Goal: Transaction & Acquisition: Subscribe to service/newsletter

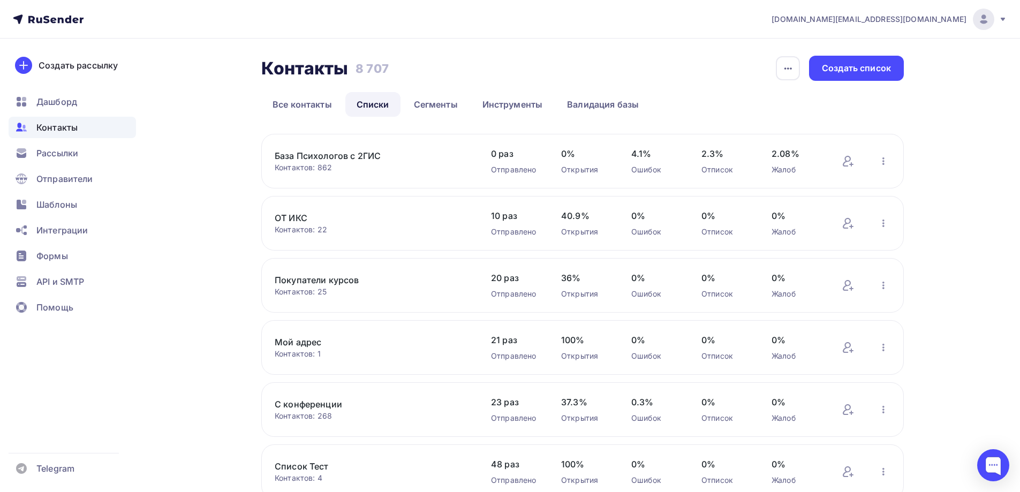
click at [348, 155] on link "База Психологов с 2ГИС" at bounding box center [366, 155] width 182 height 13
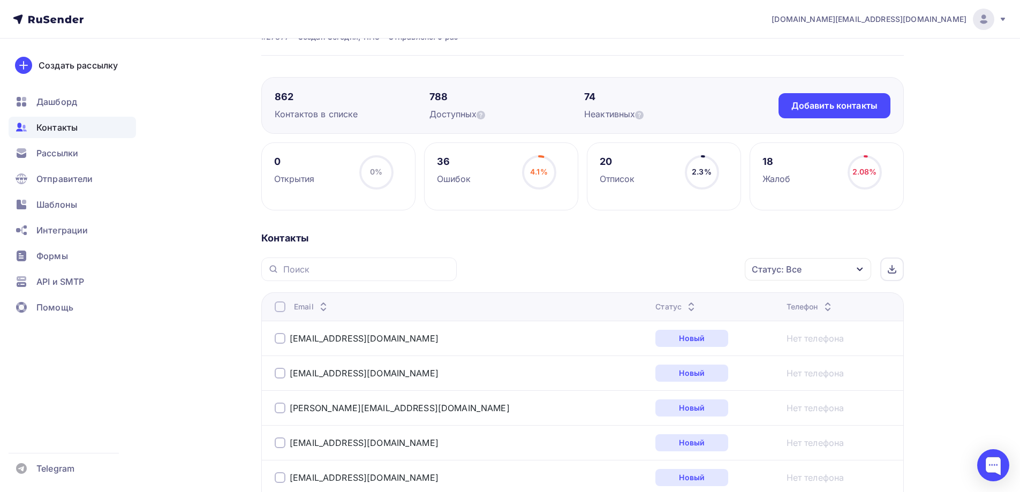
scroll to position [54, 0]
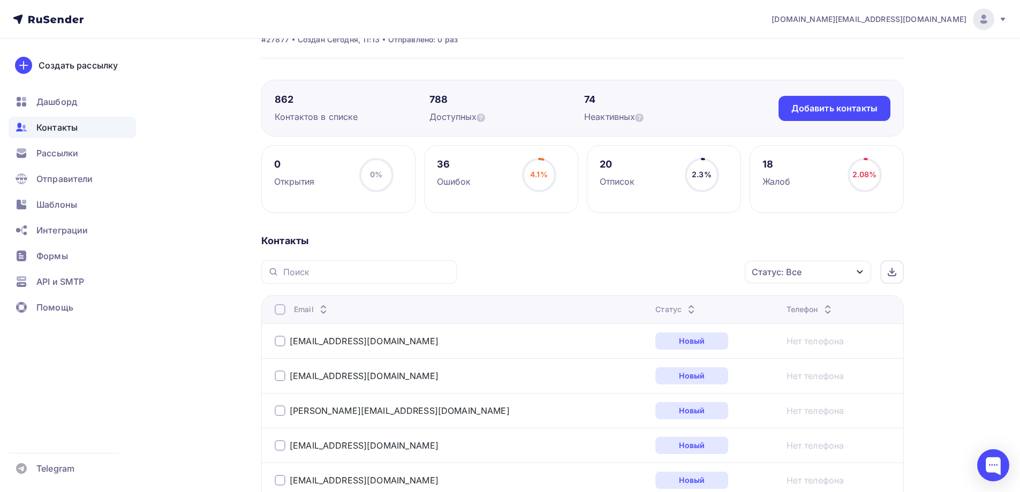
click at [857, 275] on icon "button" at bounding box center [860, 272] width 9 height 9
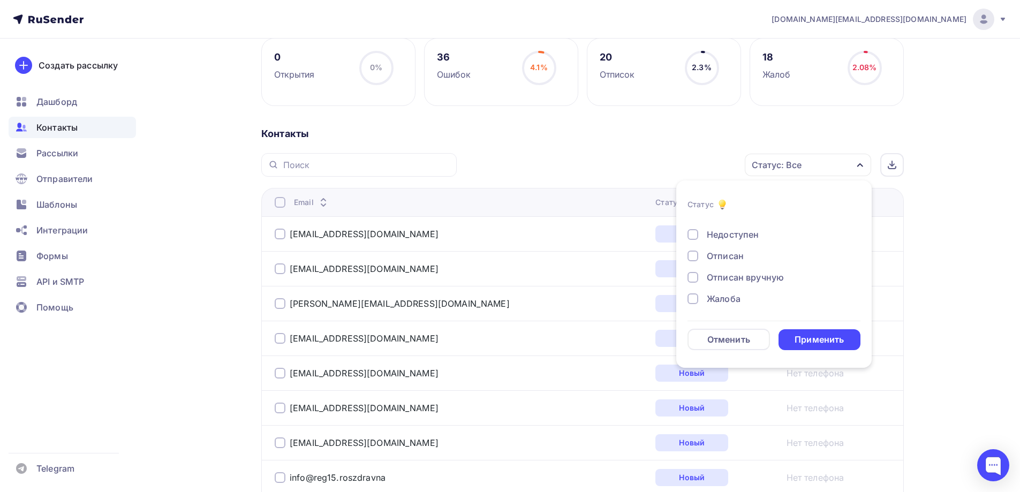
scroll to position [78, 0]
click at [724, 296] on div "Жалоба" at bounding box center [724, 298] width 34 height 13
click at [812, 335] on div "Применить" at bounding box center [819, 340] width 49 height 12
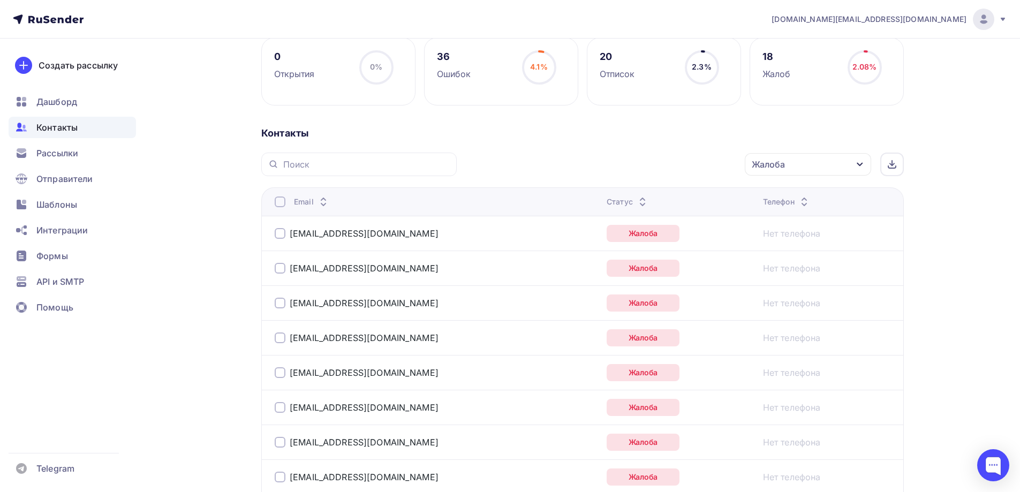
scroll to position [139, 0]
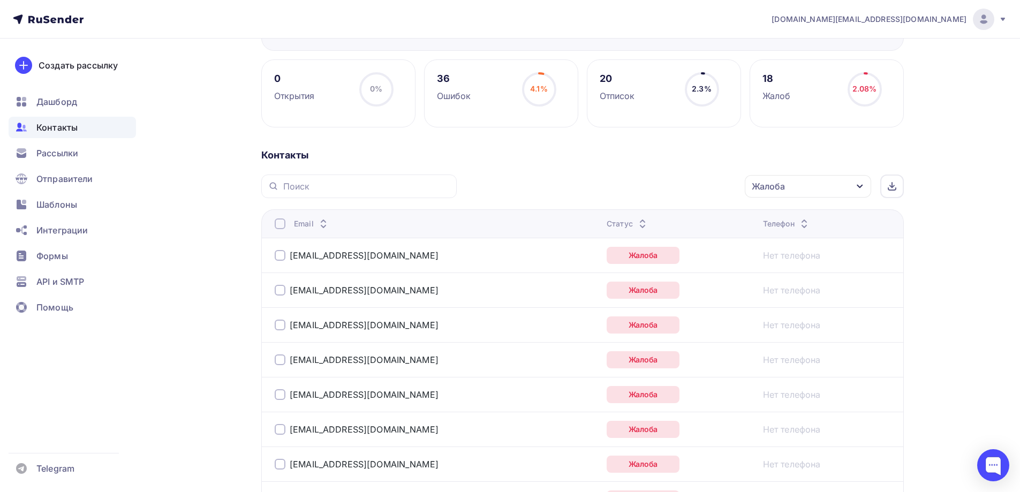
click at [281, 225] on div at bounding box center [280, 223] width 11 height 11
click at [717, 188] on icon "button" at bounding box center [722, 186] width 13 height 13
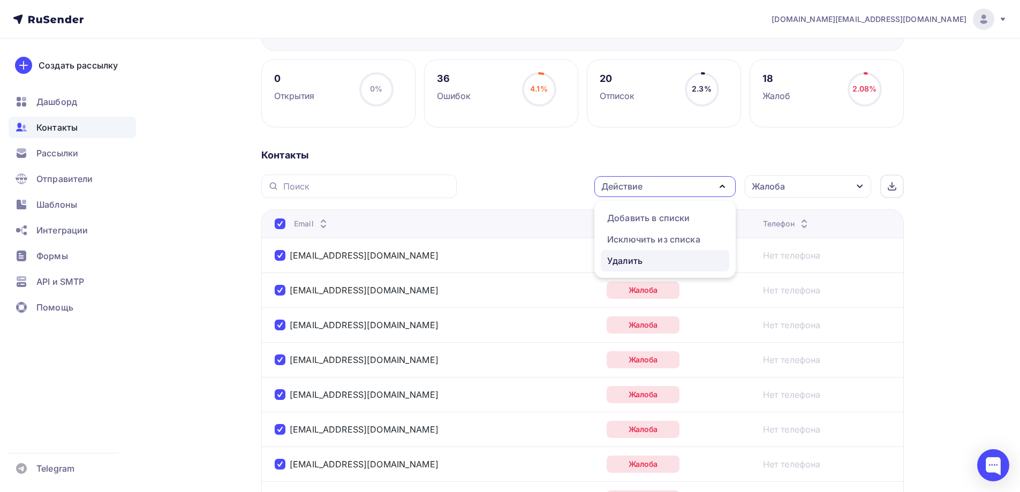
click at [635, 259] on div "Удалить" at bounding box center [624, 260] width 35 height 13
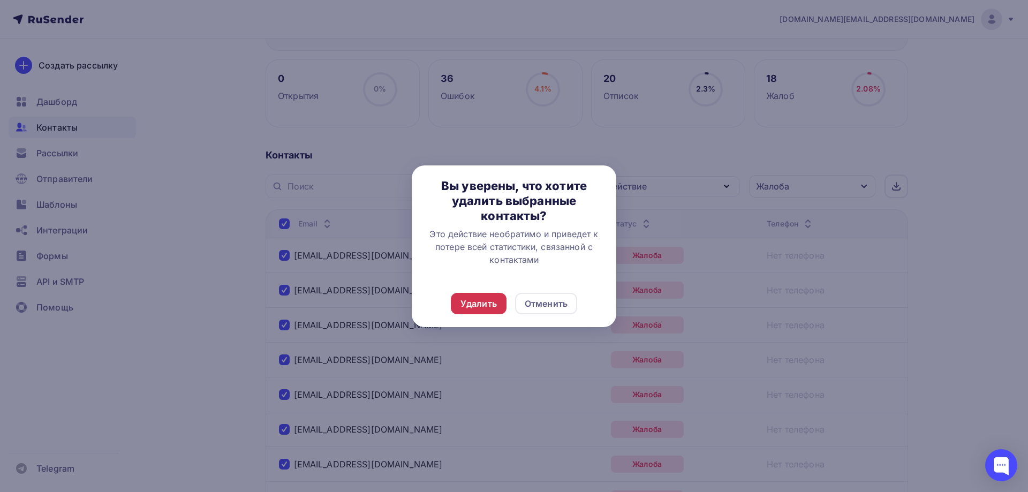
click at [476, 300] on div "Удалить" at bounding box center [479, 303] width 36 height 13
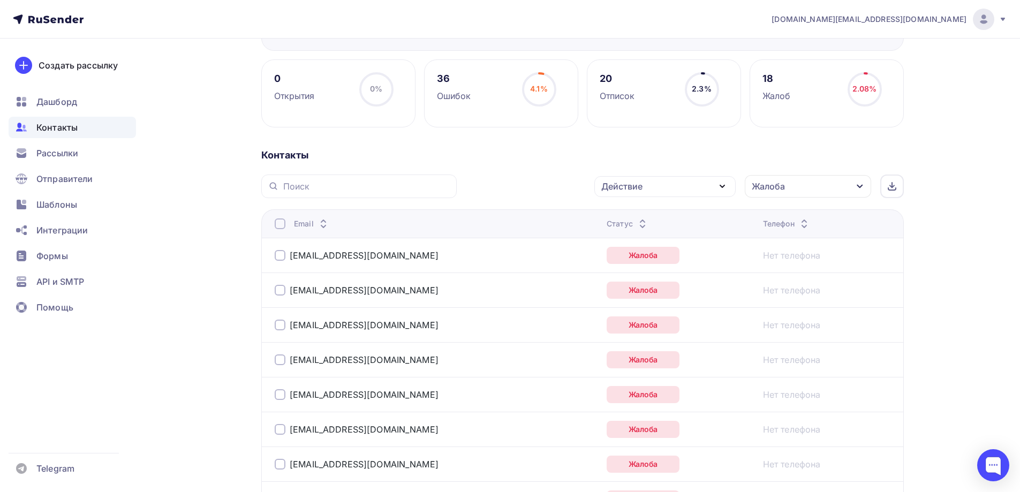
click at [698, 189] on div "Действие" at bounding box center [664, 186] width 141 height 21
click at [645, 256] on div "Удалить" at bounding box center [665, 260] width 116 height 13
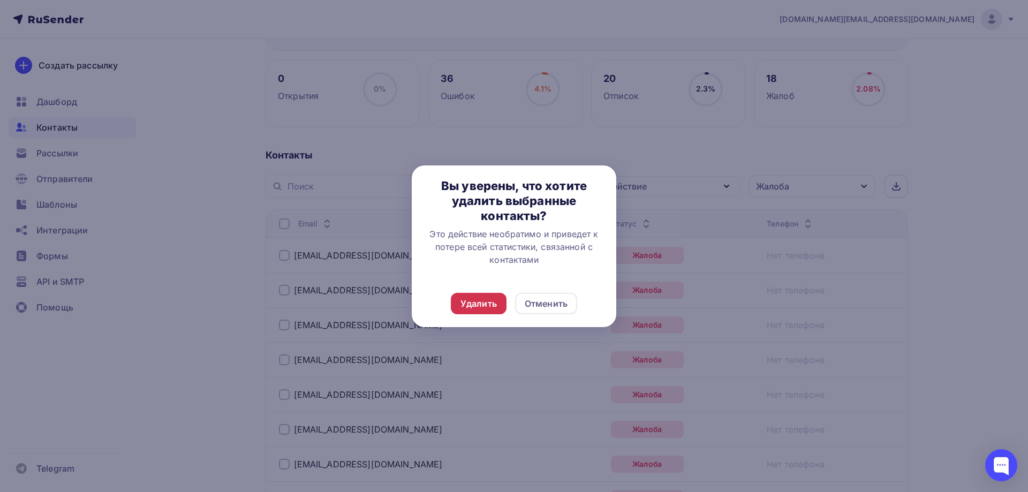
click at [477, 305] on div "Удалить" at bounding box center [479, 303] width 36 height 13
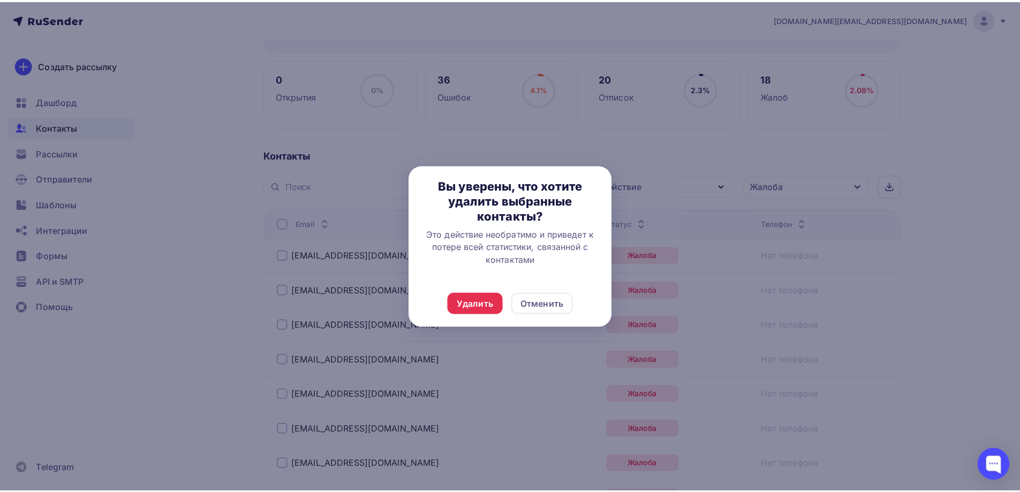
scroll to position [0, 0]
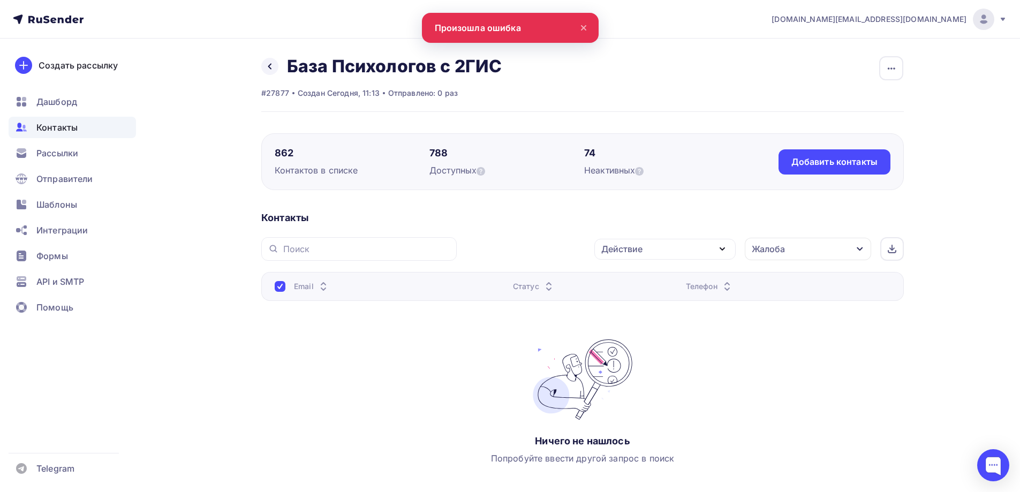
click at [195, 346] on div "Назад База Психологов с 2ГИС Переименовать список Скачать список Отписать адрес…" at bounding box center [510, 297] width 878 height 517
click at [811, 250] on div "Жалоба" at bounding box center [808, 249] width 126 height 22
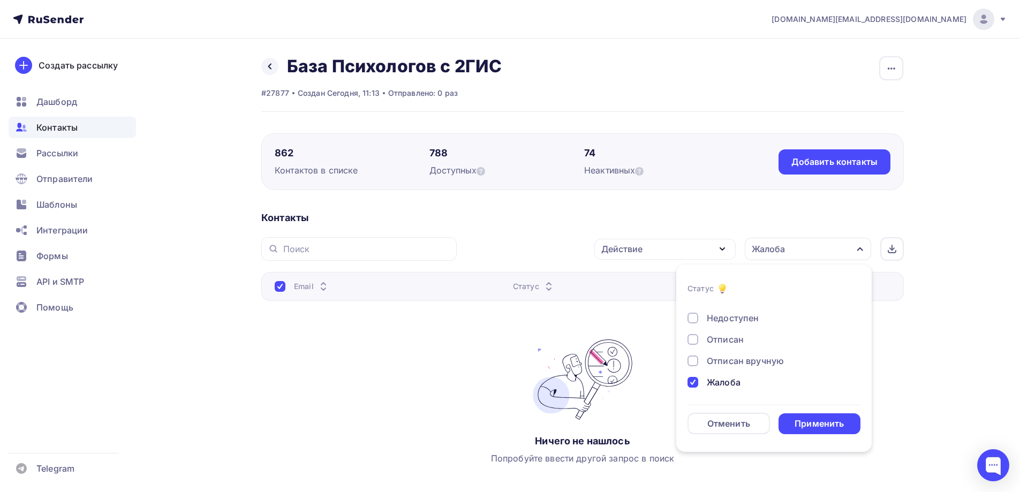
click at [693, 382] on div at bounding box center [693, 382] width 11 height 11
click at [739, 360] on div "Отписан вручную" at bounding box center [745, 360] width 77 height 13
click at [692, 361] on div at bounding box center [693, 361] width 11 height 11
click at [722, 337] on div "Отписан" at bounding box center [725, 339] width 37 height 13
click at [819, 422] on div "Применить" at bounding box center [819, 424] width 49 height 12
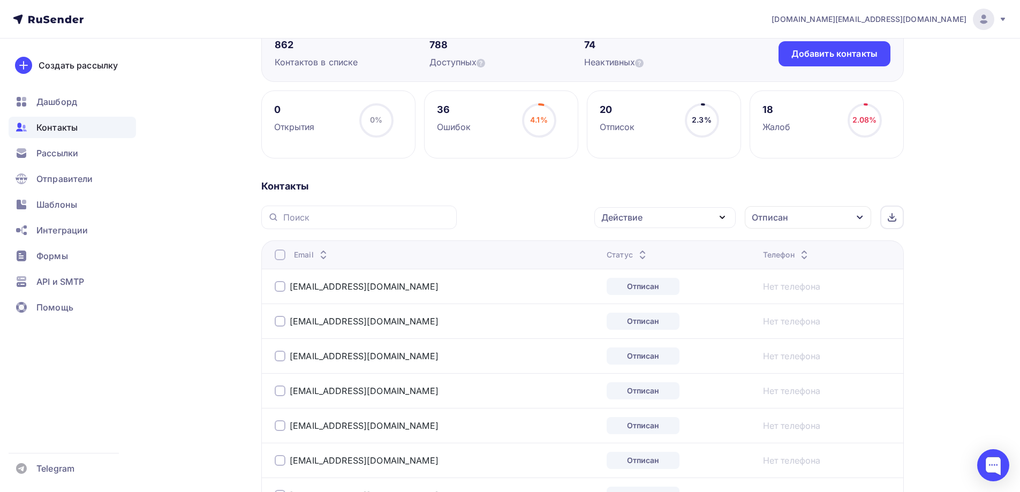
scroll to position [102, 0]
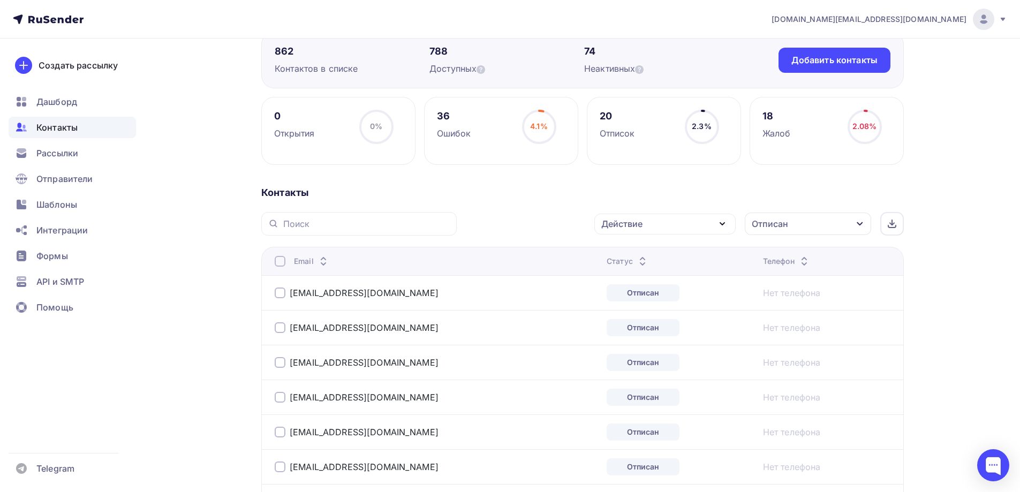
click at [280, 262] on div at bounding box center [280, 261] width 11 height 11
click at [715, 230] on div "Действие" at bounding box center [664, 224] width 141 height 21
click at [653, 298] on div "Удалить" at bounding box center [665, 298] width 116 height 13
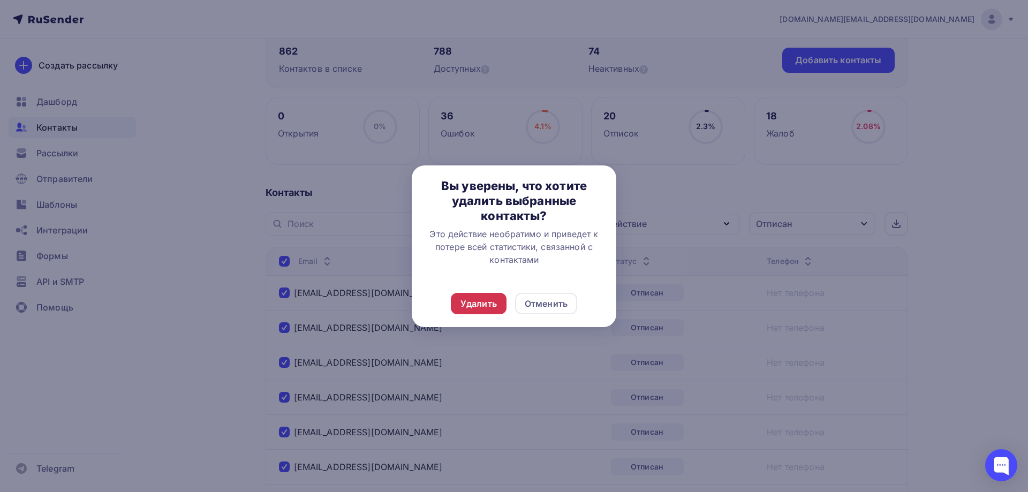
click at [472, 304] on div "Удалить" at bounding box center [479, 303] width 36 height 13
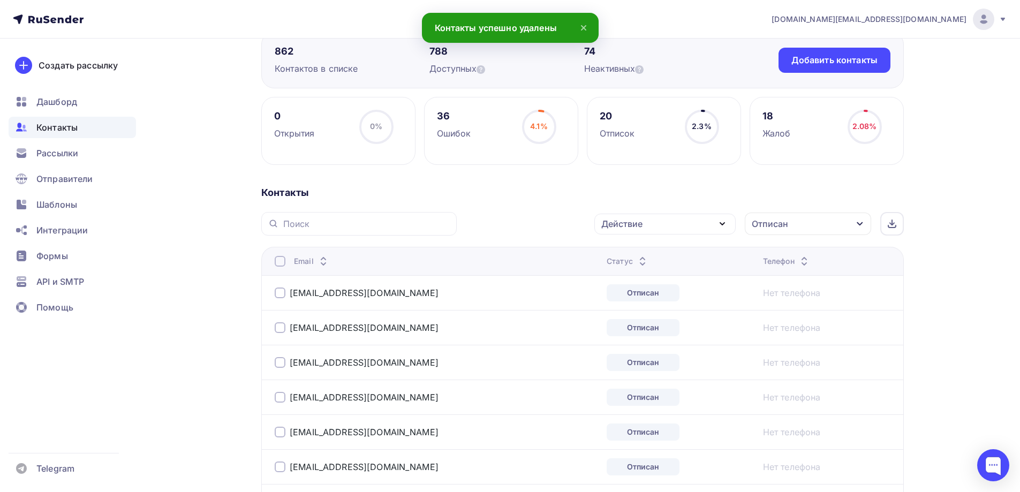
click at [836, 225] on div "Отписан" at bounding box center [808, 224] width 126 height 22
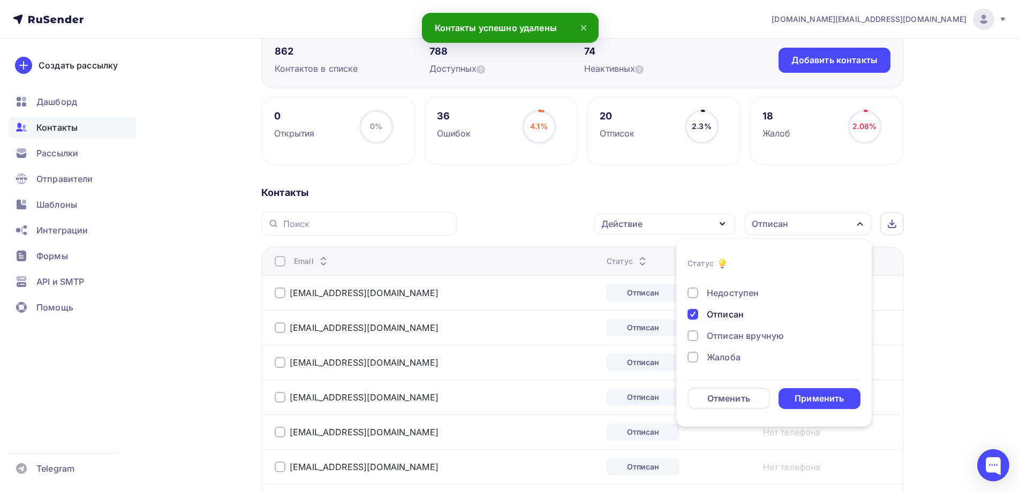
click at [691, 313] on div at bounding box center [693, 314] width 11 height 11
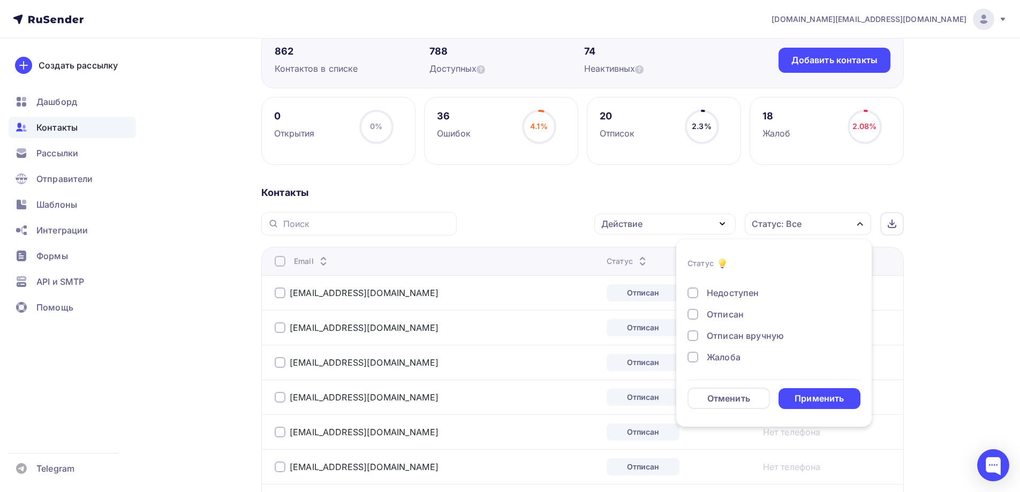
click at [697, 293] on div at bounding box center [693, 293] width 11 height 11
click at [827, 402] on div "Применить" at bounding box center [819, 398] width 49 height 12
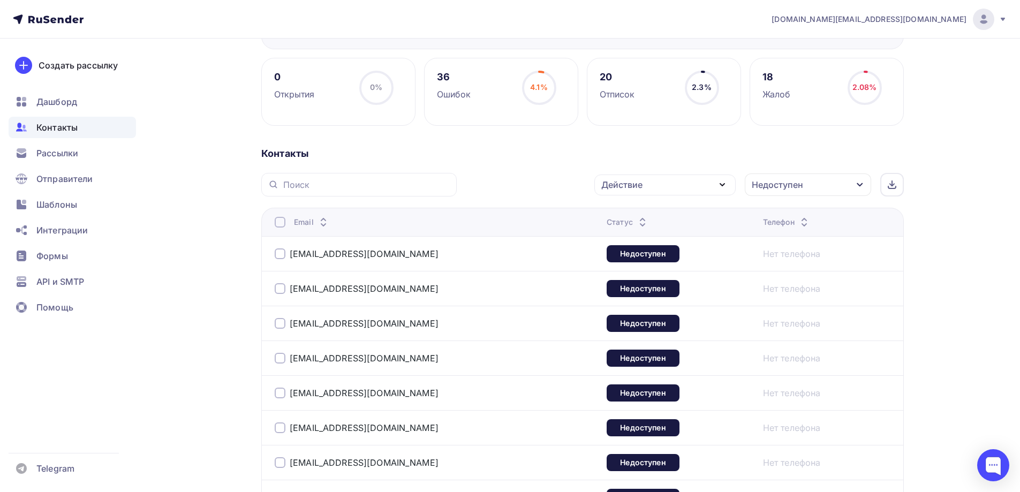
scroll to position [131, 0]
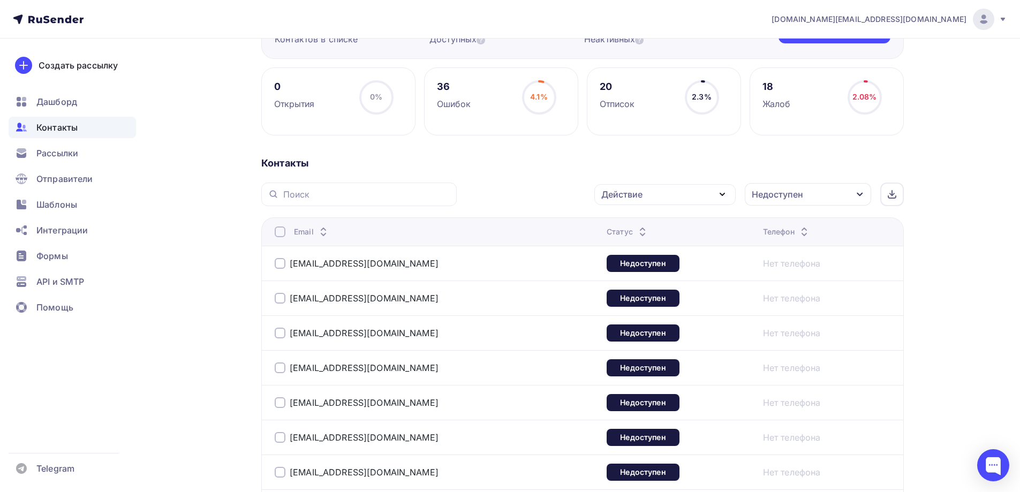
click at [280, 233] on div at bounding box center [280, 232] width 11 height 11
click at [692, 193] on div "Действие" at bounding box center [664, 194] width 141 height 21
click at [664, 265] on div "Удалить" at bounding box center [665, 268] width 116 height 13
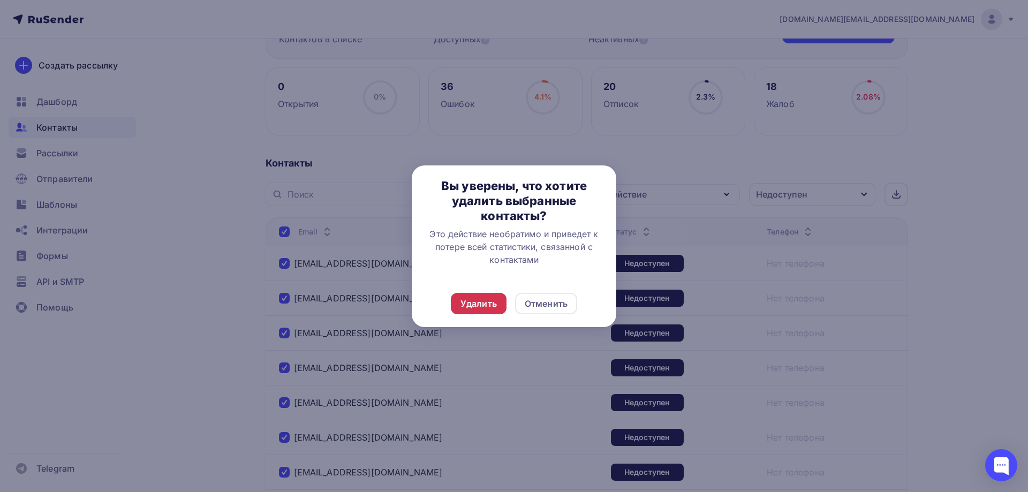
click at [487, 303] on div "Удалить" at bounding box center [479, 303] width 36 height 13
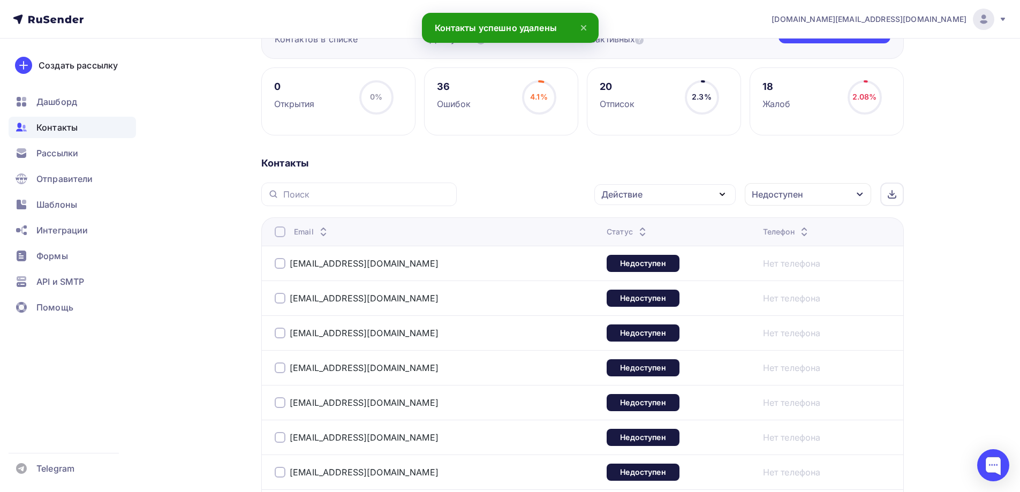
click at [804, 192] on div "Недоступен" at bounding box center [808, 194] width 126 height 22
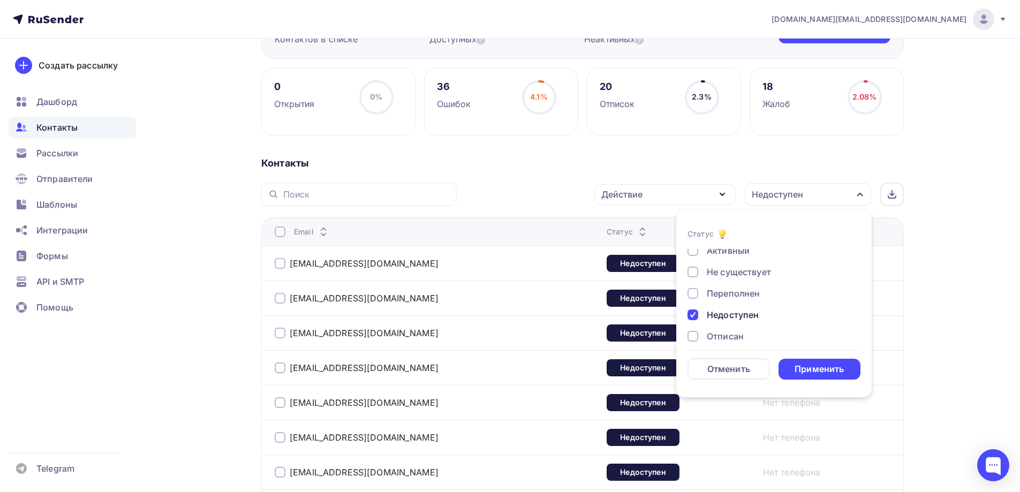
scroll to position [24, 0]
click at [691, 313] on div at bounding box center [693, 317] width 11 height 11
click at [694, 296] on div at bounding box center [693, 295] width 11 height 11
click at [693, 273] on div at bounding box center [693, 274] width 11 height 11
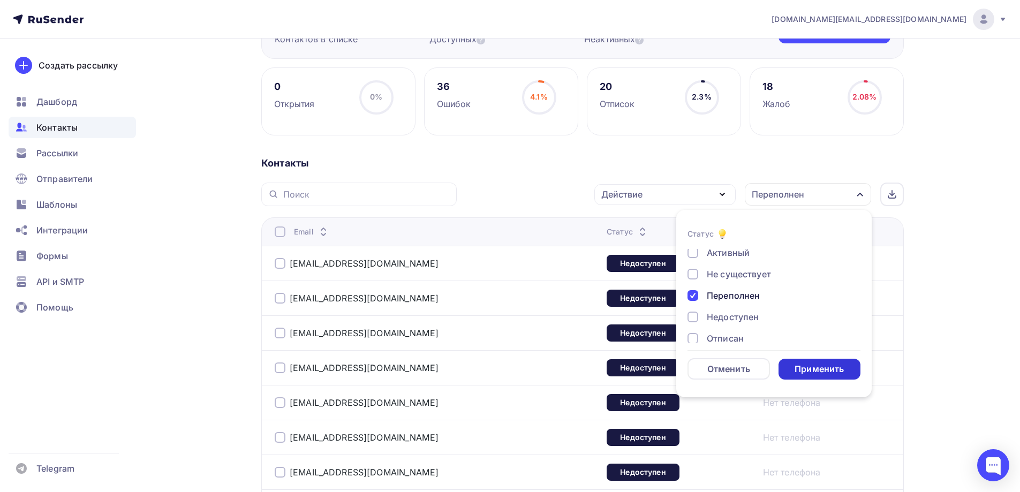
click at [803, 371] on div "Применить" at bounding box center [819, 369] width 49 height 12
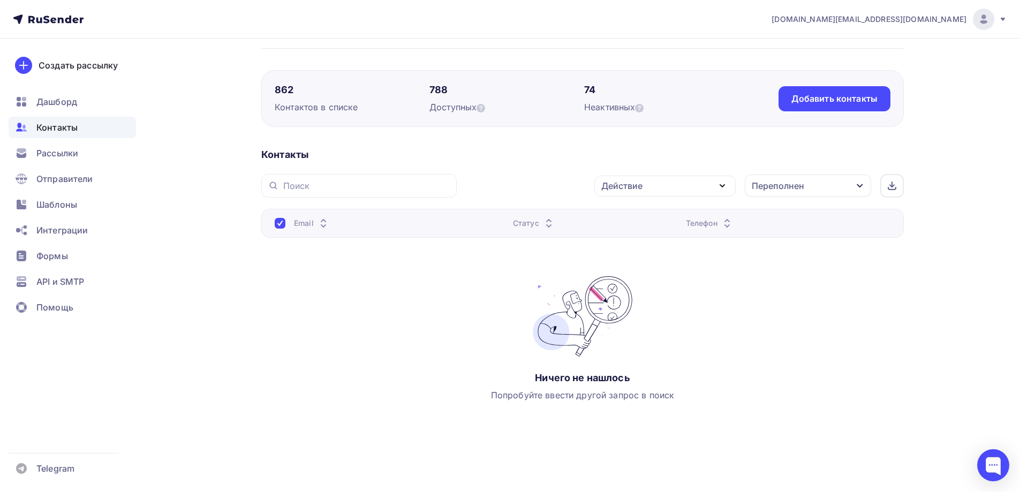
scroll to position [0, 0]
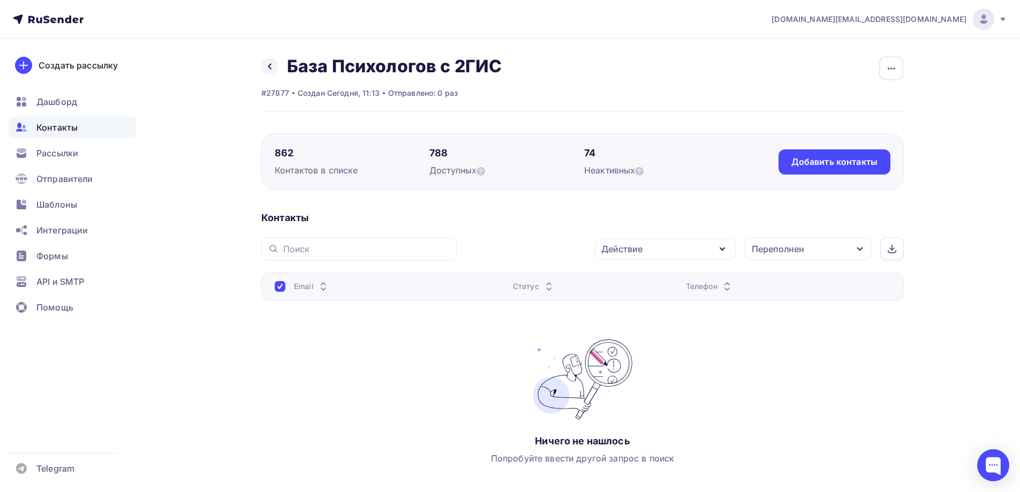
click at [791, 251] on div "Переполнен" at bounding box center [778, 249] width 52 height 13
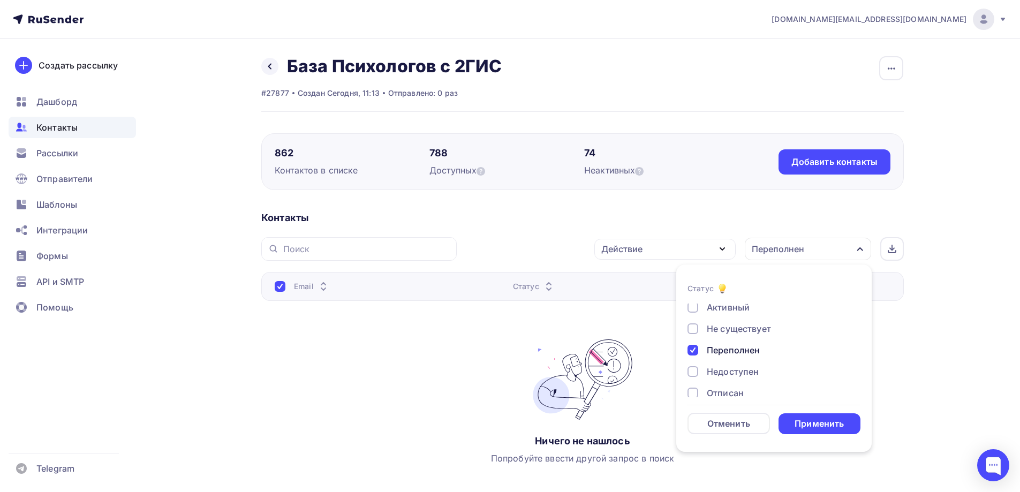
click at [737, 330] on div "Не существует" at bounding box center [739, 328] width 64 height 13
click at [693, 349] on div at bounding box center [693, 350] width 11 height 11
click at [804, 422] on div "Применить" at bounding box center [819, 424] width 49 height 12
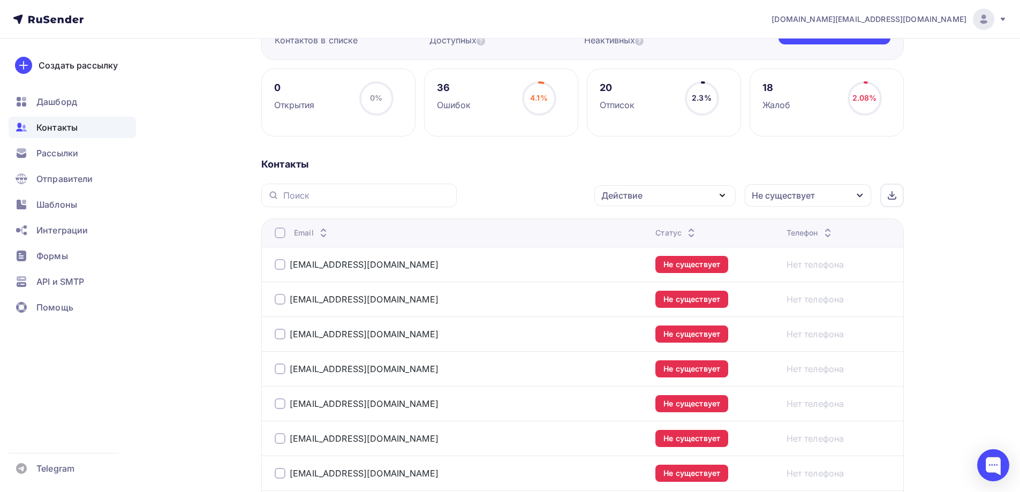
scroll to position [94, 0]
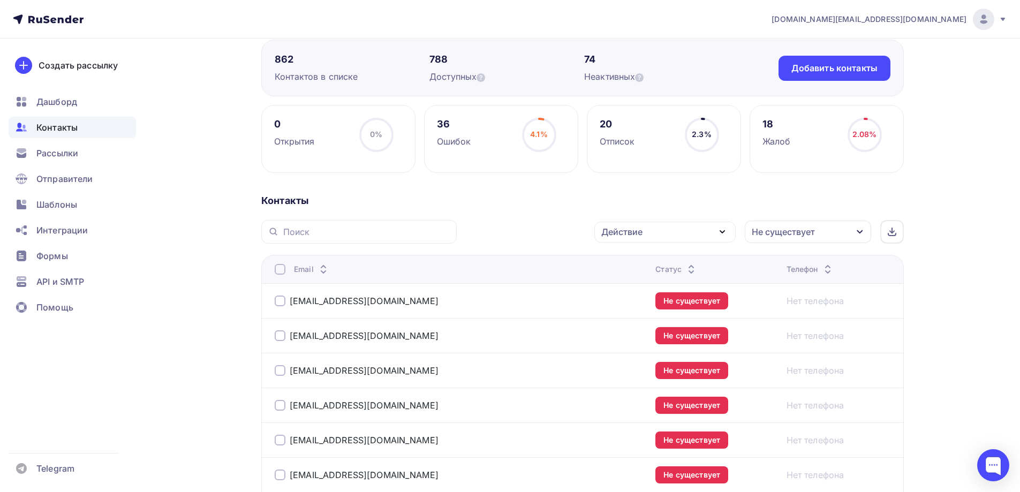
click at [712, 236] on div "Действие" at bounding box center [664, 232] width 141 height 21
click at [639, 306] on div "Удалить" at bounding box center [624, 306] width 35 height 13
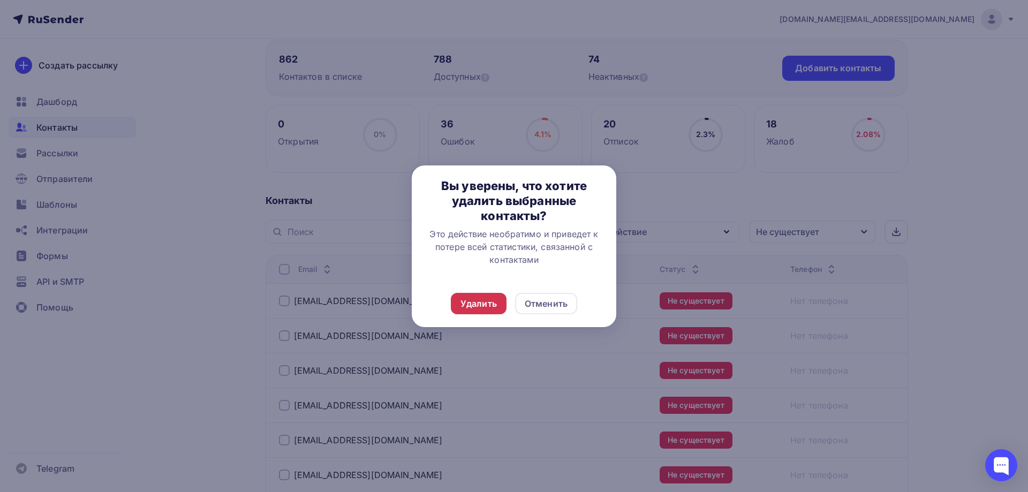
click at [482, 301] on div "Удалить" at bounding box center [479, 303] width 36 height 13
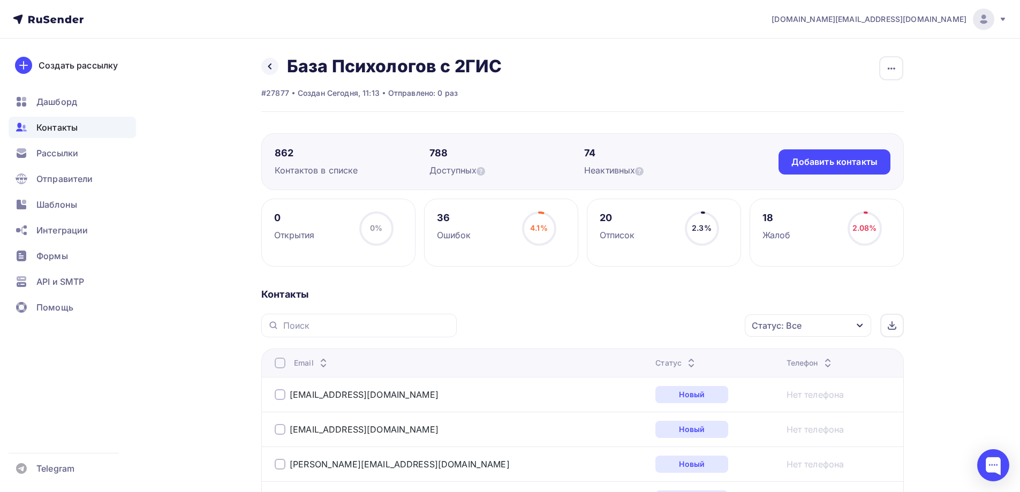
click at [857, 327] on icon "button" at bounding box center [860, 325] width 9 height 9
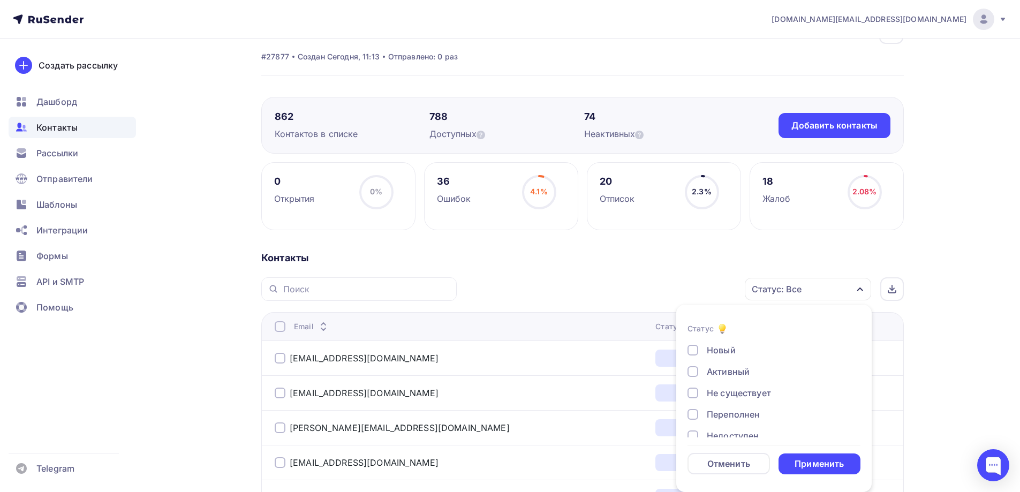
click at [764, 392] on div "Не существует" at bounding box center [739, 393] width 64 height 13
click at [815, 462] on div "Применить" at bounding box center [819, 464] width 49 height 12
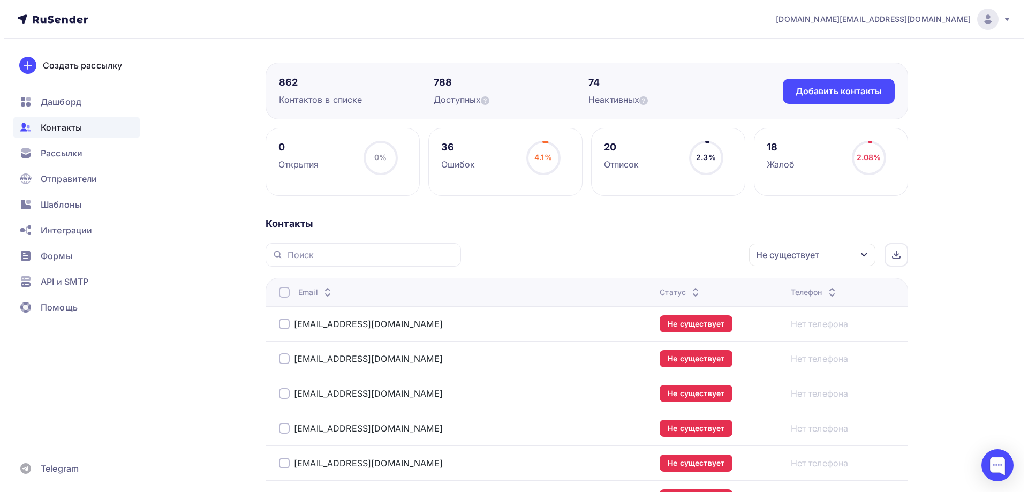
scroll to position [197, 0]
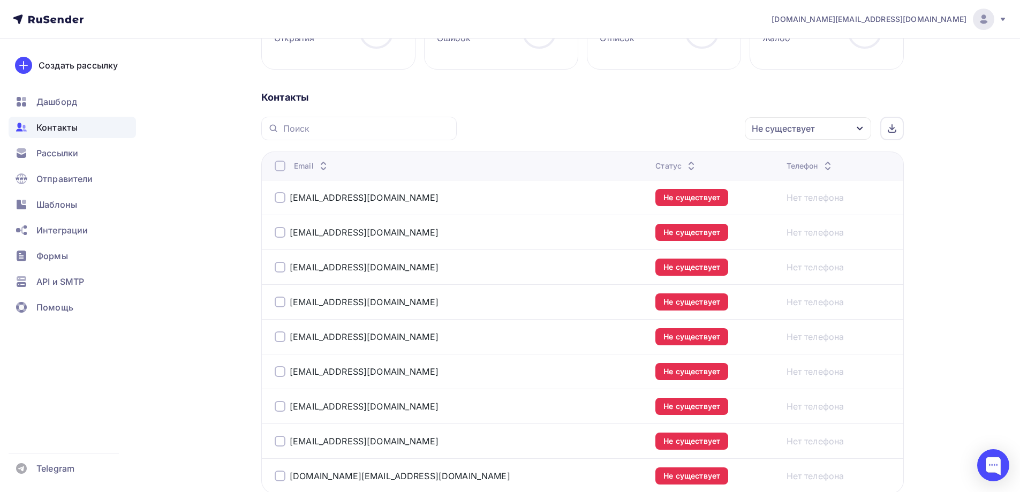
click at [282, 167] on div at bounding box center [280, 166] width 11 height 11
click at [693, 129] on div "Действие" at bounding box center [664, 128] width 141 height 21
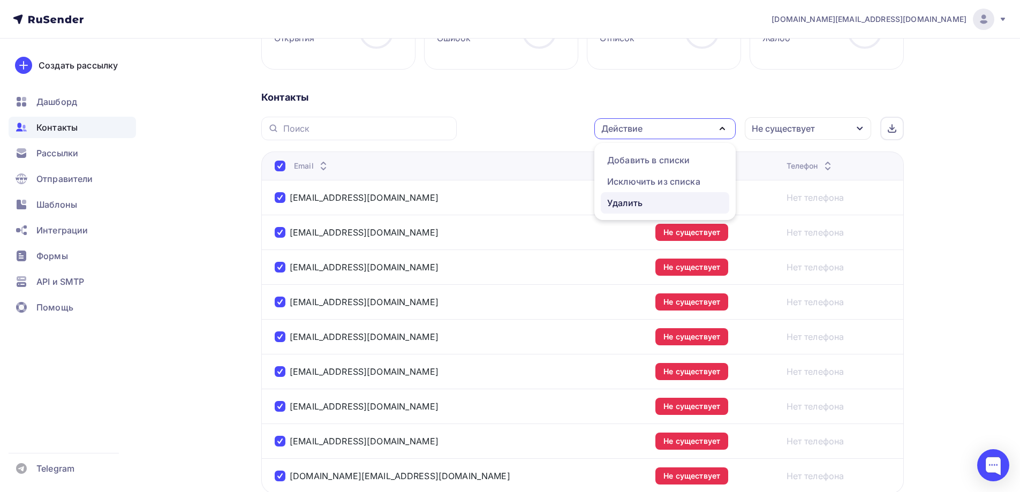
click at [628, 201] on div "Удалить" at bounding box center [624, 203] width 35 height 13
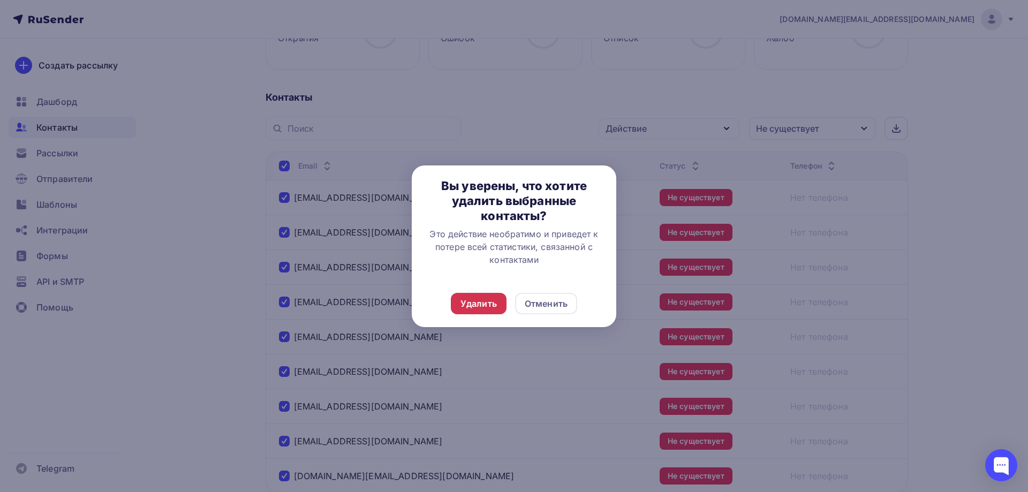
click at [487, 299] on div "Удалить" at bounding box center [479, 303] width 36 height 13
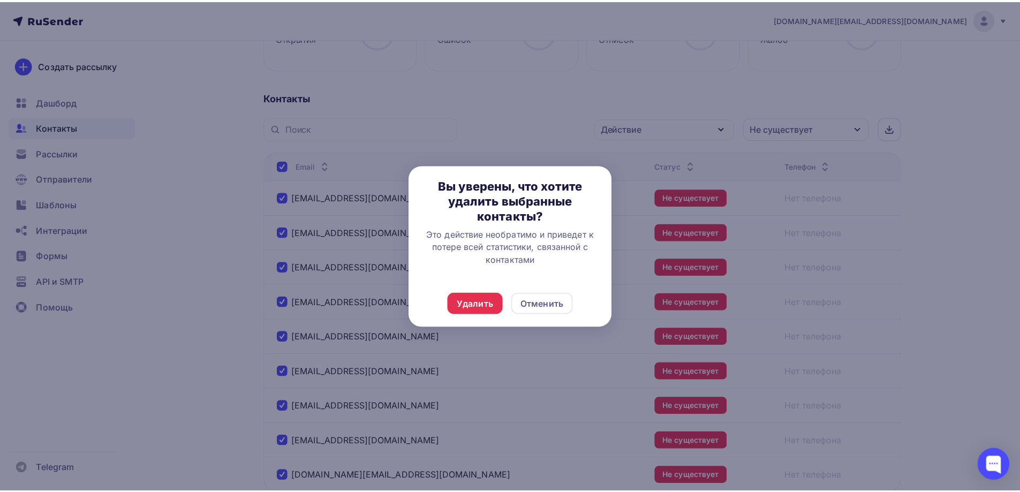
scroll to position [0, 0]
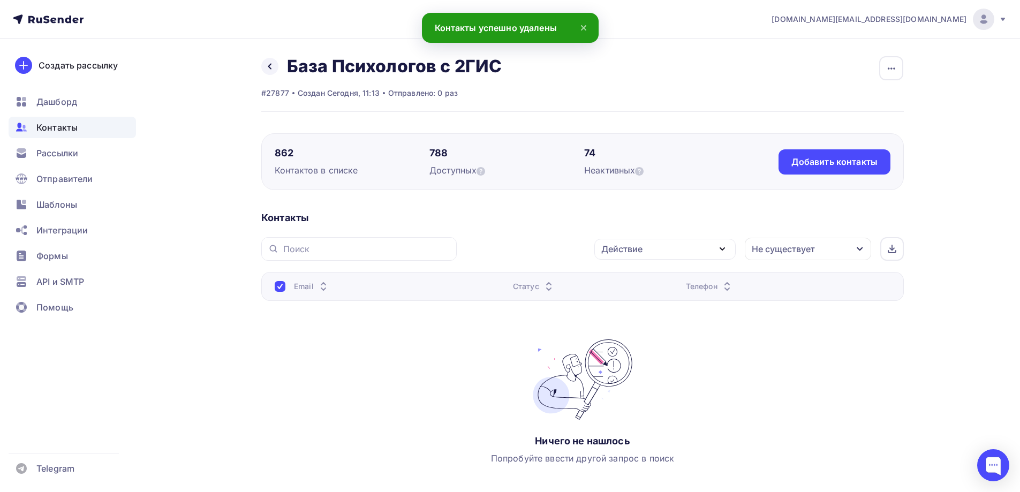
click at [180, 317] on div "Назад База Психологов с 2ГИС Переименовать список Скачать список Отписать адрес…" at bounding box center [510, 297] width 878 height 517
click at [798, 254] on div "Не существует" at bounding box center [783, 249] width 63 height 13
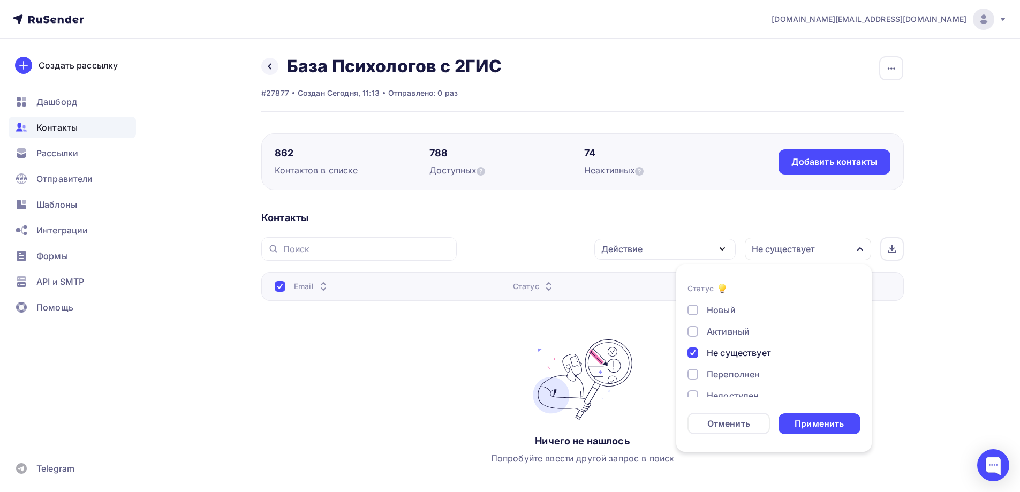
click at [693, 353] on div at bounding box center [693, 353] width 11 height 11
click at [722, 334] on div "Активный" at bounding box center [728, 331] width 43 height 13
click at [821, 425] on div "Применить" at bounding box center [819, 424] width 49 height 12
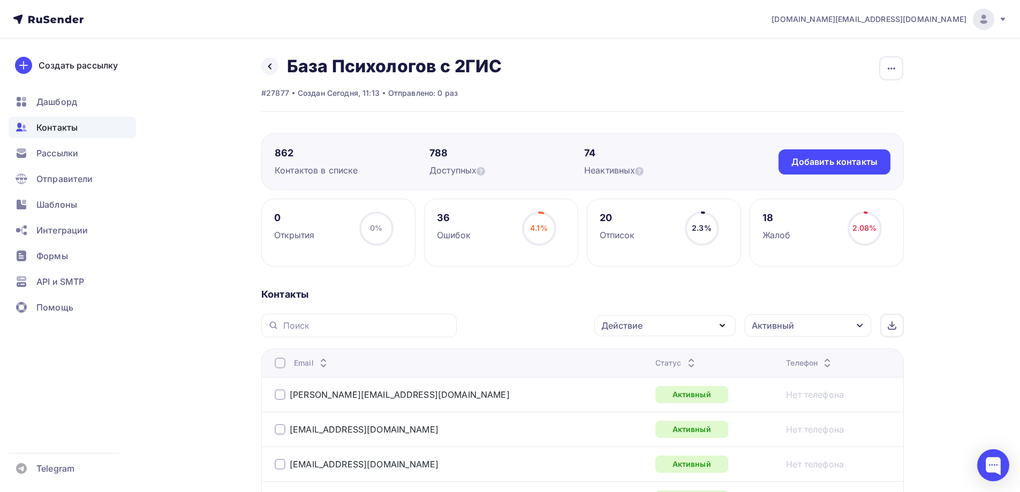
drag, startPoint x: 431, startPoint y: 153, endPoint x: 448, endPoint y: 151, distance: 16.7
click at [448, 151] on div "788" at bounding box center [506, 153] width 155 height 13
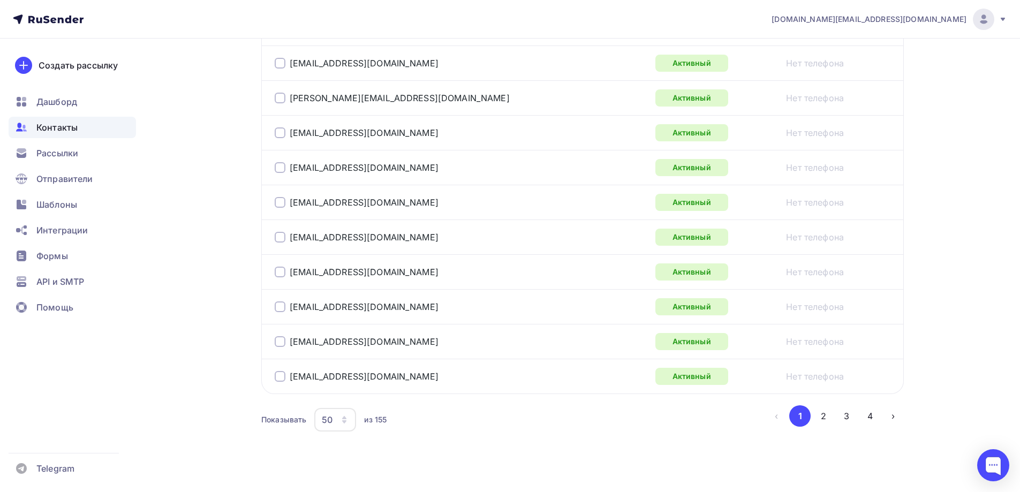
scroll to position [1735, 0]
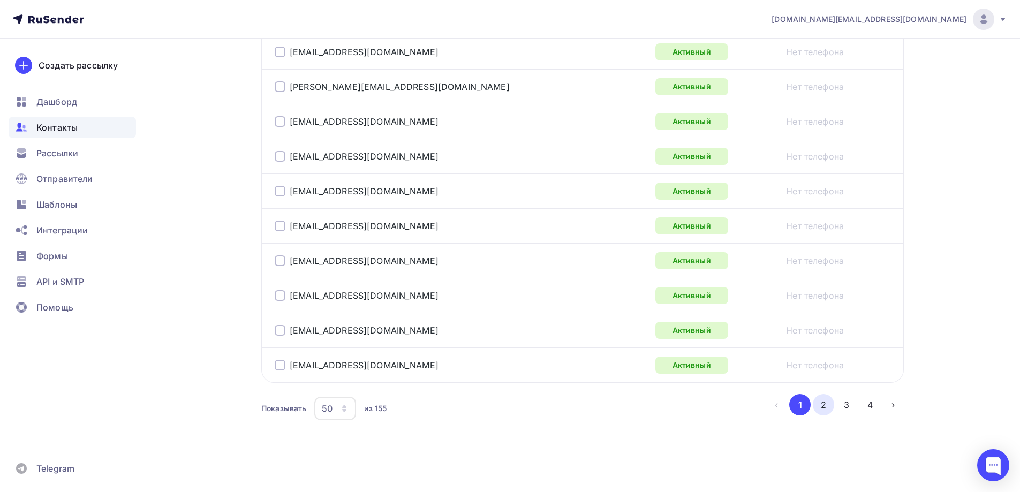
click at [822, 410] on button "2" at bounding box center [823, 404] width 21 height 21
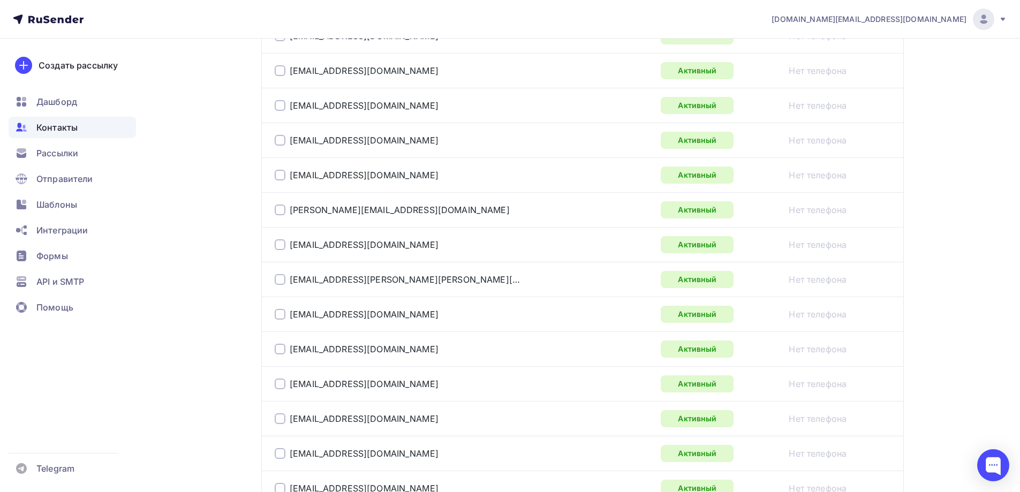
scroll to position [0, 0]
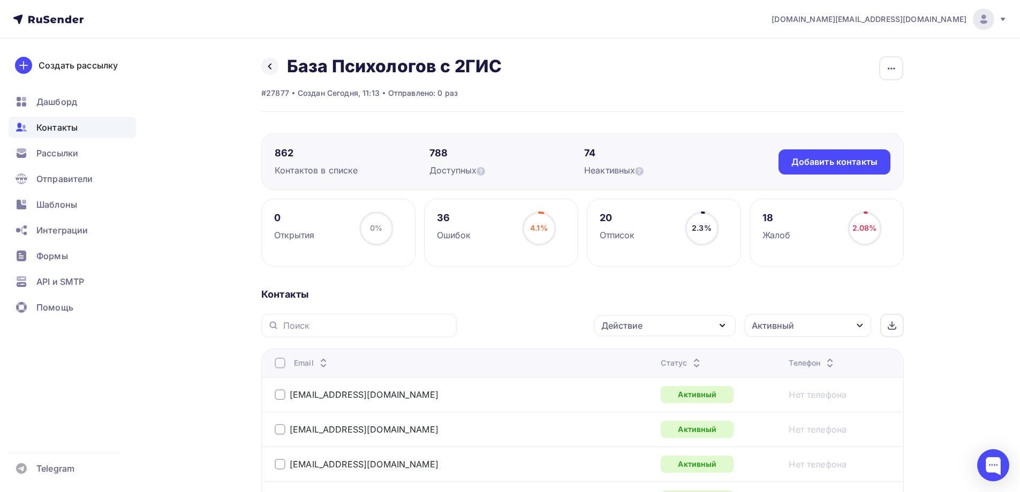
click at [791, 327] on div "Активный" at bounding box center [773, 325] width 42 height 13
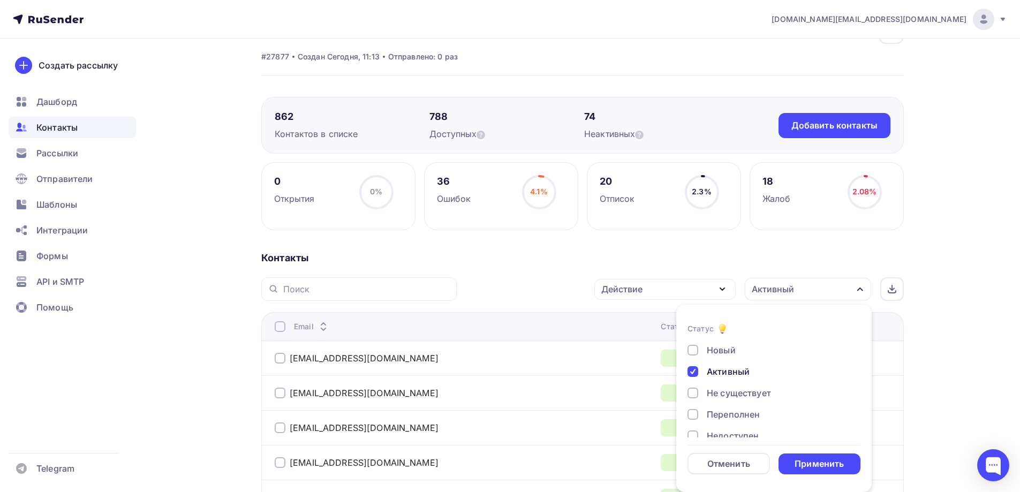
click at [689, 371] on div at bounding box center [693, 371] width 11 height 11
click at [696, 352] on div at bounding box center [693, 350] width 11 height 11
click at [809, 459] on div "Применить" at bounding box center [819, 464] width 49 height 12
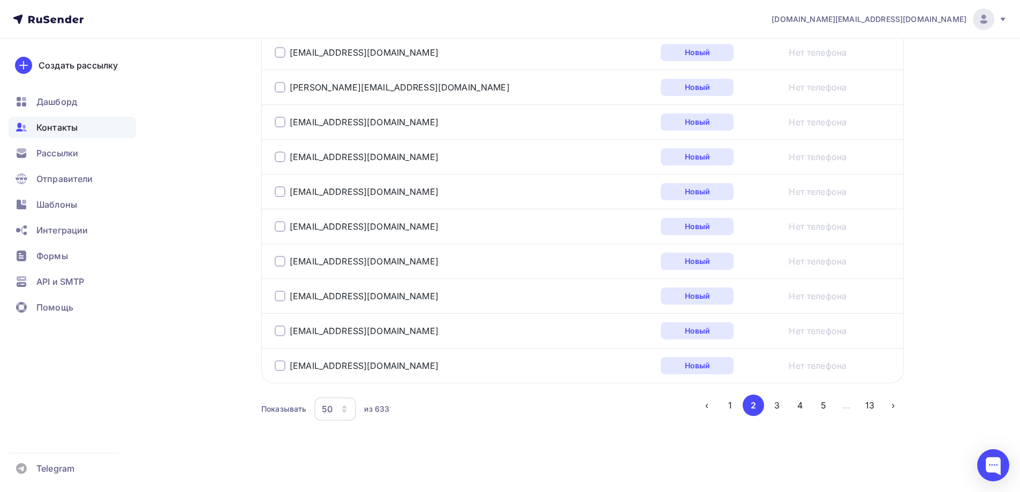
scroll to position [1735, 0]
click at [344, 412] on icon "button" at bounding box center [344, 408] width 9 height 9
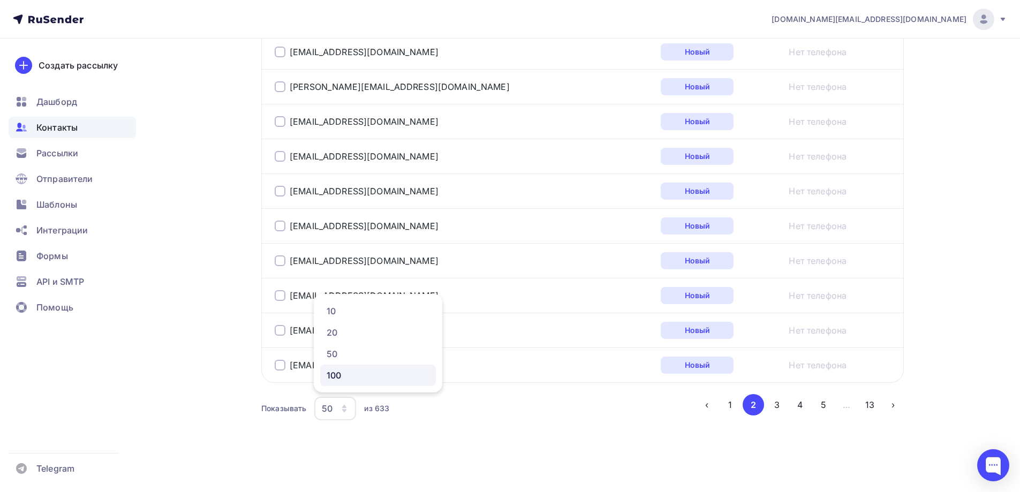
click at [348, 379] on div "100" at bounding box center [378, 375] width 103 height 13
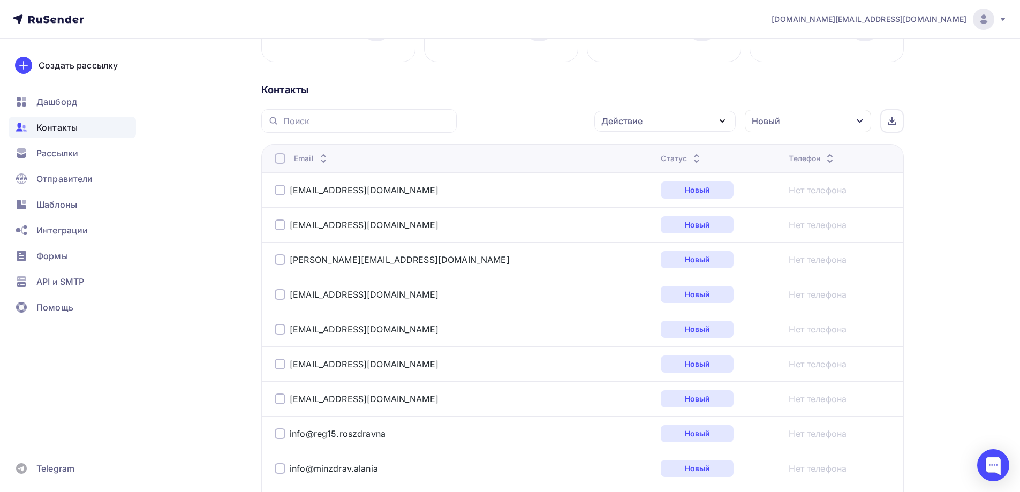
scroll to position [204, 0]
click at [284, 157] on div at bounding box center [280, 159] width 11 height 11
click at [281, 160] on div at bounding box center [280, 159] width 11 height 11
click at [696, 110] on div "Действие Добавить в списки Исключить из списка Удалить Новый Статус Новый Актив…" at bounding box center [684, 122] width 440 height 24
click at [691, 116] on div "Действие" at bounding box center [664, 121] width 141 height 21
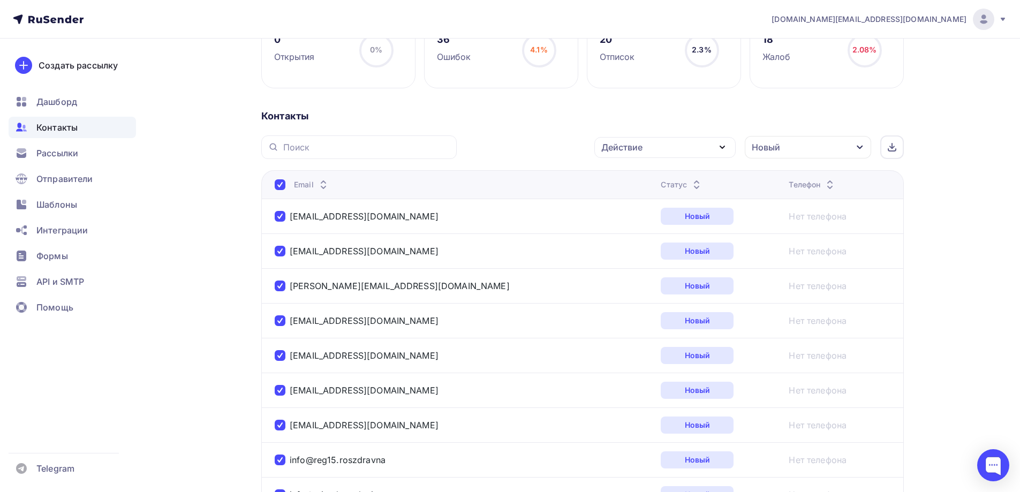
scroll to position [0, 0]
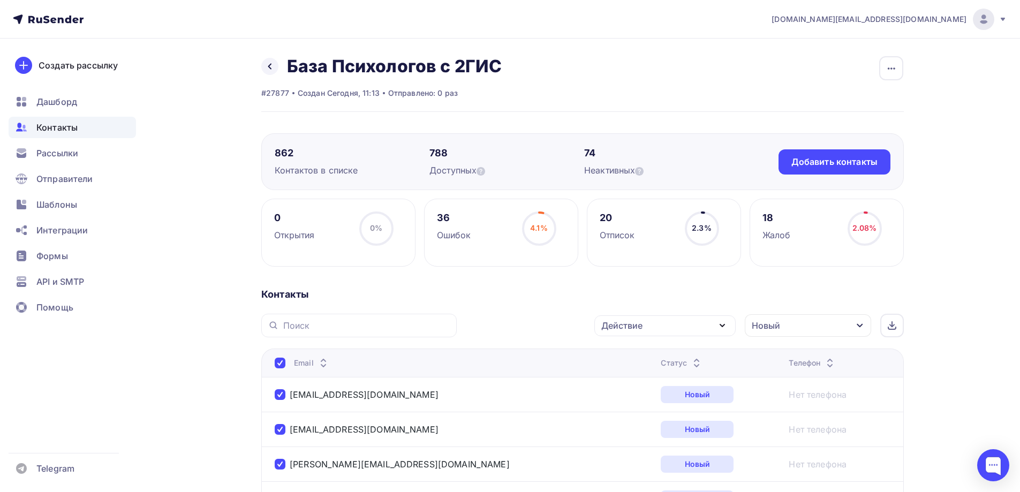
click at [89, 129] on div "Контакты" at bounding box center [72, 127] width 127 height 21
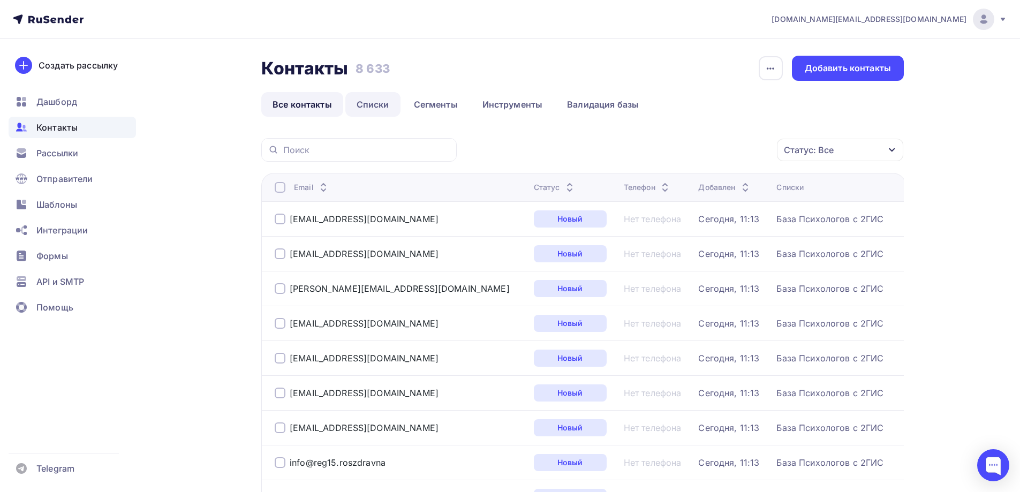
click at [366, 102] on link "Списки" at bounding box center [372, 104] width 55 height 25
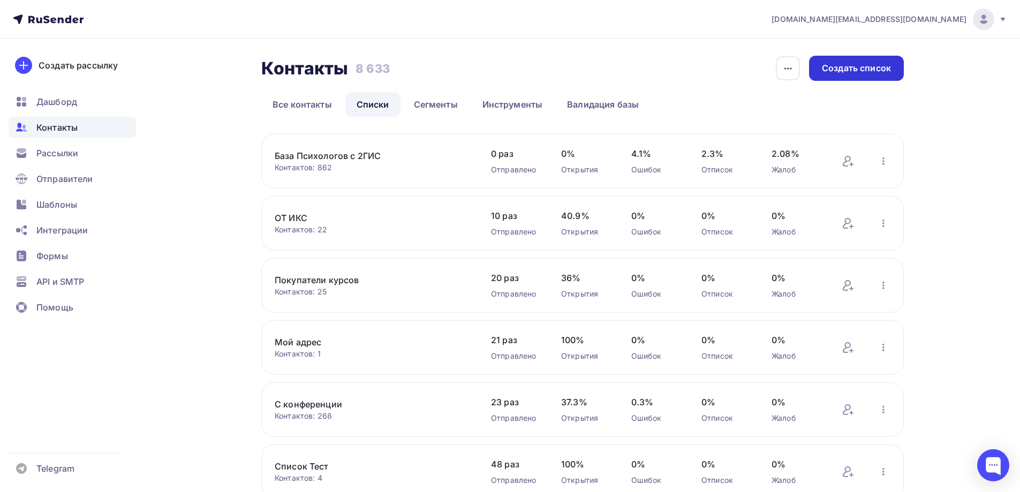
click at [869, 71] on div "Создать список" at bounding box center [856, 68] width 69 height 12
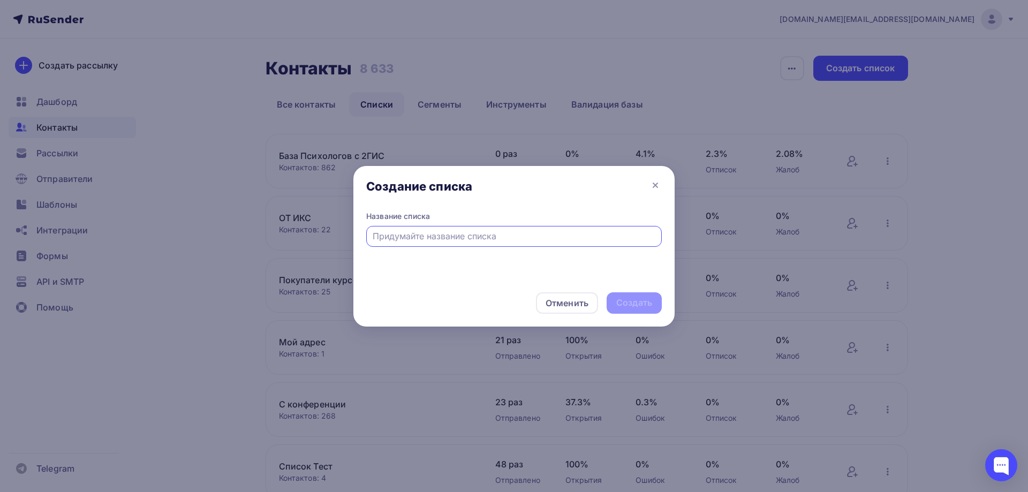
click at [533, 239] on input "text" at bounding box center [514, 236] width 283 height 13
click at [402, 237] on input "База 2ГИС просеяная" at bounding box center [514, 236] width 283 height 13
drag, startPoint x: 464, startPoint y: 237, endPoint x: 421, endPoint y: 239, distance: 42.4
click at [421, 239] on input "База 2ГИС просеяная" at bounding box center [514, 236] width 283 height 13
type input "База 2ГИС Новые"
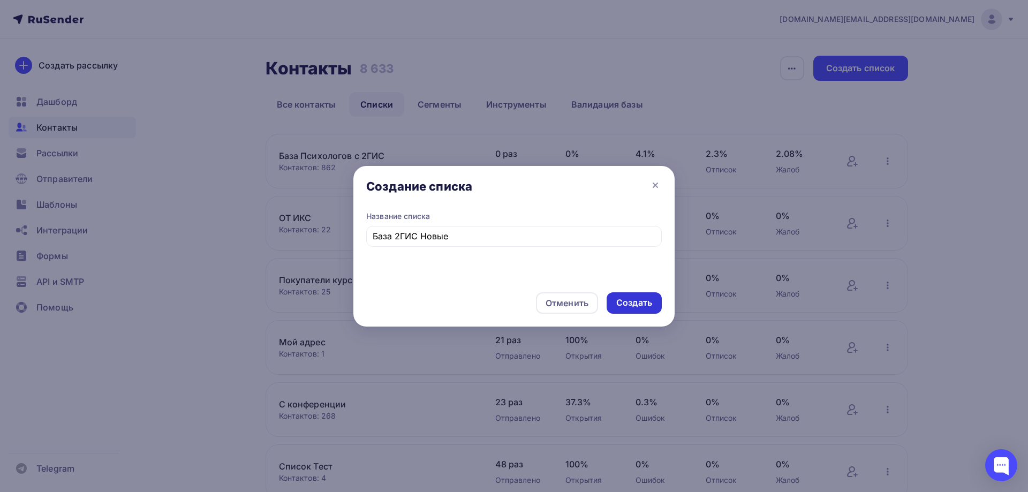
click at [647, 300] on div "Создать" at bounding box center [634, 303] width 36 height 12
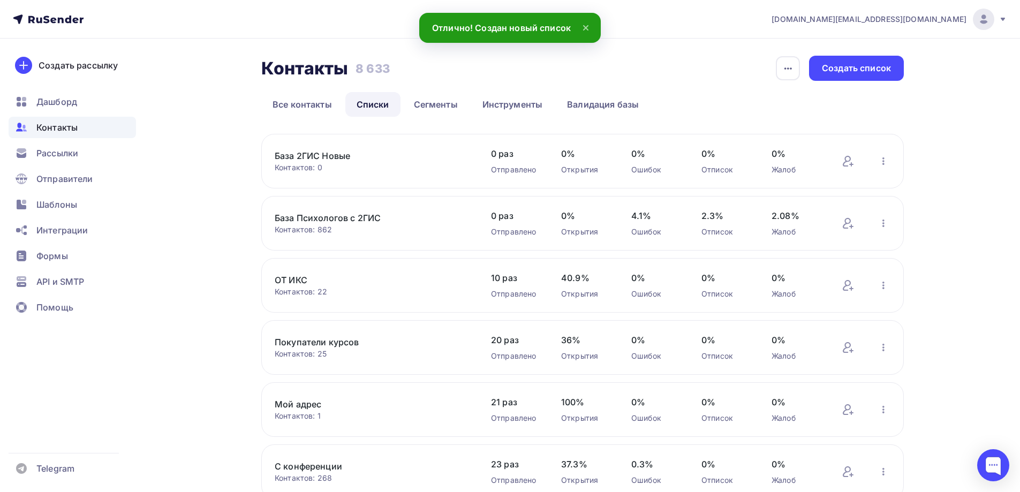
click at [362, 221] on link "База Психологов с 2ГИС" at bounding box center [366, 218] width 182 height 13
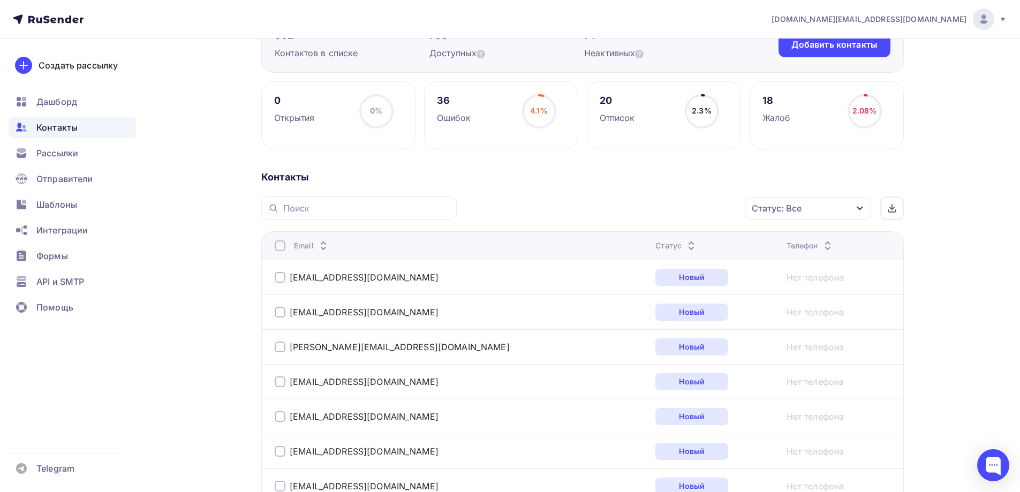
scroll to position [107, 0]
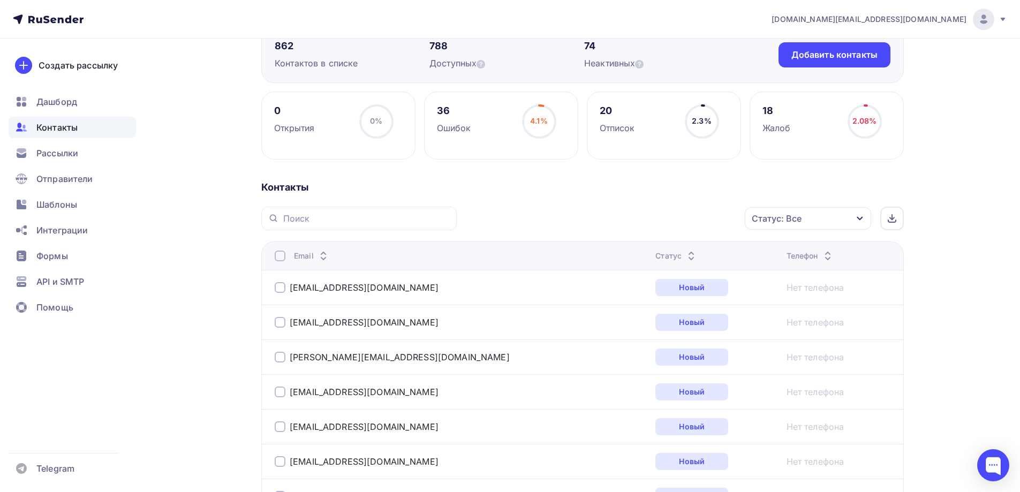
click at [837, 221] on div "Статус: Все" at bounding box center [808, 218] width 126 height 22
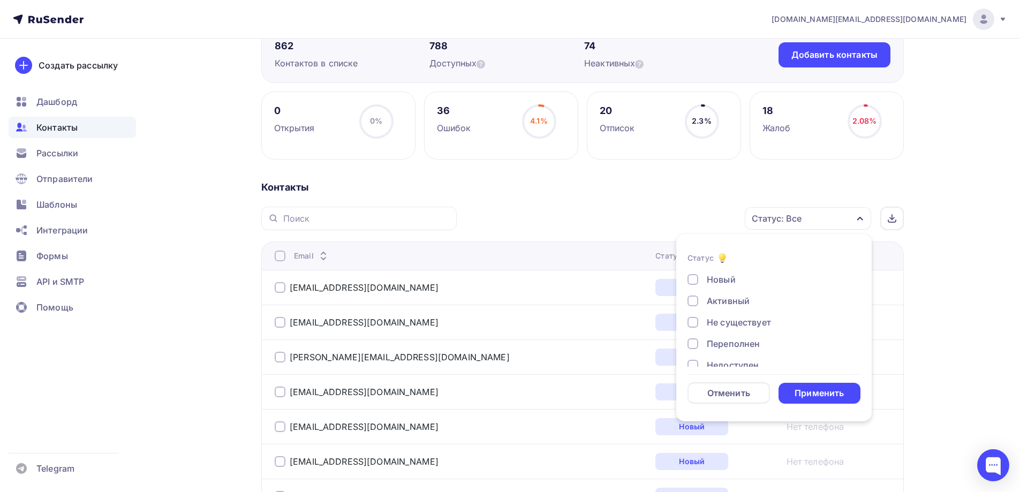
click at [735, 284] on div "Новый" at bounding box center [721, 279] width 29 height 13
click at [824, 391] on div "Применить" at bounding box center [819, 393] width 49 height 12
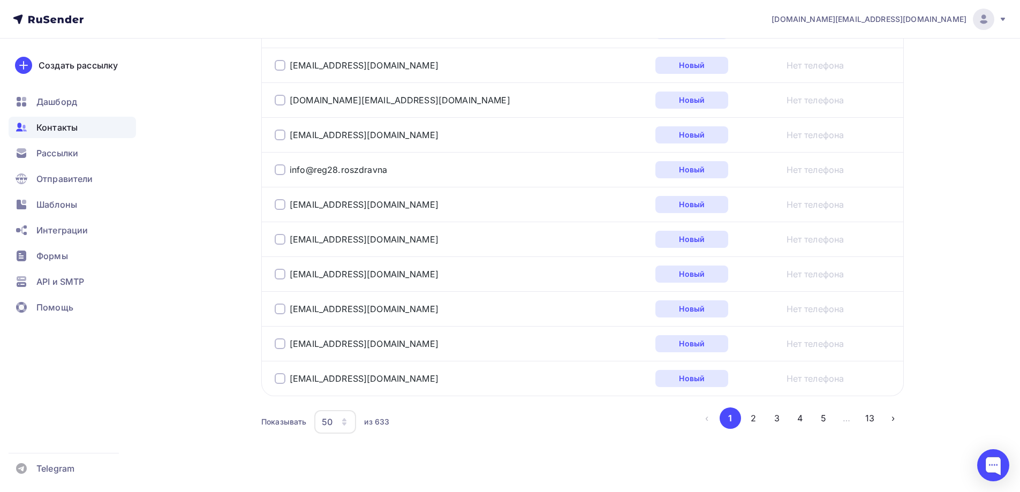
scroll to position [1735, 0]
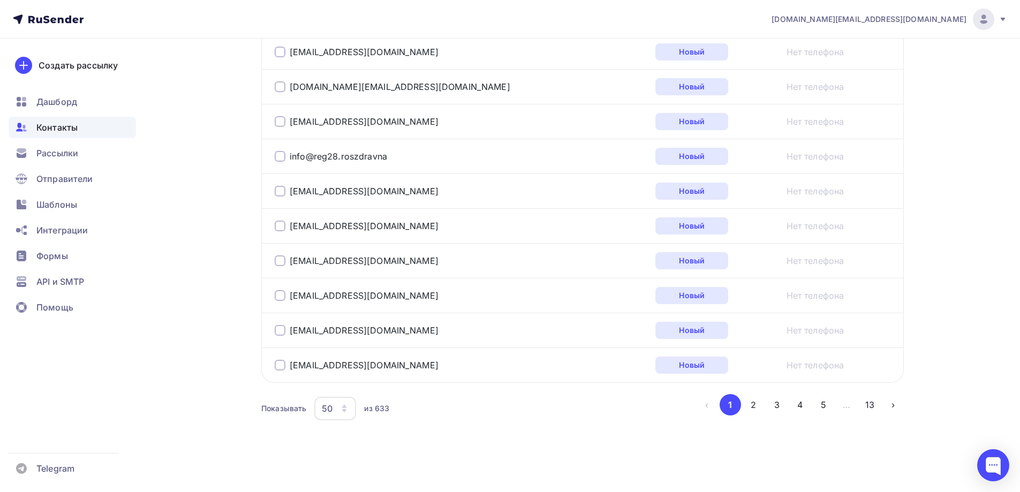
click at [348, 411] on icon "button" at bounding box center [344, 408] width 9 height 9
click at [356, 380] on div "100" at bounding box center [378, 375] width 103 height 13
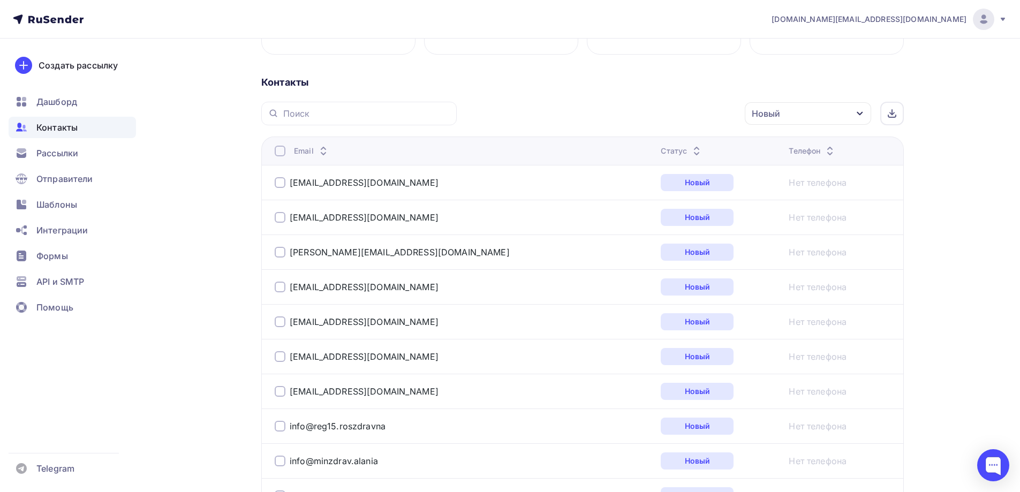
scroll to position [43, 0]
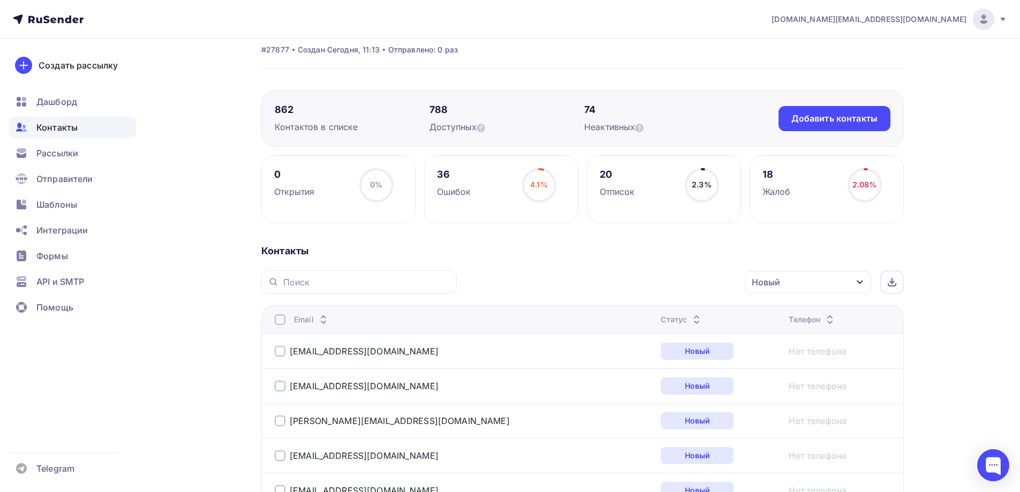
click at [283, 318] on div at bounding box center [280, 319] width 11 height 11
click at [678, 280] on div "Действие" at bounding box center [664, 282] width 141 height 21
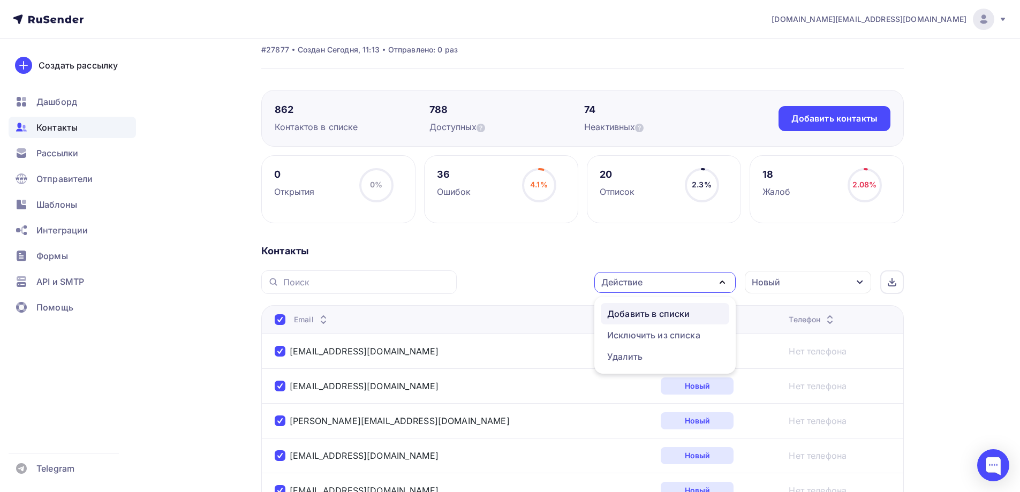
click at [671, 313] on div "Добавить в списки" at bounding box center [648, 313] width 82 height 13
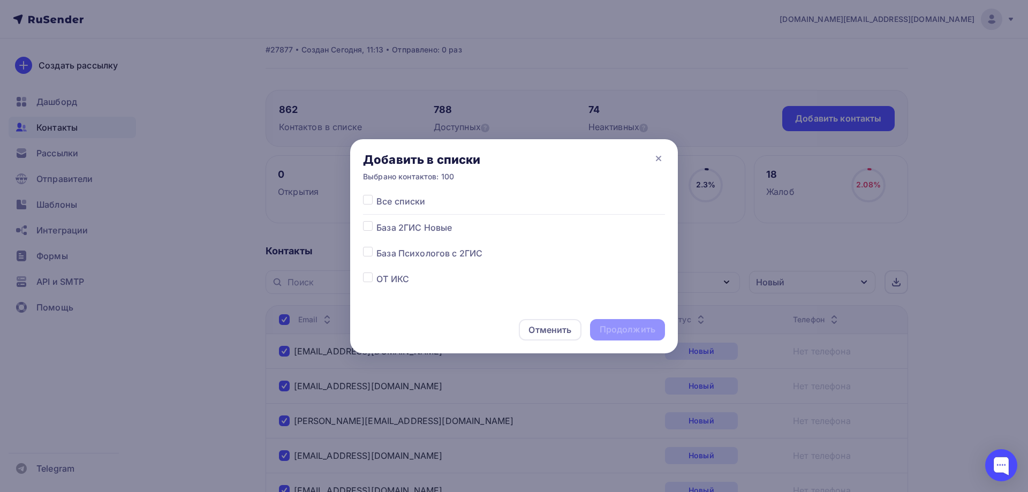
click at [376, 221] on label at bounding box center [376, 221] width 0 height 0
click at [368, 229] on input "checkbox" at bounding box center [368, 226] width 10 height 10
checkbox input "true"
click at [630, 326] on div "Продолжить" at bounding box center [628, 329] width 56 height 12
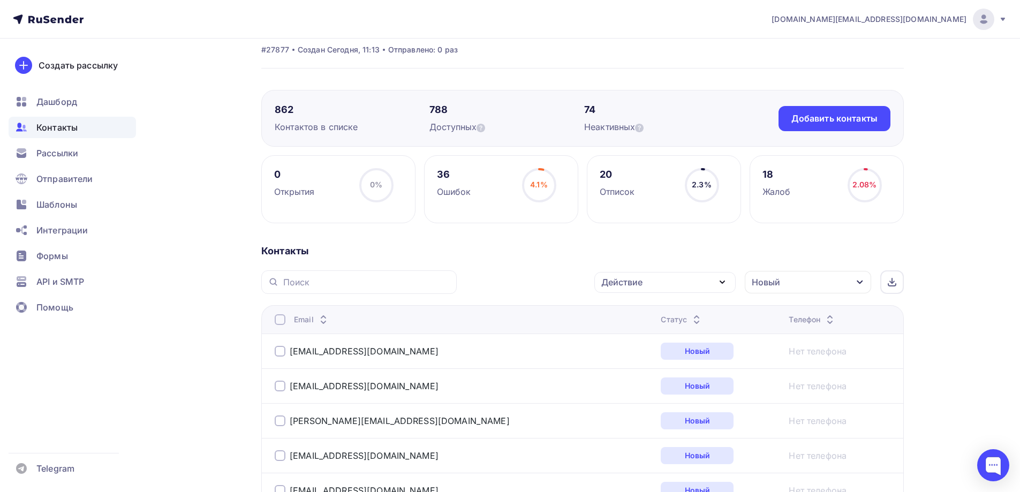
click at [280, 322] on div at bounding box center [280, 319] width 11 height 11
click at [281, 320] on div at bounding box center [280, 319] width 11 height 11
click at [671, 285] on div "Действие" at bounding box center [664, 282] width 141 height 21
click at [661, 309] on div "Добавить в списки" at bounding box center [648, 313] width 82 height 13
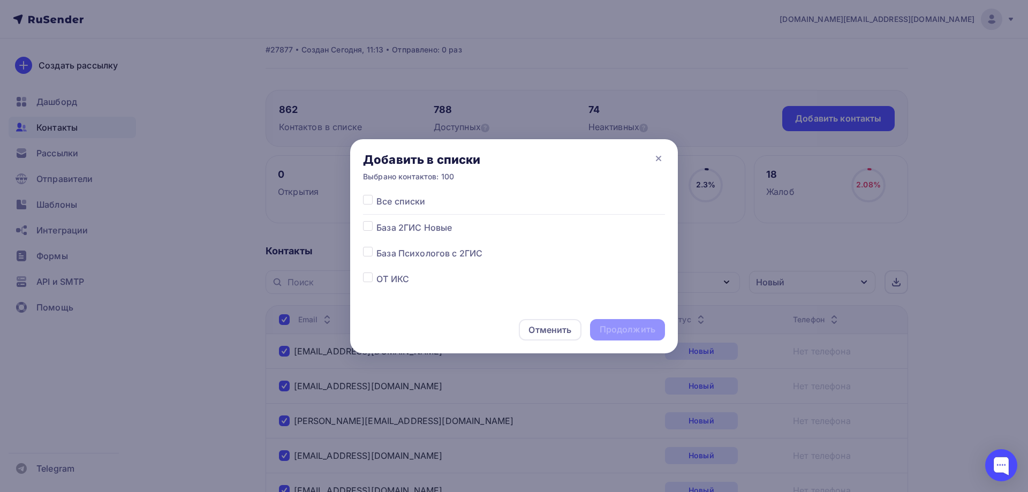
click at [376, 221] on label at bounding box center [376, 221] width 0 height 0
click at [370, 229] on input "checkbox" at bounding box center [368, 226] width 10 height 10
checkbox input "true"
click at [632, 331] on div "Продолжить" at bounding box center [628, 329] width 56 height 12
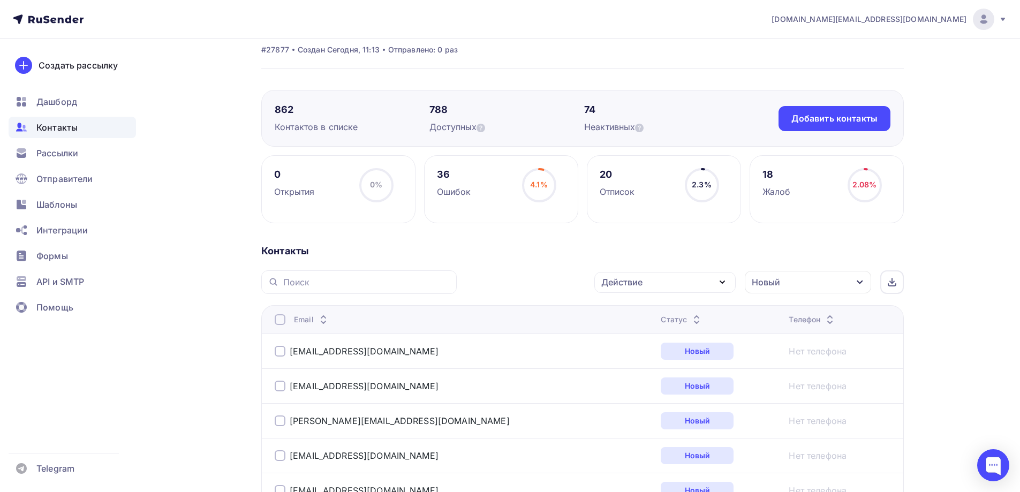
click at [277, 319] on div at bounding box center [280, 319] width 11 height 11
click at [278, 323] on div at bounding box center [280, 319] width 11 height 11
click at [637, 283] on div "Действие" at bounding box center [621, 282] width 41 height 13
click at [663, 312] on div "Добавить в списки" at bounding box center [648, 313] width 82 height 13
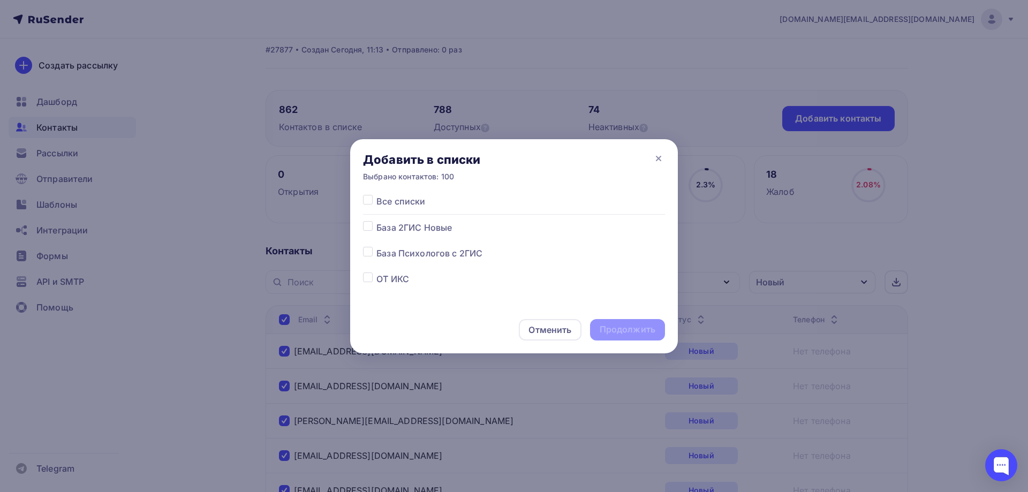
click at [376, 221] on label at bounding box center [376, 221] width 0 height 0
click at [369, 228] on input "checkbox" at bounding box center [368, 226] width 10 height 10
checkbox input "true"
click at [635, 331] on div "Продолжить" at bounding box center [628, 329] width 56 height 12
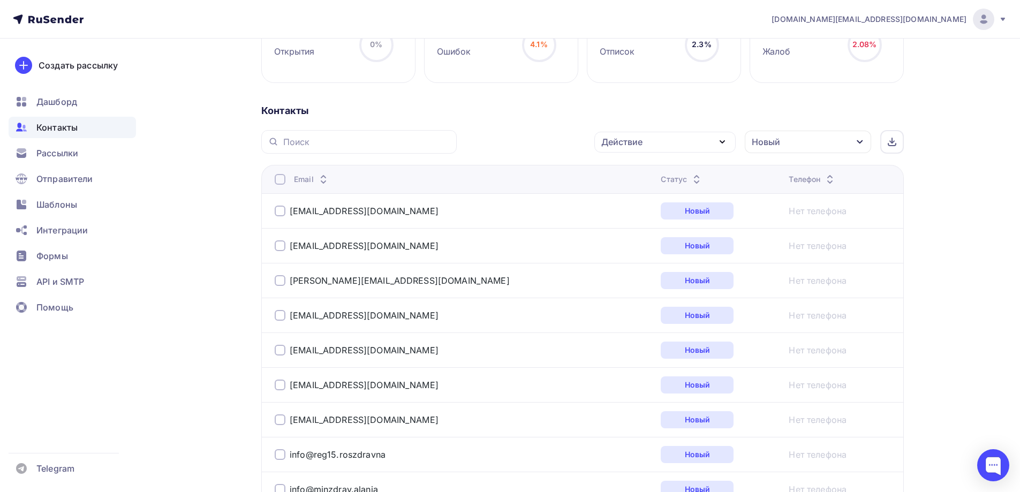
scroll to position [0, 0]
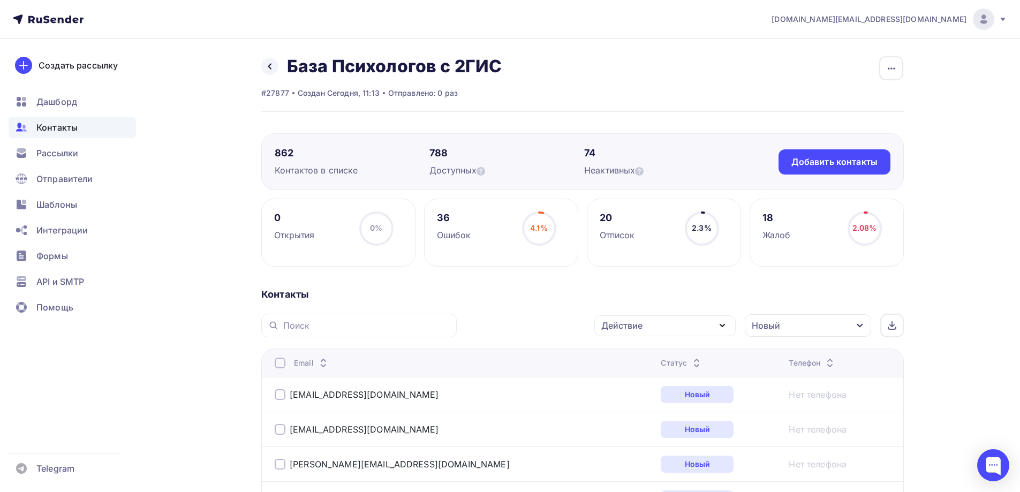
click at [282, 361] on div at bounding box center [280, 363] width 11 height 11
click at [281, 365] on div at bounding box center [280, 363] width 11 height 11
click at [646, 326] on div "Действие" at bounding box center [664, 325] width 141 height 21
click at [650, 352] on div "Добавить в списки" at bounding box center [648, 357] width 82 height 13
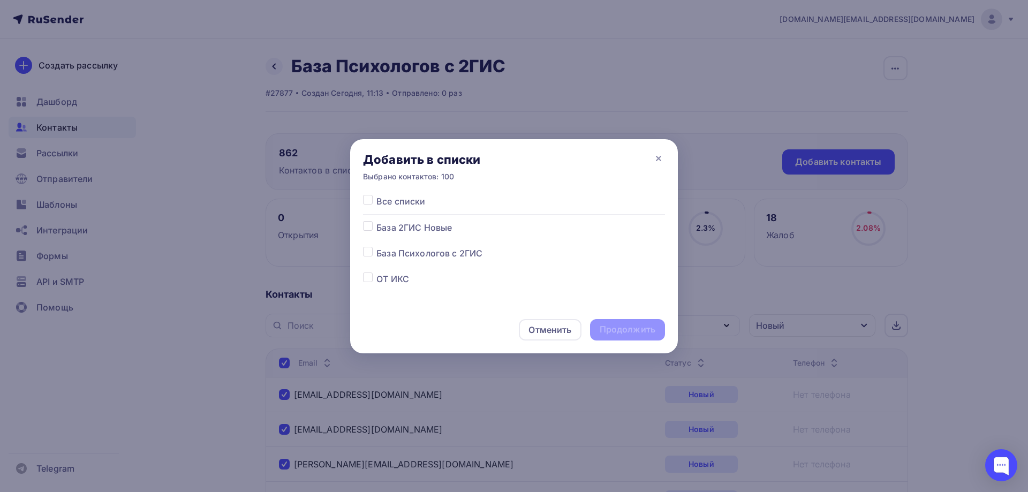
click at [376, 221] on label at bounding box center [376, 221] width 0 height 0
click at [369, 229] on input "checkbox" at bounding box center [368, 226] width 10 height 10
checkbox input "true"
click at [612, 323] on div "Продолжить" at bounding box center [627, 329] width 75 height 21
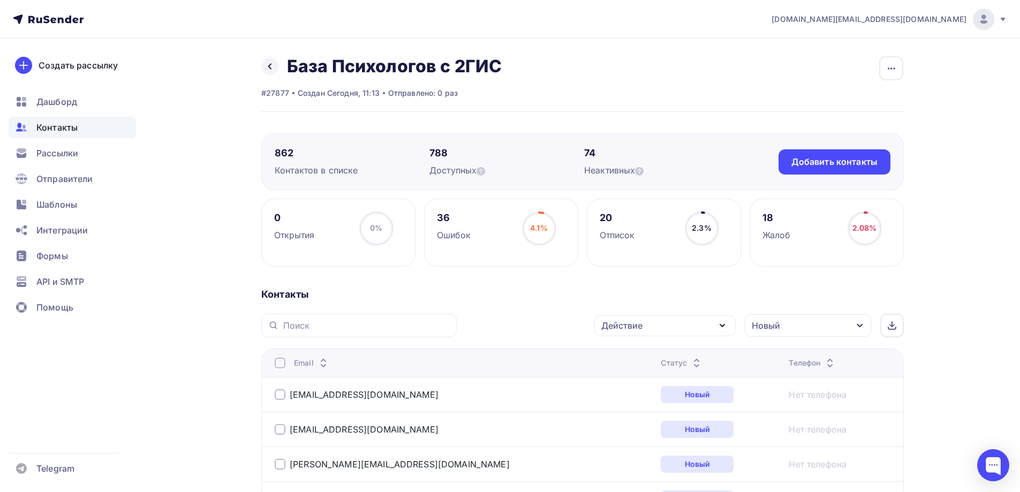
click at [281, 364] on div at bounding box center [280, 363] width 11 height 11
click at [281, 365] on div at bounding box center [280, 363] width 11 height 11
click at [658, 329] on div "Действие" at bounding box center [664, 325] width 141 height 21
click at [651, 354] on div "Добавить в списки" at bounding box center [648, 357] width 82 height 13
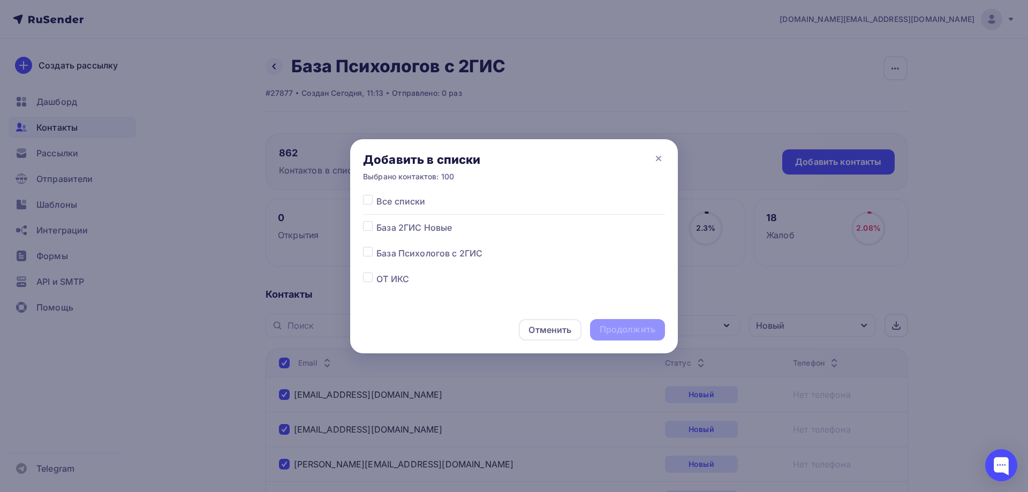
click at [376, 221] on label at bounding box center [376, 221] width 0 height 0
click at [368, 225] on input "checkbox" at bounding box center [368, 226] width 10 height 10
checkbox input "true"
click at [626, 332] on div "Продолжить" at bounding box center [628, 329] width 56 height 12
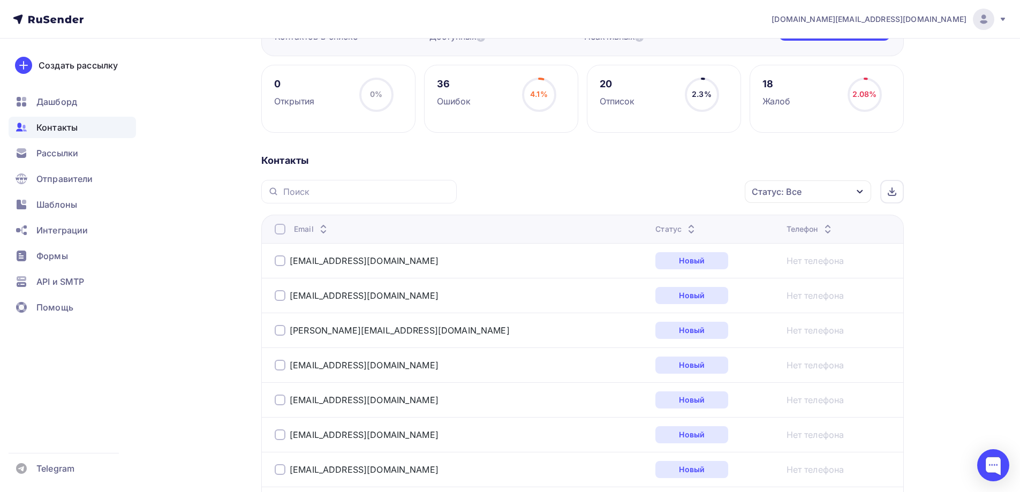
scroll to position [116, 0]
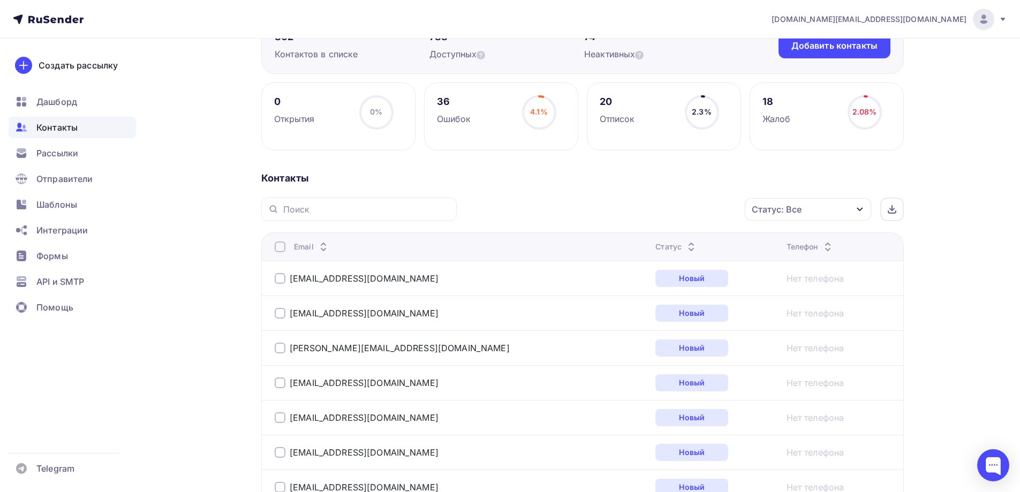
click at [847, 212] on div "Статус: Все" at bounding box center [808, 209] width 126 height 22
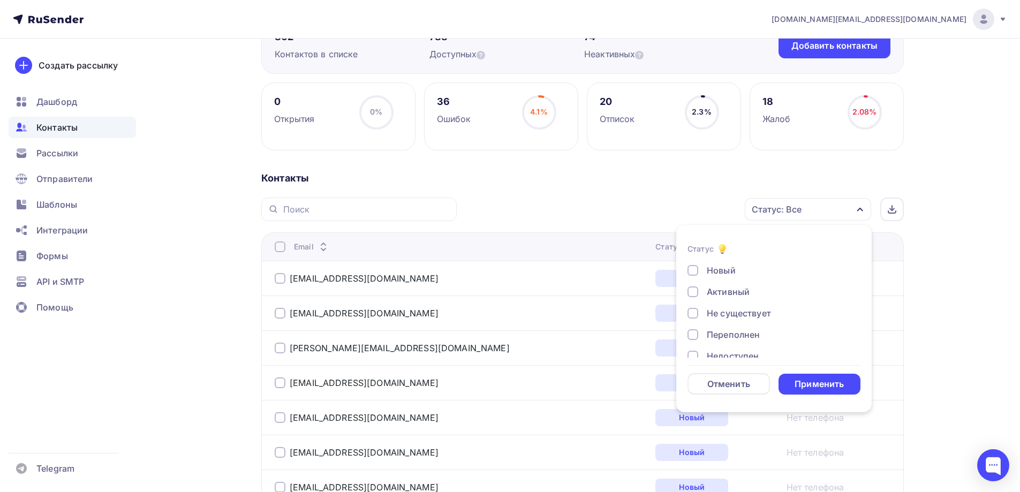
click at [730, 268] on div "Новый" at bounding box center [721, 270] width 29 height 13
click at [804, 376] on div "Применить" at bounding box center [820, 384] width 82 height 21
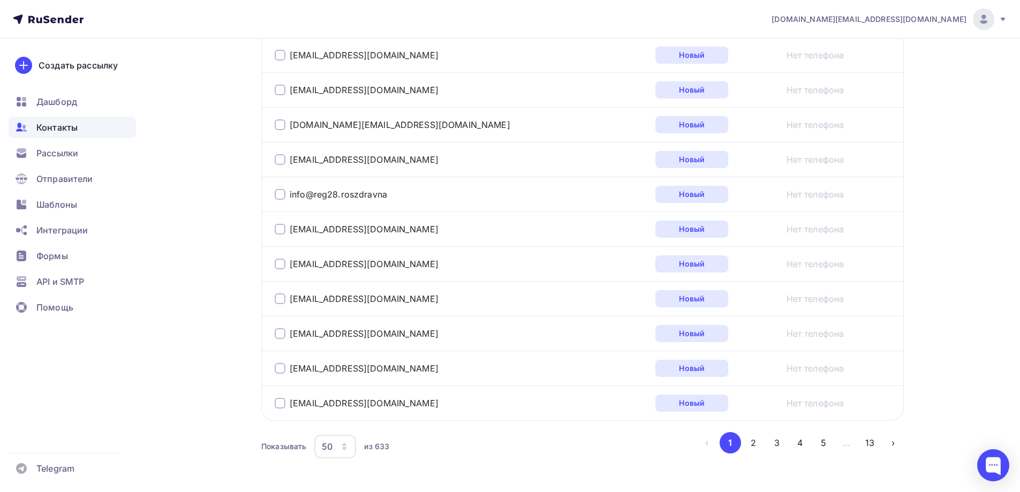
scroll to position [1735, 0]
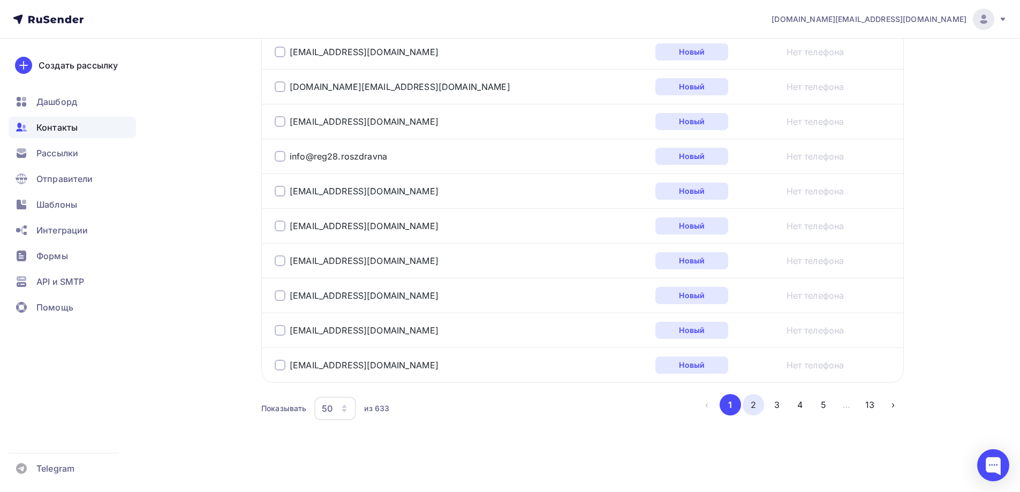
click at [754, 406] on button "2" at bounding box center [753, 404] width 21 height 21
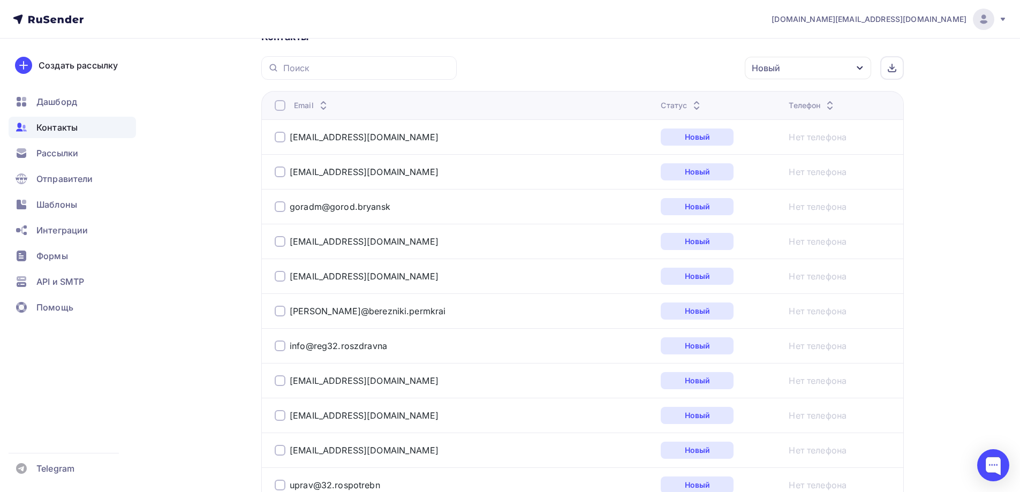
click at [278, 105] on div at bounding box center [280, 105] width 11 height 11
click at [680, 62] on div "Действие" at bounding box center [664, 68] width 141 height 21
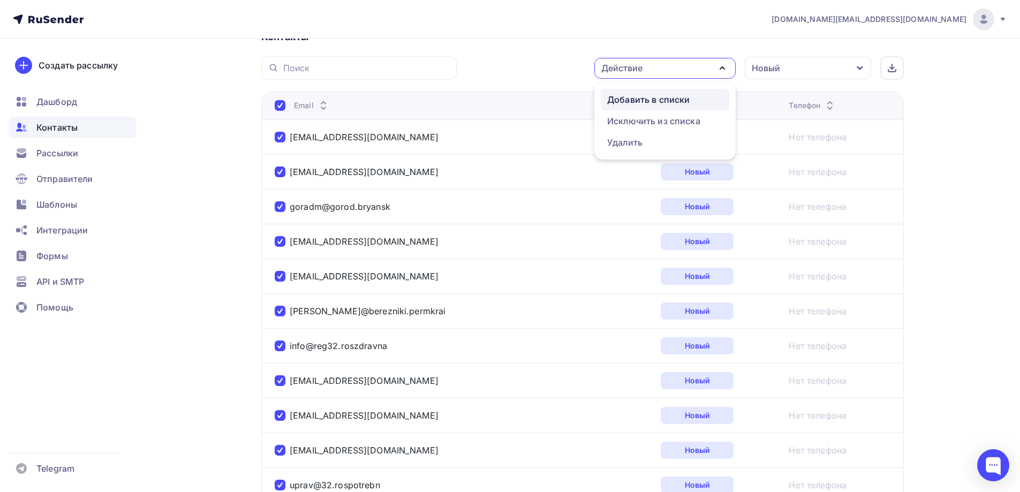
click at [660, 95] on div "Добавить в списки" at bounding box center [648, 99] width 82 height 13
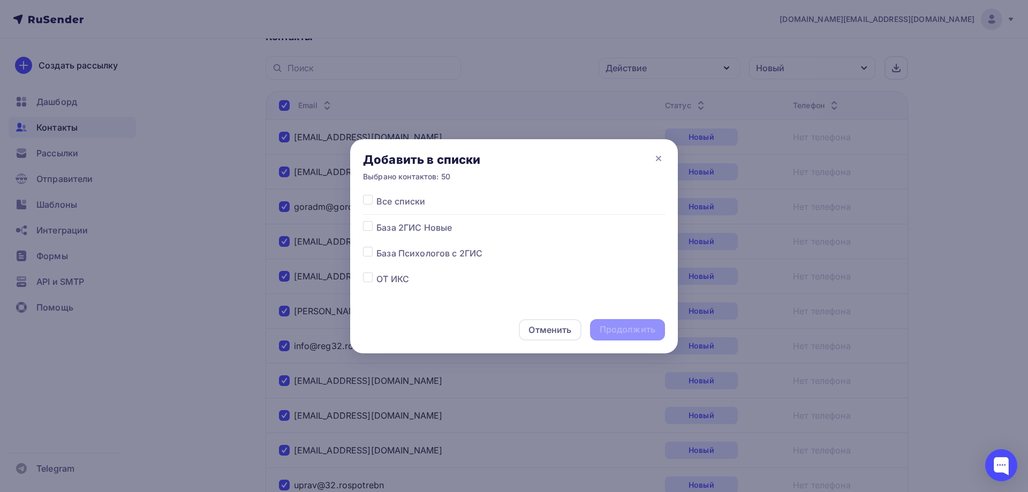
click at [376, 221] on label at bounding box center [376, 221] width 0 height 0
click at [368, 227] on input "checkbox" at bounding box center [368, 226] width 10 height 10
checkbox input "true"
click at [610, 329] on div "Продолжить" at bounding box center [628, 329] width 56 height 12
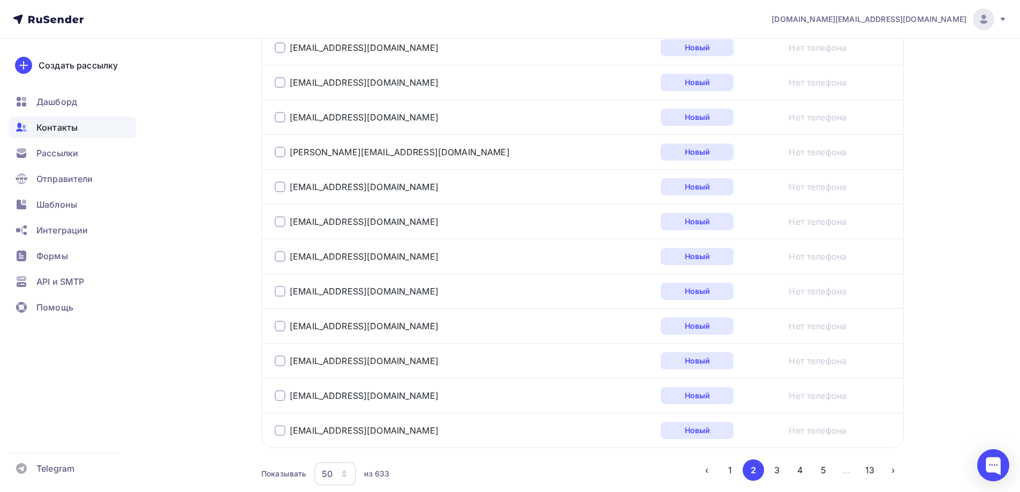
scroll to position [1735, 0]
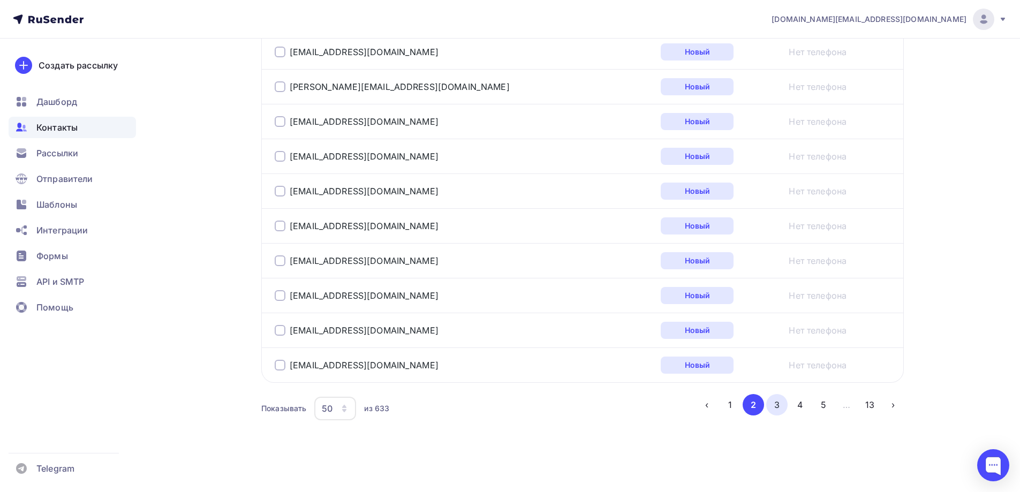
click at [777, 409] on button "3" at bounding box center [776, 404] width 21 height 21
click at [348, 409] on icon "button" at bounding box center [344, 408] width 9 height 9
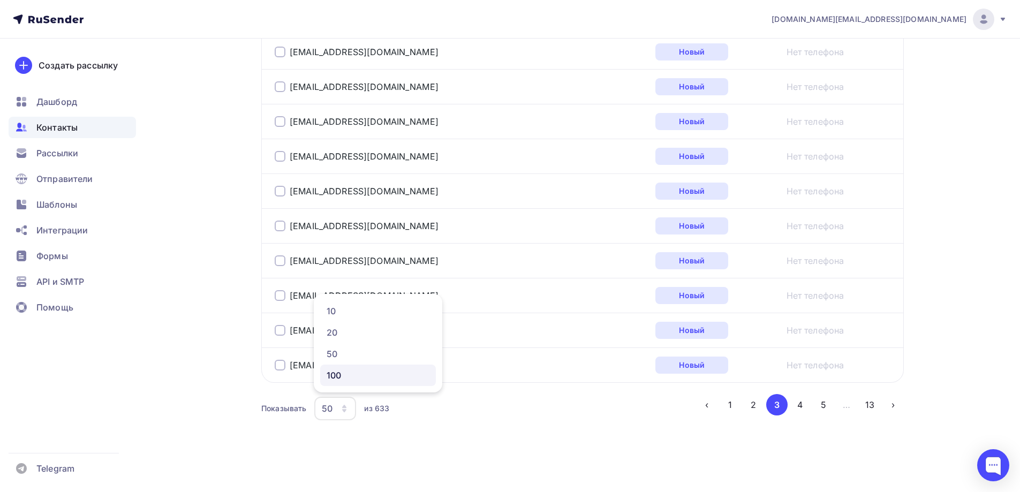
click at [363, 373] on div "100" at bounding box center [378, 375] width 103 height 13
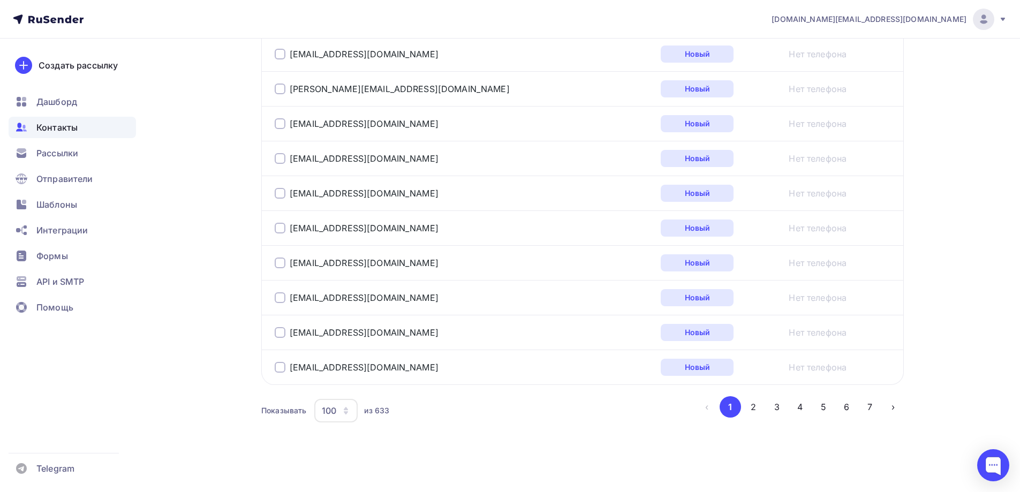
scroll to position [3475, 0]
click at [779, 405] on button "3" at bounding box center [776, 404] width 21 height 21
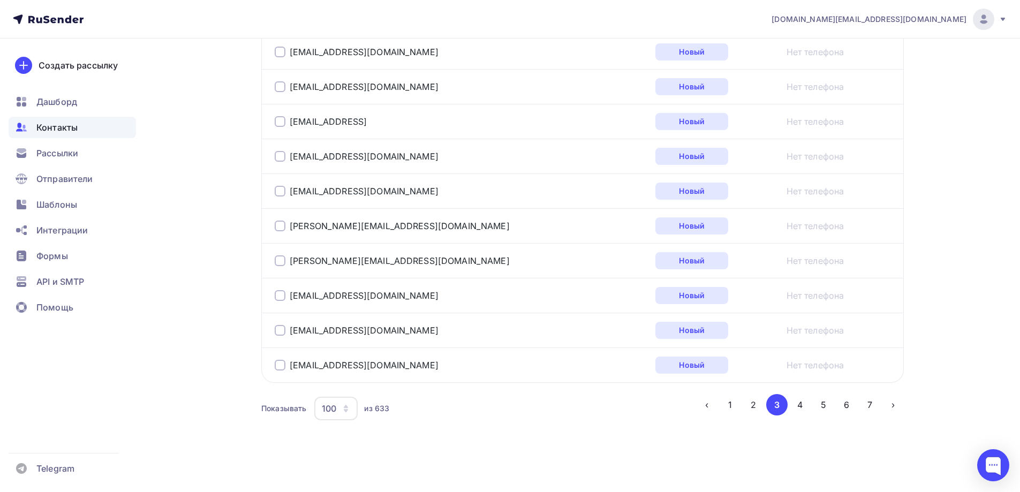
click at [77, 129] on span "Контакты" at bounding box center [56, 127] width 41 height 13
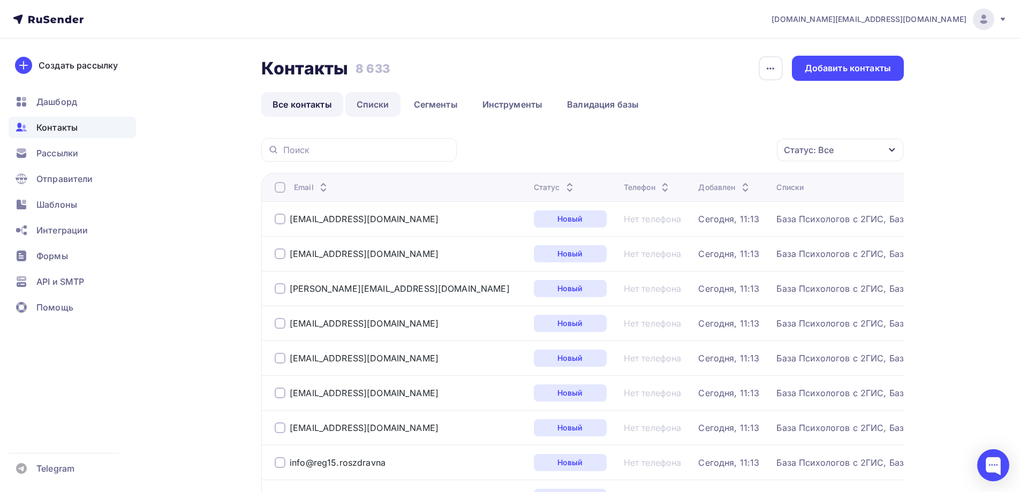
click at [379, 99] on link "Списки" at bounding box center [372, 104] width 55 height 25
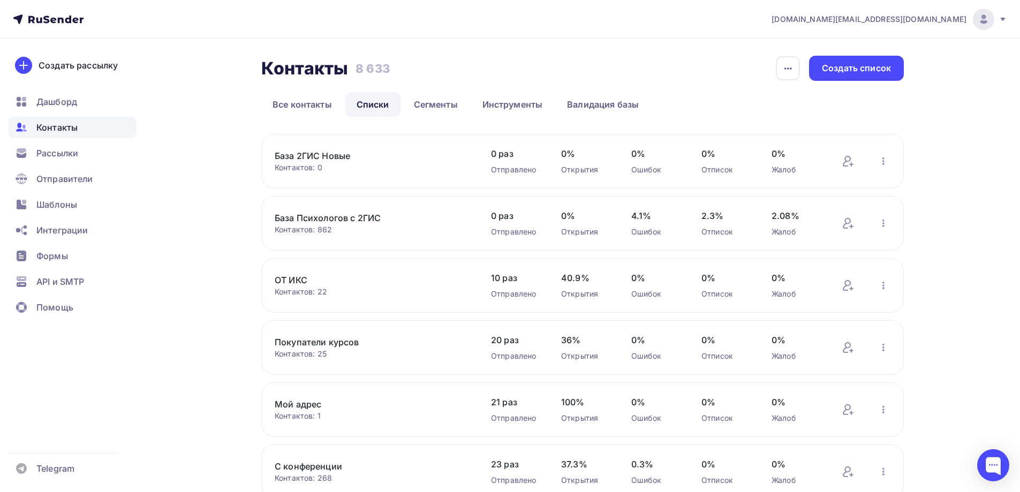
click at [338, 155] on link "База 2ГИС Новые" at bounding box center [366, 155] width 182 height 13
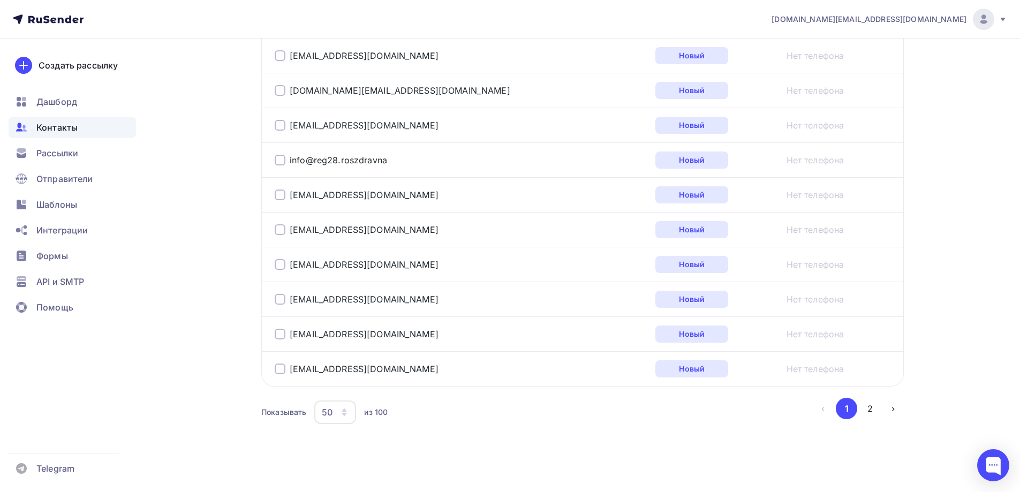
scroll to position [1735, 0]
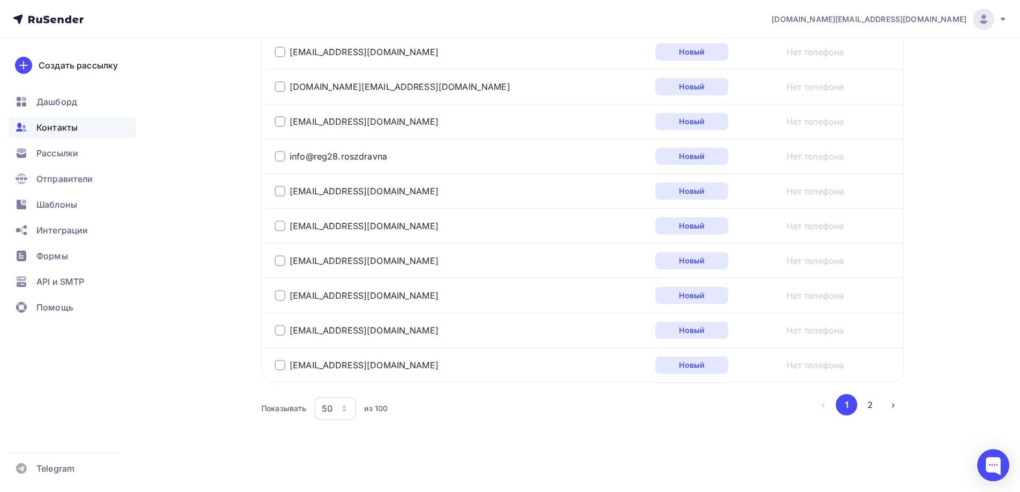
click at [345, 413] on icon "button" at bounding box center [344, 408] width 9 height 9
click at [348, 382] on link "100" at bounding box center [378, 375] width 116 height 21
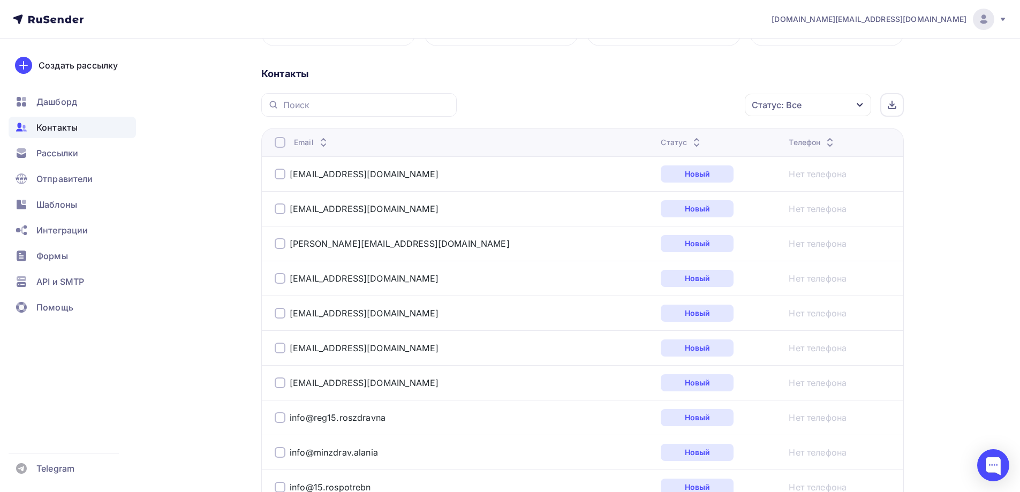
scroll to position [0, 0]
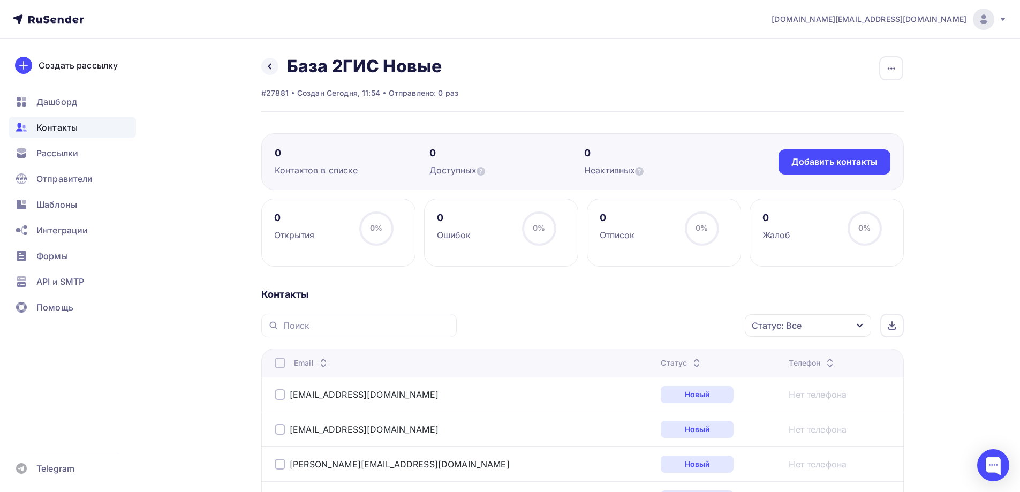
click at [82, 132] on div "Контакты" at bounding box center [72, 127] width 127 height 21
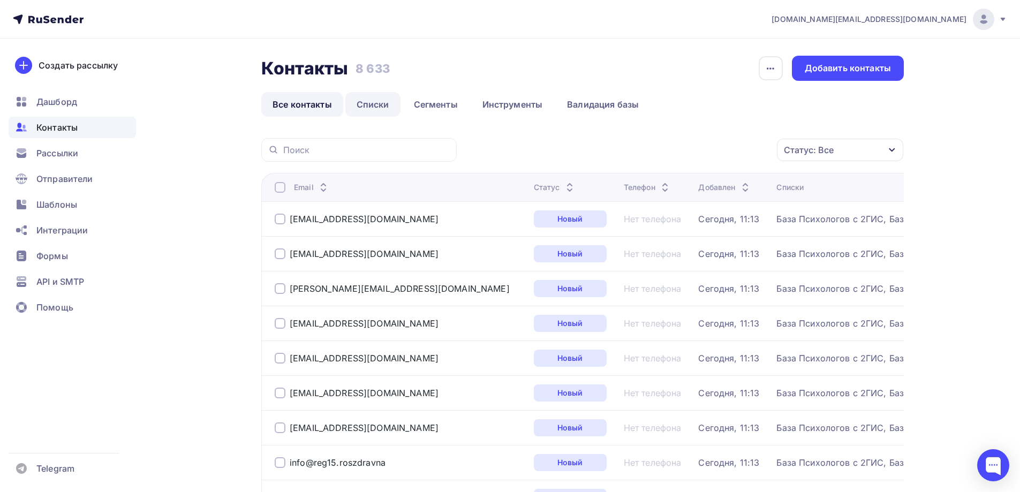
click at [380, 107] on link "Списки" at bounding box center [372, 104] width 55 height 25
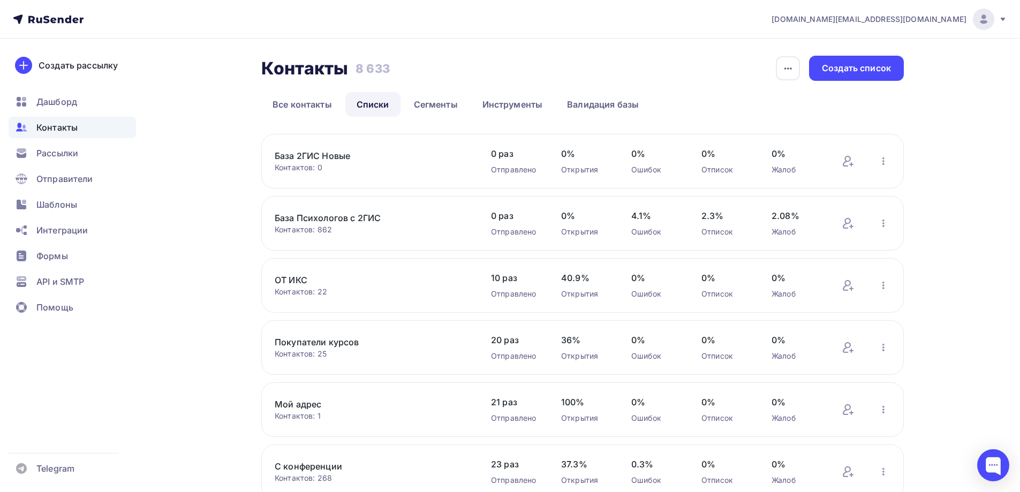
click at [353, 218] on link "База Психологов с 2ГИС" at bounding box center [366, 218] width 182 height 13
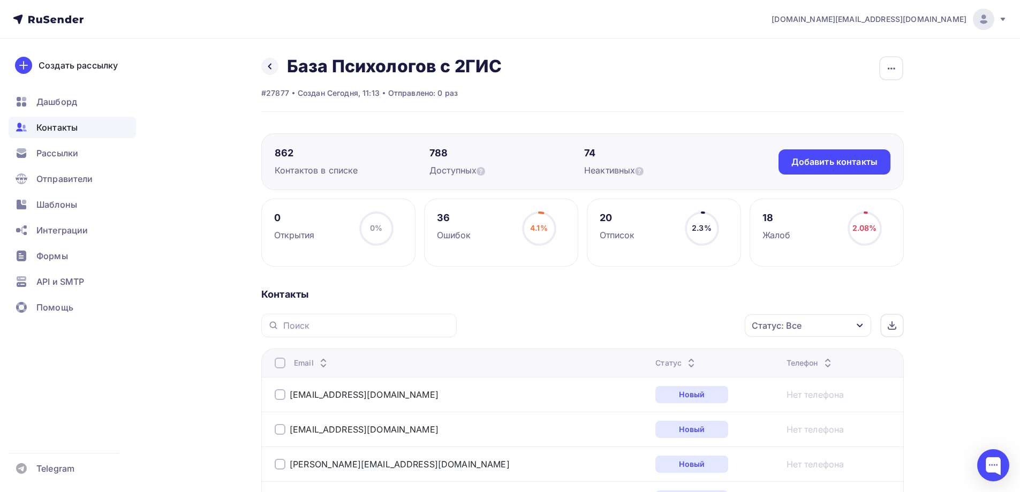
click at [820, 328] on div "Статус: Все" at bounding box center [808, 325] width 126 height 22
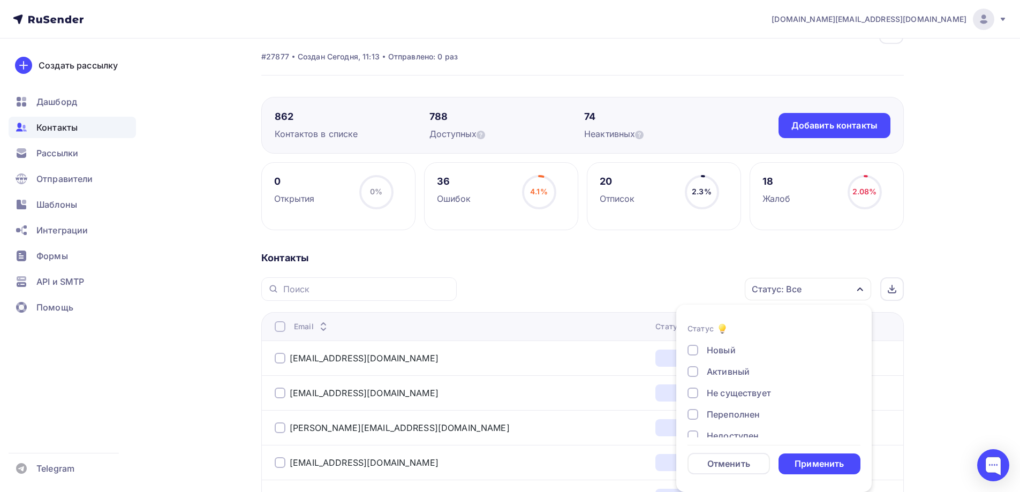
click at [730, 348] on div "Новый" at bounding box center [721, 350] width 29 height 13
click at [810, 464] on div "Применить" at bounding box center [819, 464] width 49 height 12
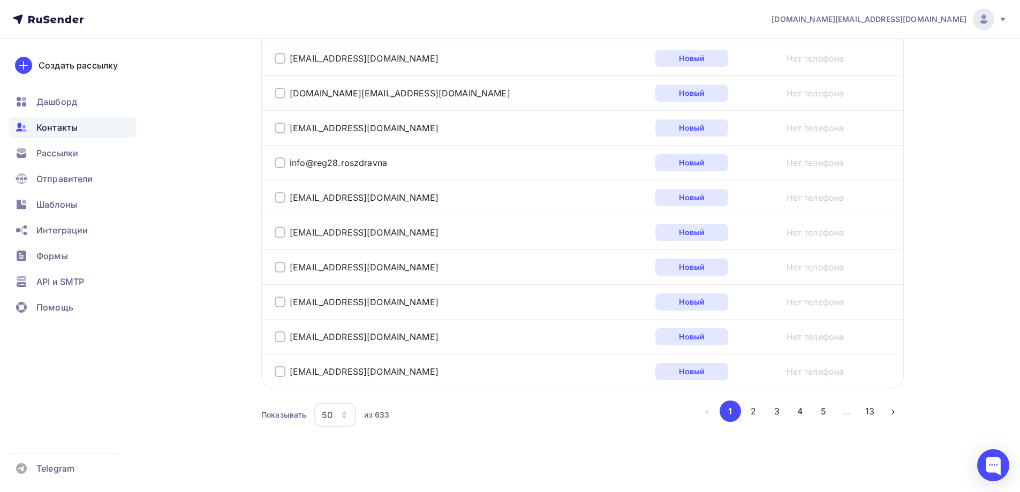
scroll to position [1735, 0]
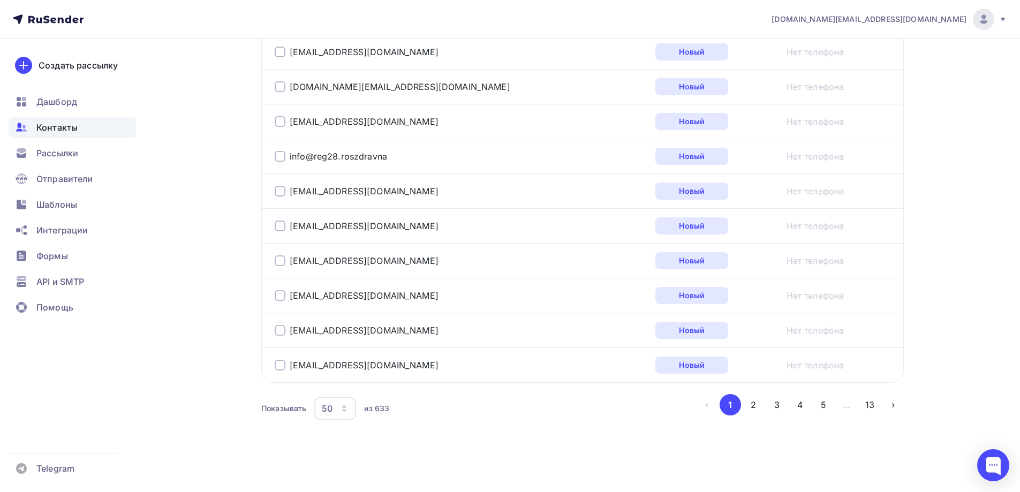
click at [343, 409] on icon "button" at bounding box center [344, 408] width 9 height 9
click at [357, 373] on div "100" at bounding box center [378, 375] width 103 height 13
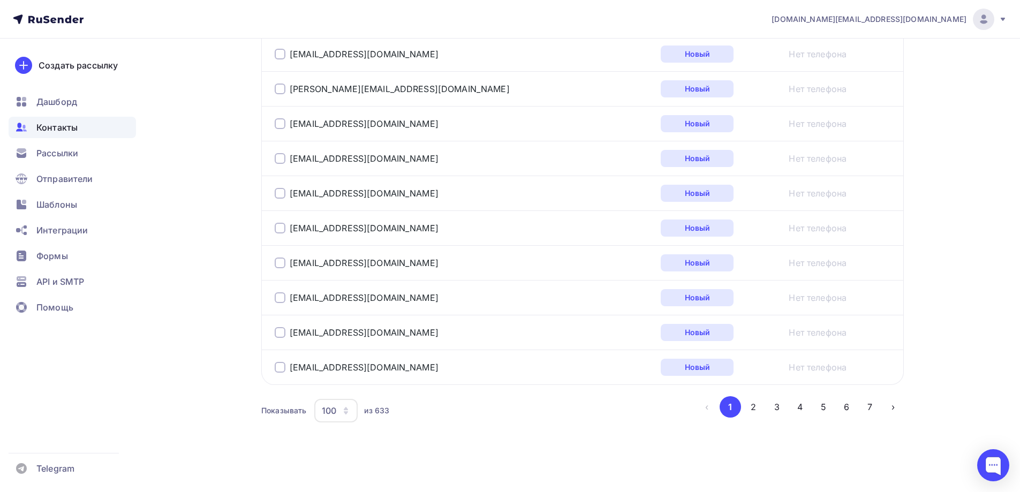
scroll to position [3475, 0]
click at [756, 412] on button "2" at bounding box center [753, 404] width 21 height 21
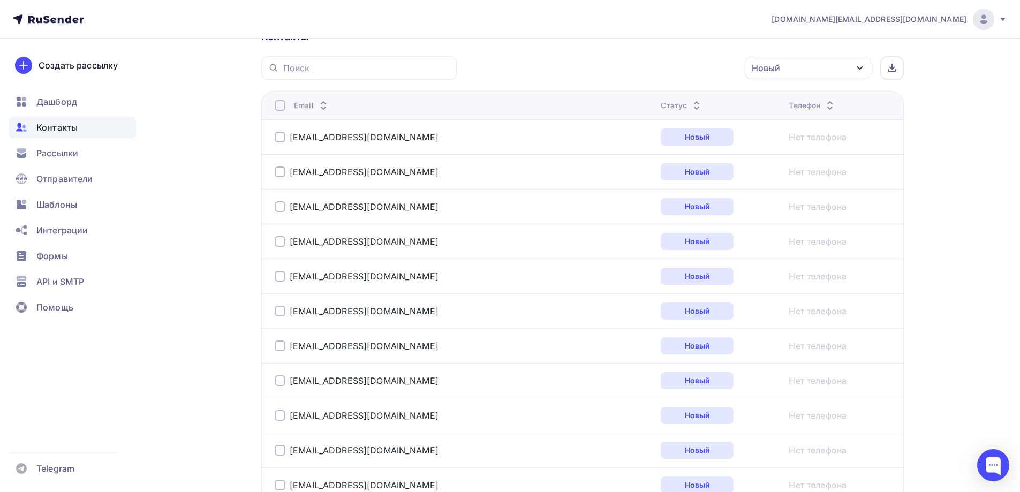
click at [280, 103] on div at bounding box center [280, 105] width 11 height 11
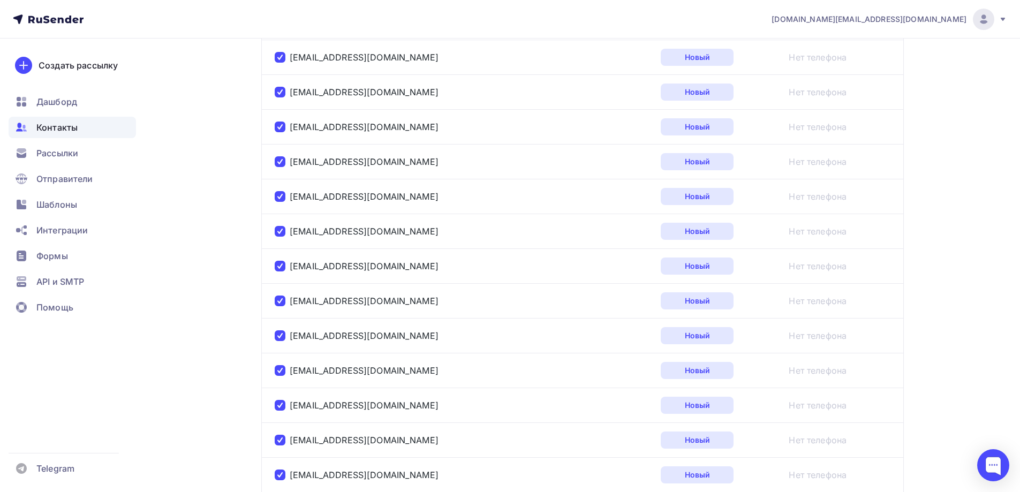
scroll to position [0, 0]
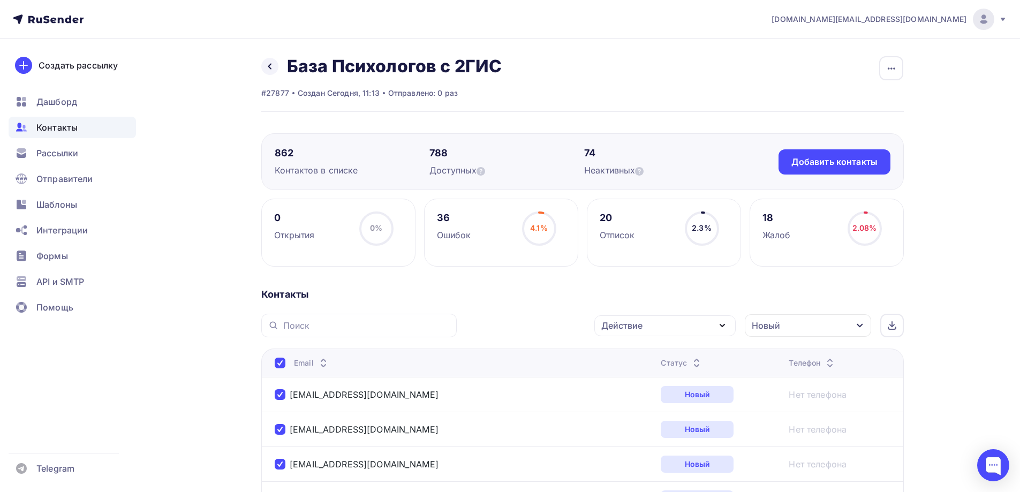
click at [676, 327] on div "Действие" at bounding box center [664, 325] width 141 height 21
click at [667, 353] on div "Добавить в списки" at bounding box center [648, 357] width 82 height 13
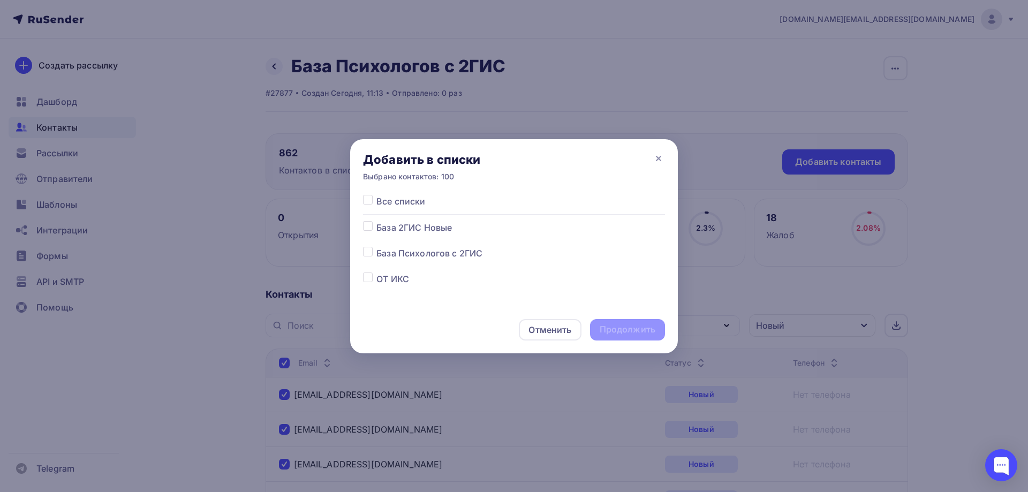
click at [376, 221] on label at bounding box center [376, 221] width 0 height 0
click at [365, 227] on input "checkbox" at bounding box center [368, 226] width 10 height 10
checkbox input "true"
click at [614, 331] on div "Продолжить" at bounding box center [628, 329] width 56 height 12
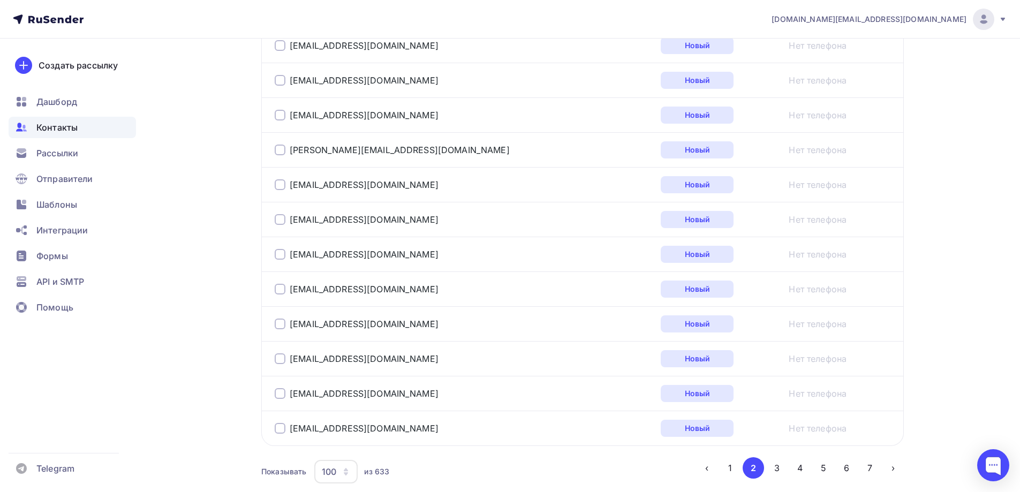
scroll to position [3475, 0]
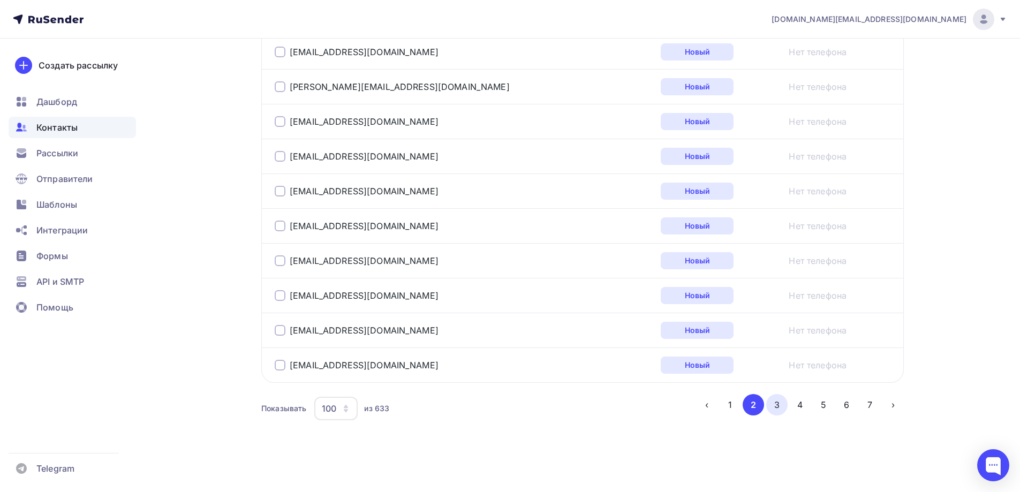
click at [777, 411] on button "3" at bounding box center [776, 404] width 21 height 21
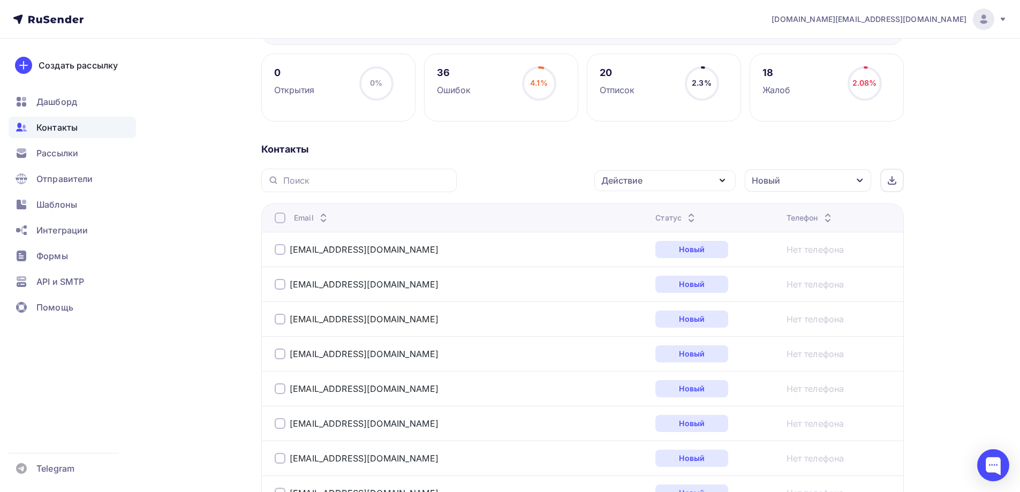
scroll to position [136, 0]
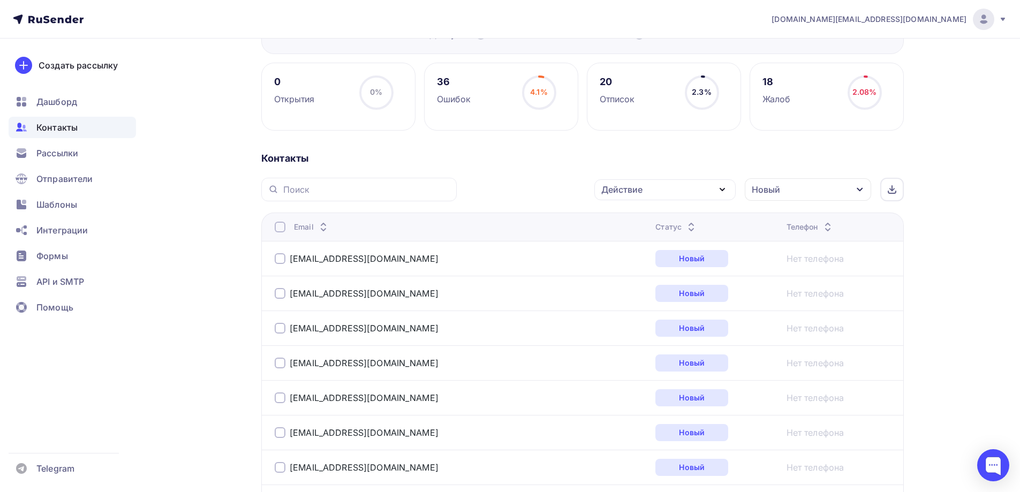
click at [276, 228] on div at bounding box center [280, 227] width 11 height 11
click at [283, 228] on div at bounding box center [280, 227] width 11 height 11
click at [673, 186] on div "Действие" at bounding box center [664, 189] width 141 height 21
click at [669, 223] on div "Добавить в списки" at bounding box center [648, 221] width 82 height 13
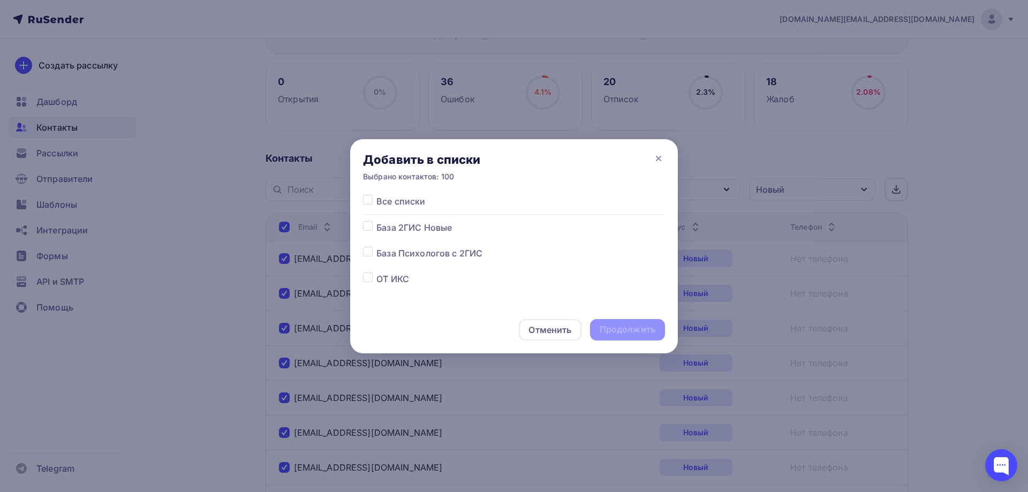
click at [376, 221] on label at bounding box center [376, 221] width 0 height 0
click at [369, 224] on input "checkbox" at bounding box center [368, 226] width 10 height 10
checkbox input "true"
click at [635, 333] on div "Продолжить" at bounding box center [628, 329] width 56 height 12
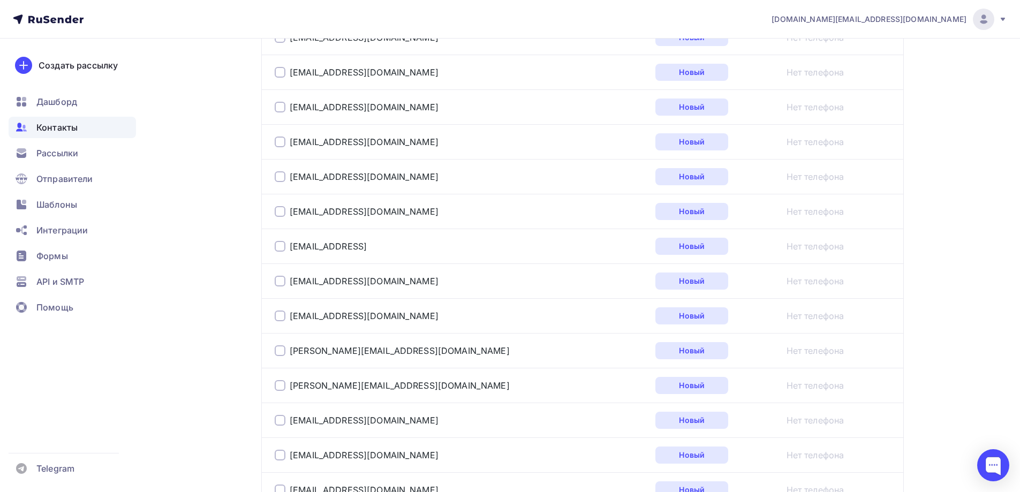
scroll to position [3475, 0]
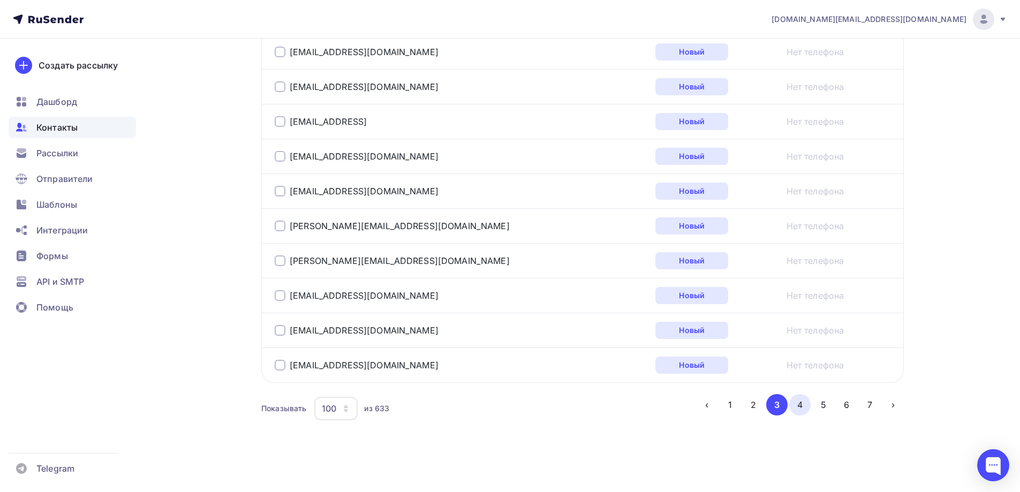
click at [799, 409] on button "4" at bounding box center [799, 404] width 21 height 21
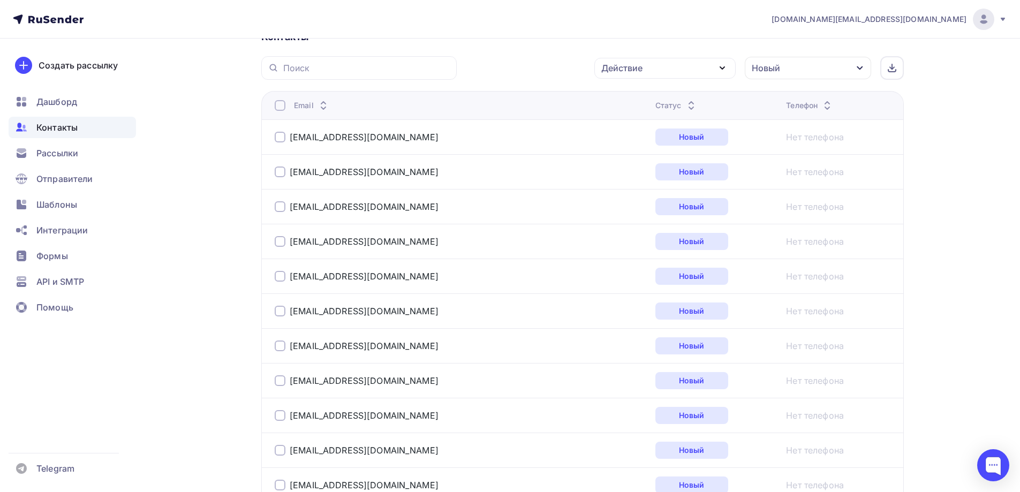
click at [709, 72] on div "Действие" at bounding box center [664, 68] width 141 height 21
click at [669, 104] on div "Добавить в списки" at bounding box center [648, 99] width 82 height 13
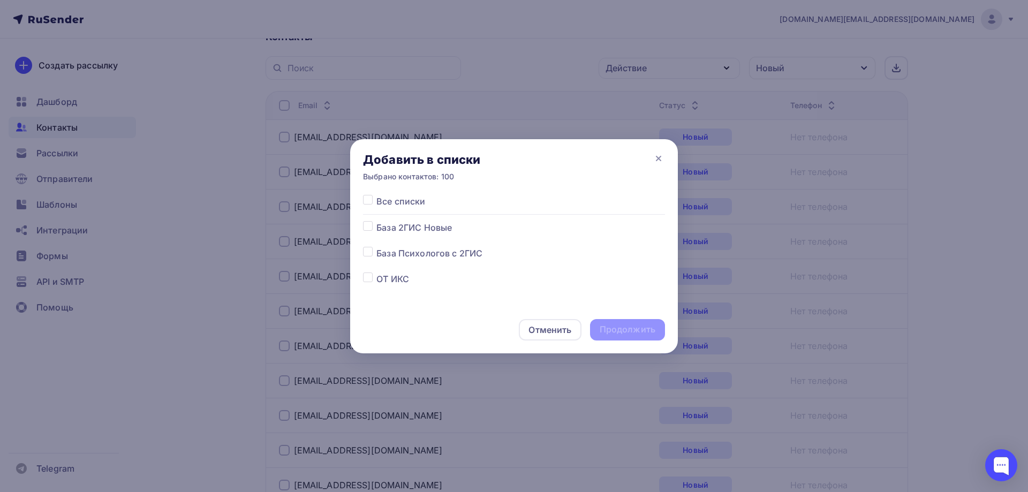
click at [376, 221] on label at bounding box center [376, 221] width 0 height 0
click at [366, 227] on input "checkbox" at bounding box center [368, 226] width 10 height 10
checkbox input "true"
click at [629, 331] on div "Продолжить" at bounding box center [628, 329] width 56 height 12
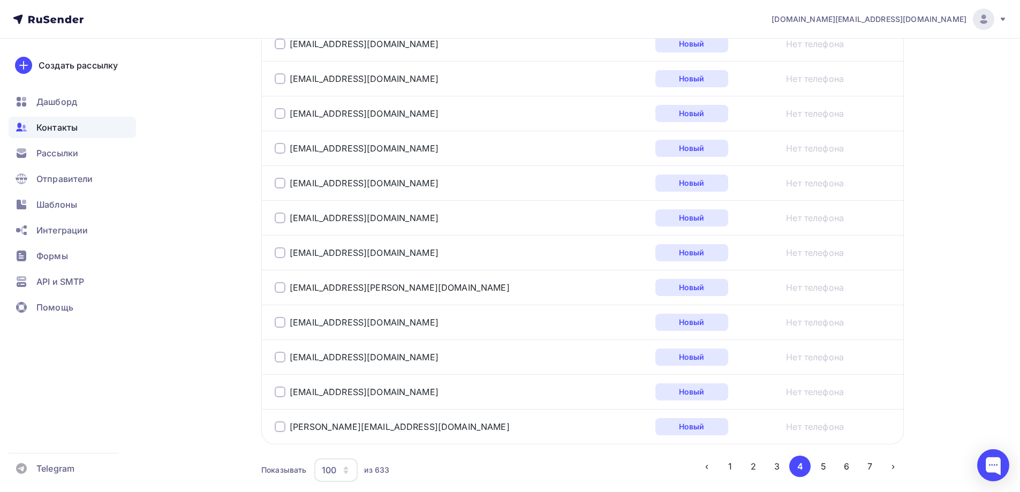
scroll to position [3475, 0]
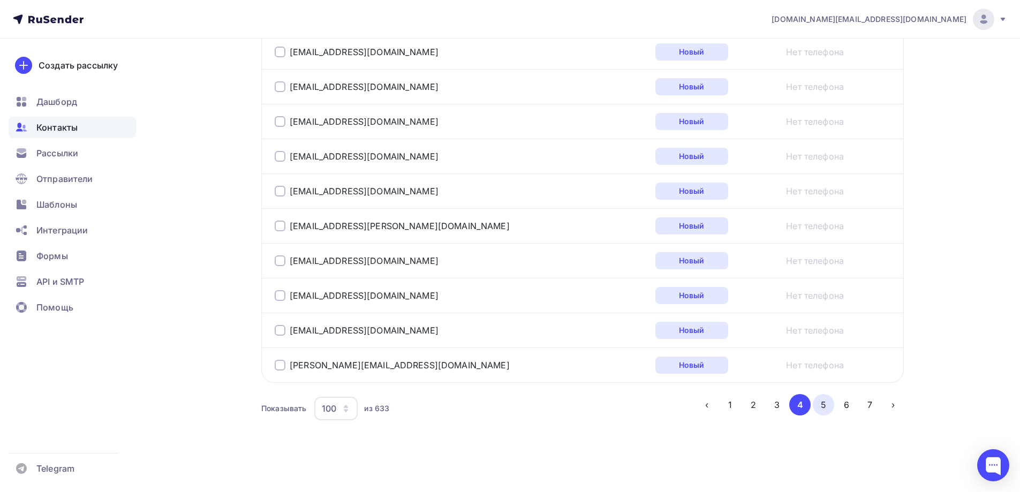
click at [826, 410] on button "5" at bounding box center [823, 404] width 21 height 21
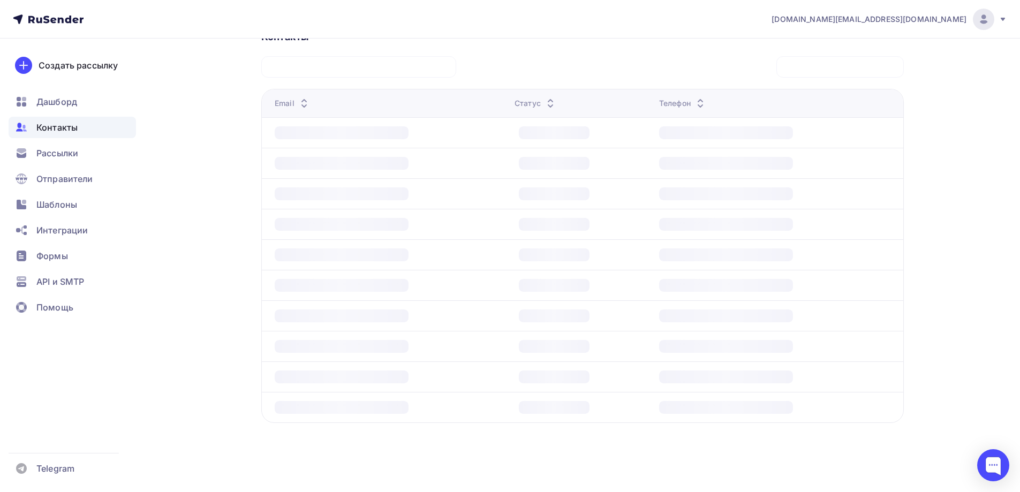
scroll to position [258, 0]
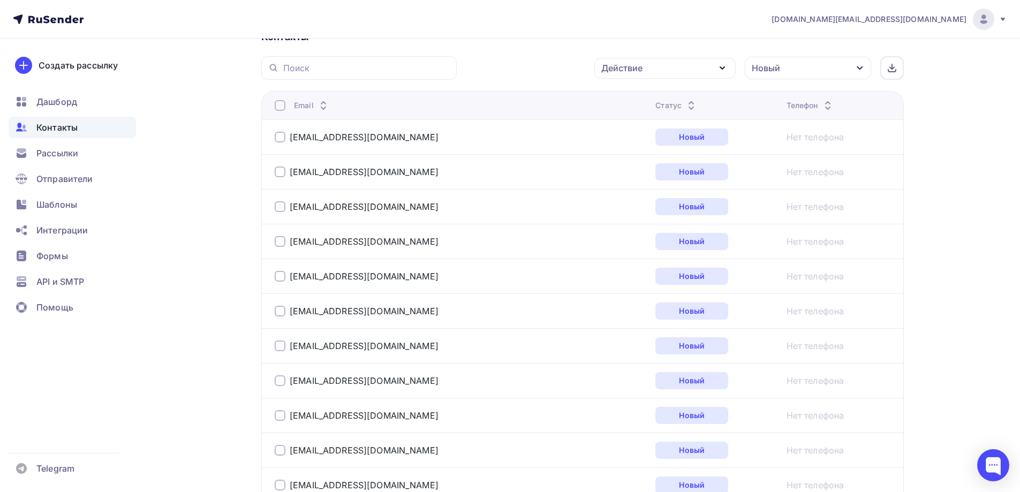
click at [281, 108] on div at bounding box center [280, 105] width 11 height 11
click at [668, 70] on div "Действие" at bounding box center [664, 68] width 141 height 21
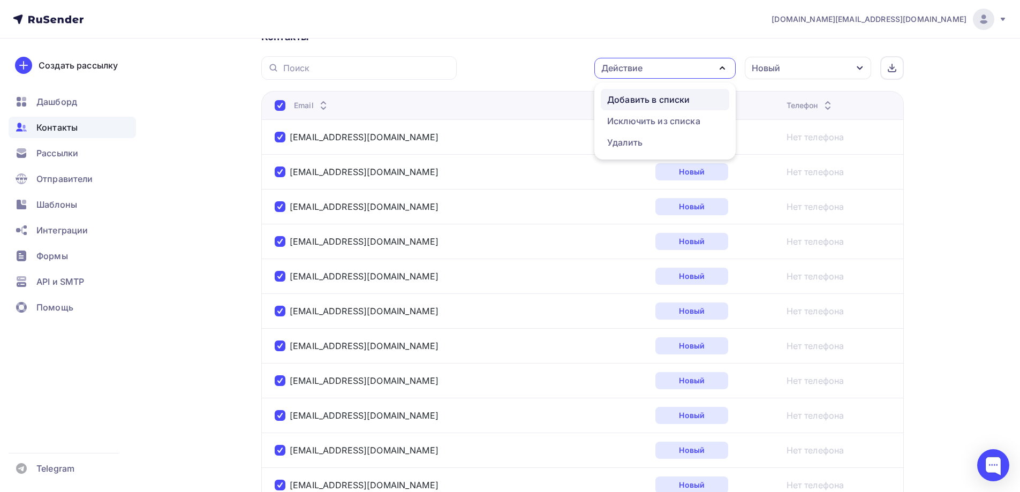
click at [658, 96] on div "Добавить в списки" at bounding box center [648, 99] width 82 height 13
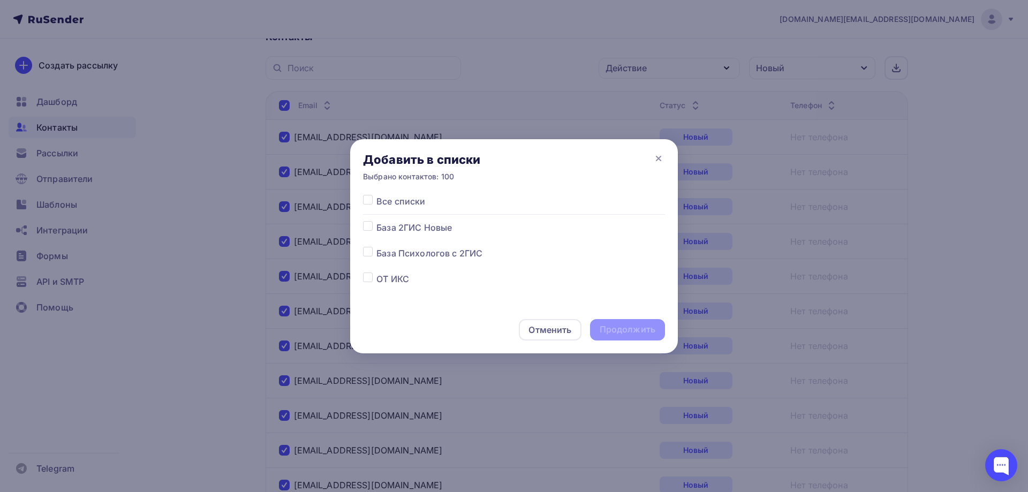
click at [376, 221] on label at bounding box center [376, 221] width 0 height 0
click at [369, 225] on input "checkbox" at bounding box center [368, 226] width 10 height 10
checkbox input "true"
click at [624, 328] on div "Продолжить" at bounding box center [628, 329] width 56 height 12
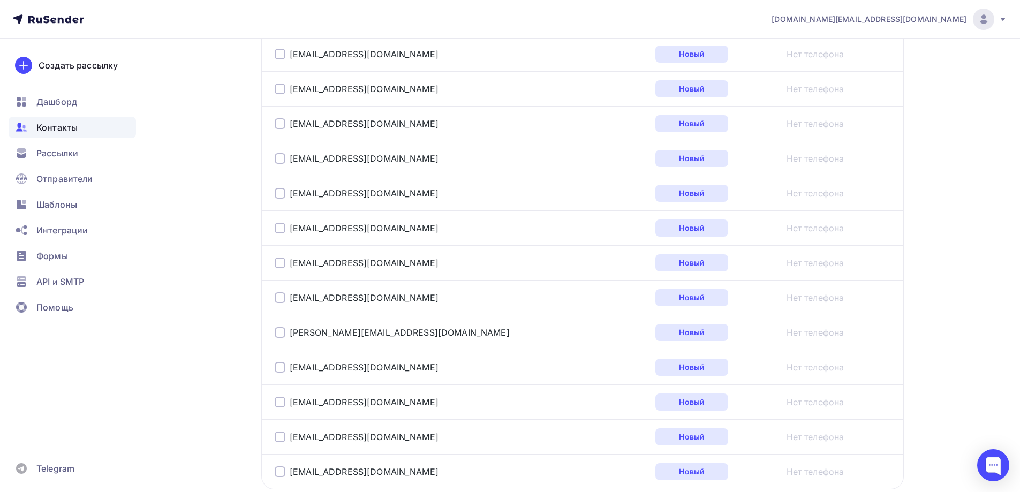
scroll to position [3475, 0]
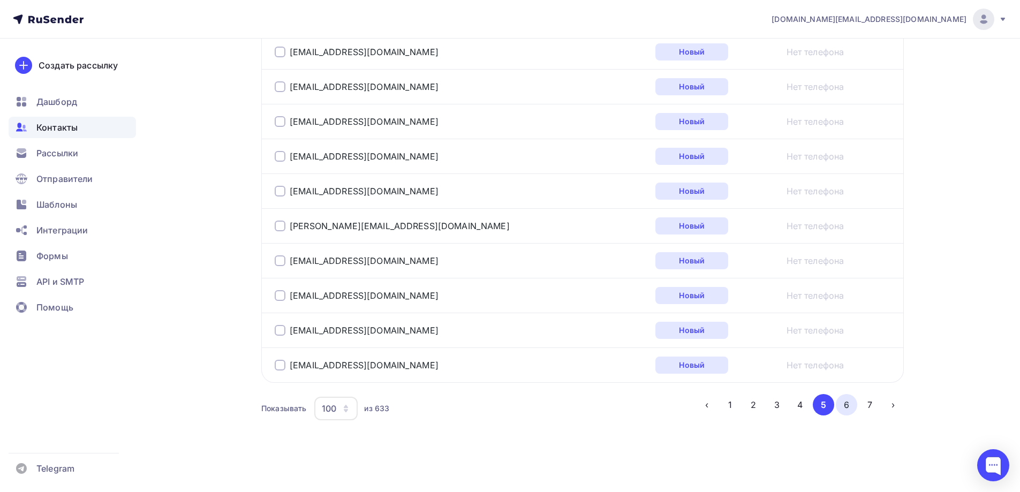
click at [853, 410] on button "6" at bounding box center [846, 404] width 21 height 21
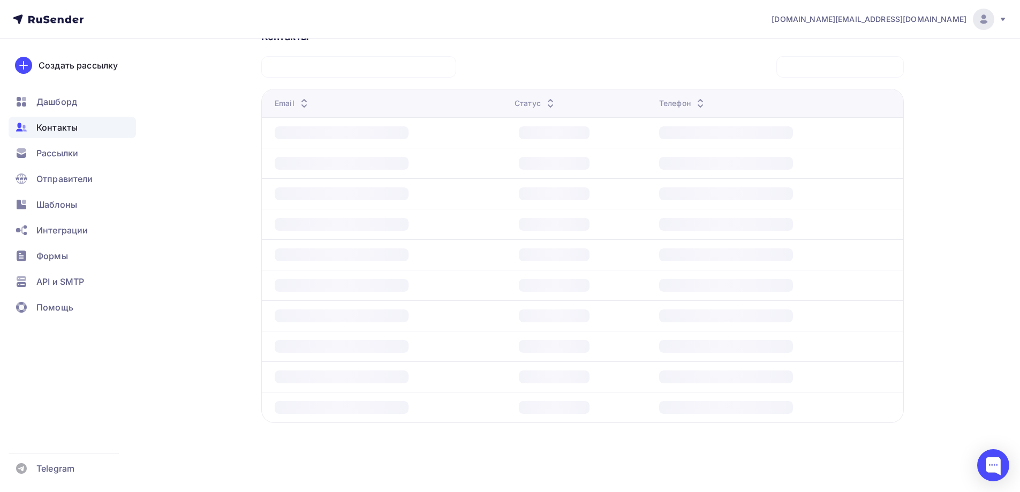
scroll to position [258, 0]
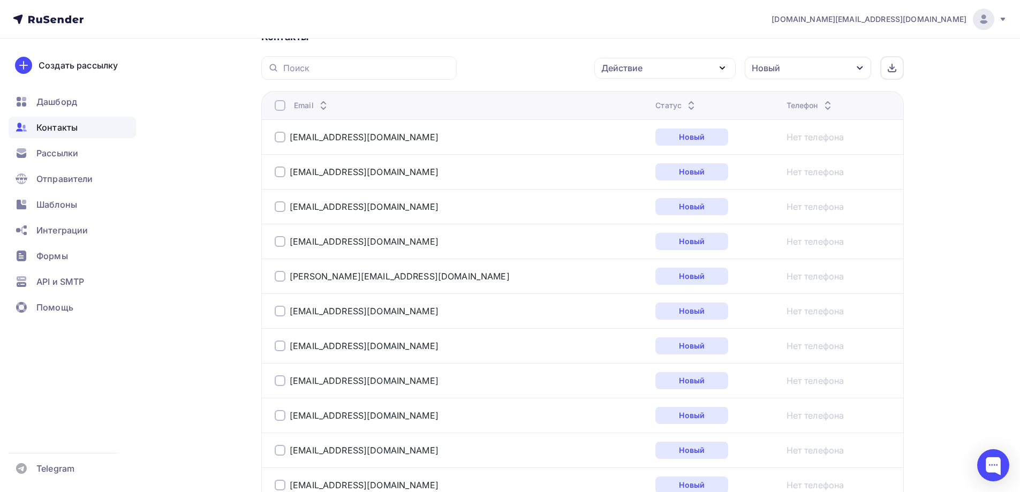
click at [281, 105] on div at bounding box center [280, 105] width 11 height 11
click at [655, 71] on div "Действие" at bounding box center [664, 68] width 141 height 21
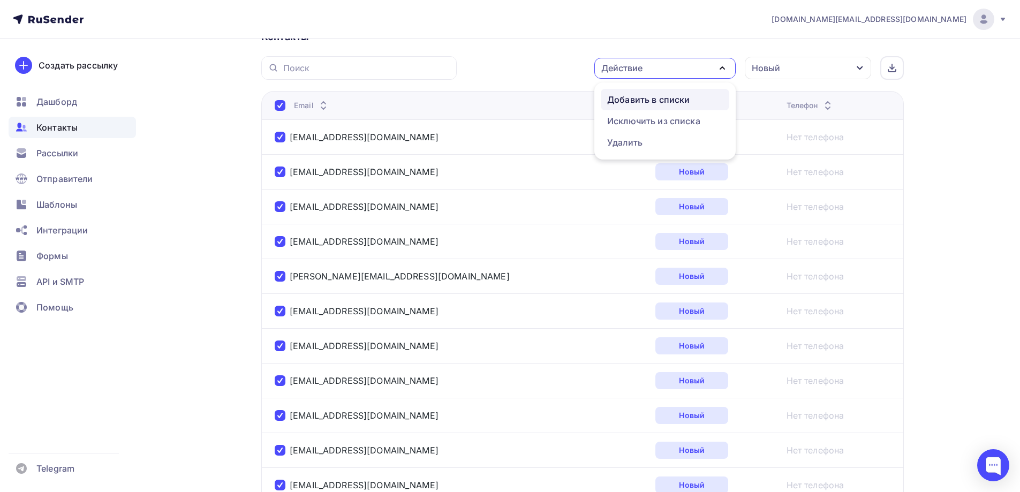
click at [655, 95] on div "Добавить в списки" at bounding box center [648, 99] width 82 height 13
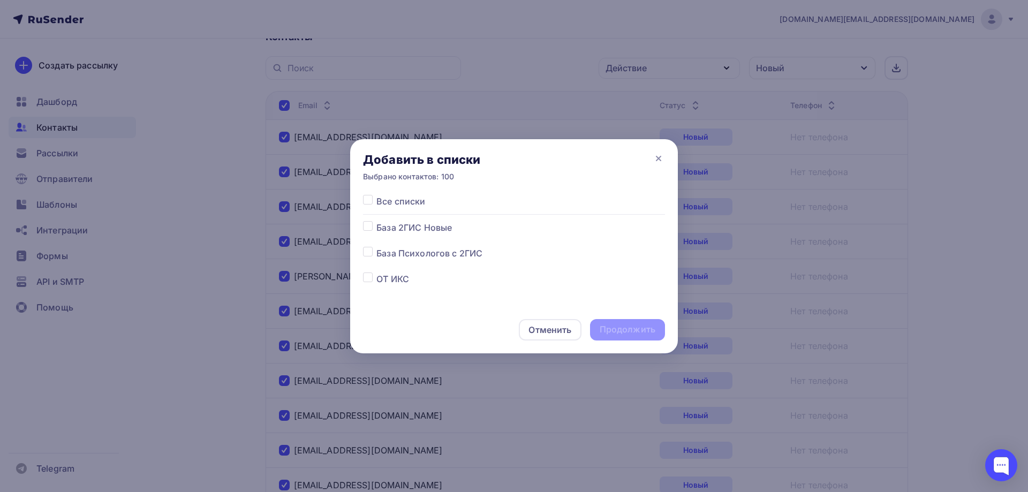
click at [376, 221] on label at bounding box center [376, 221] width 0 height 0
click at [369, 224] on input "checkbox" at bounding box center [368, 226] width 10 height 10
checkbox input "true"
click at [629, 333] on div "Продолжить" at bounding box center [628, 329] width 56 height 12
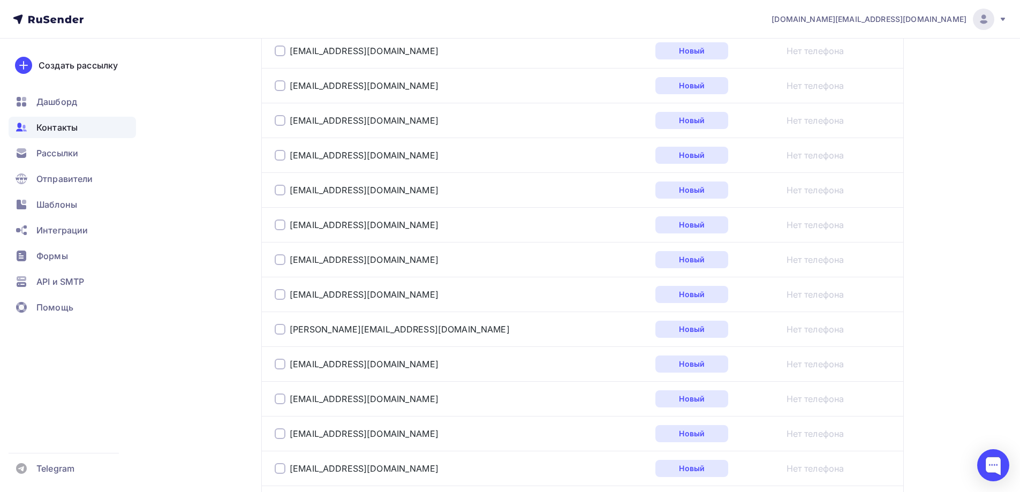
scroll to position [3475, 0]
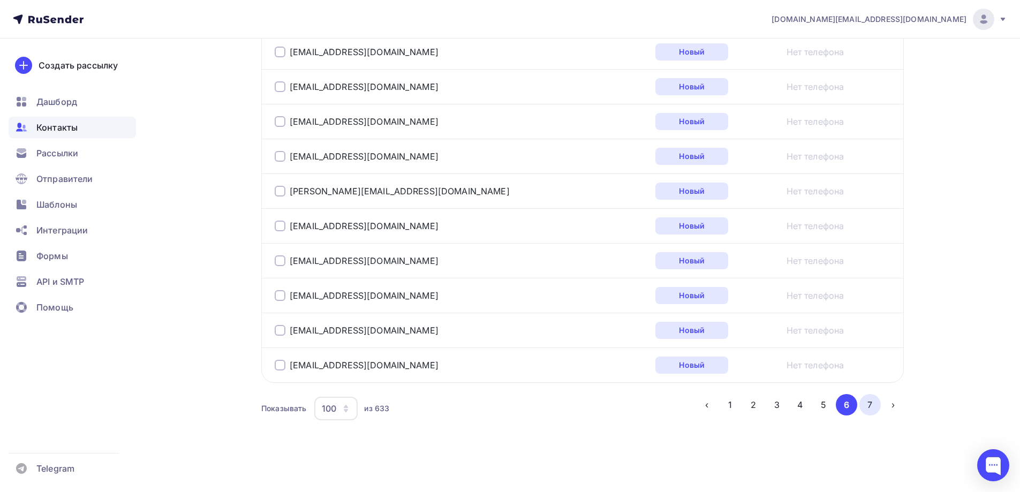
click at [869, 407] on button "7" at bounding box center [869, 404] width 21 height 21
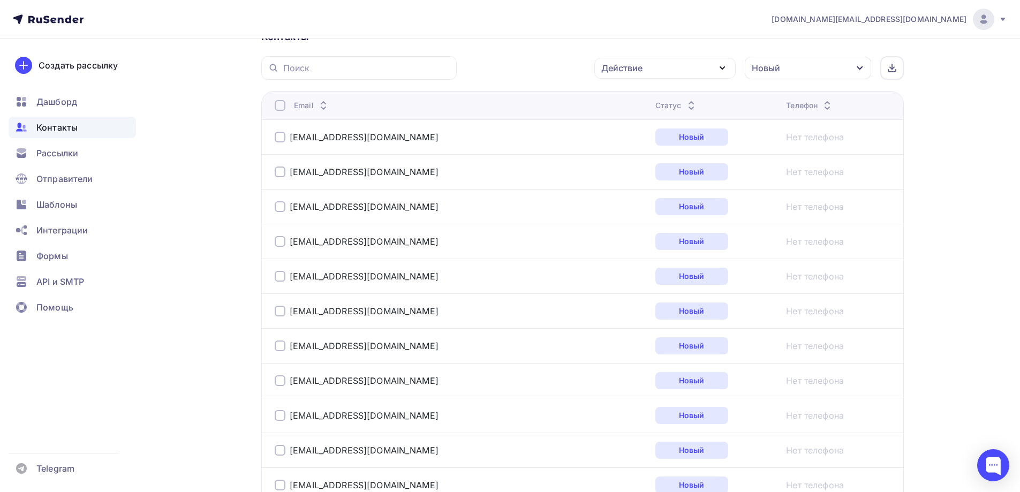
click at [282, 105] on div at bounding box center [280, 105] width 11 height 11
click at [663, 70] on div "Действие" at bounding box center [664, 68] width 141 height 21
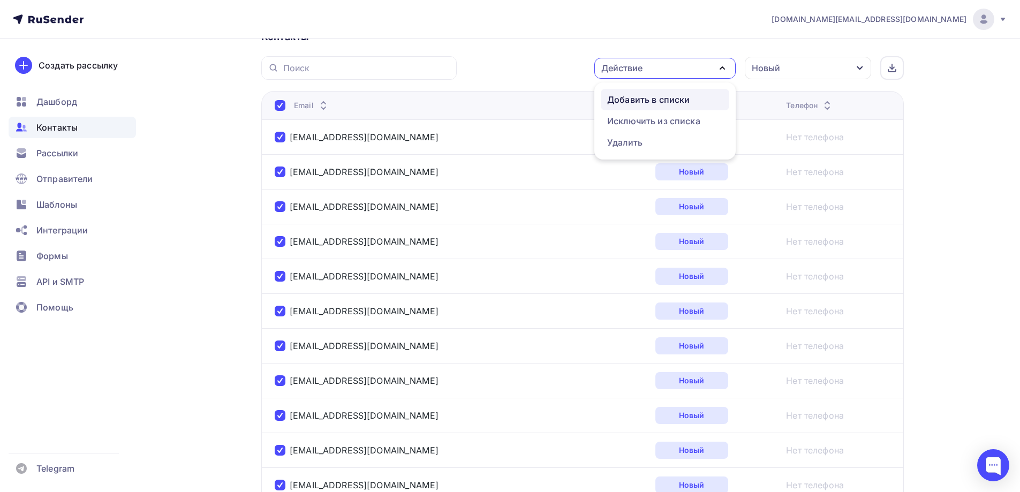
click at [650, 99] on div "Добавить в списки" at bounding box center [648, 99] width 82 height 13
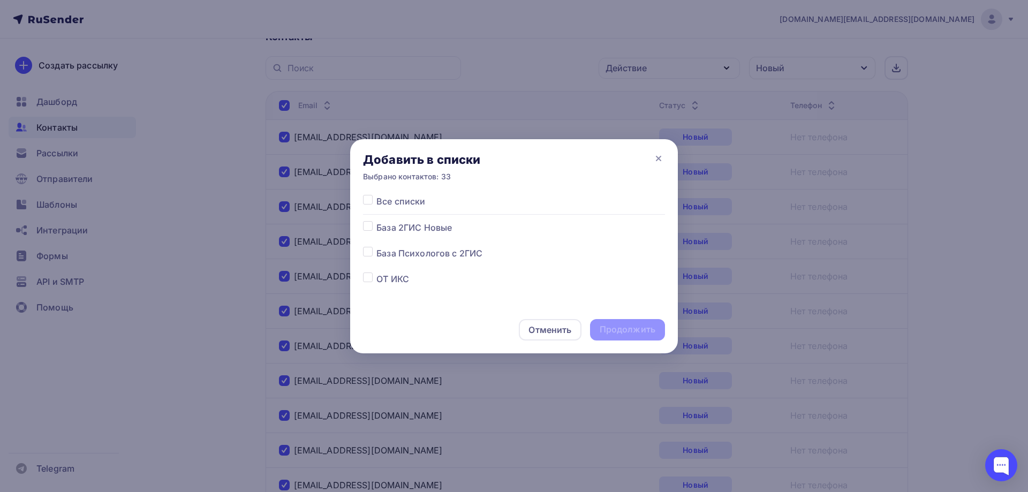
click at [376, 221] on label at bounding box center [376, 221] width 0 height 0
click at [368, 227] on input "checkbox" at bounding box center [368, 226] width 10 height 10
checkbox input "true"
click at [643, 333] on div "Продолжить" at bounding box center [628, 329] width 56 height 12
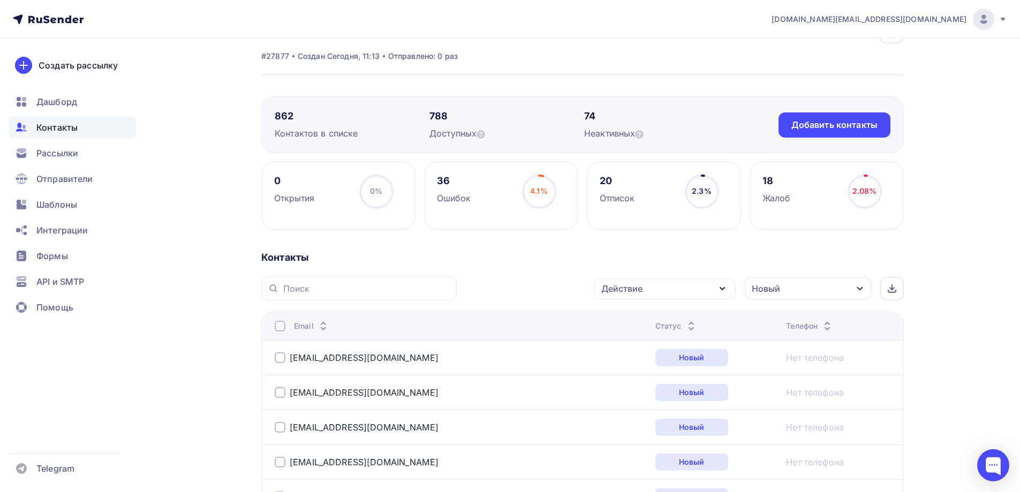
scroll to position [0, 0]
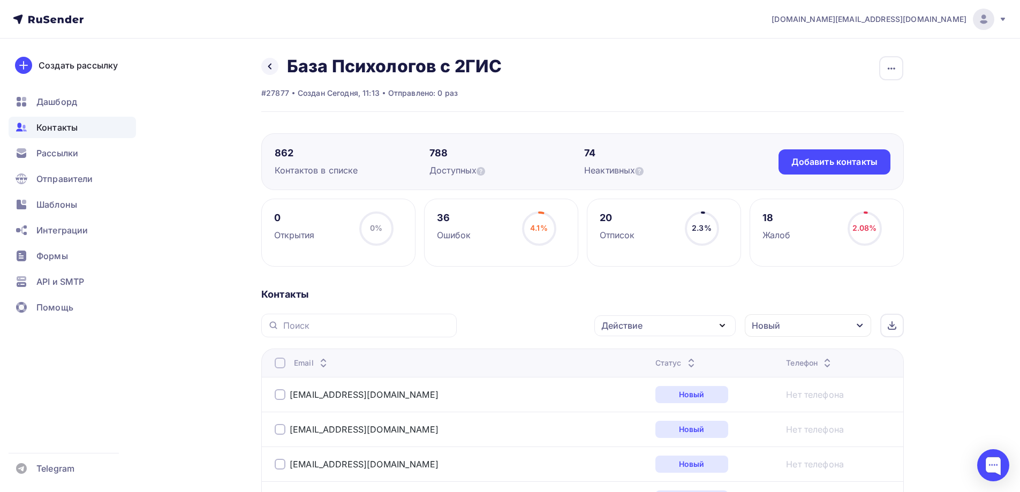
click at [92, 131] on div "Контакты" at bounding box center [72, 127] width 127 height 21
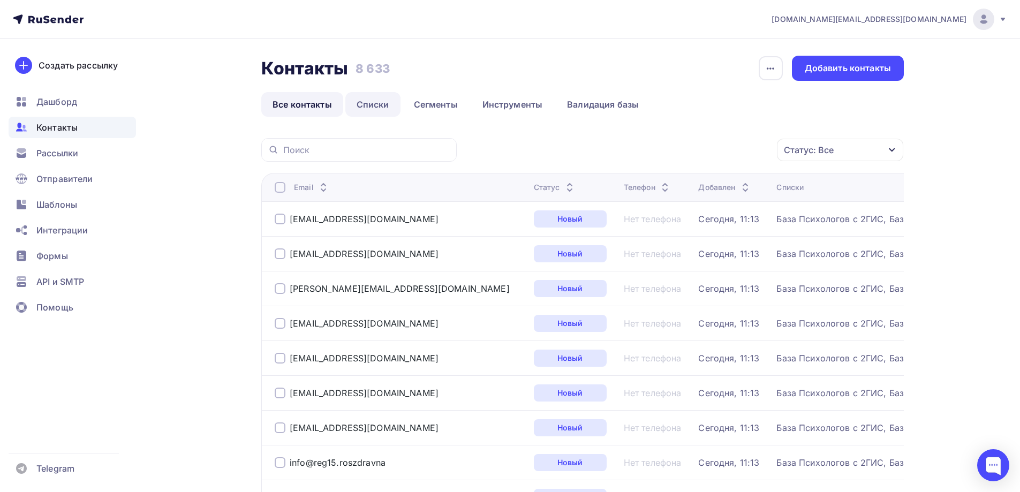
click at [370, 105] on link "Списки" at bounding box center [372, 104] width 55 height 25
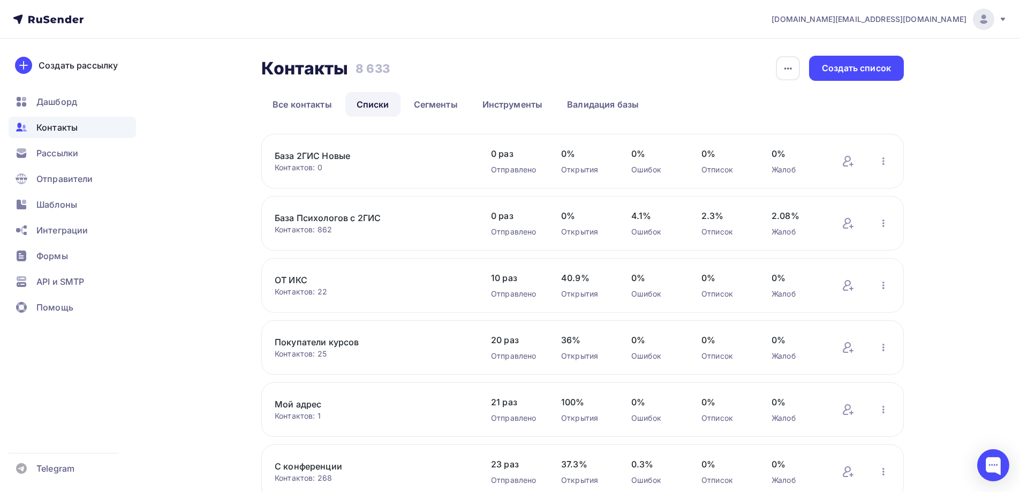
click at [338, 154] on link "База 2ГИС Новые" at bounding box center [366, 155] width 182 height 13
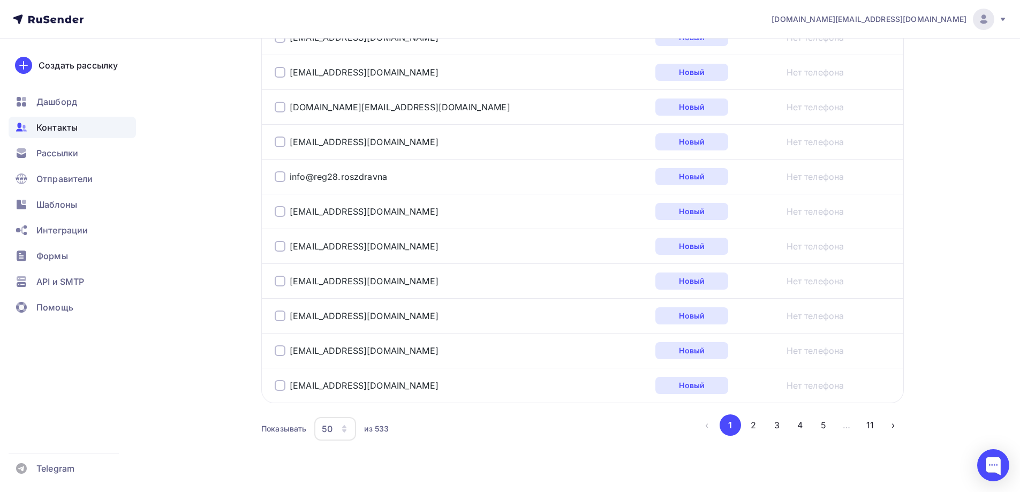
scroll to position [1735, 0]
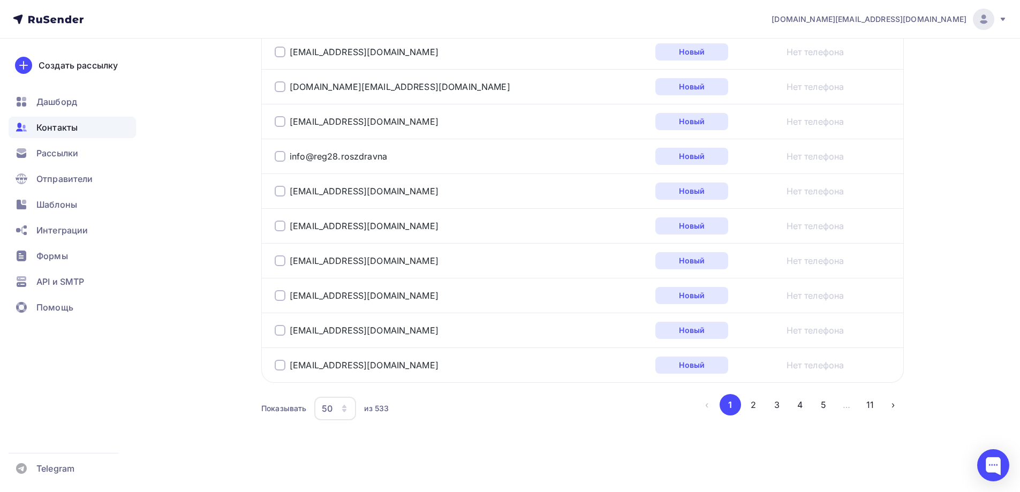
click at [348, 414] on div "50" at bounding box center [335, 409] width 42 height 24
click at [348, 378] on div "100" at bounding box center [378, 375] width 103 height 13
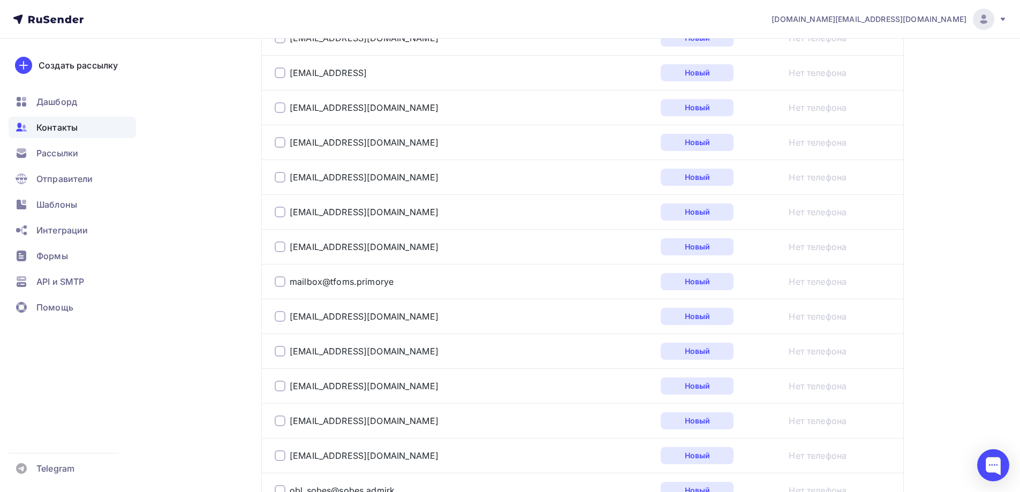
scroll to position [0, 0]
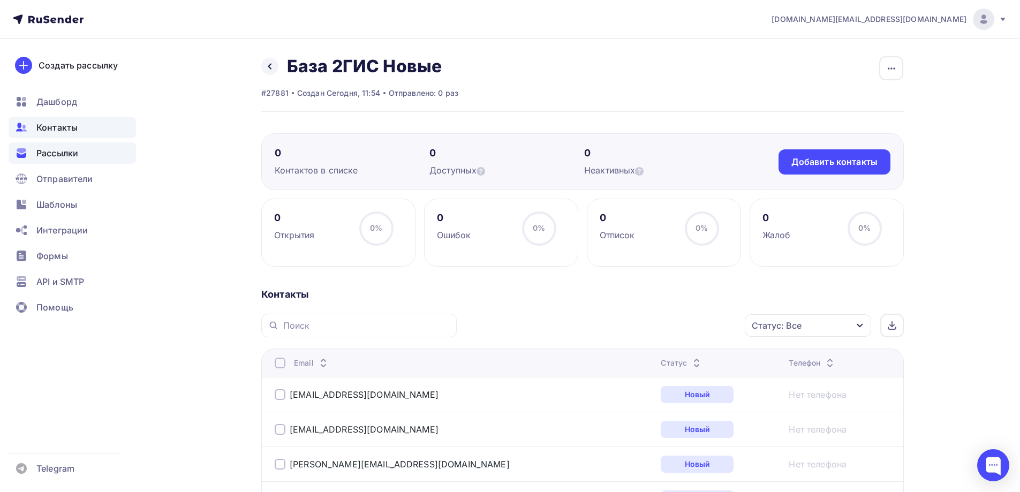
click at [87, 150] on div "Рассылки" at bounding box center [72, 152] width 127 height 21
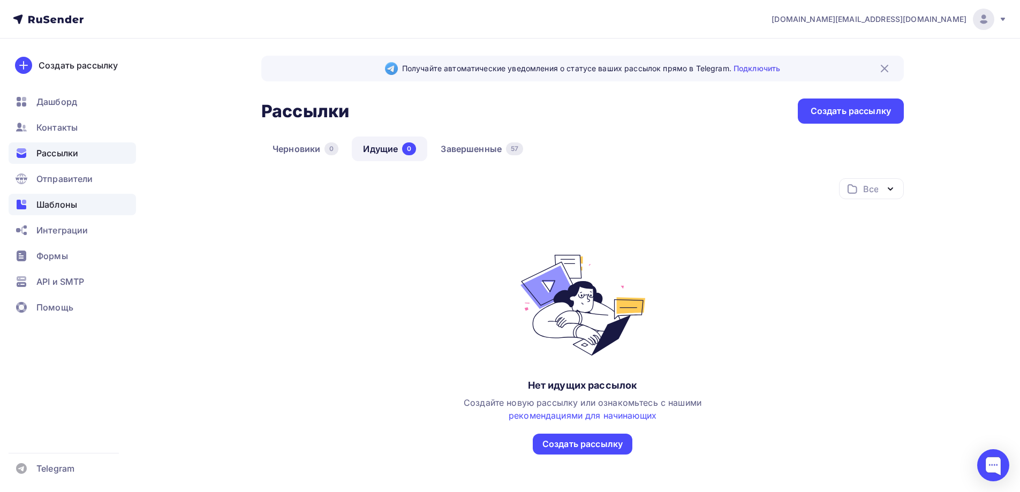
click at [77, 203] on span "Шаблоны" at bounding box center [56, 204] width 41 height 13
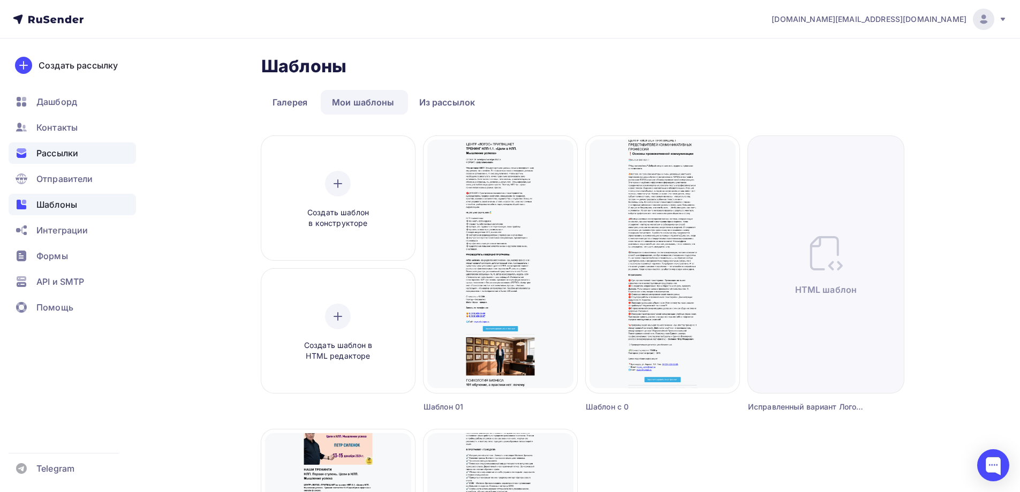
click at [72, 158] on span "Рассылки" at bounding box center [57, 153] width 42 height 13
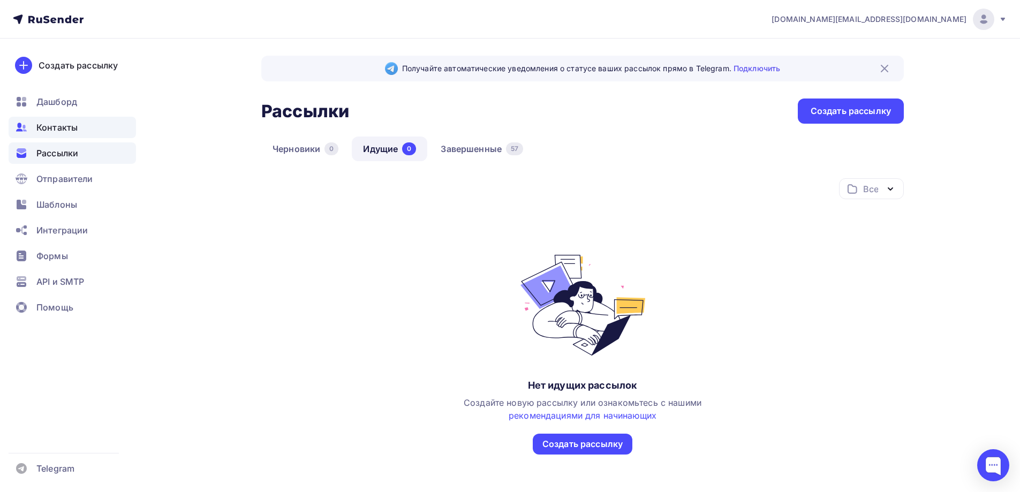
click at [79, 130] on div "Контакты" at bounding box center [72, 127] width 127 height 21
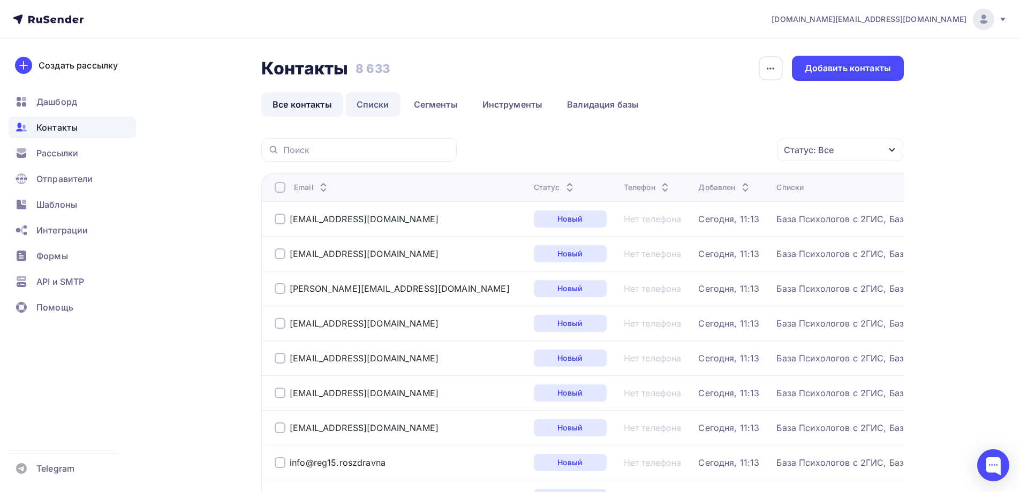
click at [373, 108] on link "Списки" at bounding box center [372, 104] width 55 height 25
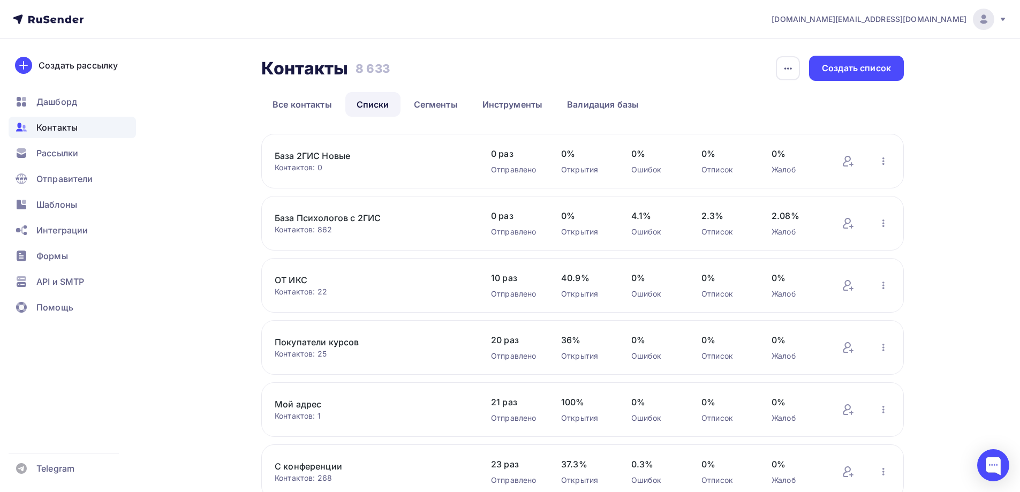
click at [346, 155] on link "База 2ГИС Новые" at bounding box center [366, 155] width 182 height 13
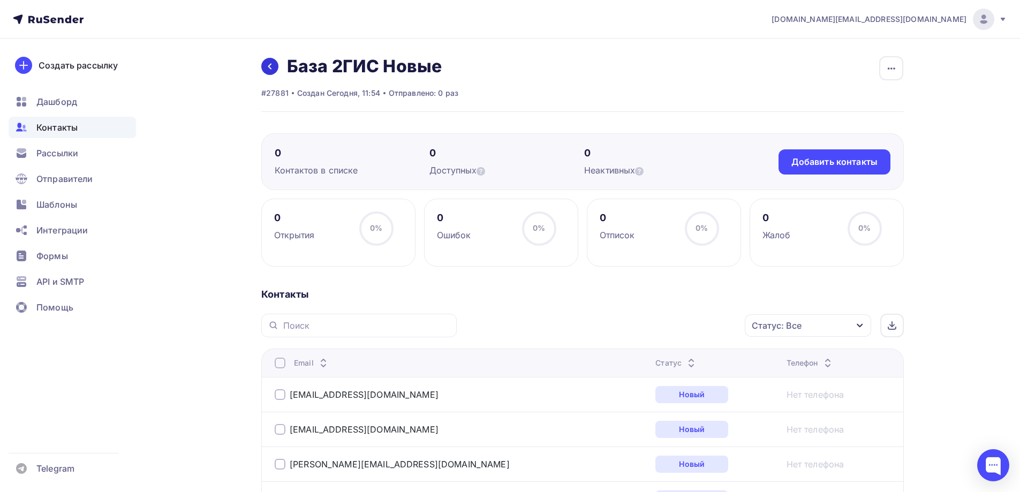
click at [271, 69] on icon at bounding box center [269, 67] width 3 height 6
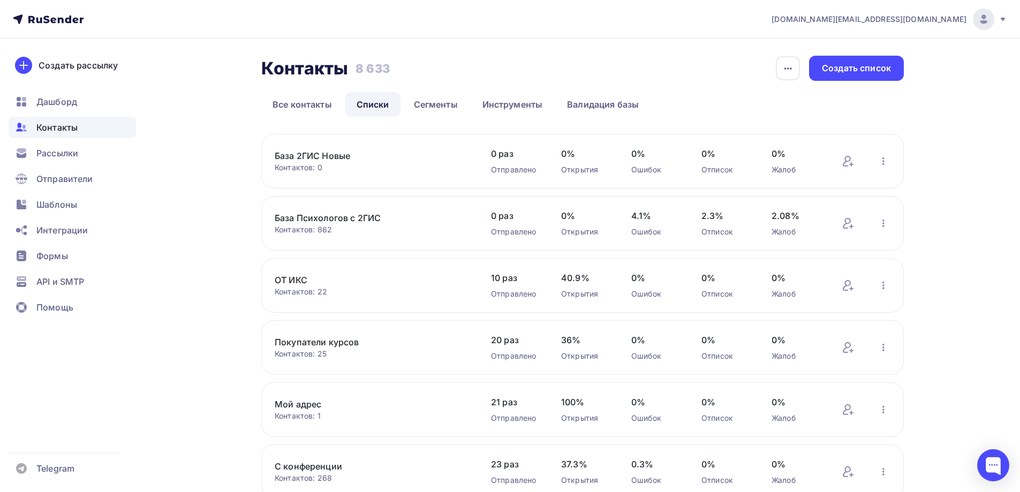
click at [341, 218] on link "База Психологов с 2ГИС" at bounding box center [366, 218] width 182 height 13
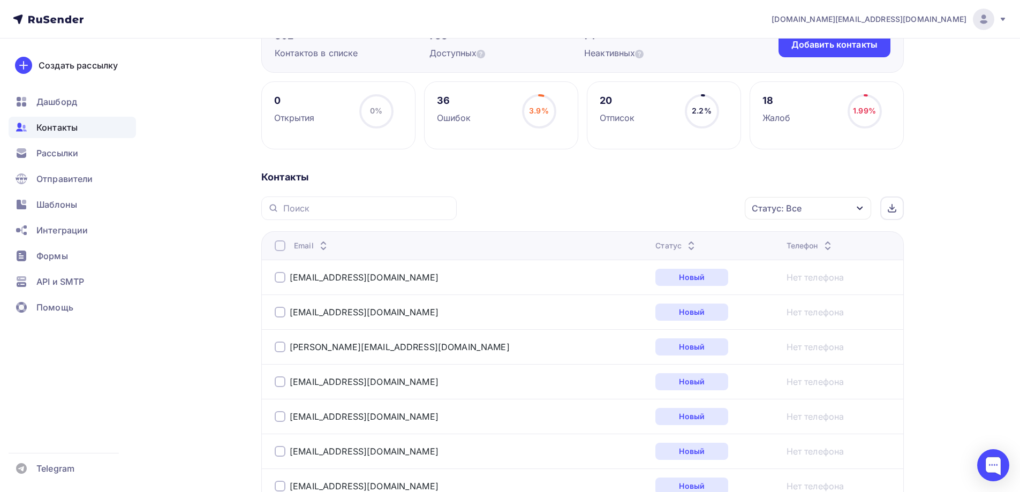
scroll to position [161, 0]
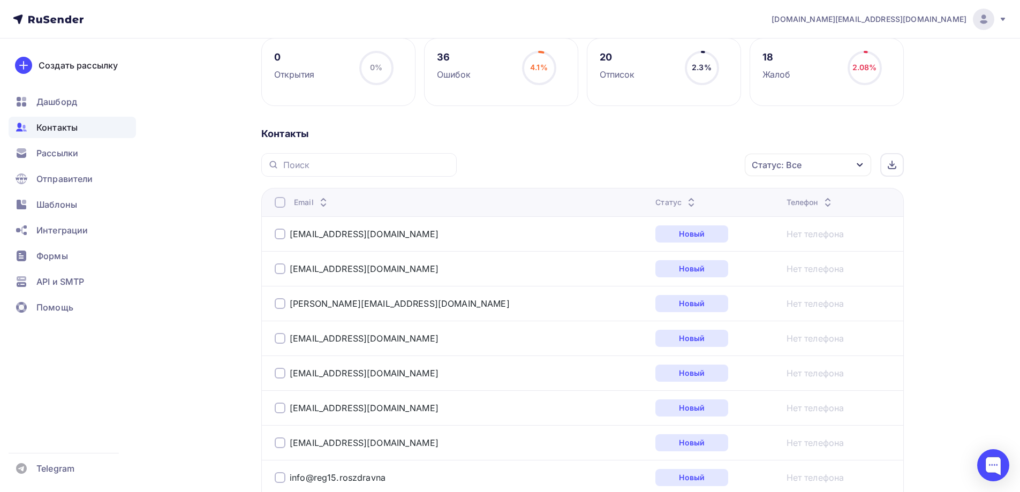
click at [864, 168] on icon "button" at bounding box center [860, 165] width 9 height 9
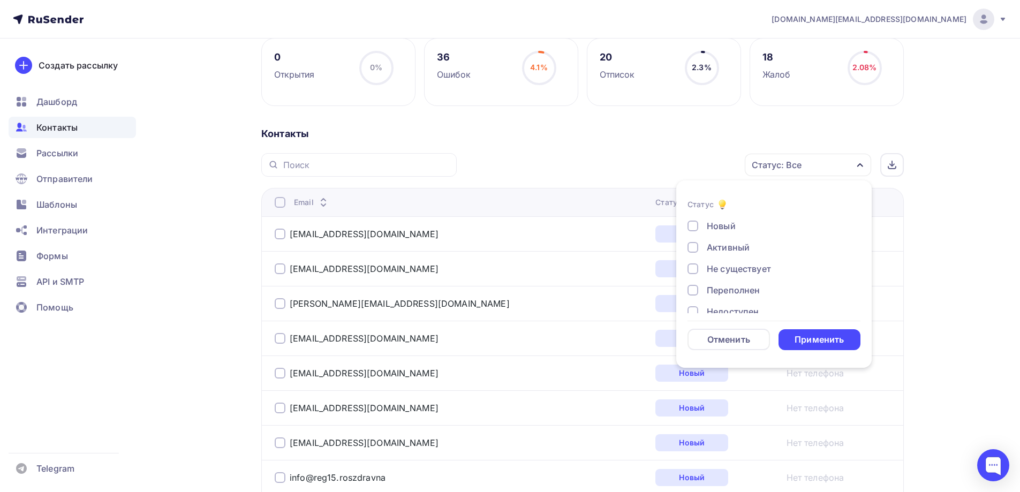
click at [729, 228] on div "Новый" at bounding box center [721, 226] width 29 height 13
click at [838, 337] on div "Применить" at bounding box center [819, 340] width 49 height 12
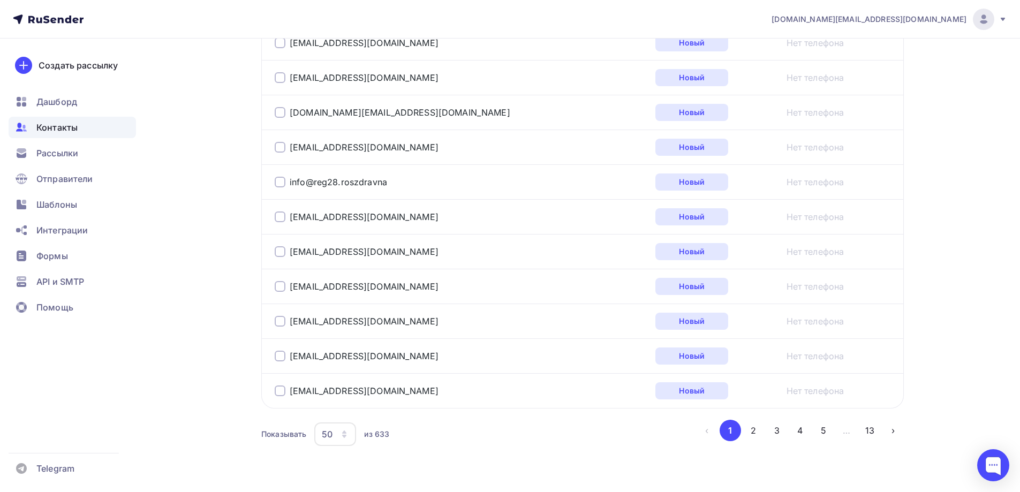
scroll to position [1735, 0]
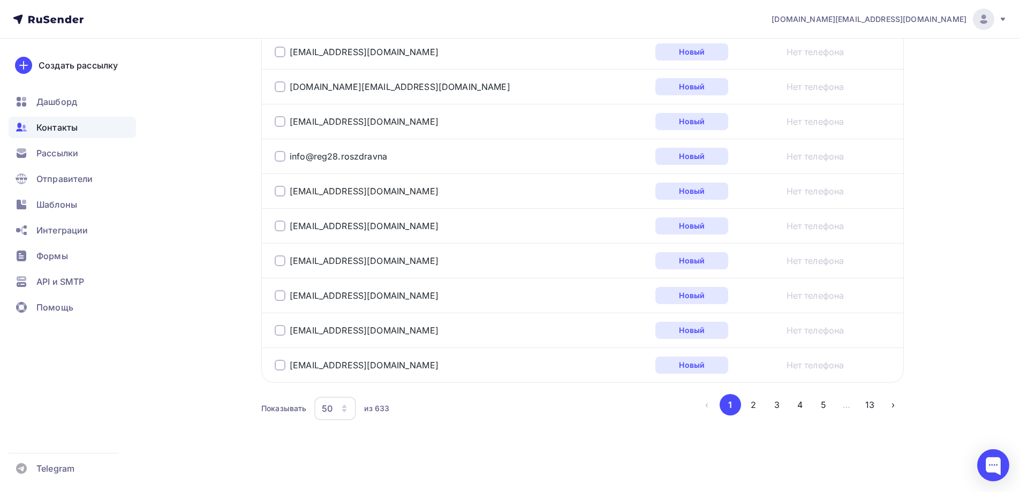
click at [349, 408] on icon "button" at bounding box center [344, 408] width 9 height 9
click at [351, 372] on div "100" at bounding box center [378, 375] width 103 height 13
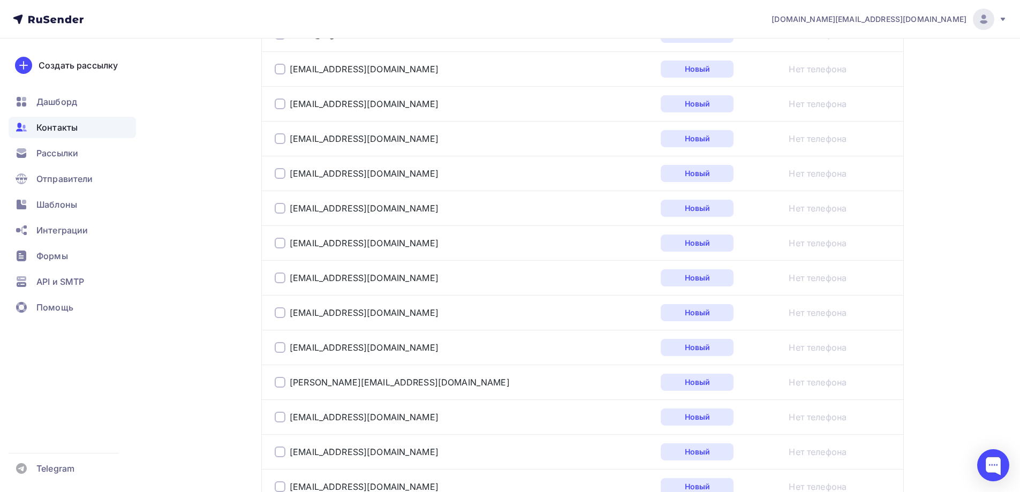
scroll to position [3475, 0]
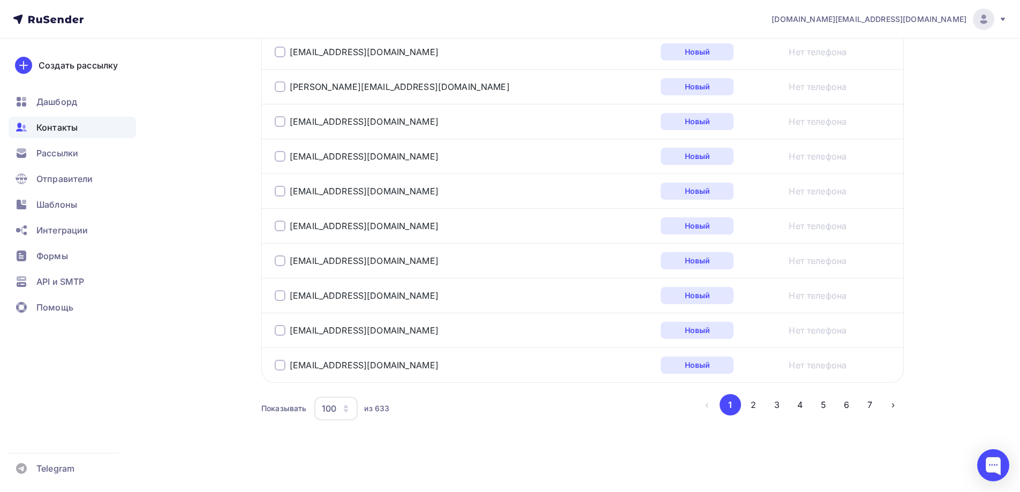
click at [750, 404] on button "2" at bounding box center [753, 404] width 21 height 21
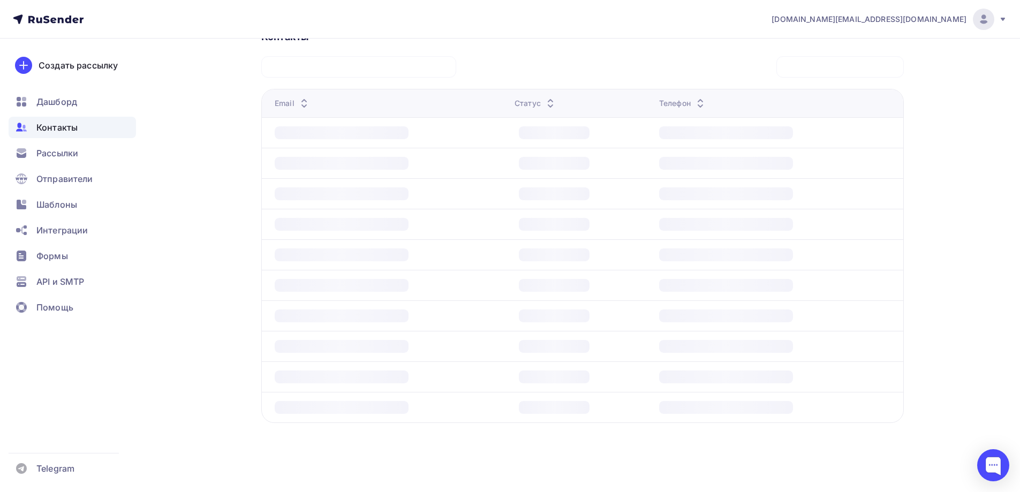
scroll to position [258, 0]
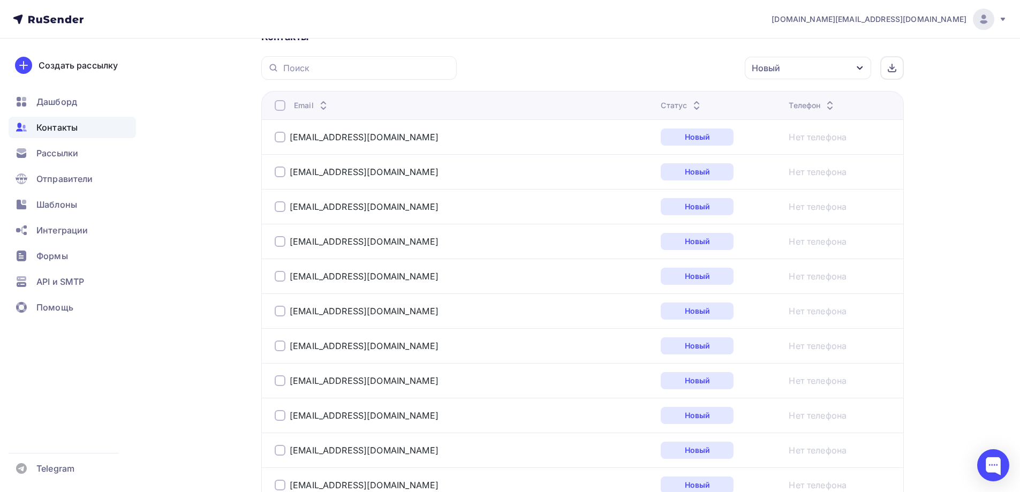
click at [278, 108] on div at bounding box center [280, 105] width 11 height 11
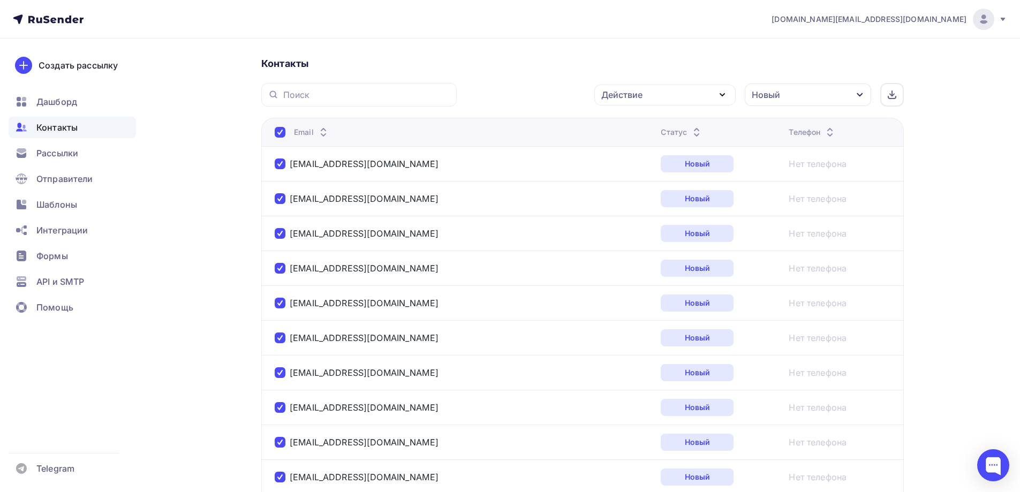
scroll to position [163, 0]
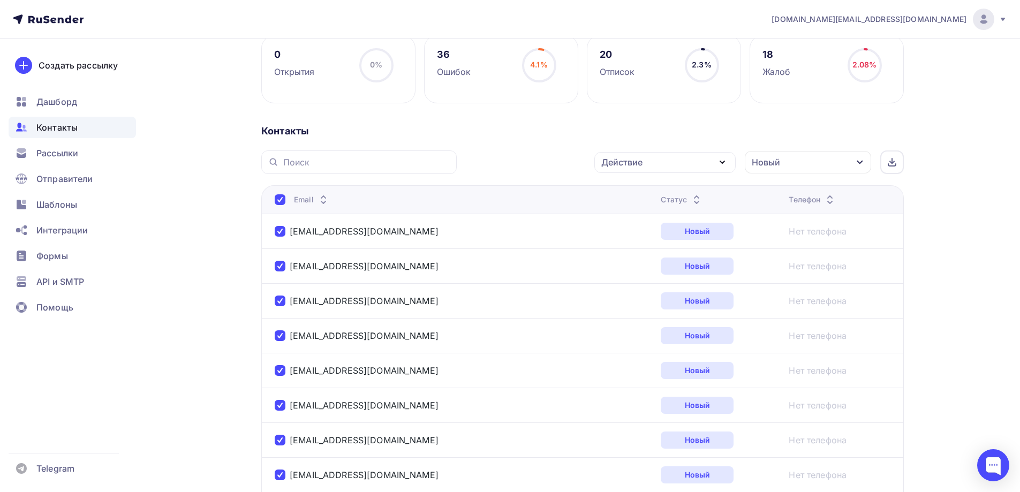
click at [677, 157] on div "Действие" at bounding box center [664, 162] width 141 height 21
click at [643, 195] on div "Добавить в списки" at bounding box center [648, 193] width 82 height 13
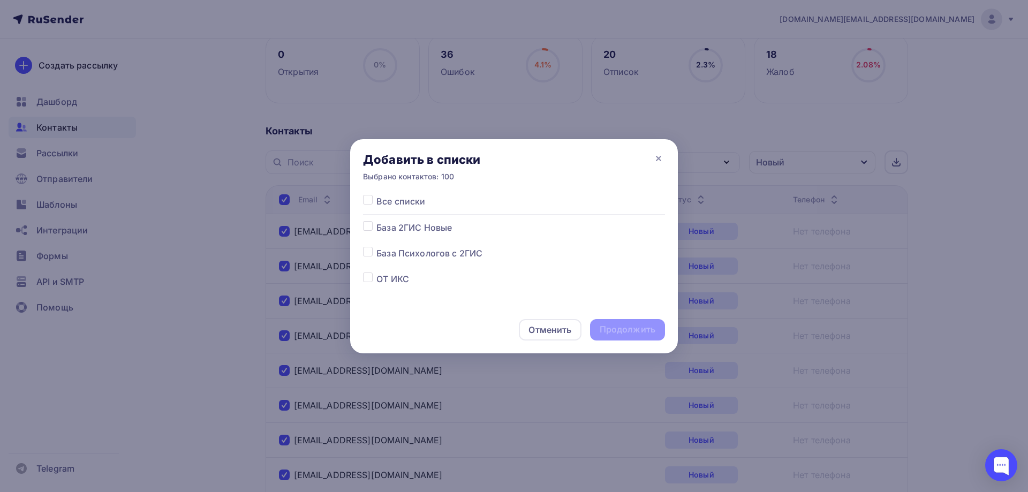
click at [376, 221] on label at bounding box center [376, 221] width 0 height 0
click at [369, 226] on input "checkbox" at bounding box center [368, 226] width 10 height 10
checkbox input "true"
click at [620, 330] on div "Продолжить" at bounding box center [628, 329] width 56 height 12
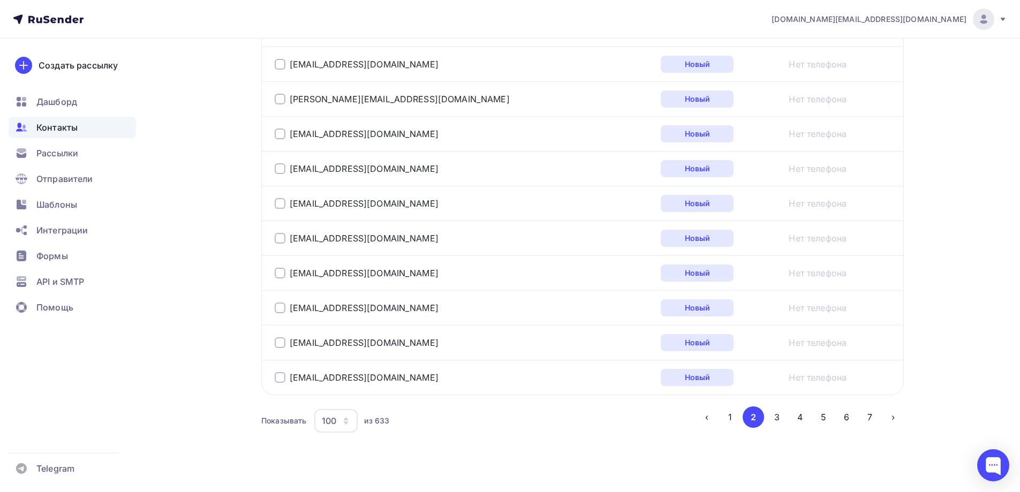
scroll to position [3475, 0]
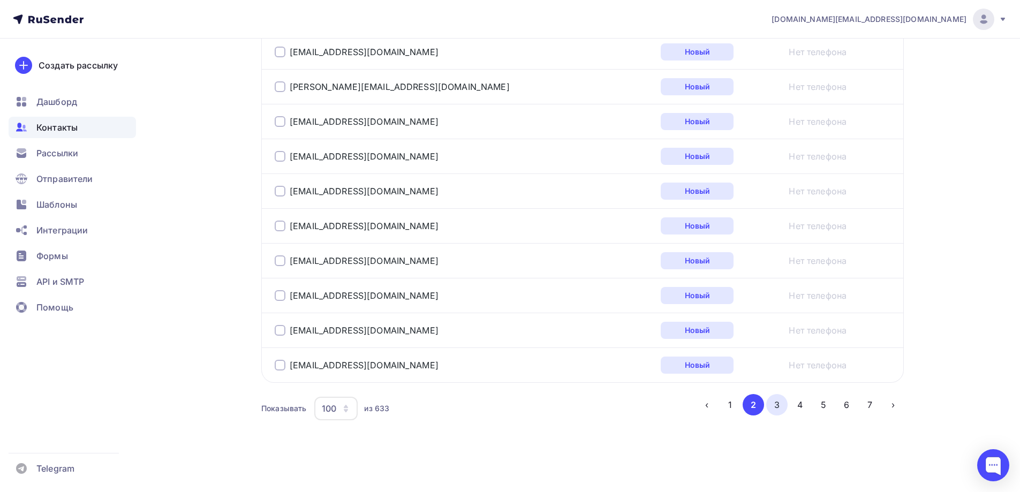
click at [780, 409] on button "3" at bounding box center [776, 404] width 21 height 21
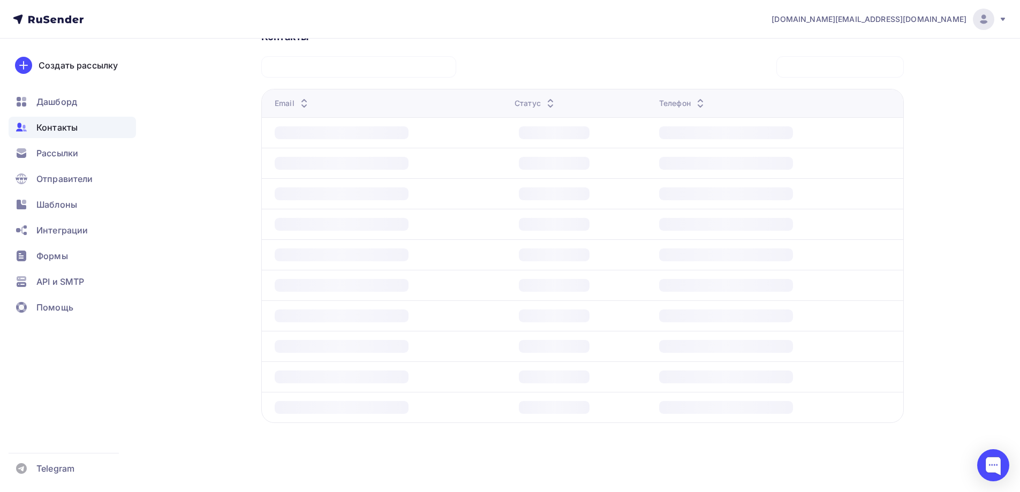
scroll to position [258, 0]
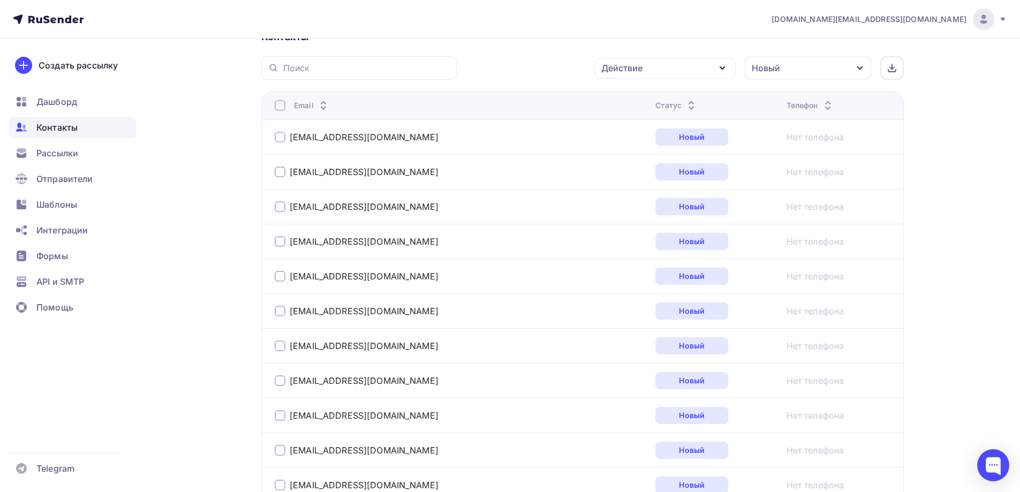
click at [280, 104] on div at bounding box center [280, 105] width 11 height 11
click at [697, 71] on div "Действие" at bounding box center [664, 68] width 141 height 21
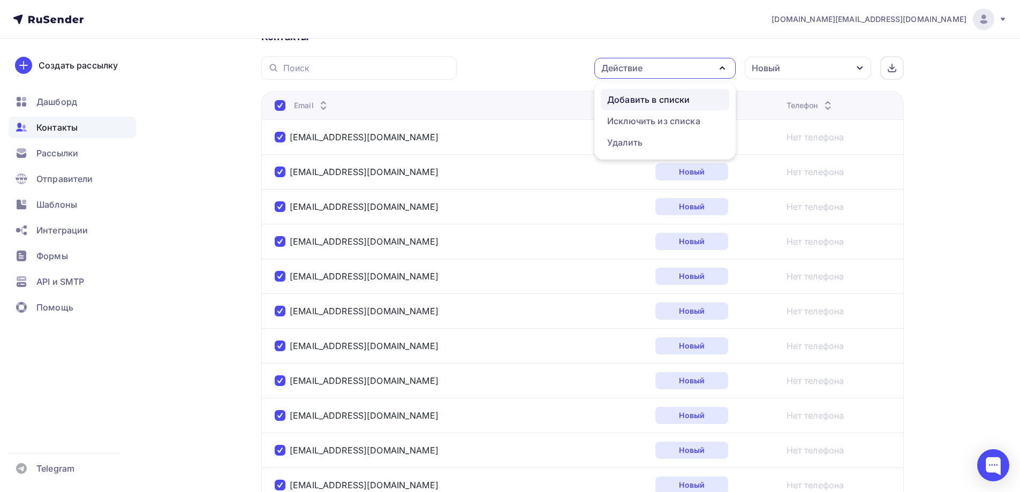
click at [666, 99] on div "Добавить в списки" at bounding box center [648, 99] width 82 height 13
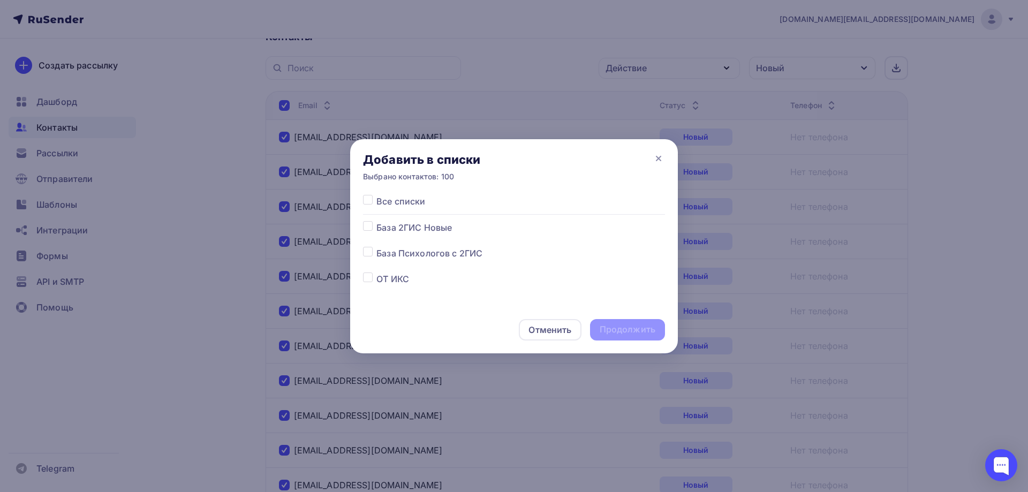
click at [376, 221] on label at bounding box center [376, 221] width 0 height 0
click at [369, 228] on input "checkbox" at bounding box center [368, 226] width 10 height 10
checkbox input "true"
click at [609, 328] on div "Продолжить" at bounding box center [628, 329] width 56 height 12
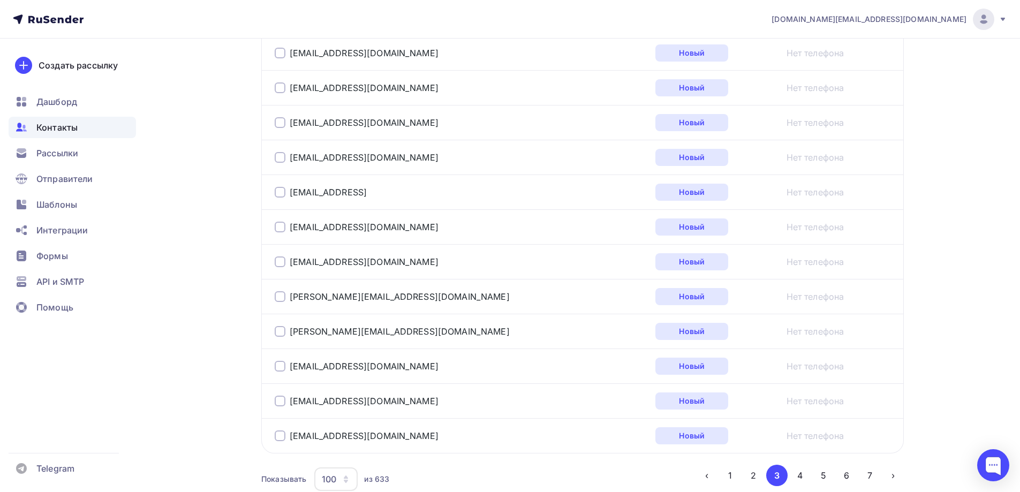
scroll to position [3475, 0]
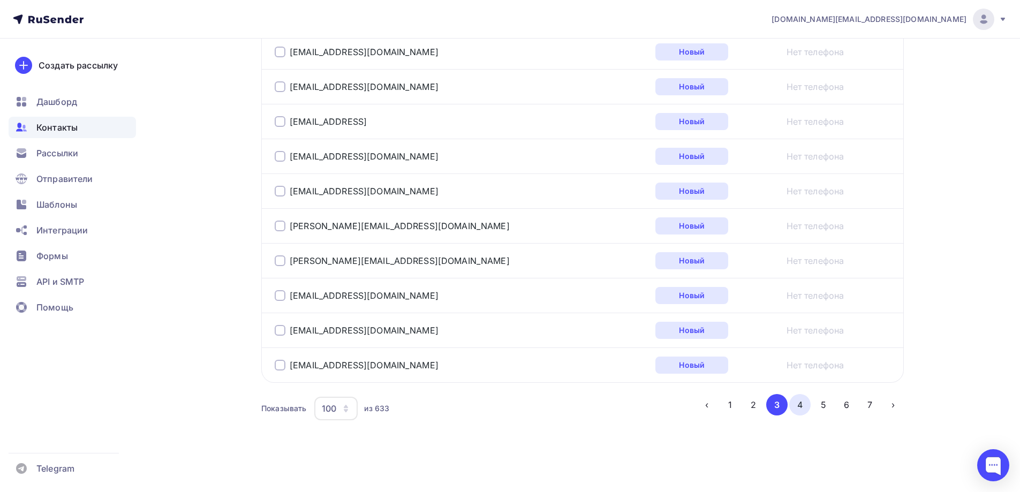
click at [799, 409] on button "4" at bounding box center [799, 404] width 21 height 21
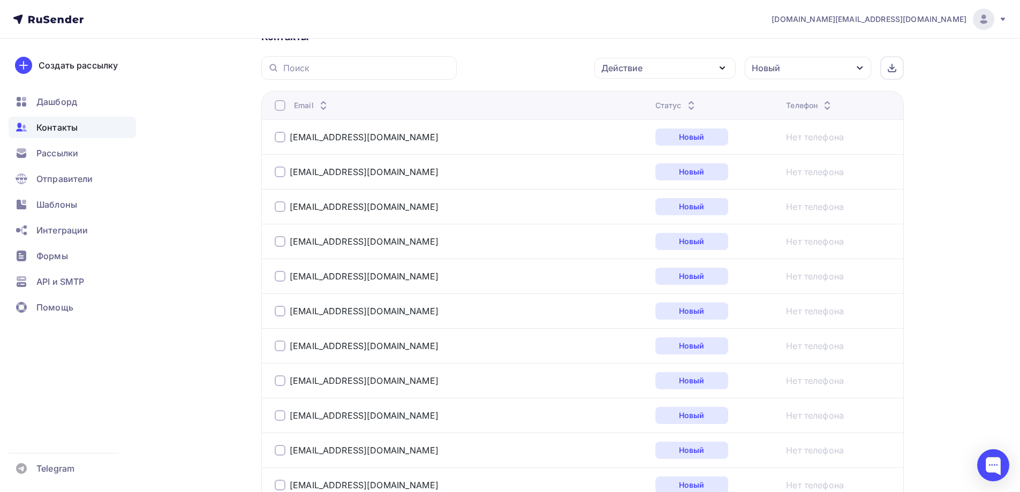
click at [281, 108] on div at bounding box center [280, 105] width 11 height 11
click at [667, 69] on div "Действие" at bounding box center [664, 68] width 141 height 21
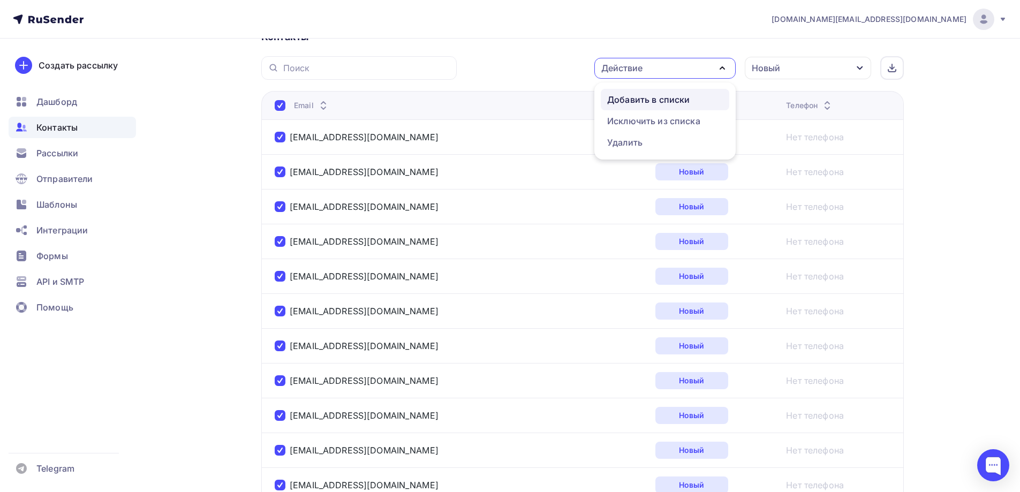
click at [655, 100] on div "Добавить в списки" at bounding box center [648, 99] width 82 height 13
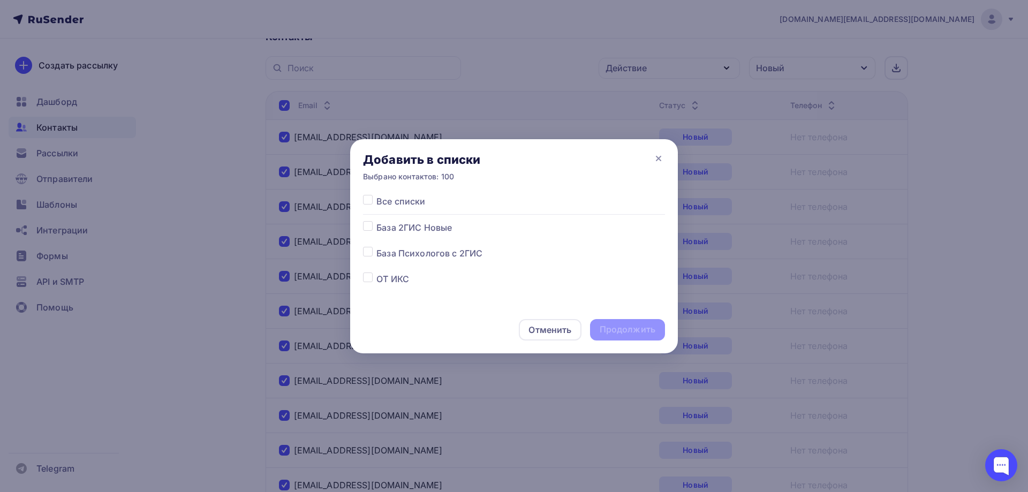
click at [376, 221] on label at bounding box center [376, 221] width 0 height 0
click at [367, 229] on input "checkbox" at bounding box center [368, 226] width 10 height 10
checkbox input "true"
click at [624, 329] on div "Продолжить" at bounding box center [628, 329] width 56 height 12
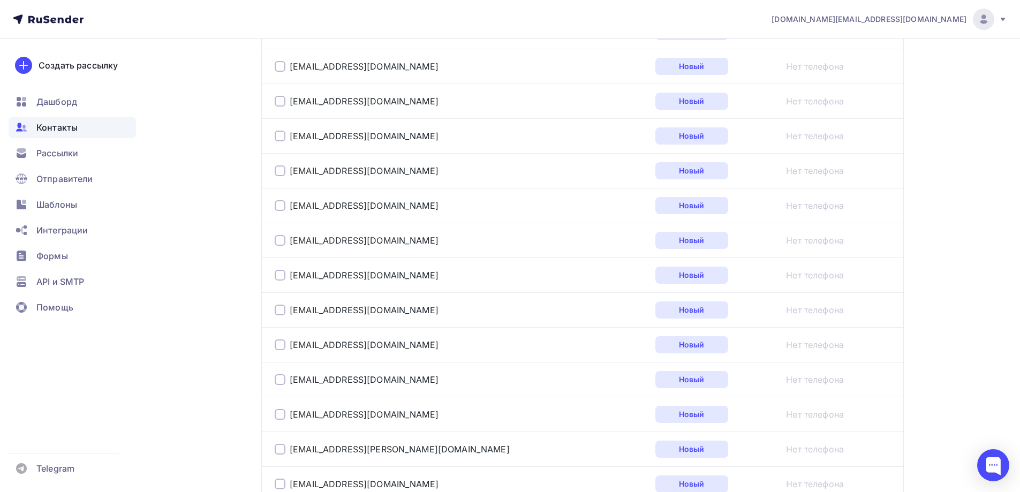
scroll to position [3475, 0]
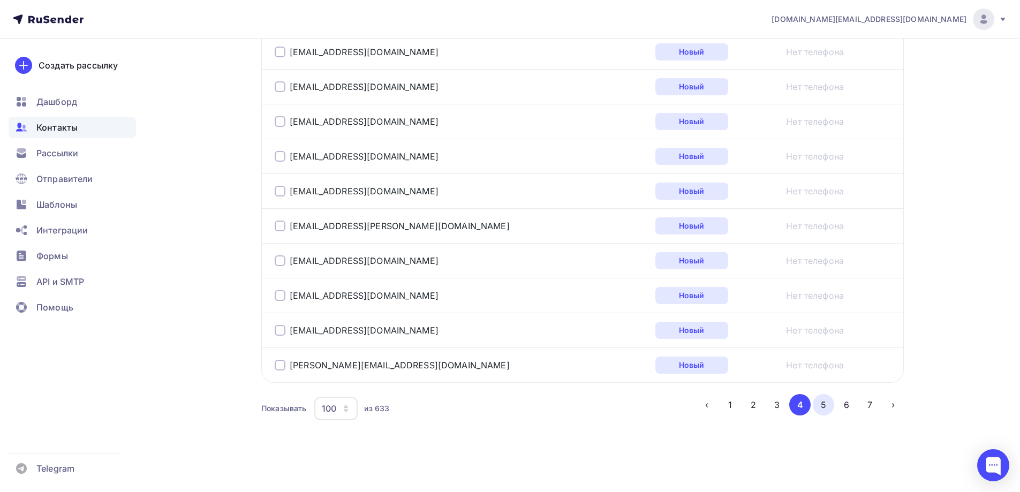
click at [824, 410] on button "5" at bounding box center [823, 404] width 21 height 21
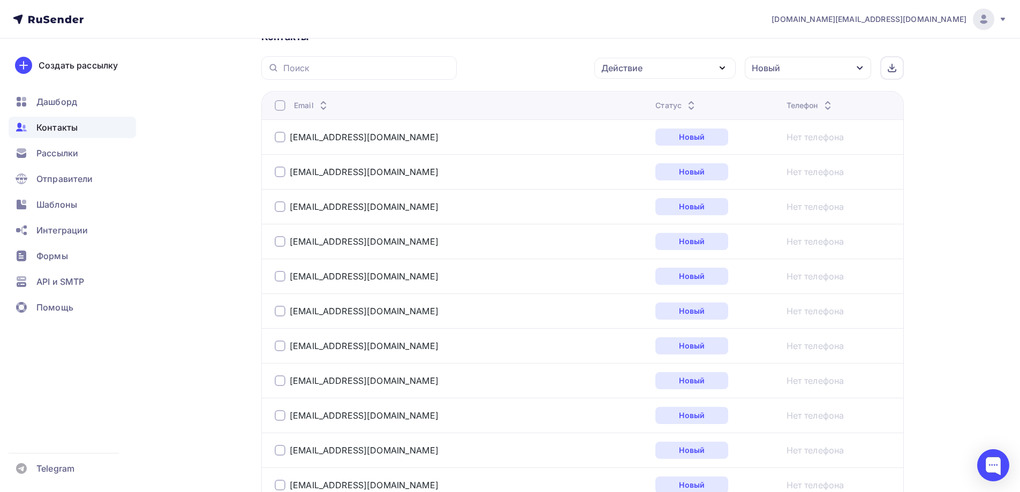
click at [277, 106] on div at bounding box center [280, 105] width 11 height 11
click at [280, 107] on div at bounding box center [280, 105] width 11 height 11
click at [667, 67] on div "Действие" at bounding box center [664, 68] width 141 height 21
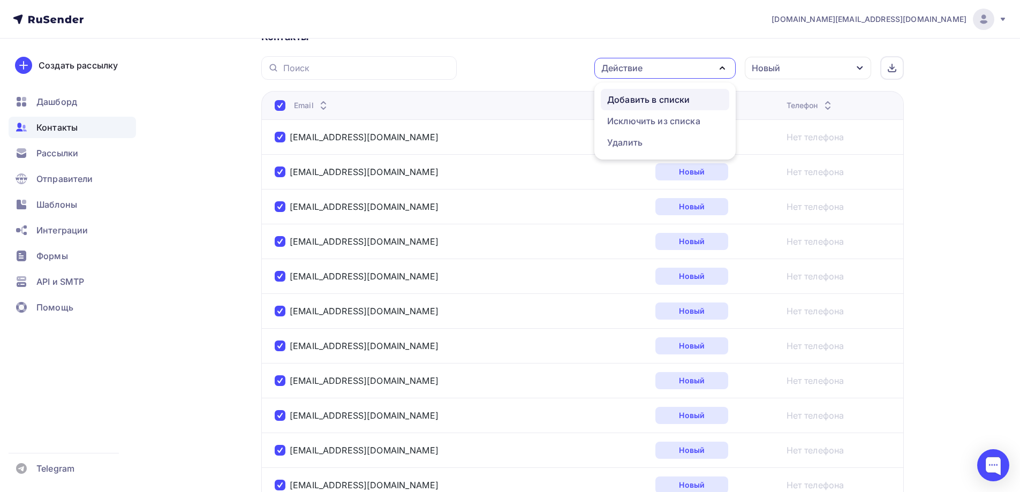
click at [644, 99] on div "Добавить в списки" at bounding box center [648, 99] width 82 height 13
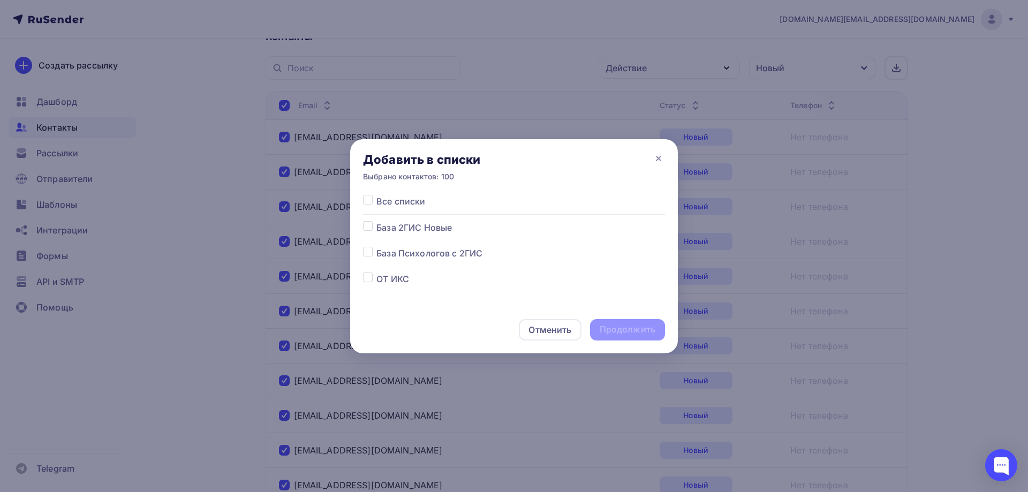
click at [376, 221] on label at bounding box center [376, 221] width 0 height 0
click at [369, 228] on input "checkbox" at bounding box center [368, 226] width 10 height 10
checkbox input "true"
click at [608, 330] on div "Продолжить" at bounding box center [628, 329] width 56 height 12
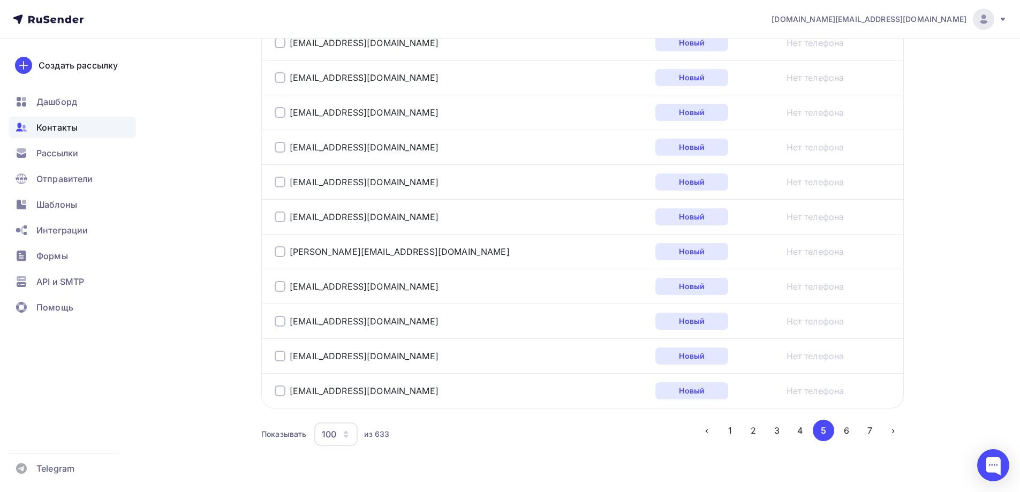
scroll to position [3475, 0]
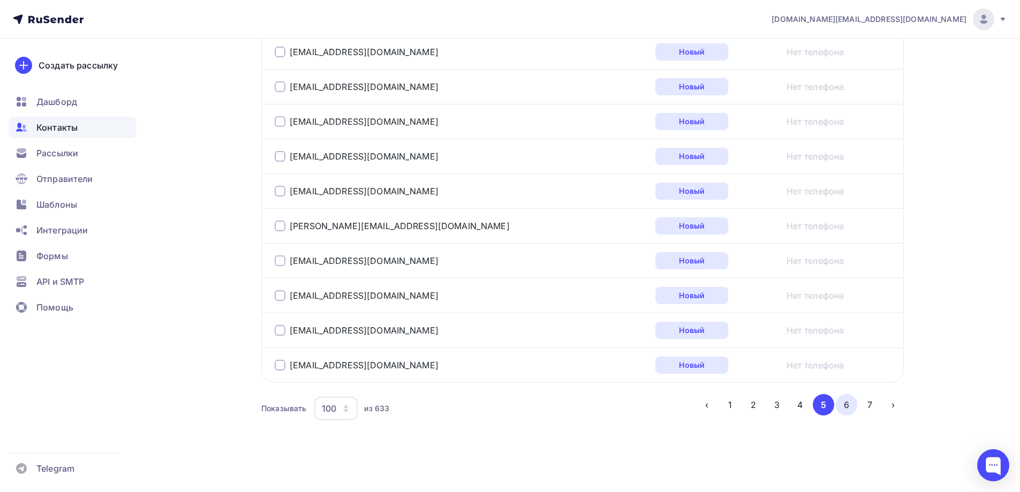
click at [844, 408] on button "6" at bounding box center [846, 404] width 21 height 21
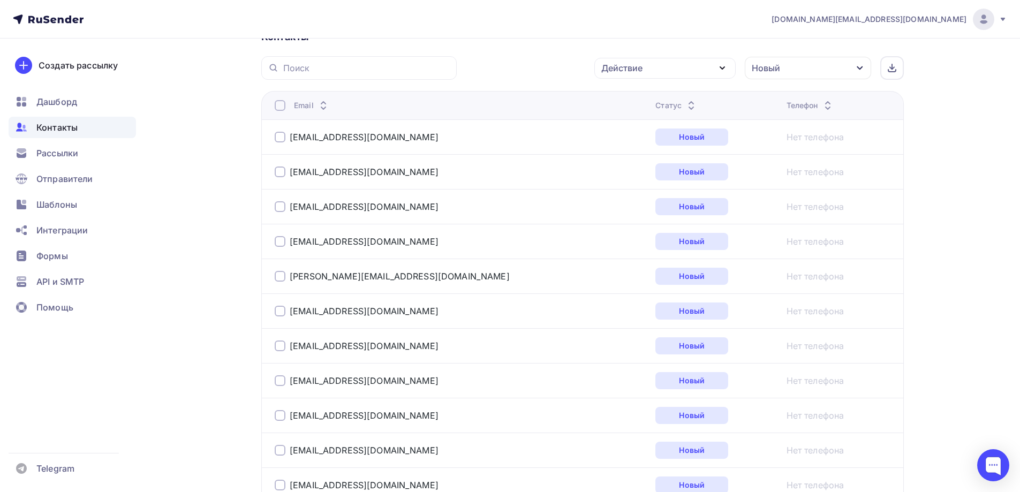
click at [282, 108] on div at bounding box center [280, 105] width 11 height 11
click at [281, 108] on div at bounding box center [280, 105] width 11 height 11
click at [662, 70] on div "Действие" at bounding box center [664, 68] width 141 height 21
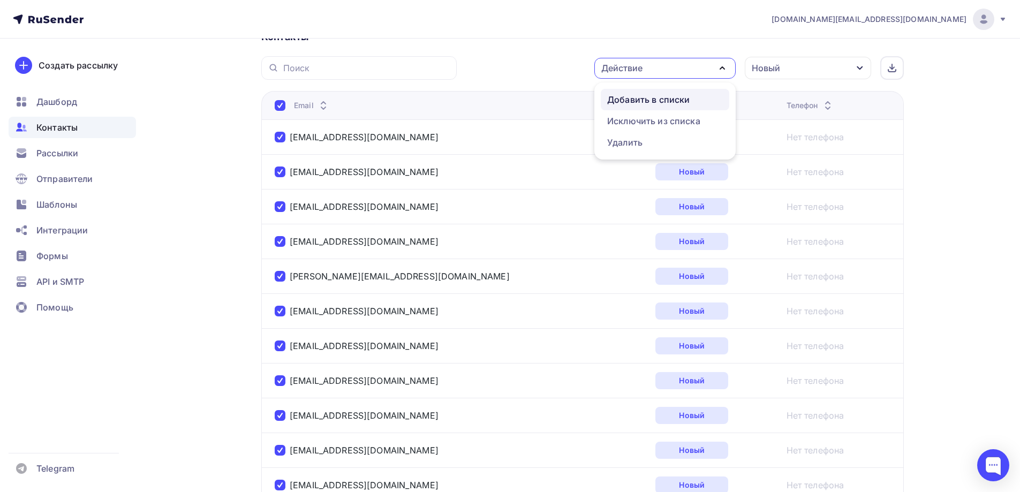
click at [657, 96] on div "Добавить в списки" at bounding box center [648, 99] width 82 height 13
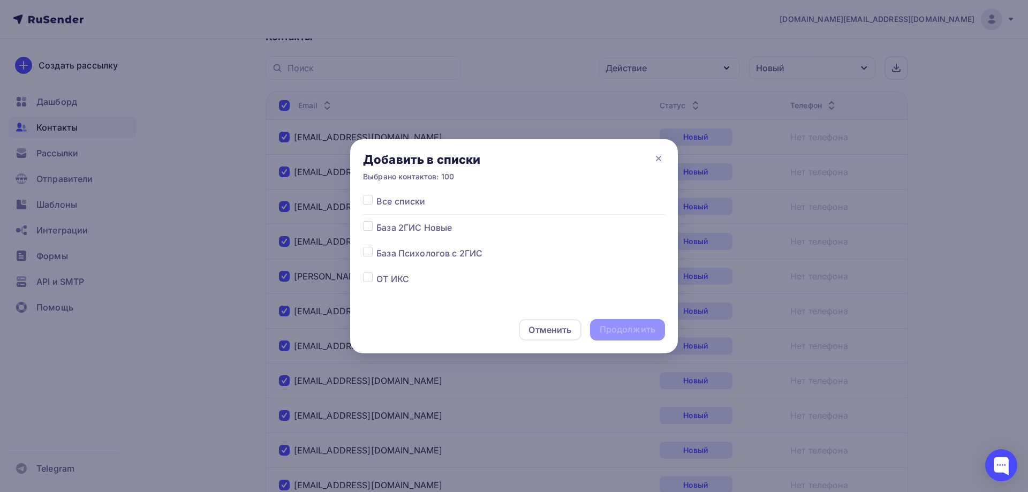
click at [376, 221] on label at bounding box center [376, 221] width 0 height 0
click at [369, 227] on input "checkbox" at bounding box center [368, 226] width 10 height 10
checkbox input "true"
click at [624, 328] on div "Продолжить" at bounding box center [628, 329] width 56 height 12
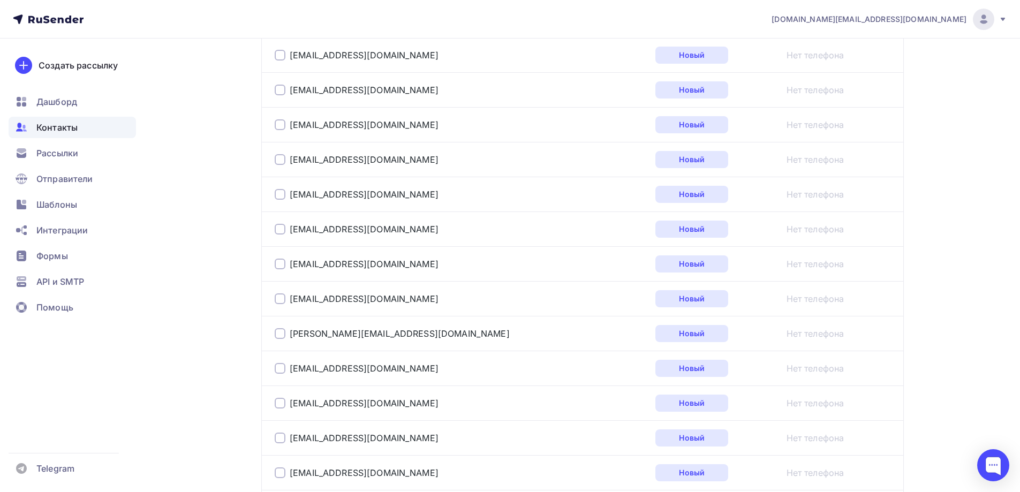
scroll to position [3475, 0]
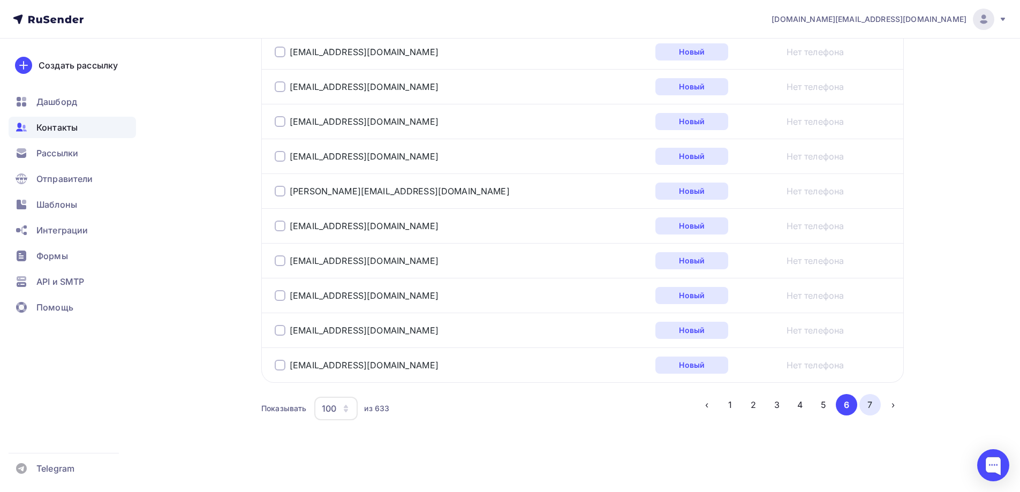
click at [868, 411] on button "7" at bounding box center [869, 404] width 21 height 21
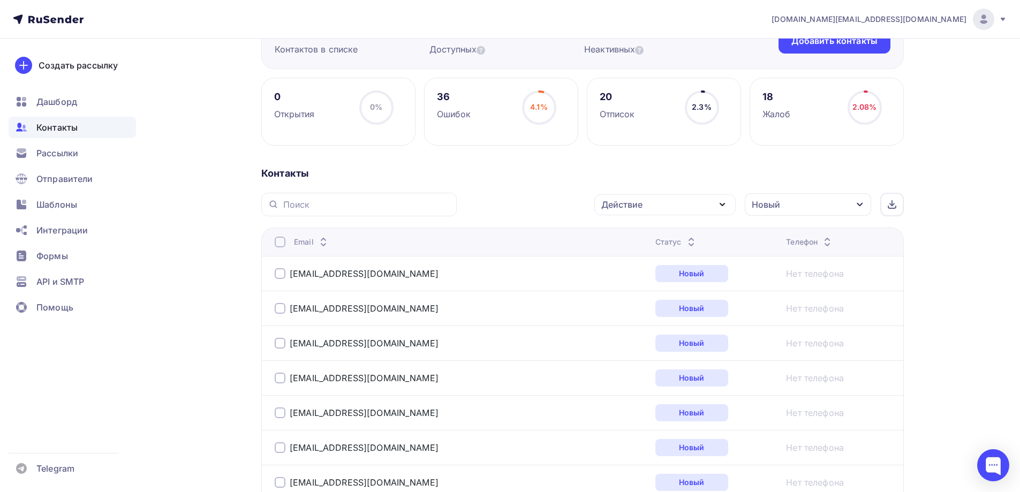
scroll to position [72, 0]
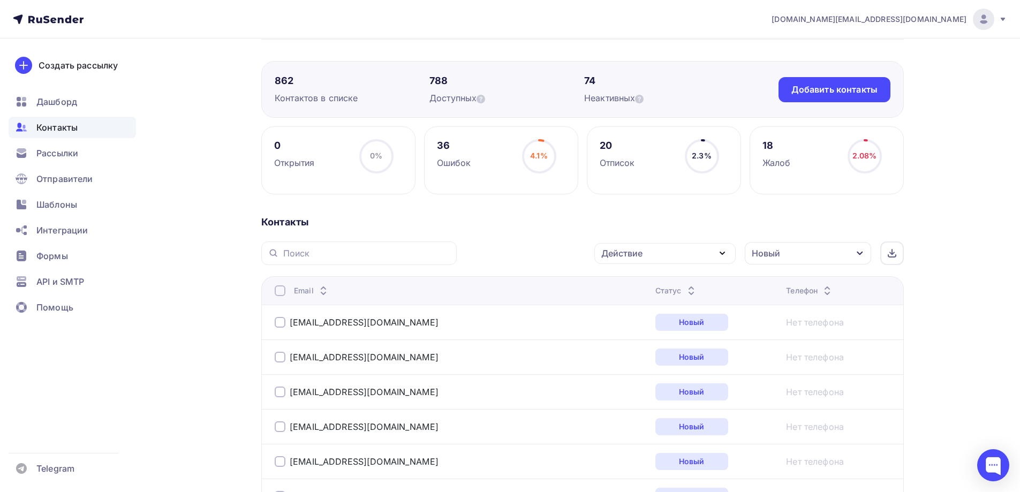
click at [280, 291] on div at bounding box center [280, 290] width 11 height 11
click at [633, 247] on div "Действие" at bounding box center [621, 253] width 41 height 13
click at [636, 281] on div "Добавить в списки" at bounding box center [648, 284] width 82 height 13
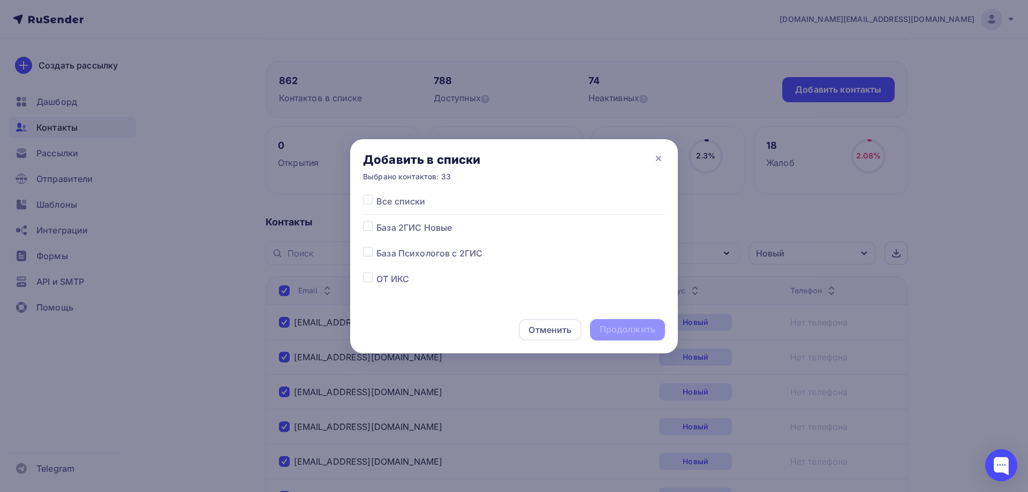
click at [376, 221] on label at bounding box center [376, 221] width 0 height 0
click at [366, 227] on input "checkbox" at bounding box center [368, 226] width 10 height 10
checkbox input "true"
click at [640, 329] on div "Продолжить" at bounding box center [628, 329] width 56 height 12
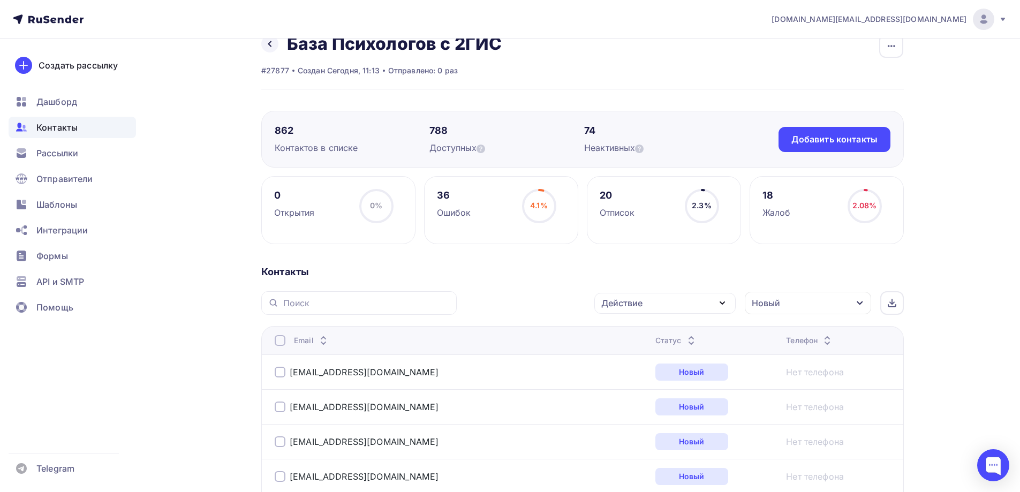
scroll to position [0, 0]
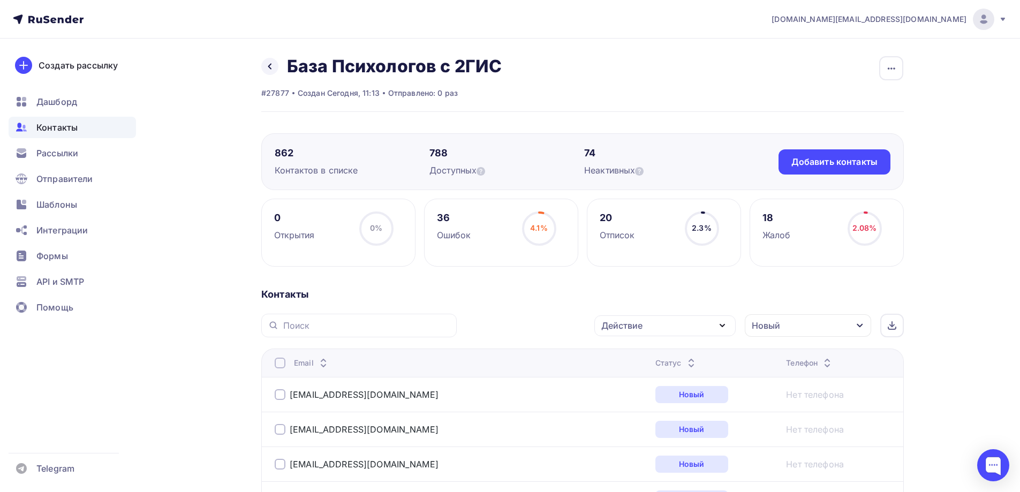
click at [93, 125] on div "Контакты" at bounding box center [72, 127] width 127 height 21
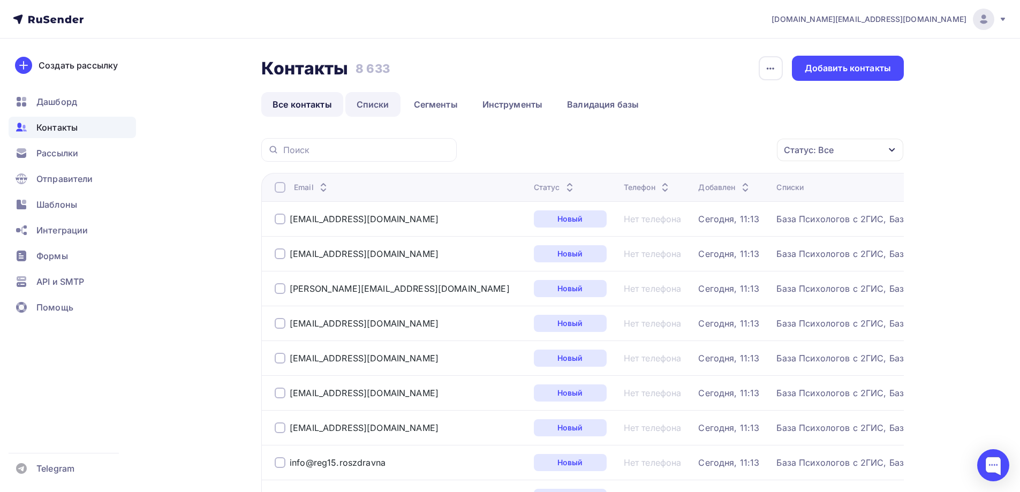
click at [369, 103] on link "Списки" at bounding box center [372, 104] width 55 height 25
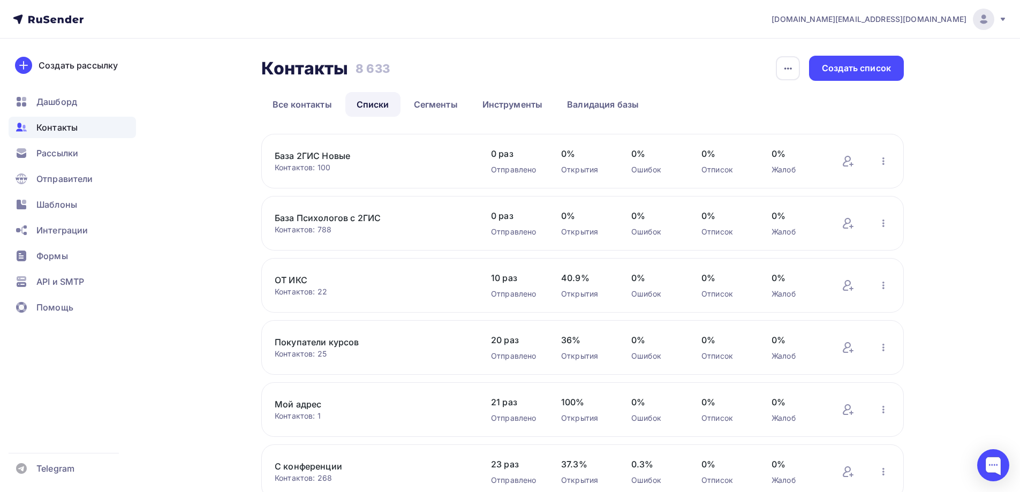
click at [338, 156] on link "База 2ГИС Новые" at bounding box center [366, 155] width 182 height 13
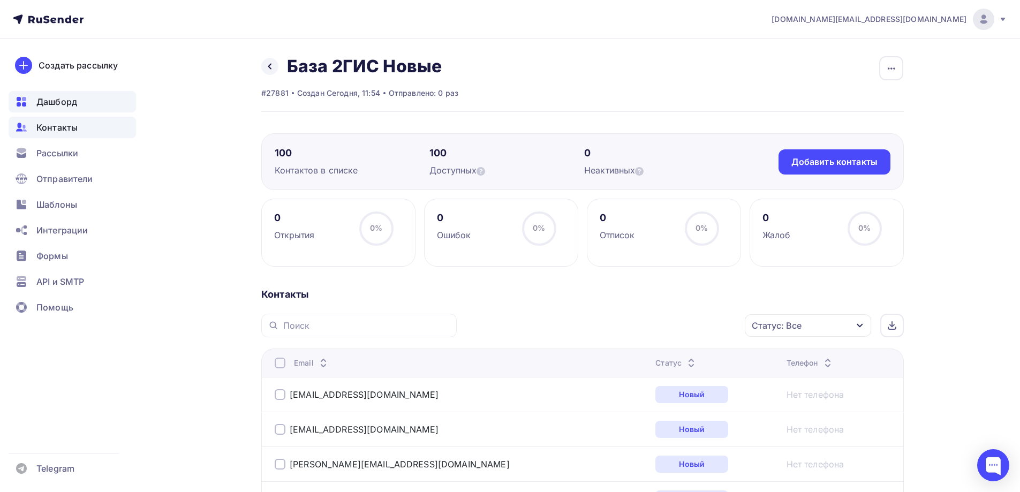
click at [78, 102] on div "Дашборд" at bounding box center [72, 101] width 127 height 21
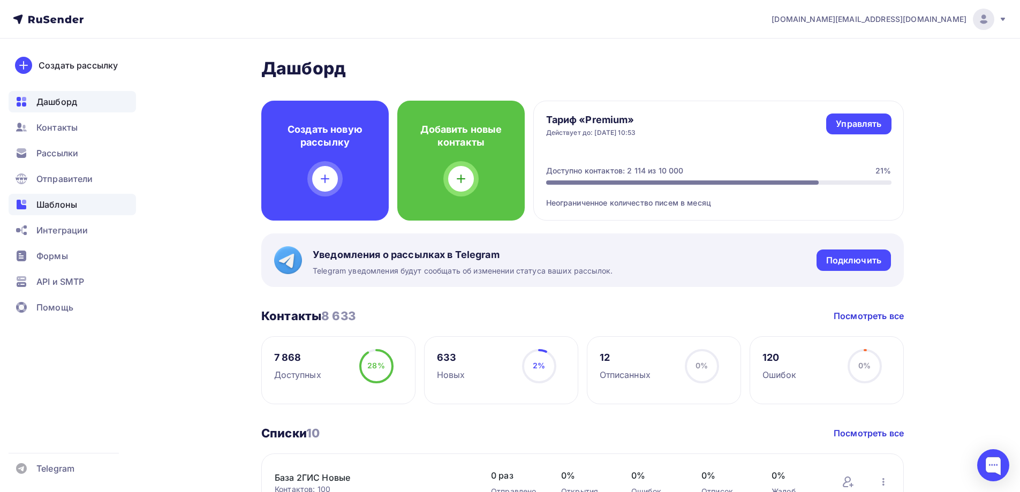
click at [77, 201] on div "Шаблоны" at bounding box center [72, 204] width 127 height 21
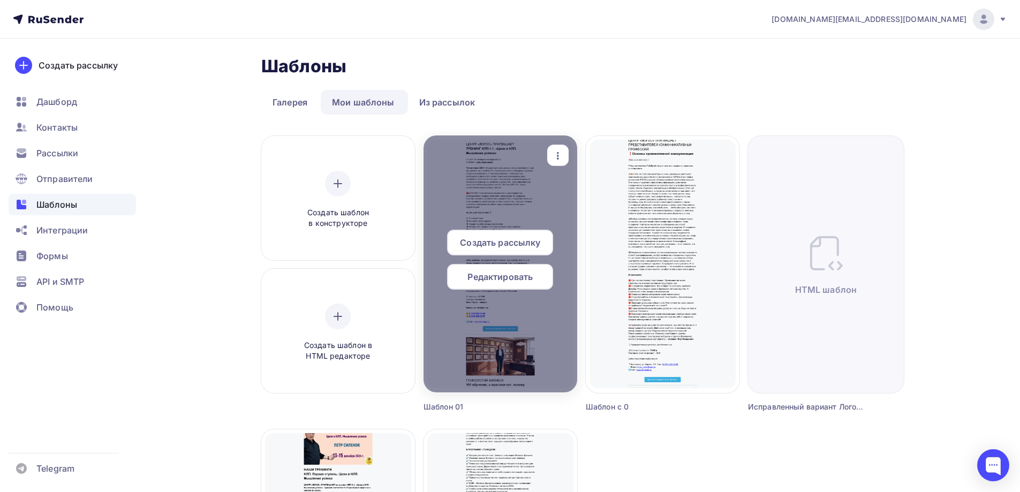
click at [507, 246] on span "Создать рассылку" at bounding box center [500, 242] width 80 height 13
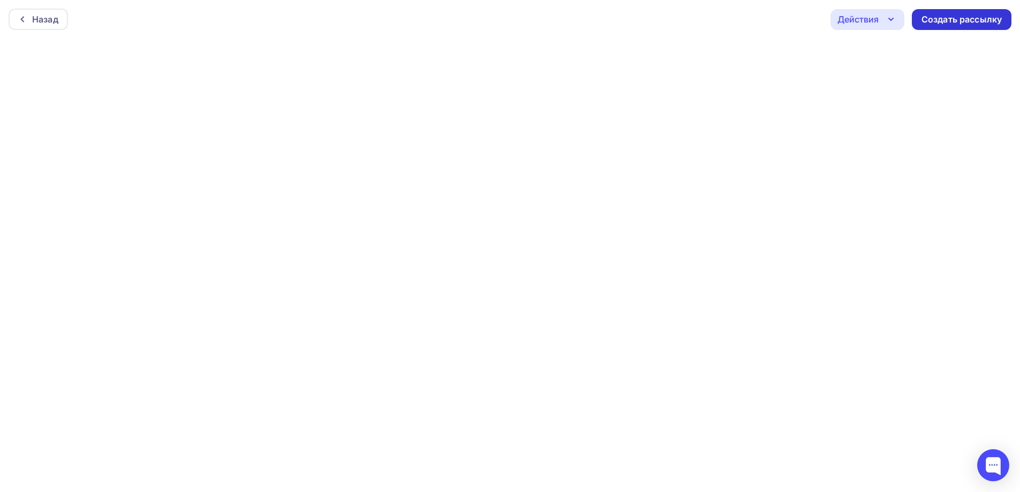
click at [973, 18] on div "Создать рассылку" at bounding box center [962, 19] width 80 height 12
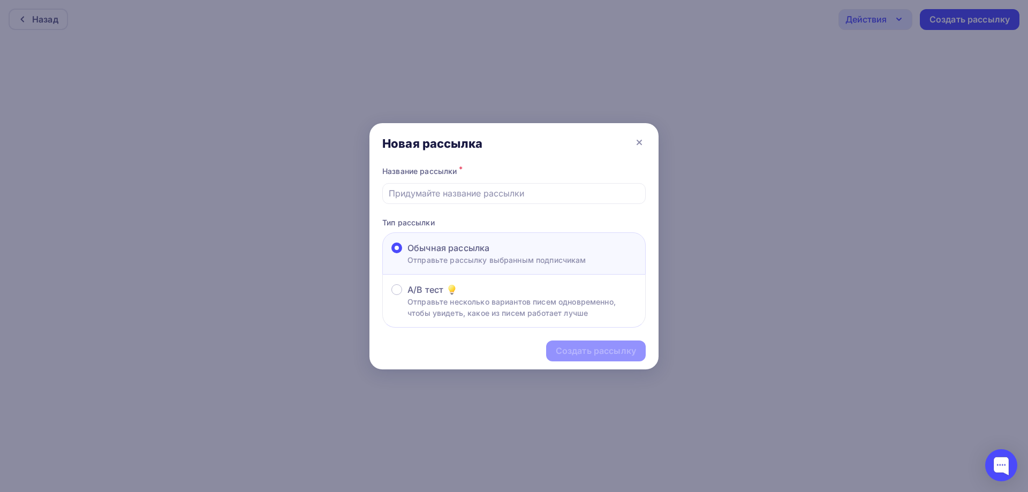
click at [474, 193] on input "text" at bounding box center [514, 193] width 251 height 13
paste input "Рассылка-53 Центр психологии ЛОГОС 2ГИС"
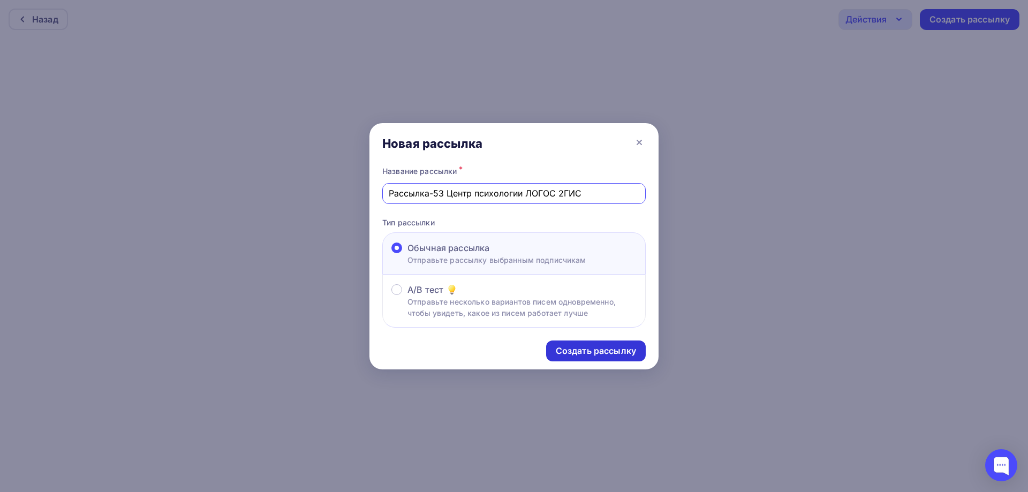
type input "Рассылка-53 Центр психологии ЛОГОС 2ГИС"
click at [580, 350] on div "Создать рассылку" at bounding box center [596, 351] width 80 height 12
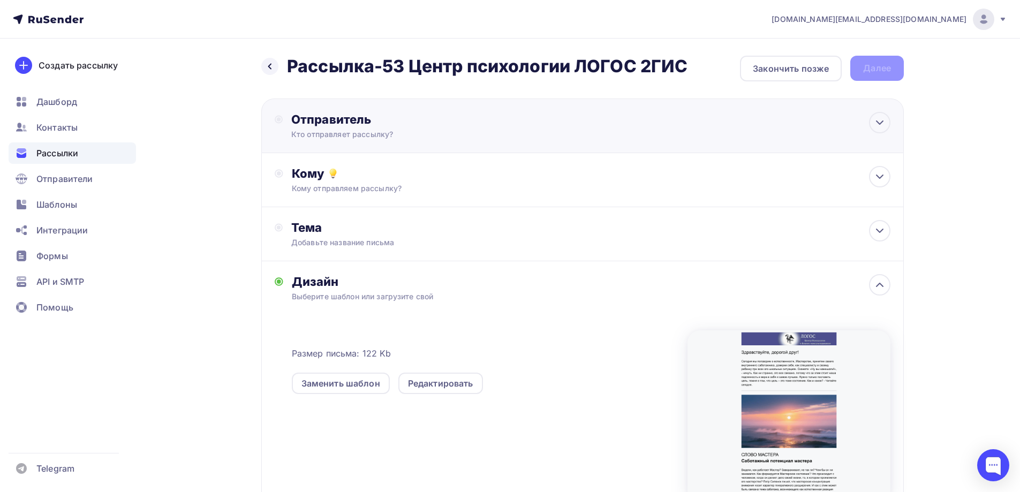
click at [362, 130] on div "Кто отправляет рассылку?" at bounding box center [395, 134] width 209 height 11
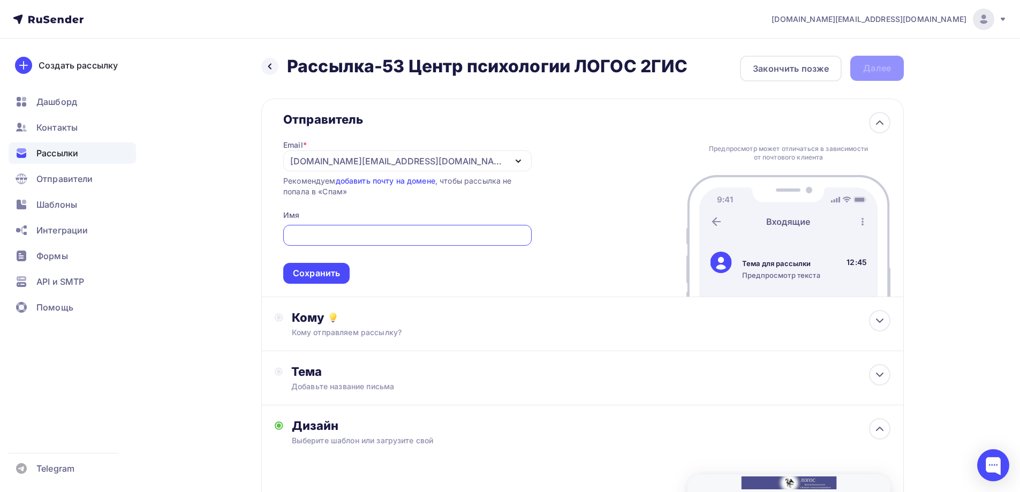
click at [353, 156] on div "[DOMAIN_NAME][EMAIL_ADDRESS][DOMAIN_NAME]" at bounding box center [398, 161] width 216 height 13
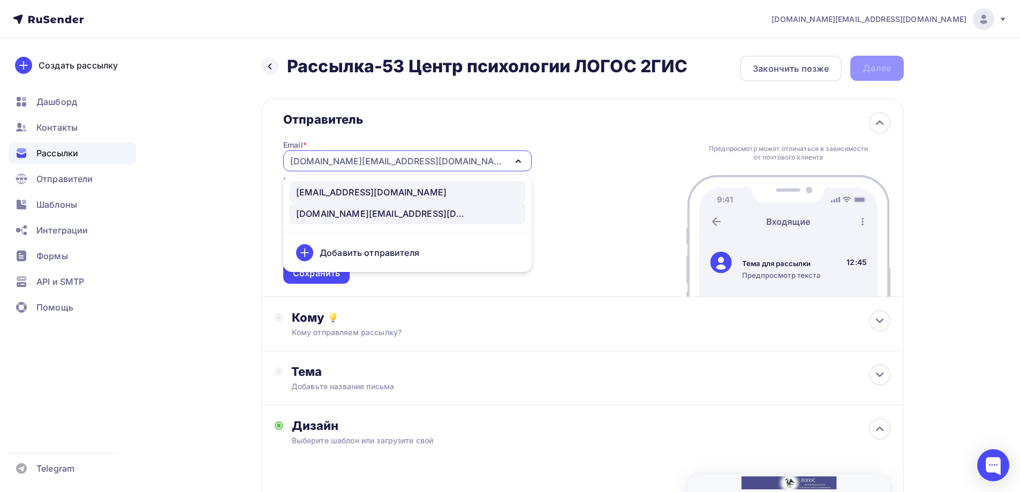
click at [334, 185] on link "info@nlp-logos.ru" at bounding box center [408, 192] width 236 height 21
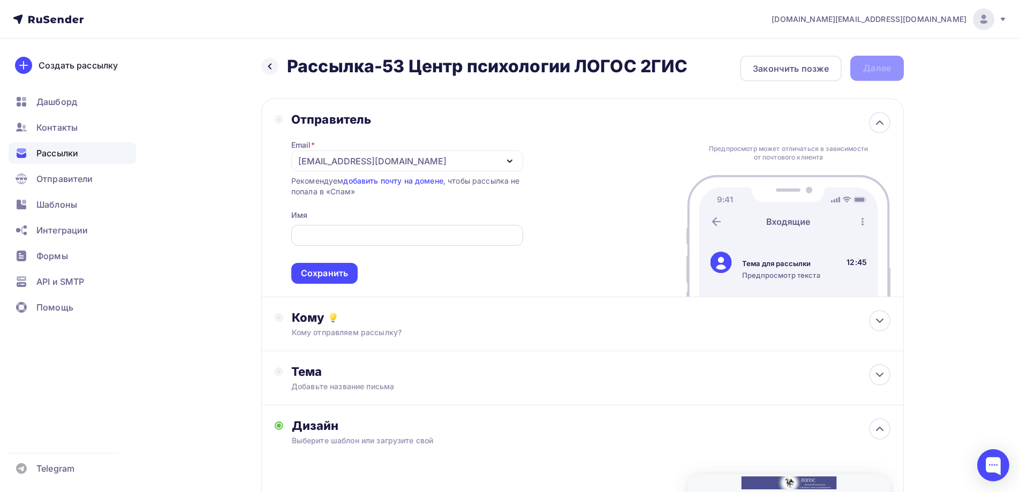
click at [353, 233] on input "text" at bounding box center [407, 235] width 220 height 13
paste input "Центр психологии ЛОГОС"
type input "Центр психологии ЛОГОС"
click at [324, 273] on div "Сохранить" at bounding box center [324, 273] width 47 height 12
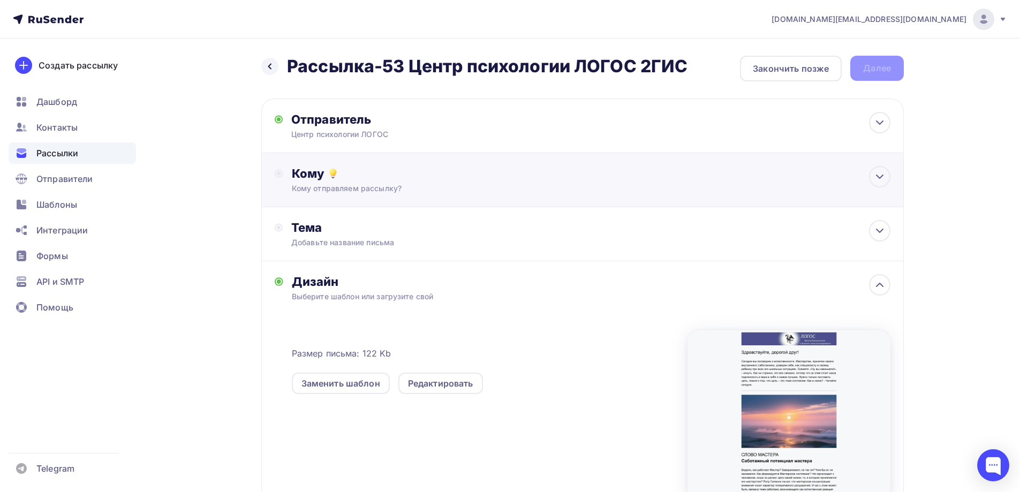
click at [395, 192] on div "Кому отправляем рассылку?" at bounding box center [561, 188] width 539 height 11
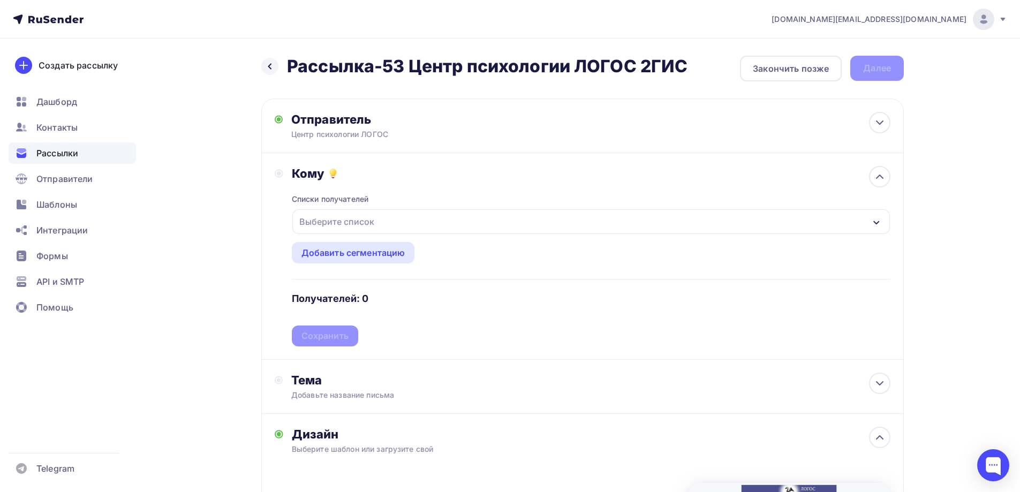
click at [371, 218] on div "Выберите список" at bounding box center [337, 221] width 84 height 19
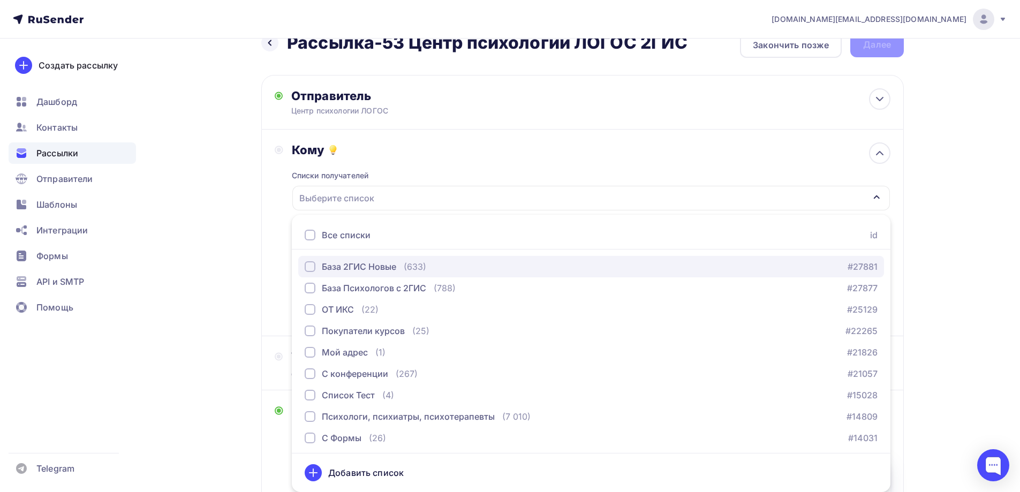
click at [365, 268] on div "База 2ГИС Новые" at bounding box center [359, 266] width 74 height 13
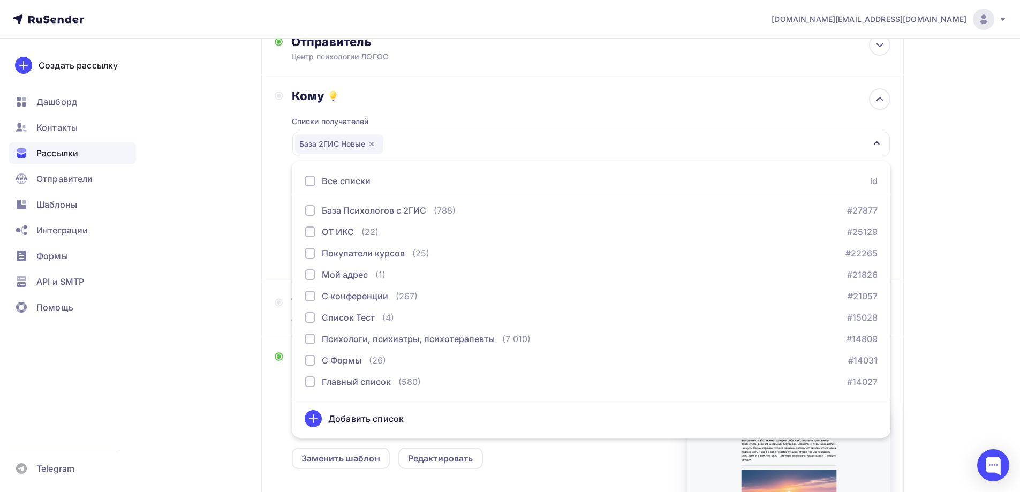
scroll to position [77, 0]
click at [969, 210] on div "r-psy.ru@yandex.ru Аккаунт Тарифы Выйти Создать рассылку Дашборд Контакты Рассы…" at bounding box center [510, 310] width 1020 height 774
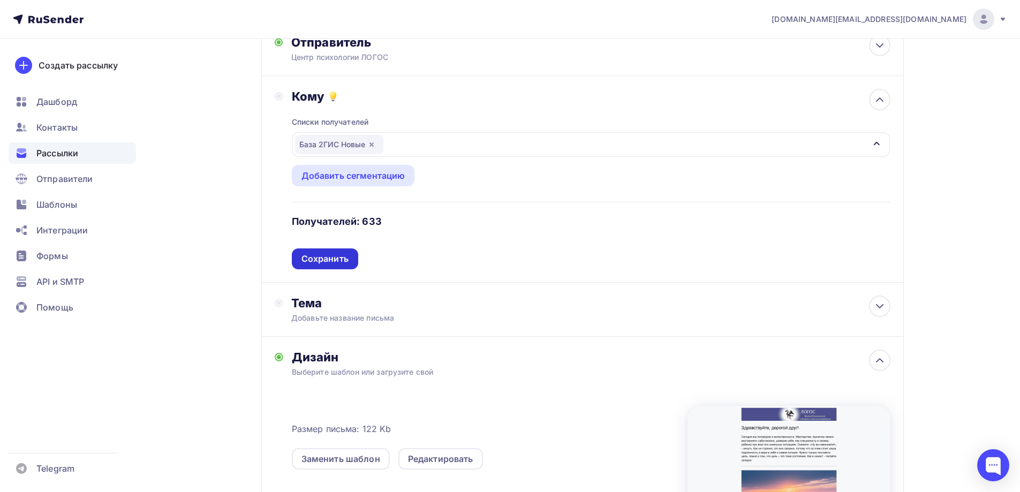
click at [338, 253] on div "Сохранить" at bounding box center [324, 259] width 47 height 12
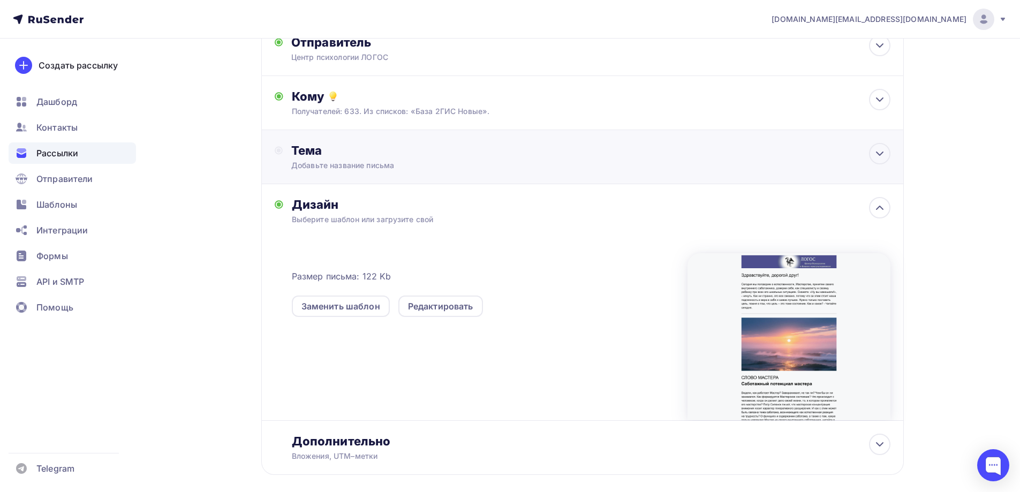
click at [461, 148] on div "Тема" at bounding box center [397, 150] width 212 height 15
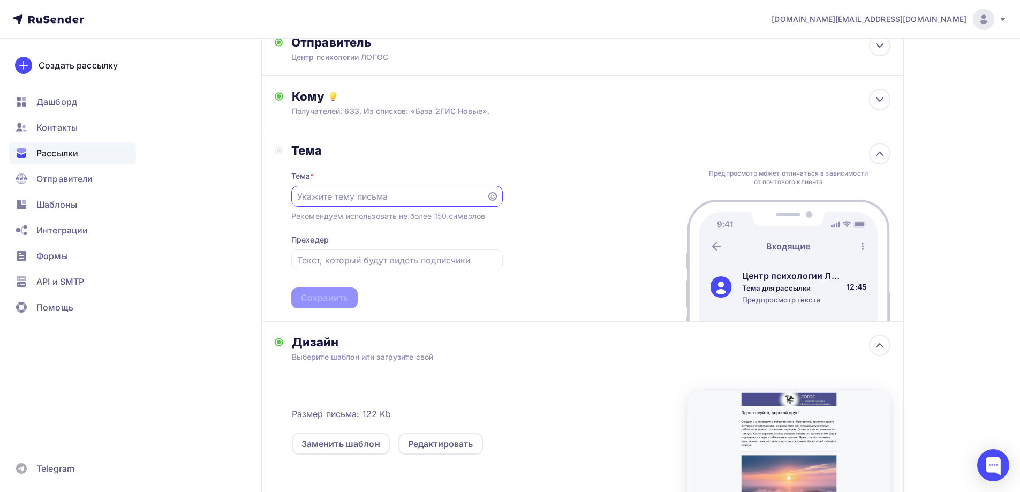
scroll to position [0, 0]
click at [965, 193] on div "r-psy.ru@yandex.ru Аккаунт Тарифы Выйти Создать рассылку Дашборд Контакты Рассы…" at bounding box center [510, 302] width 1020 height 759
click at [418, 202] on input "text" at bounding box center [388, 196] width 183 height 13
paste input "О подлинности и вере в лучшее"
type input "О подлинности и вере в лучшее"
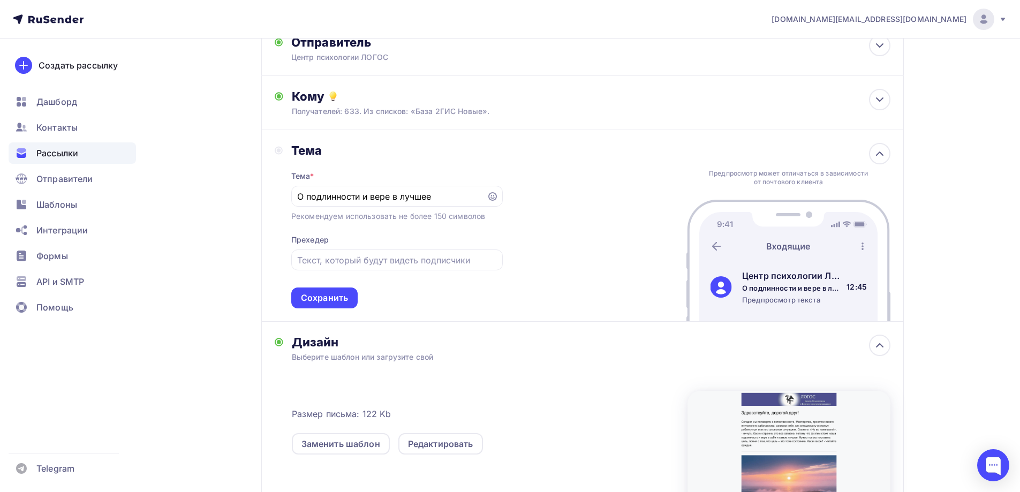
drag, startPoint x: 946, startPoint y: 276, endPoint x: 899, endPoint y: 277, distance: 47.1
click at [946, 276] on div "Назад Рассылка-53 Центр психологии ЛОГОС 2ГИС Рассылка-53 Центр психологии ЛОГО…" at bounding box center [510, 321] width 878 height 720
click at [455, 257] on input "text" at bounding box center [396, 260] width 199 height 13
paste input "Договариваемся со своим внутренним саботажником и идем к цели"
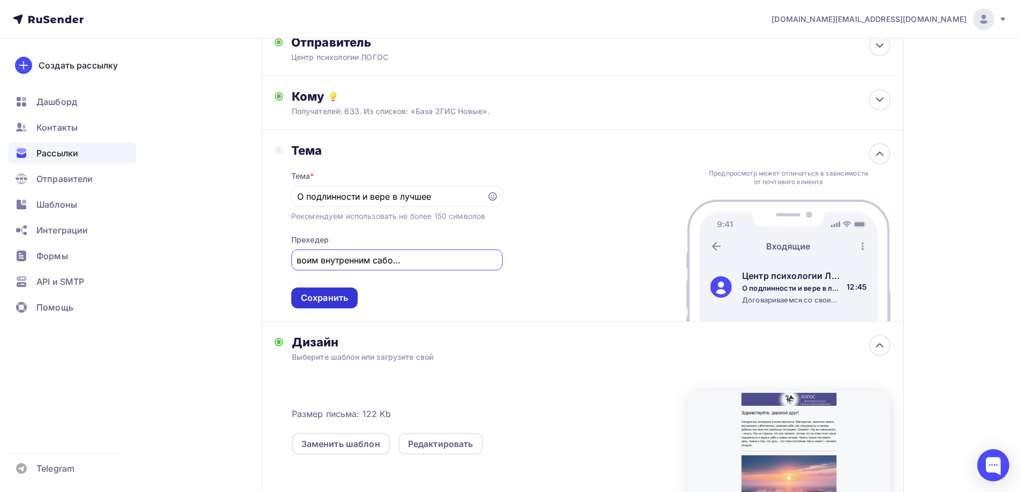
type input "Договариваемся со своим внутренним саботажником и идем к цели"
click at [338, 298] on div "Сохранить" at bounding box center [324, 298] width 47 height 12
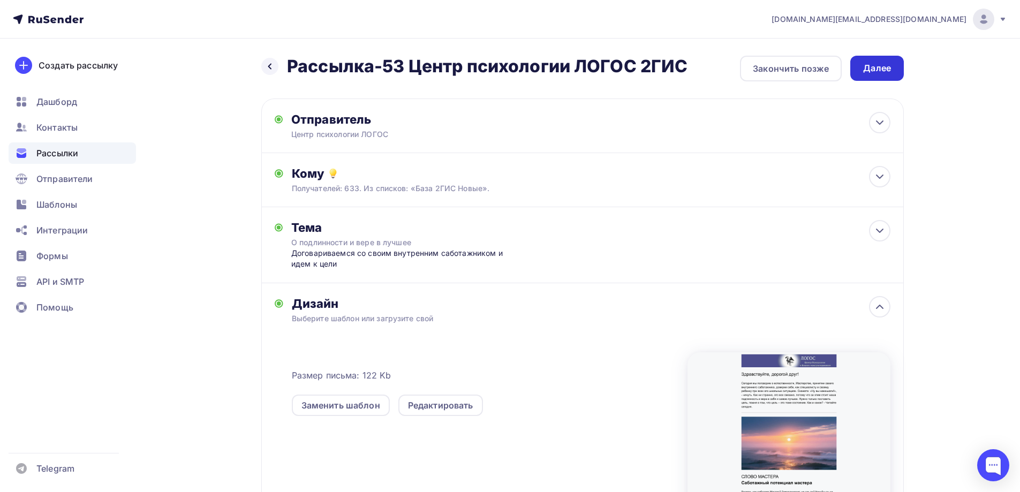
click at [893, 70] on div "Далее" at bounding box center [877, 68] width 54 height 25
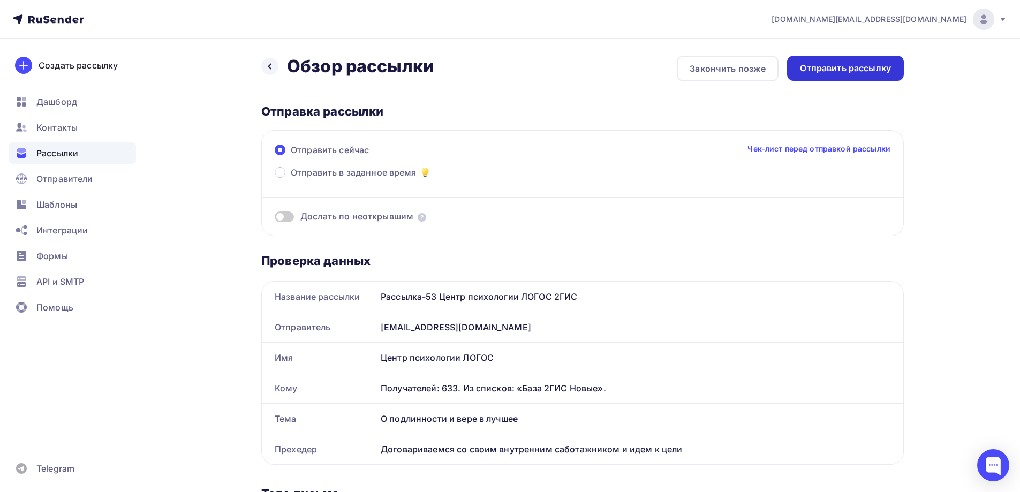
click at [862, 63] on div "Отправить рассылку" at bounding box center [845, 68] width 91 height 12
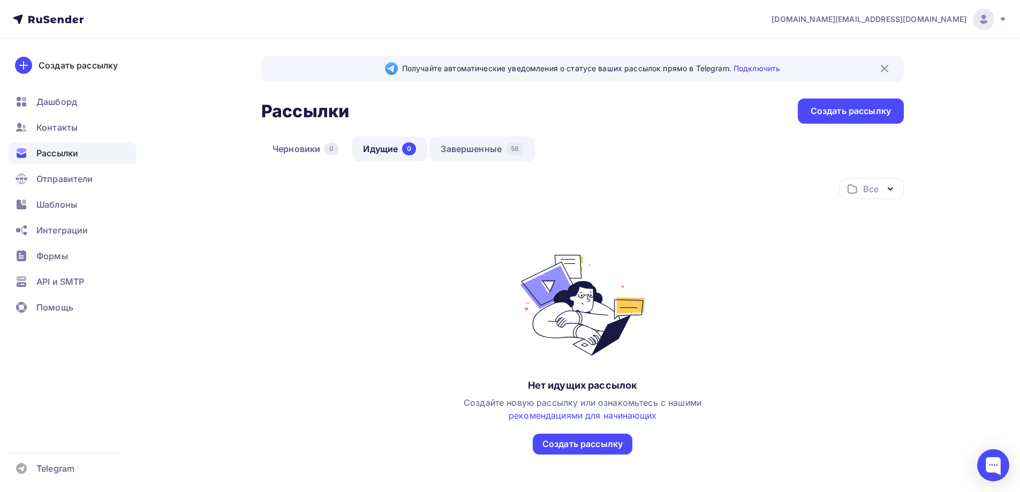
click at [492, 148] on link "Завершенные 58" at bounding box center [481, 149] width 105 height 25
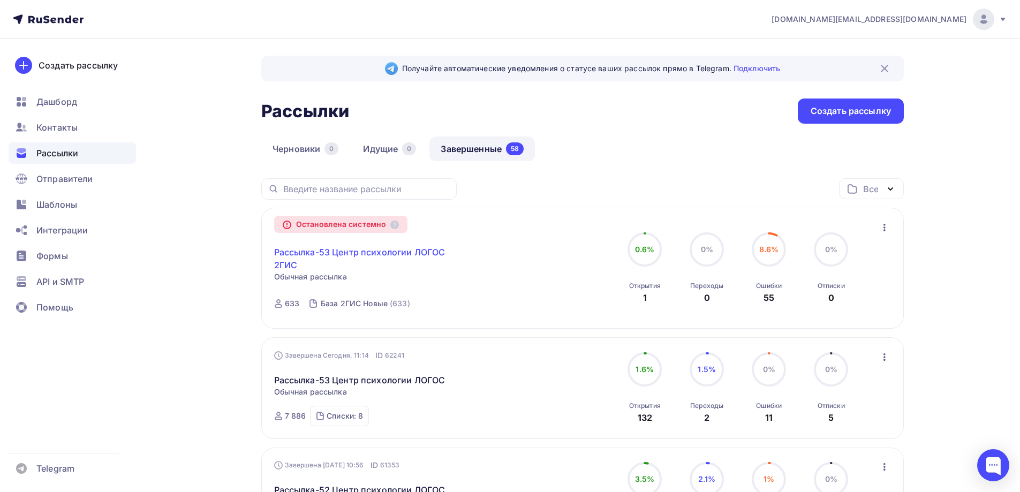
click at [411, 252] on link "Рассылка-53 Центр психологии ЛОГОС 2ГИС" at bounding box center [366, 259] width 184 height 26
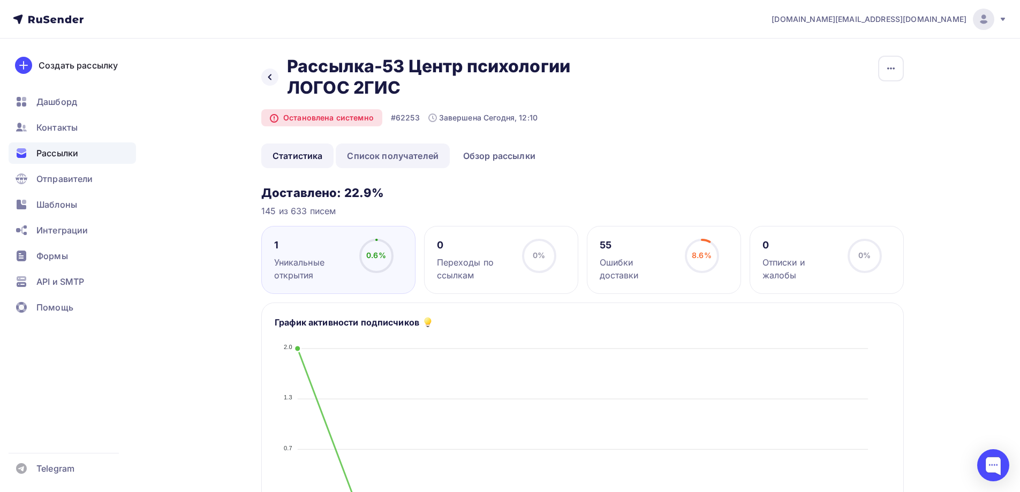
click at [417, 156] on link "Список получателей" at bounding box center [393, 156] width 114 height 25
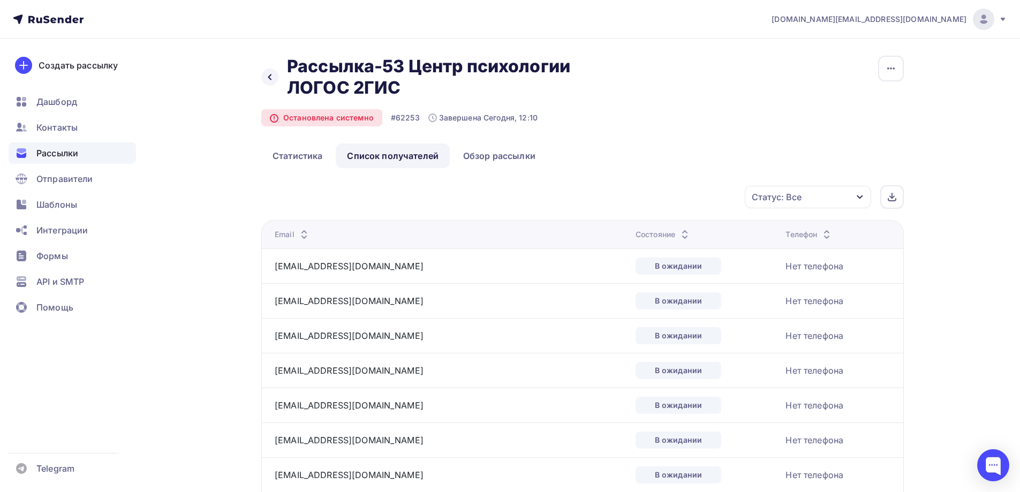
click at [855, 201] on div "Статус: Все" at bounding box center [808, 197] width 126 height 22
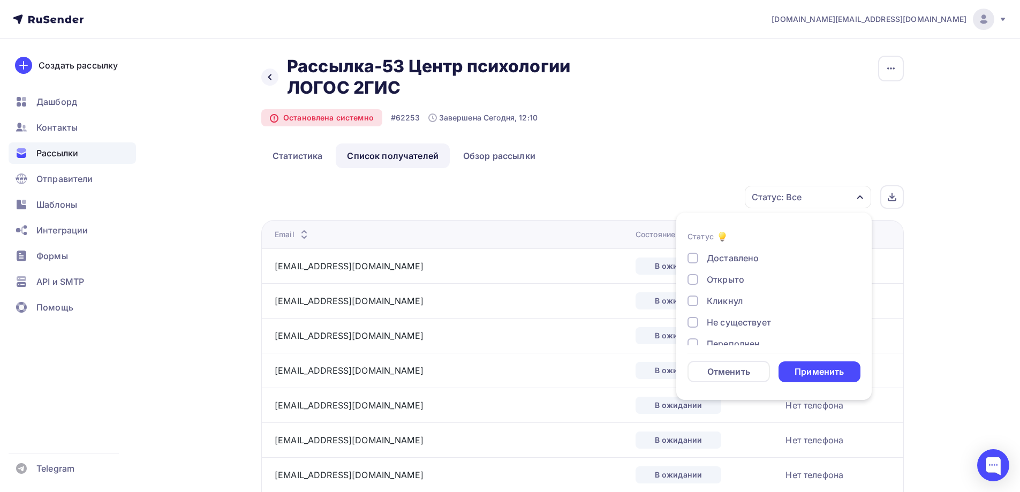
click at [745, 259] on div "Доставлено" at bounding box center [733, 258] width 52 height 13
click at [831, 374] on div "Применить" at bounding box center [819, 372] width 49 height 12
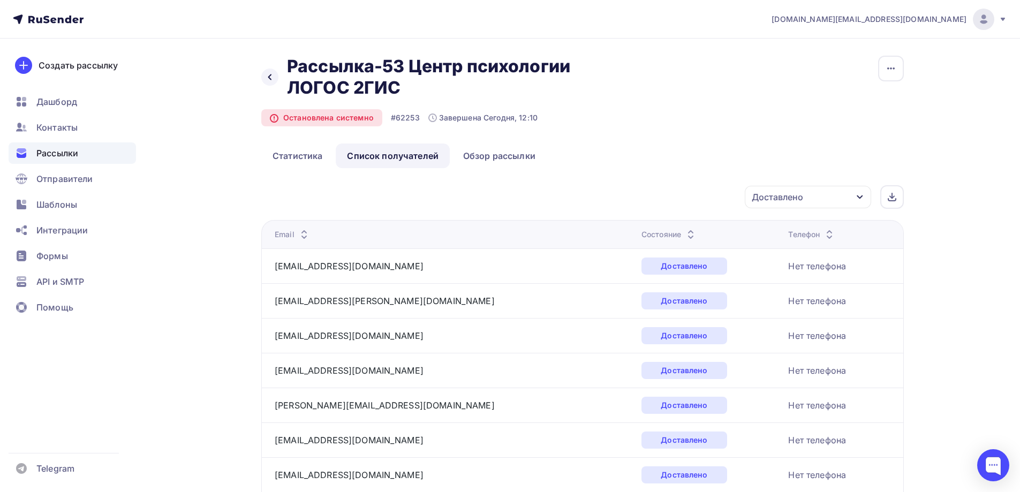
click at [845, 199] on div "Доставлено" at bounding box center [808, 197] width 126 height 22
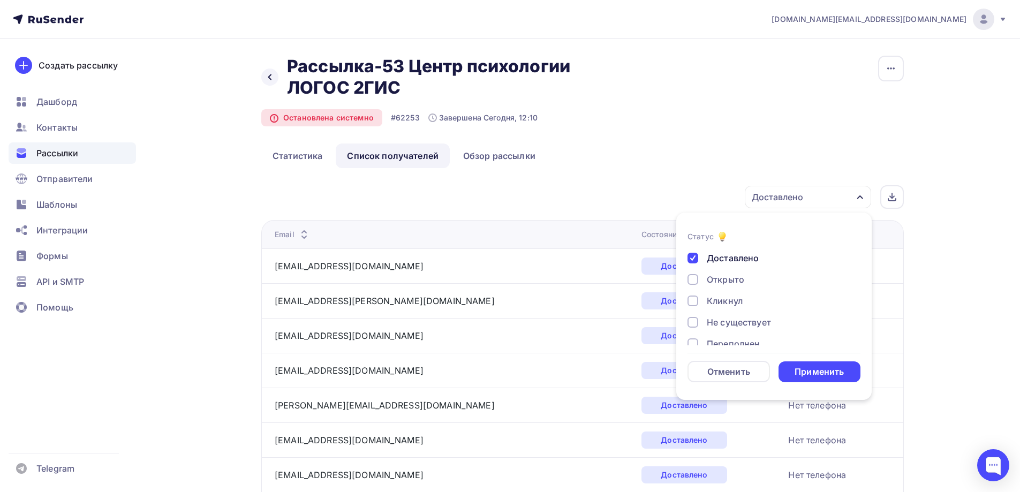
click at [694, 259] on div at bounding box center [693, 258] width 11 height 11
click at [689, 324] on div at bounding box center [693, 322] width 11 height 11
click at [808, 365] on div "Применить" at bounding box center [820, 371] width 82 height 21
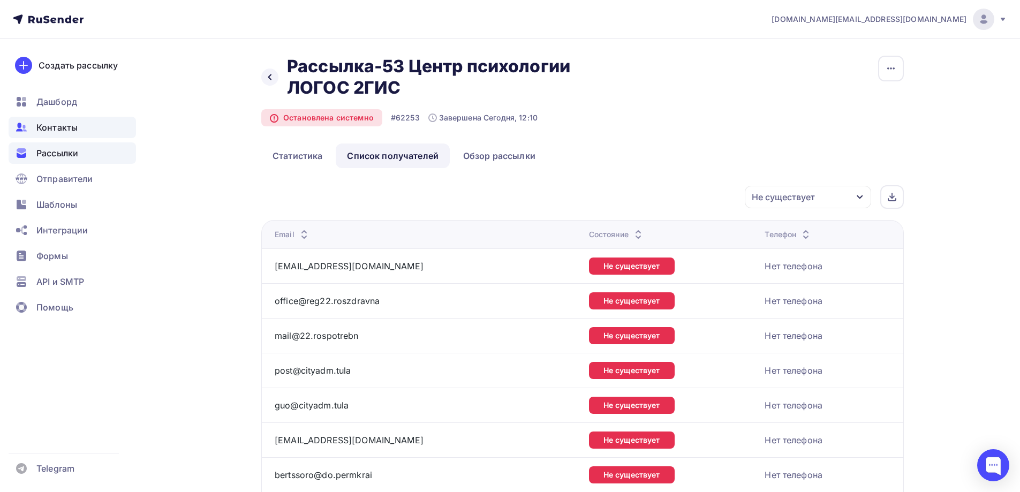
click at [91, 131] on div "Контакты" at bounding box center [72, 127] width 127 height 21
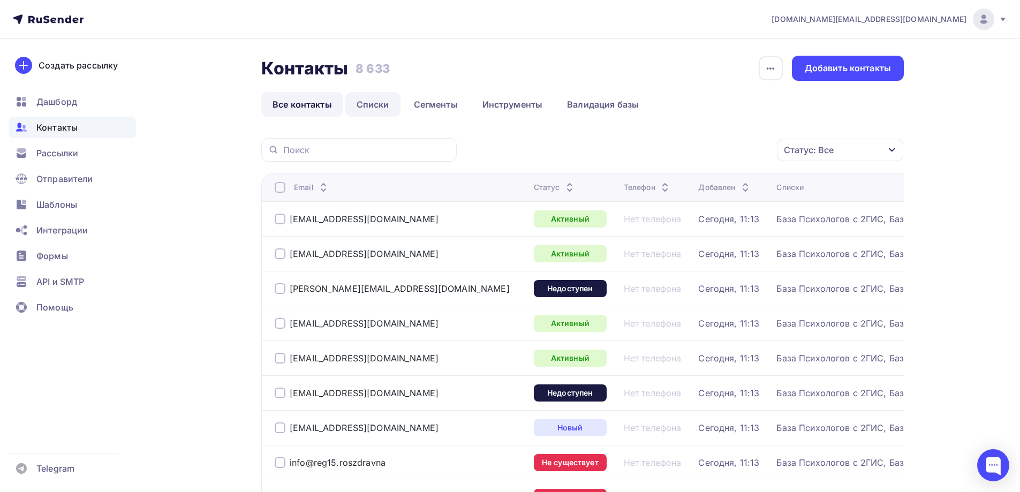
click at [374, 110] on link "Списки" at bounding box center [372, 104] width 55 height 25
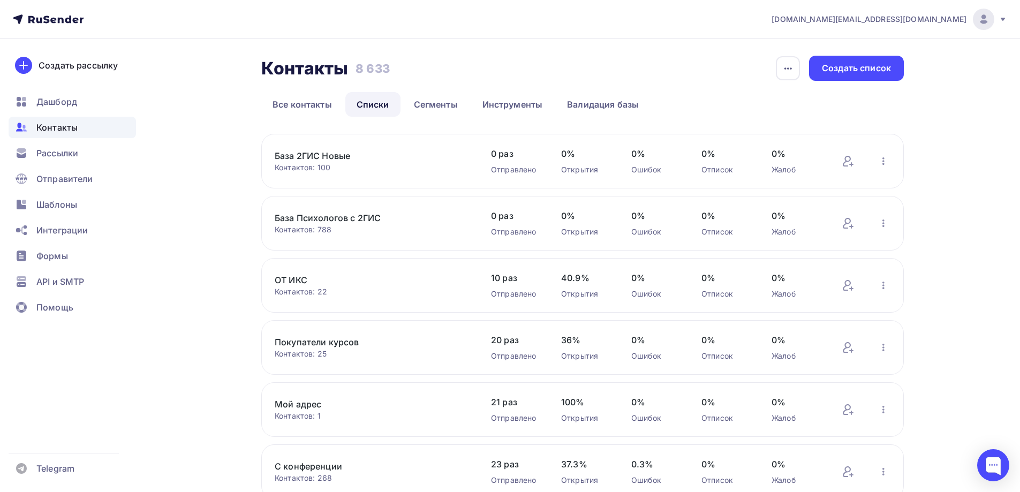
click at [348, 158] on link "База 2ГИС Новые" at bounding box center [366, 155] width 182 height 13
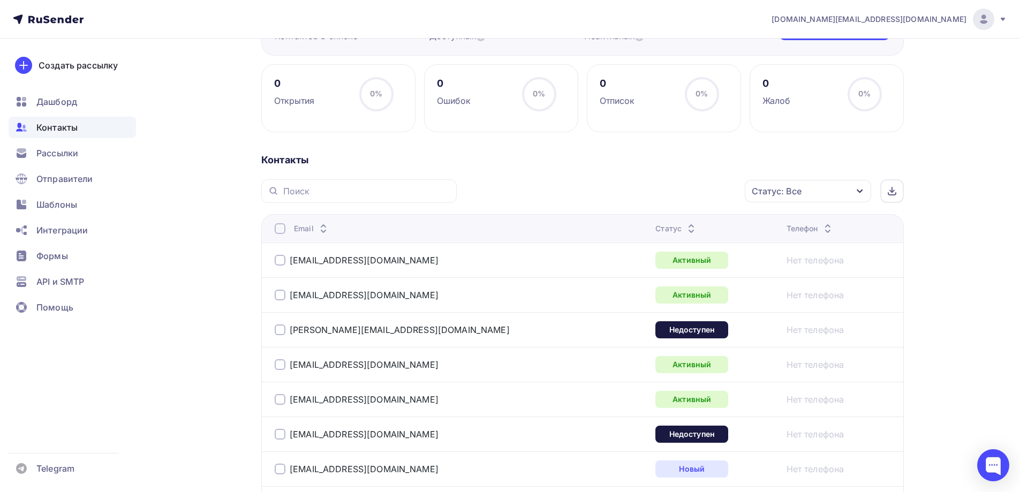
scroll to position [268, 0]
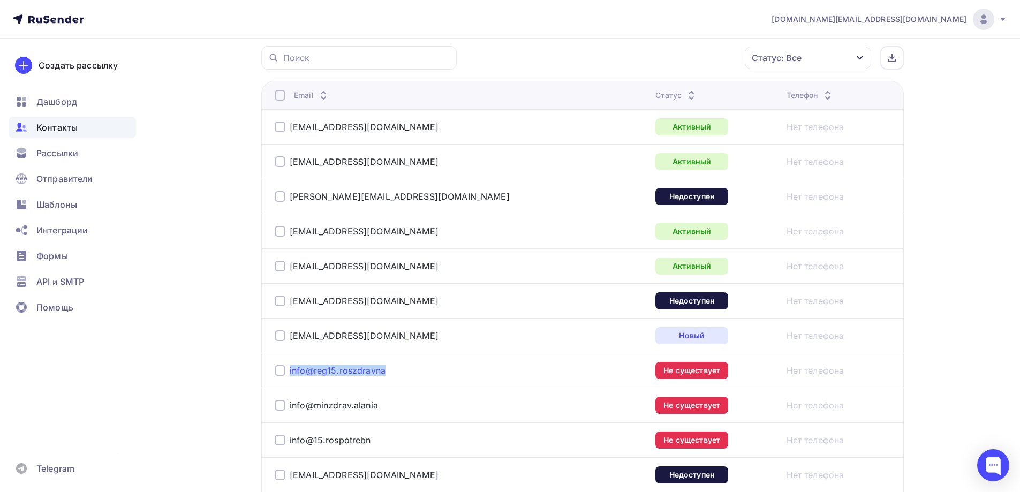
drag, startPoint x: 394, startPoint y: 372, endPoint x: 291, endPoint y: 373, distance: 102.8
click at [291, 373] on div "info@reg15.roszdravna" at bounding box center [409, 370] width 268 height 17
copy link "info@reg15.roszdravna"
drag, startPoint x: 373, startPoint y: 267, endPoint x: 290, endPoint y: 269, distance: 83.5
click at [290, 269] on div "[EMAIL_ADDRESS][DOMAIN_NAME]" at bounding box center [409, 266] width 268 height 17
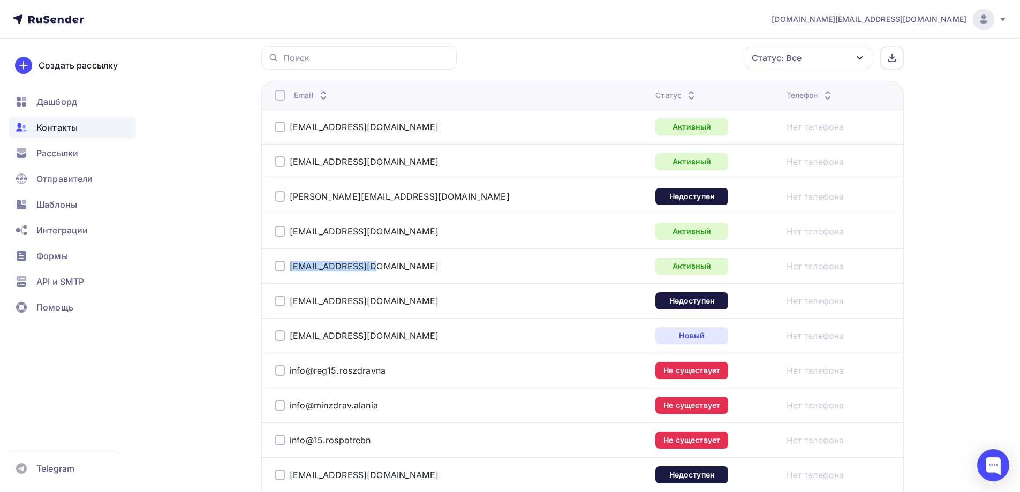
copy link "[EMAIL_ADDRESS][DOMAIN_NAME]"
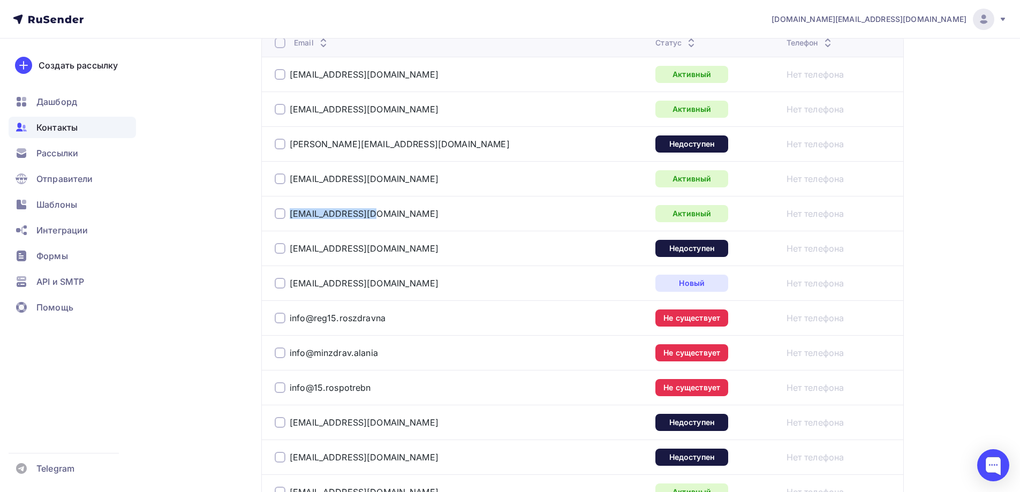
scroll to position [321, 0]
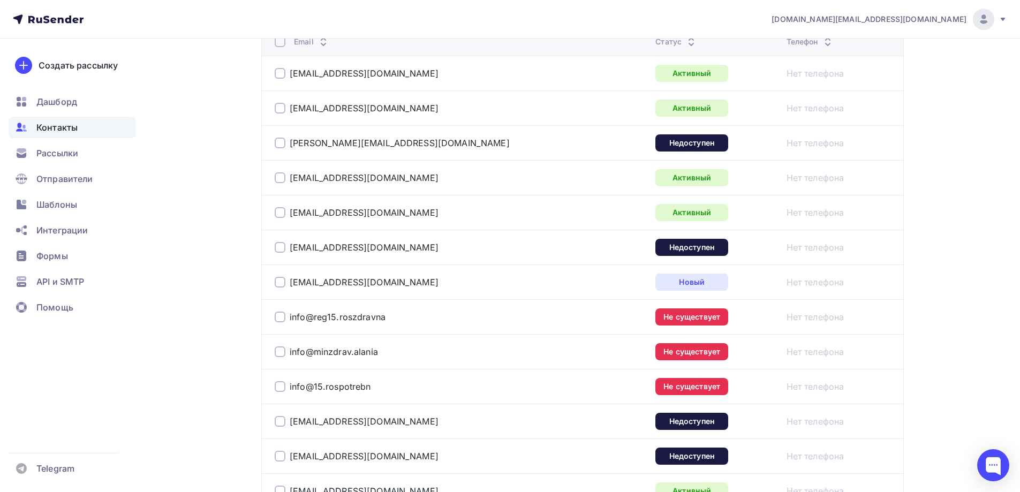
click at [373, 388] on div "info@15.rospotrebn" at bounding box center [409, 386] width 268 height 17
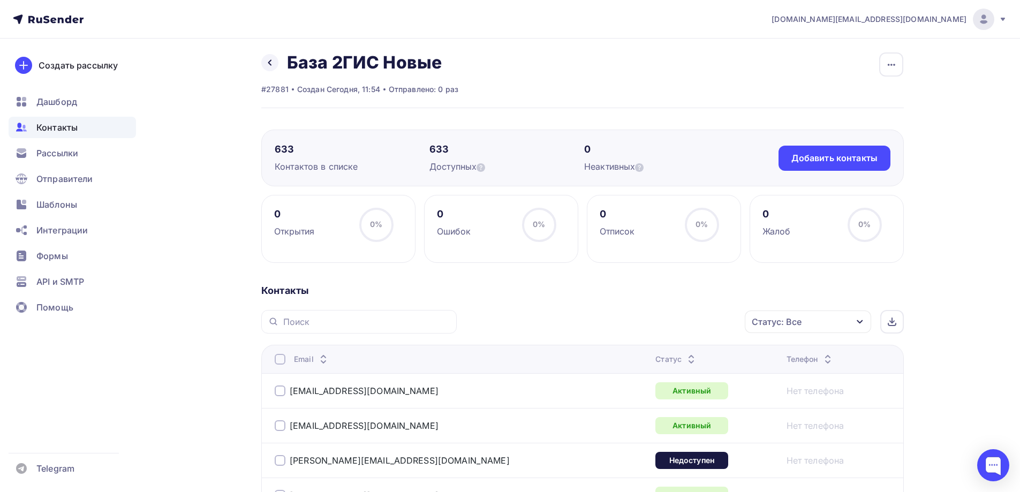
scroll to position [0, 0]
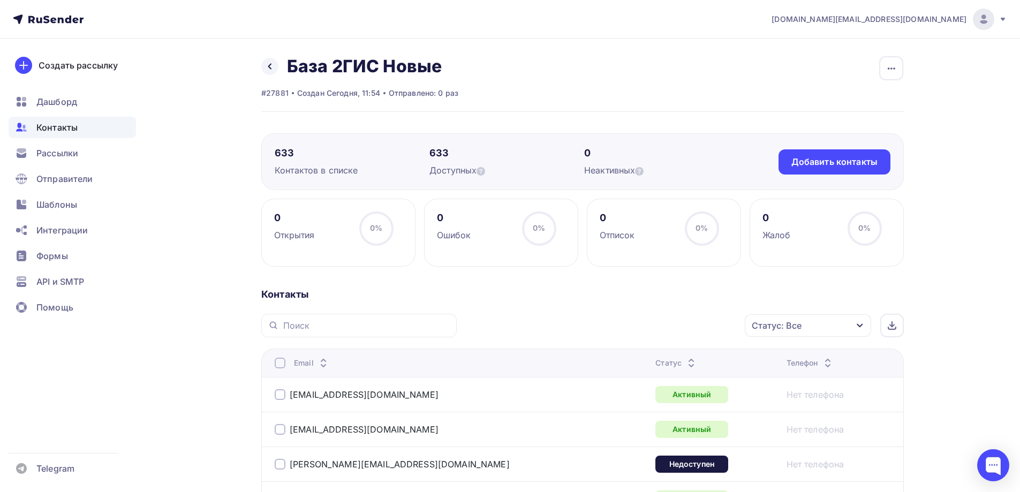
click at [849, 323] on div "Статус: Все" at bounding box center [808, 325] width 126 height 22
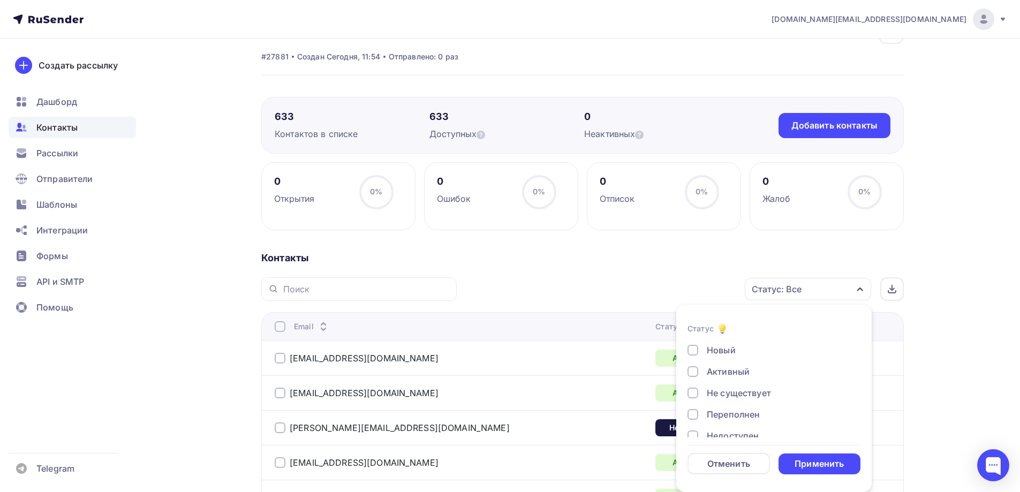
click at [750, 396] on div "Не существует" at bounding box center [739, 393] width 64 height 13
click at [816, 464] on div "Применить" at bounding box center [819, 464] width 49 height 12
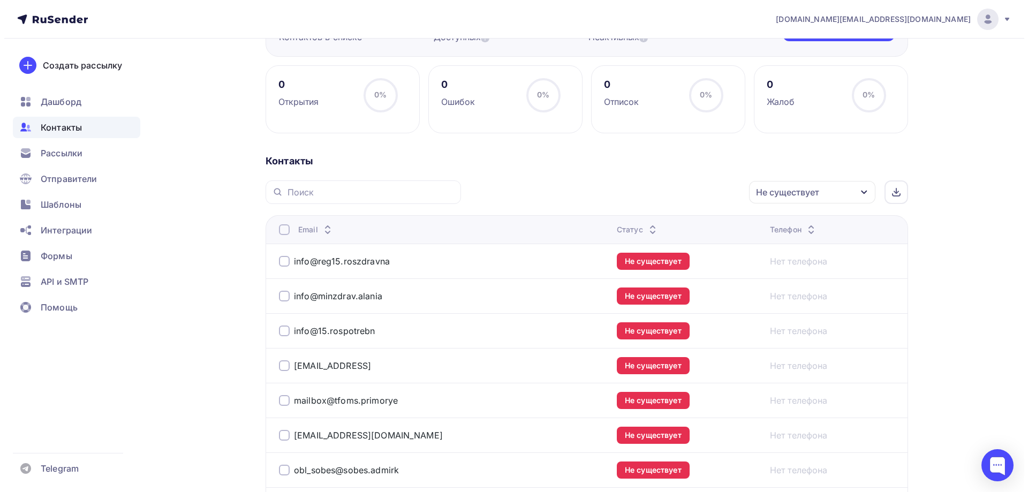
scroll to position [129, 0]
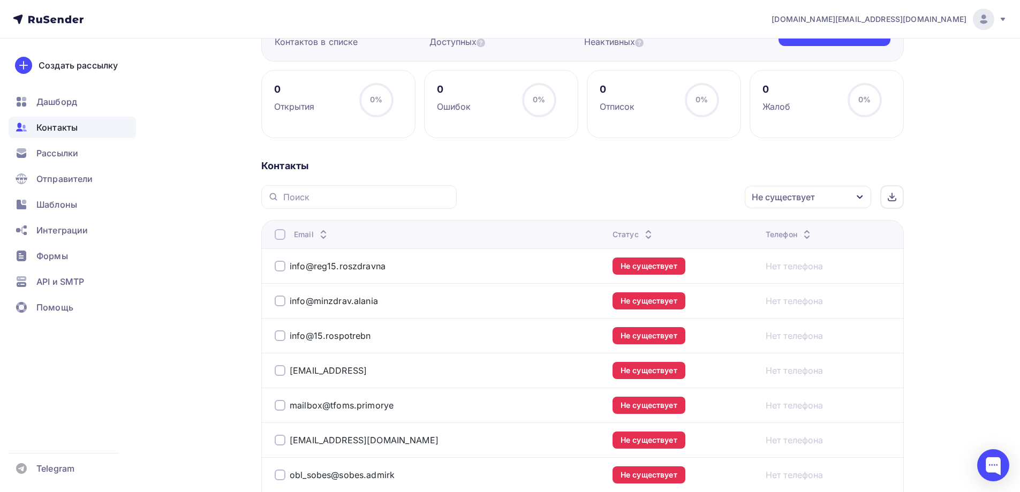
click at [282, 234] on div at bounding box center [280, 234] width 11 height 11
click at [663, 205] on div "Действие" at bounding box center [664, 197] width 141 height 21
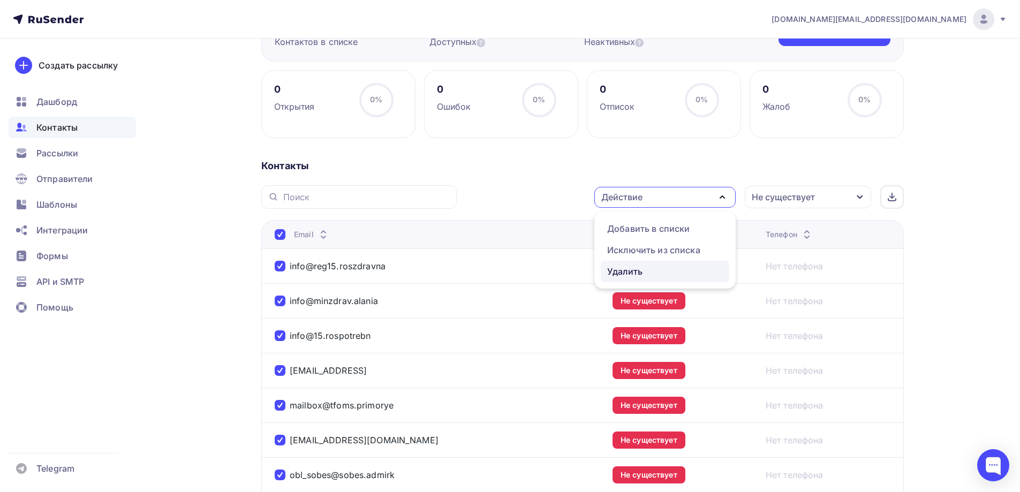
click at [645, 274] on div "Удалить" at bounding box center [665, 271] width 116 height 13
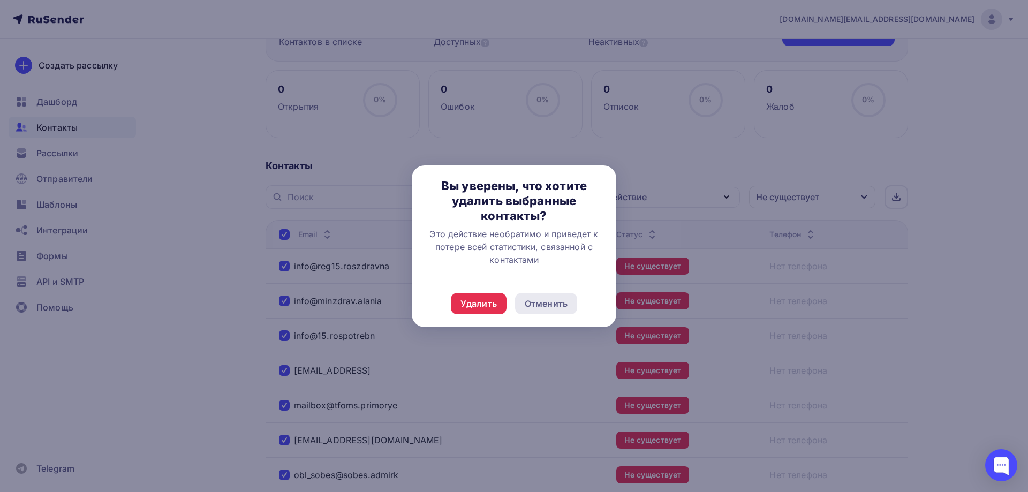
click at [545, 305] on div "Отменить" at bounding box center [546, 303] width 43 height 13
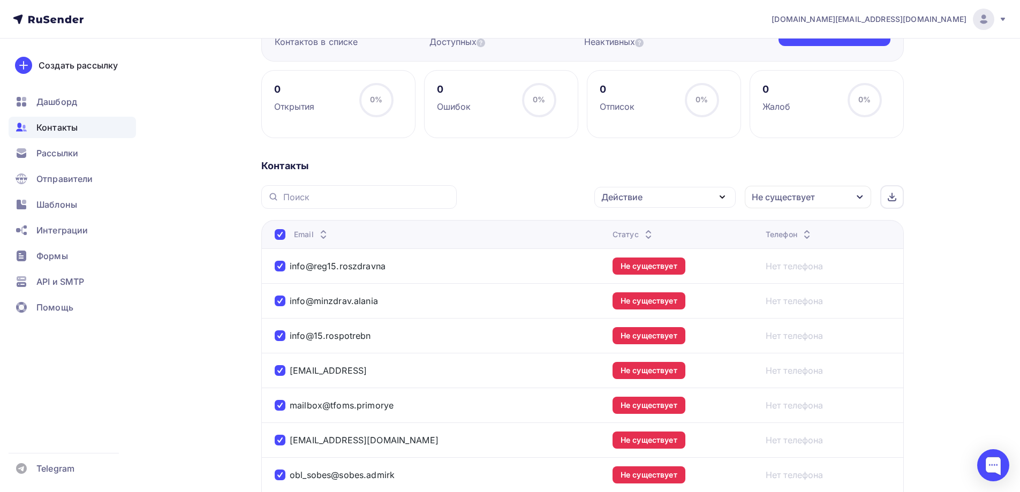
click at [708, 194] on div "Действие" at bounding box center [664, 197] width 141 height 21
click at [629, 267] on div "Удалить" at bounding box center [624, 271] width 35 height 13
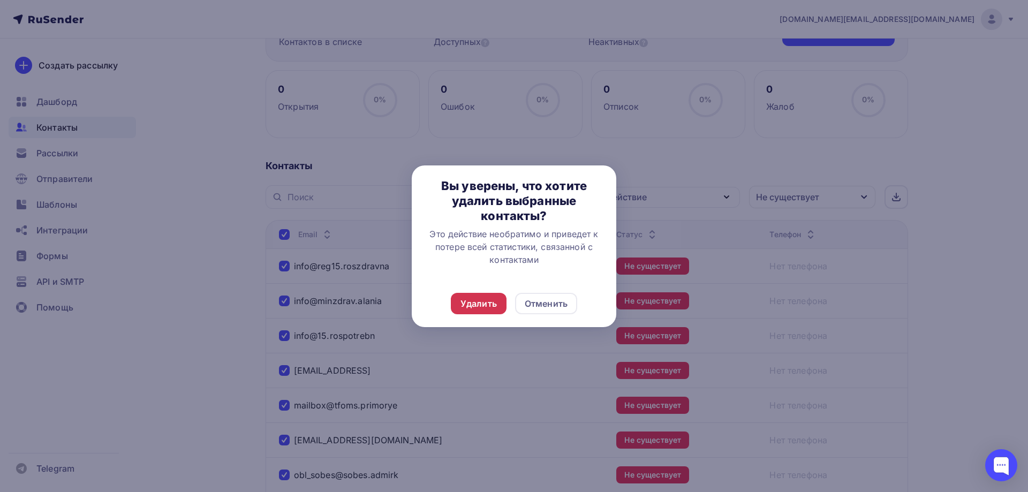
click at [477, 308] on div "Удалить" at bounding box center [479, 303] width 36 height 13
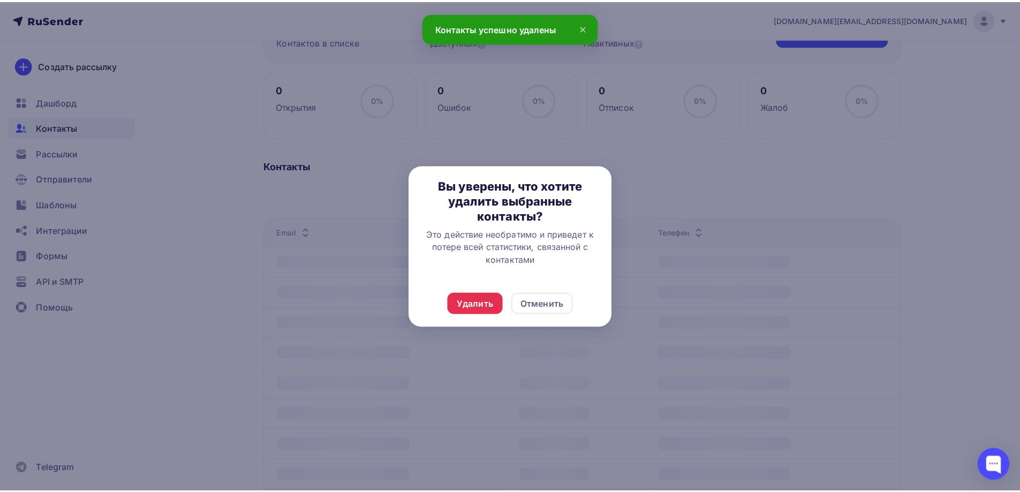
scroll to position [0, 0]
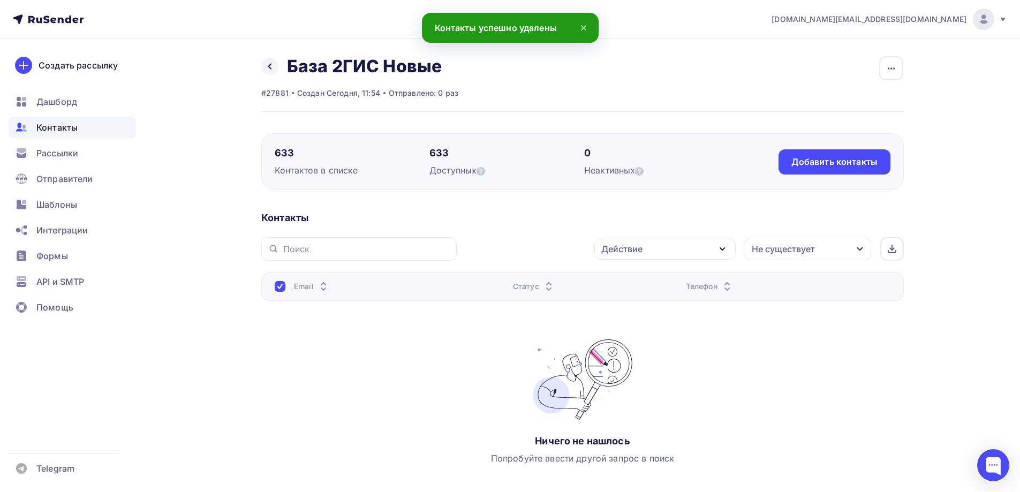
click at [189, 303] on div "Назад База 2ГИС Новые Переименовать список Скачать список Отписать адреса Настр…" at bounding box center [510, 297] width 878 height 517
click at [90, 130] on div "Контакты" at bounding box center [72, 127] width 127 height 21
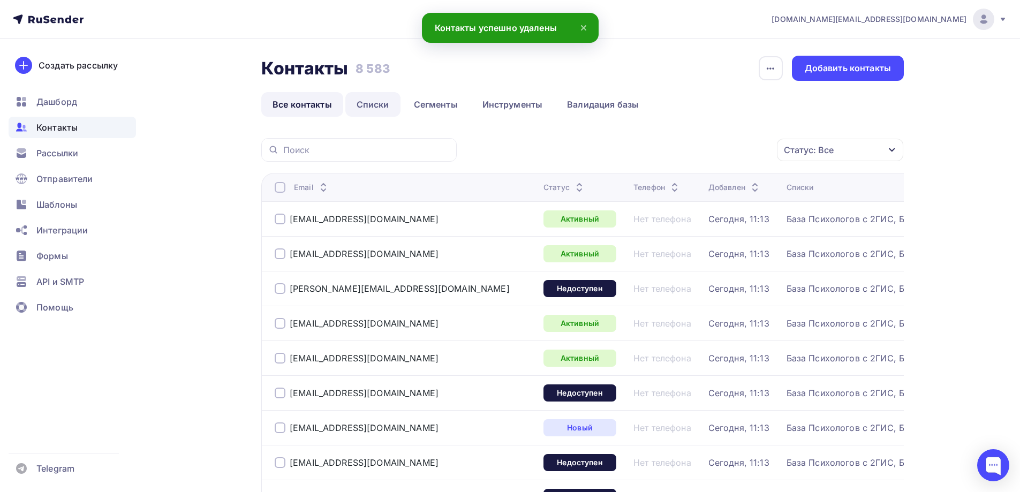
click at [378, 110] on link "Списки" at bounding box center [372, 104] width 55 height 25
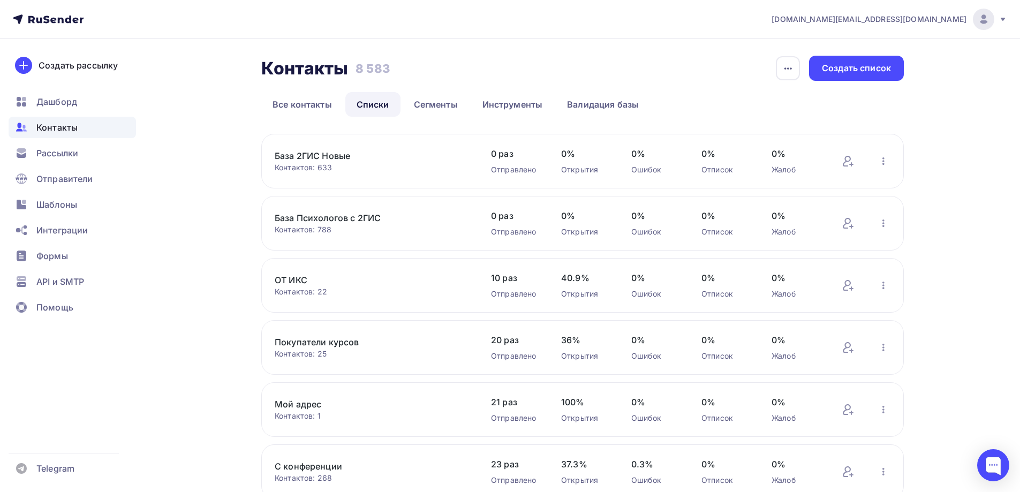
click at [368, 218] on link "База Психологов с 2ГИС" at bounding box center [366, 218] width 182 height 13
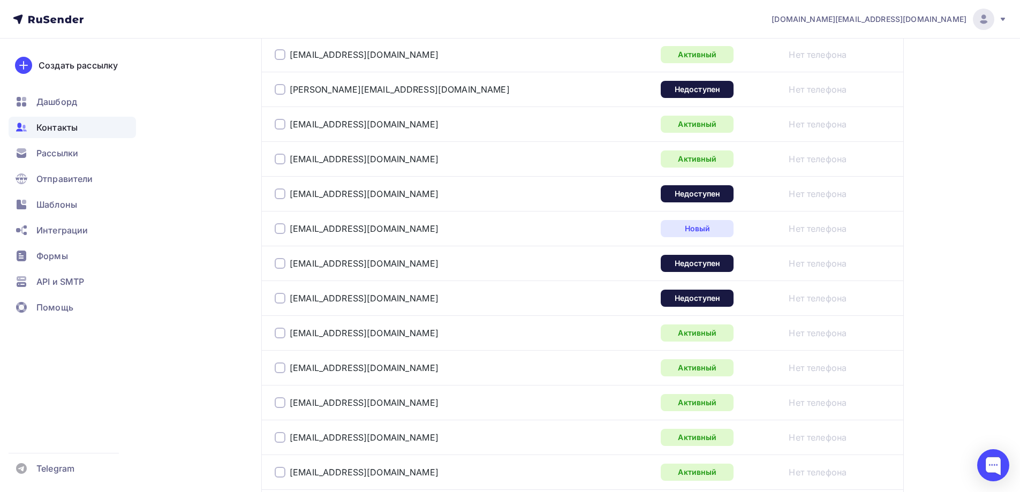
scroll to position [107, 0]
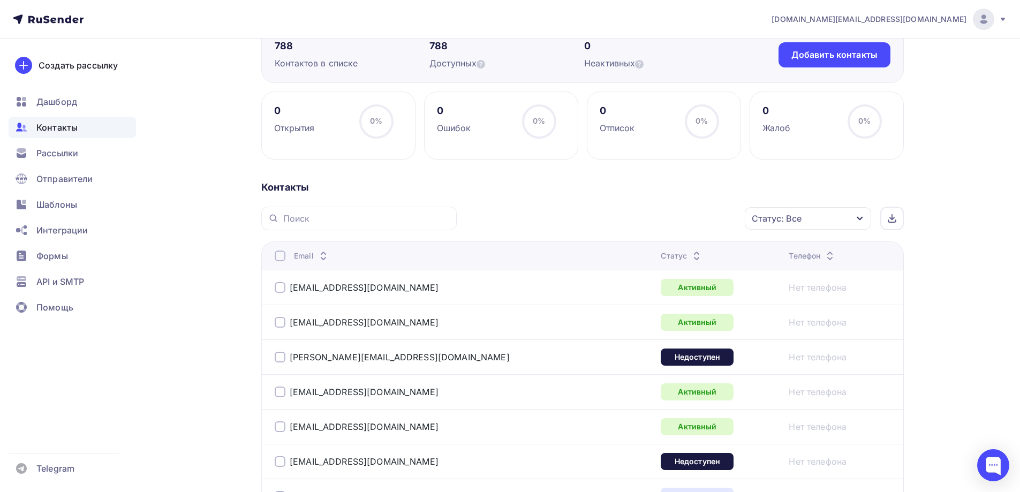
click at [822, 216] on div "Статус: Все" at bounding box center [808, 218] width 126 height 22
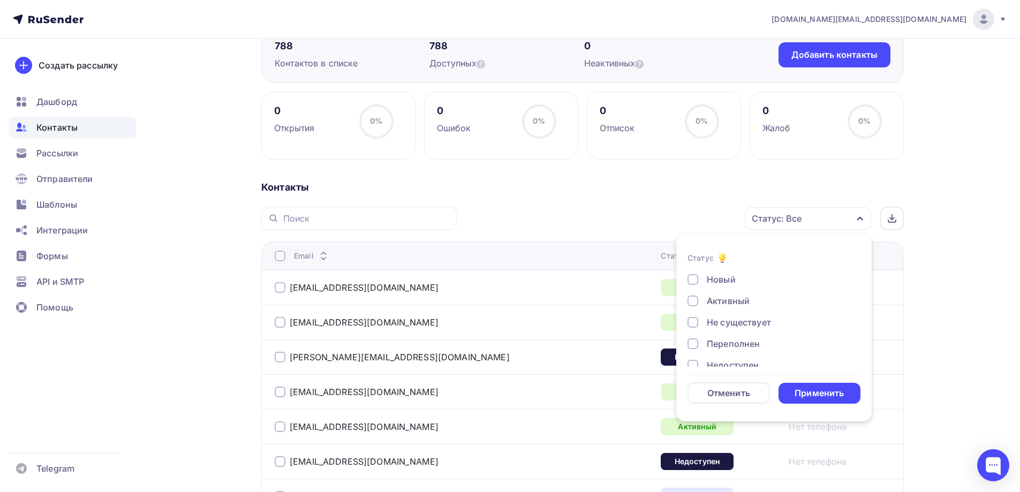
click at [745, 324] on div "Не существует" at bounding box center [739, 322] width 64 height 13
click at [821, 389] on div "Применить" at bounding box center [819, 393] width 49 height 12
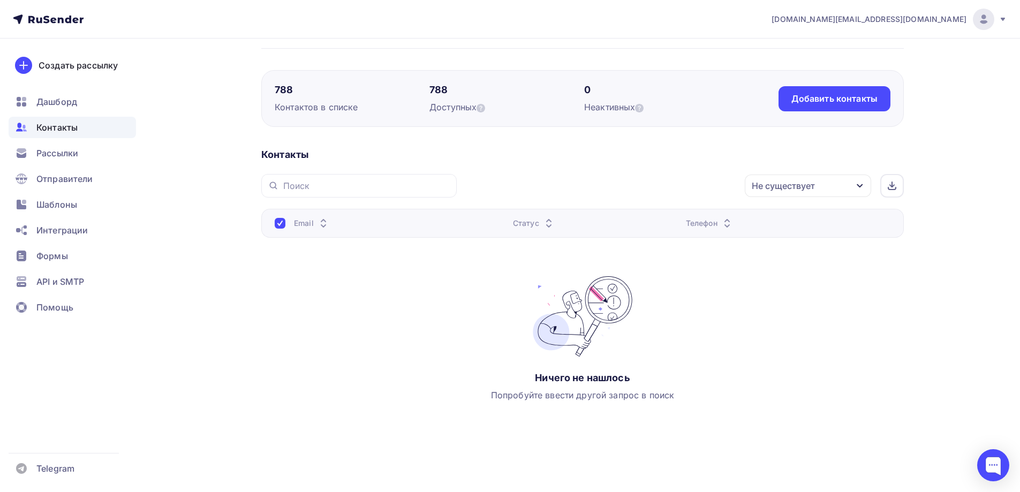
scroll to position [63, 0]
click at [820, 191] on div "Не существует" at bounding box center [808, 186] width 126 height 22
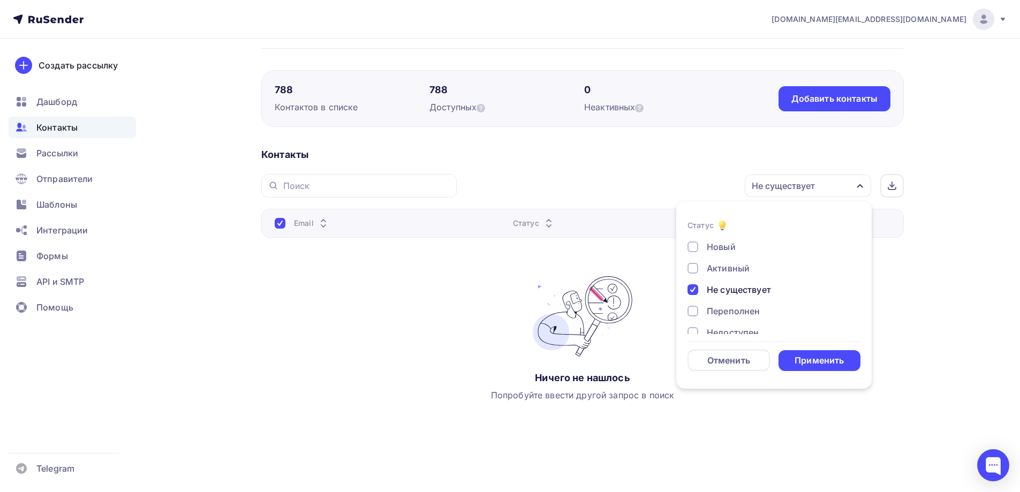
click at [694, 288] on div at bounding box center [693, 289] width 11 height 11
click at [694, 269] on div at bounding box center [693, 268] width 11 height 11
click at [693, 245] on div at bounding box center [693, 246] width 11 height 11
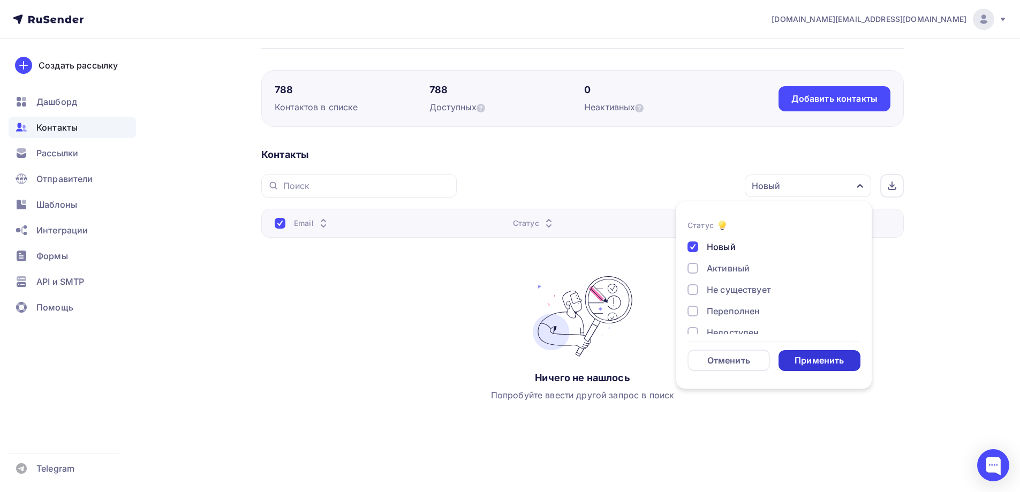
click at [812, 357] on div "Применить" at bounding box center [819, 360] width 49 height 12
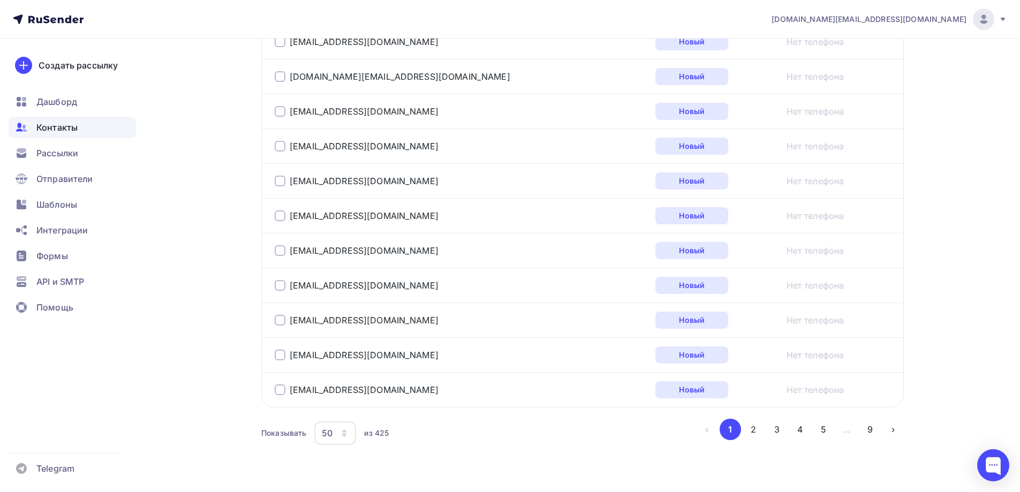
scroll to position [1735, 0]
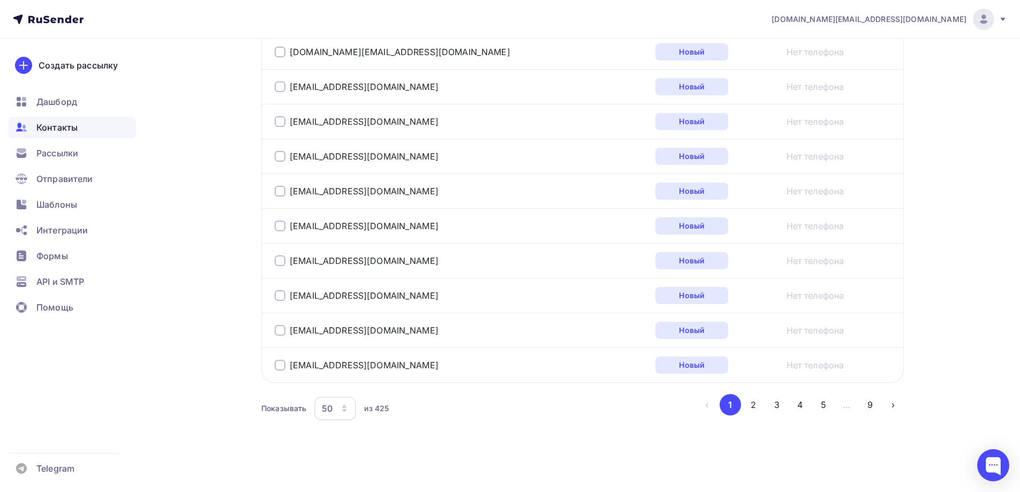
click at [346, 414] on div "50" at bounding box center [335, 409] width 42 height 24
click at [352, 380] on div "100" at bounding box center [378, 375] width 103 height 13
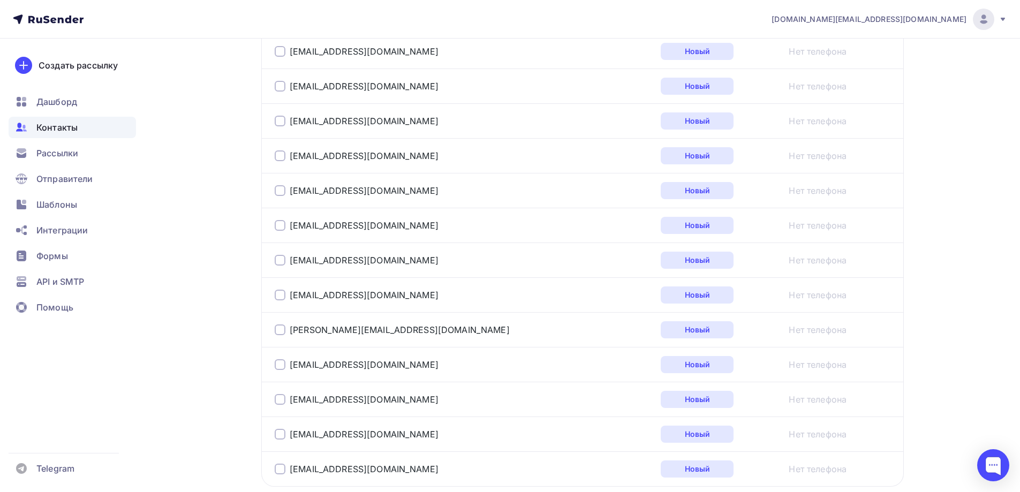
scroll to position [3475, 0]
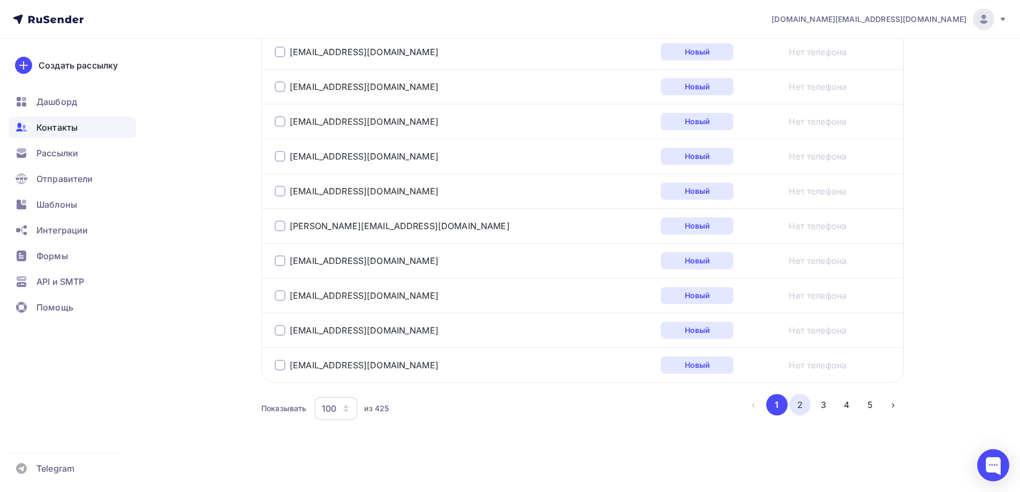
click at [799, 408] on button "2" at bounding box center [799, 404] width 21 height 21
click at [823, 407] on button "3" at bounding box center [823, 404] width 21 height 21
click at [844, 408] on button "4" at bounding box center [846, 404] width 21 height 21
click at [872, 407] on button "5" at bounding box center [869, 404] width 21 height 21
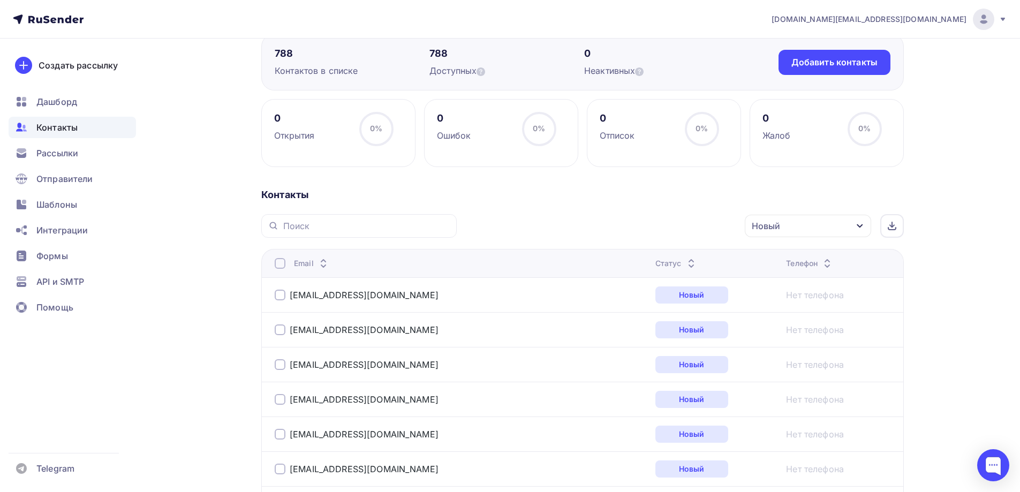
scroll to position [0, 0]
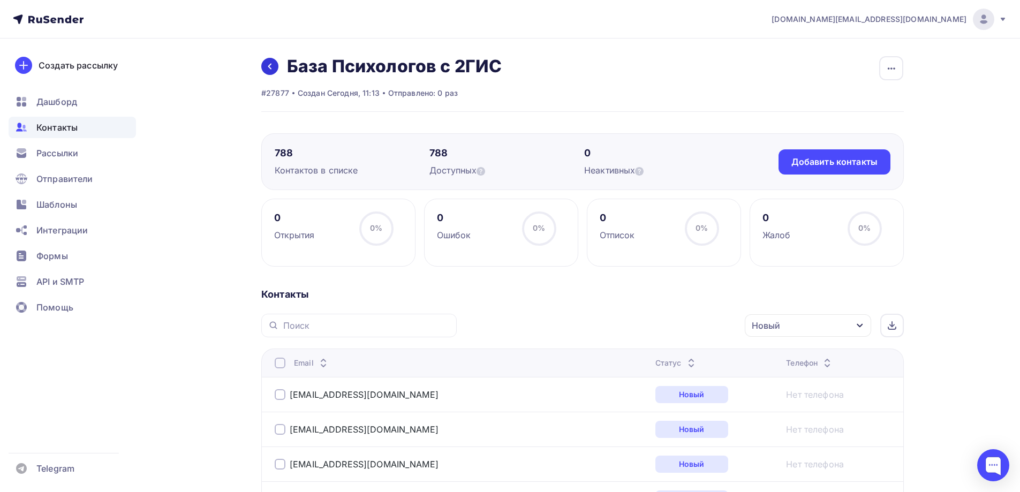
click at [270, 68] on icon at bounding box center [269, 67] width 3 height 6
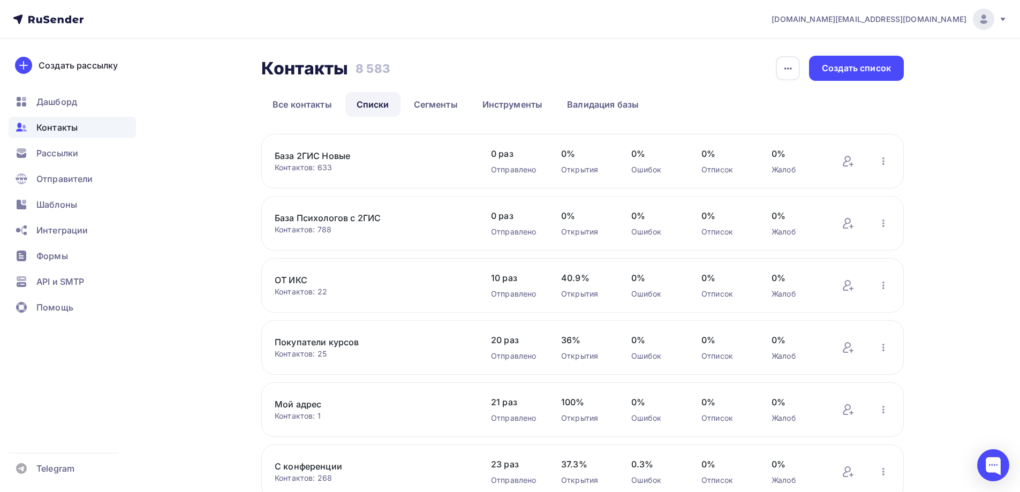
click at [180, 295] on div "Контакты Контакты 8 583 8 583 История импорта Создать список Все контакты Списк…" at bounding box center [510, 435] width 878 height 792
click at [338, 159] on link "База 2ГИС Новые" at bounding box center [366, 155] width 182 height 13
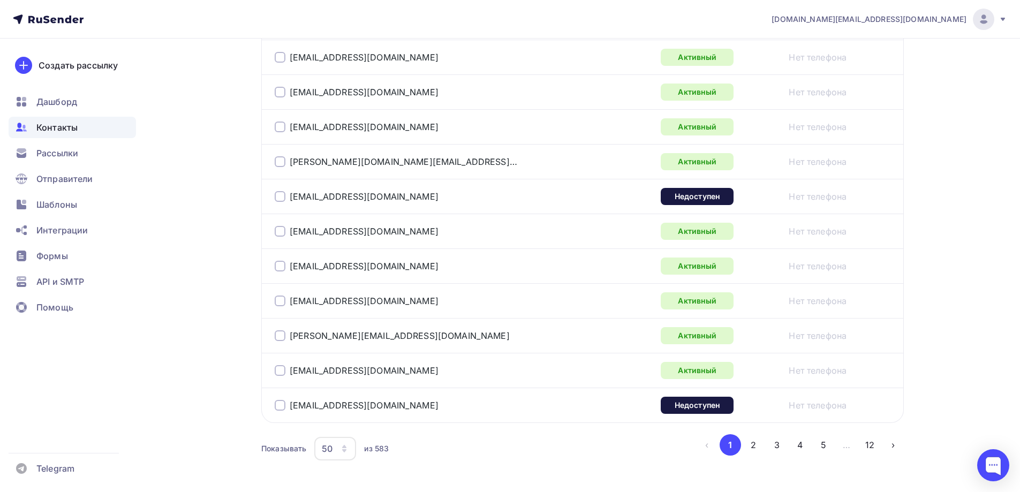
scroll to position [1735, 0]
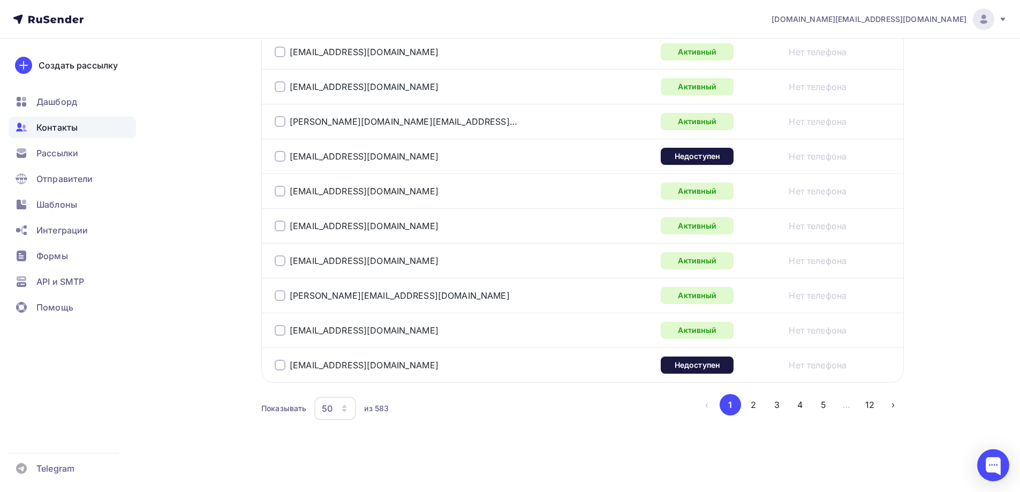
click at [346, 414] on div "50" at bounding box center [335, 409] width 42 height 24
click at [355, 379] on div "100" at bounding box center [378, 375] width 103 height 13
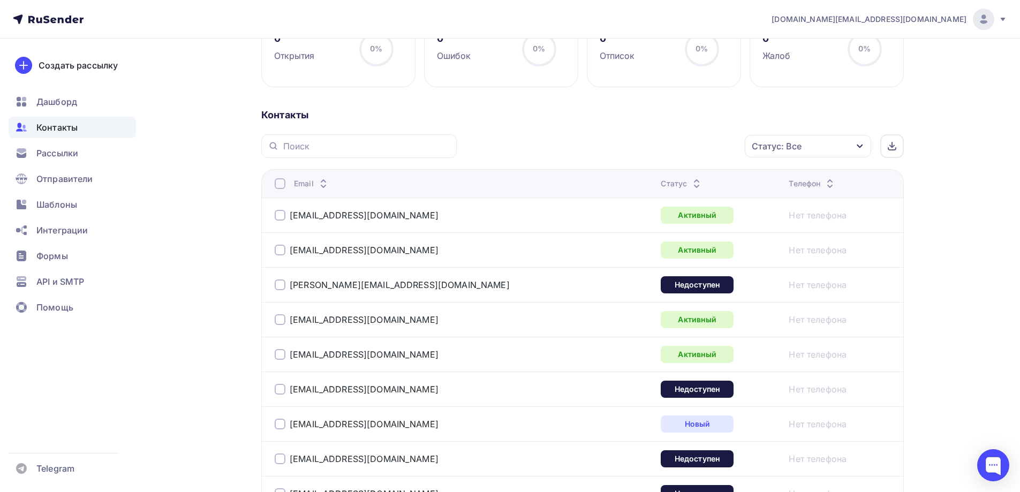
scroll to position [155, 0]
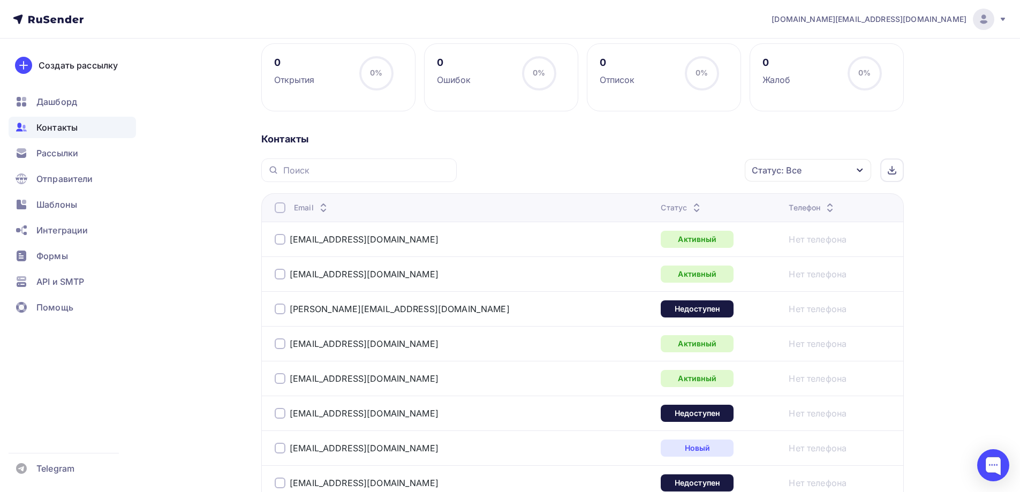
click at [96, 126] on div "Контакты" at bounding box center [72, 127] width 127 height 21
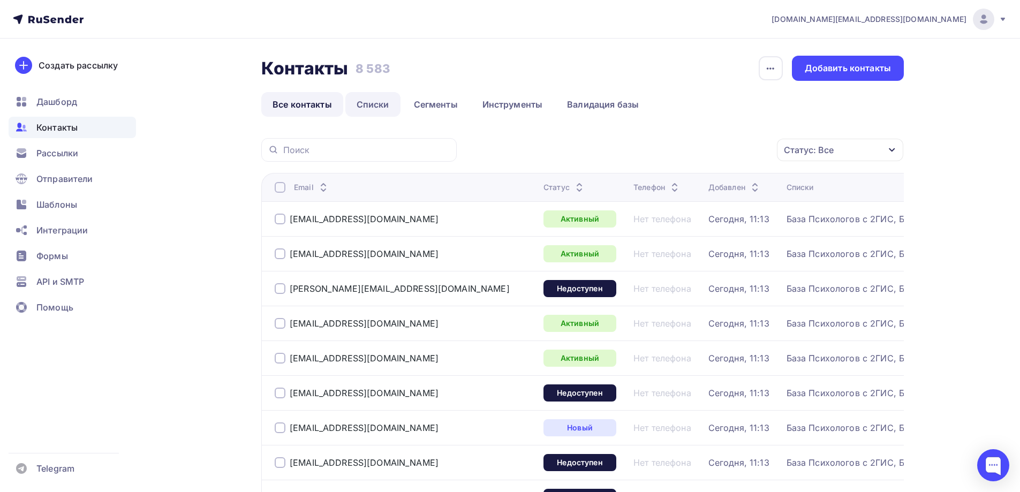
click at [377, 107] on link "Списки" at bounding box center [372, 104] width 55 height 25
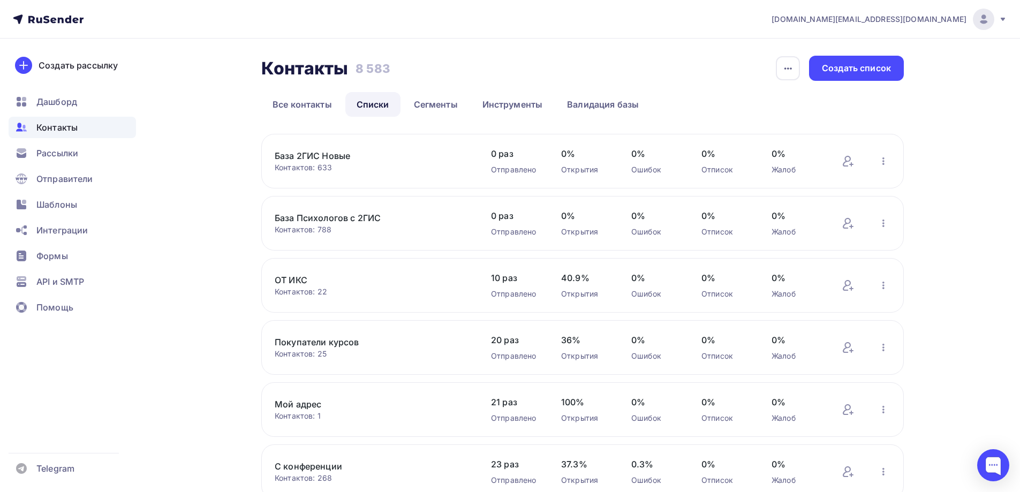
click at [337, 159] on link "База 2ГИС Новые" at bounding box center [366, 155] width 182 height 13
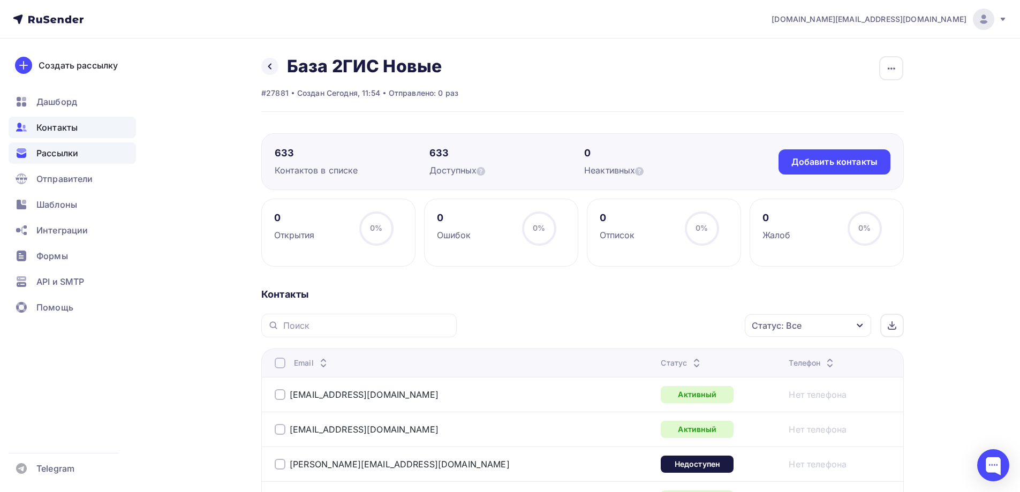
click at [81, 156] on div "Рассылки" at bounding box center [72, 152] width 127 height 21
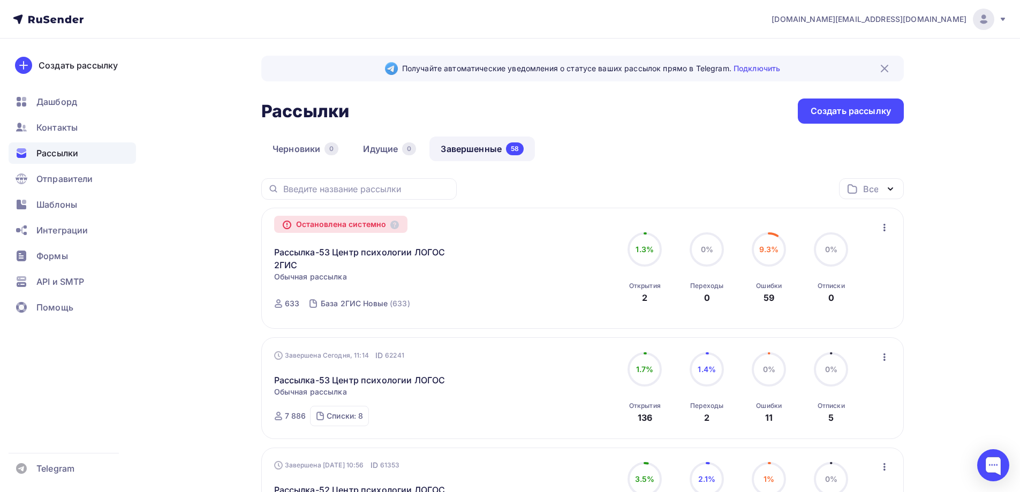
drag, startPoint x: 765, startPoint y: 298, endPoint x: 774, endPoint y: 298, distance: 8.6
click at [774, 298] on div "59" at bounding box center [769, 297] width 11 height 13
click at [78, 99] on div "Дашборд" at bounding box center [72, 101] width 127 height 21
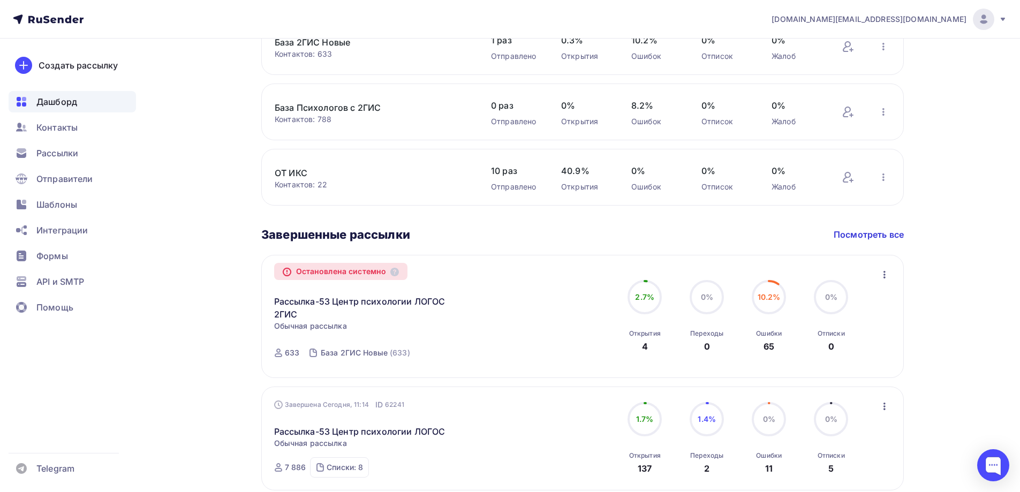
scroll to position [482, 0]
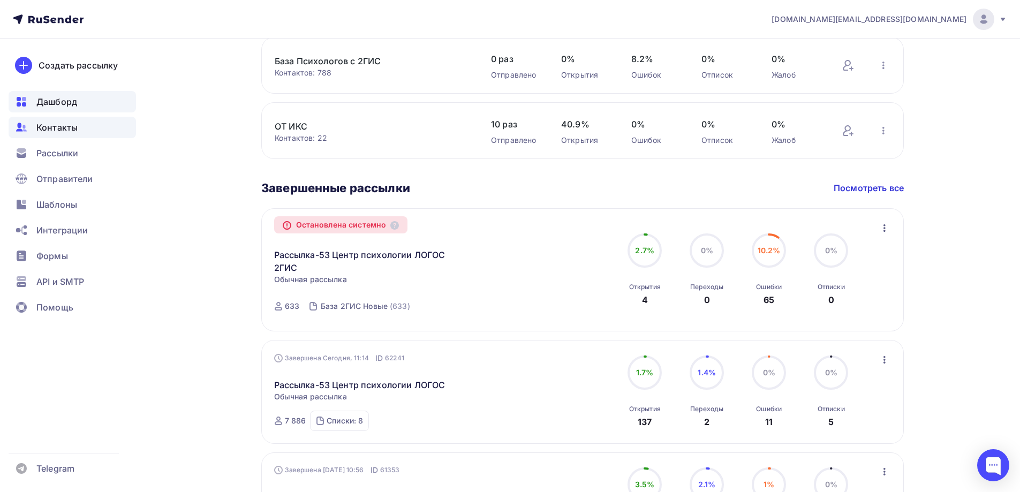
click at [77, 123] on span "Контакты" at bounding box center [56, 127] width 41 height 13
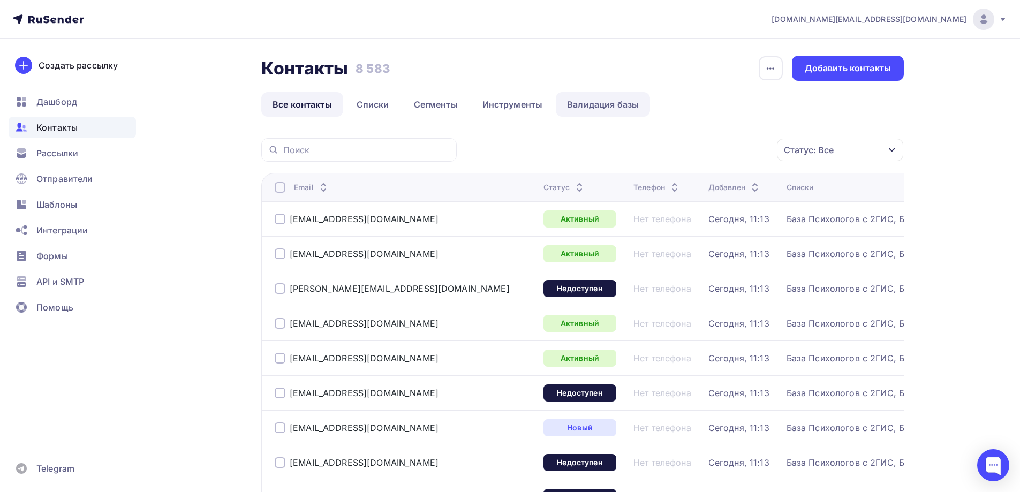
click at [618, 107] on link "Валидация базы" at bounding box center [603, 104] width 94 height 25
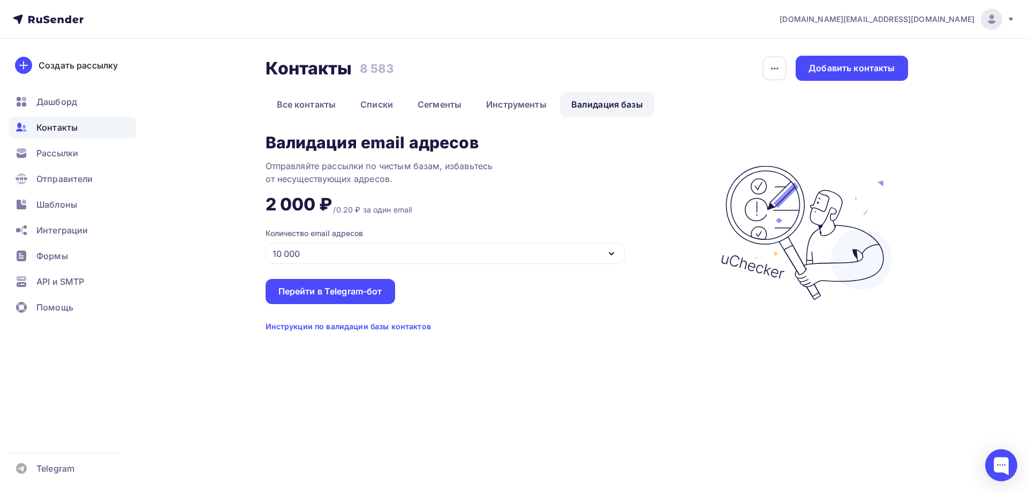
click at [466, 250] on div "10 000" at bounding box center [445, 253] width 359 height 21
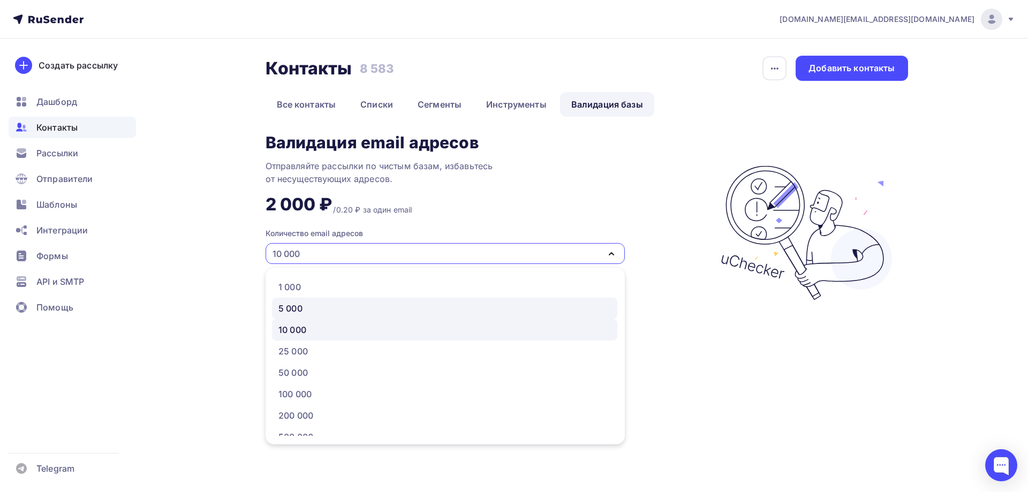
click at [311, 303] on div "5 000" at bounding box center [444, 308] width 333 height 13
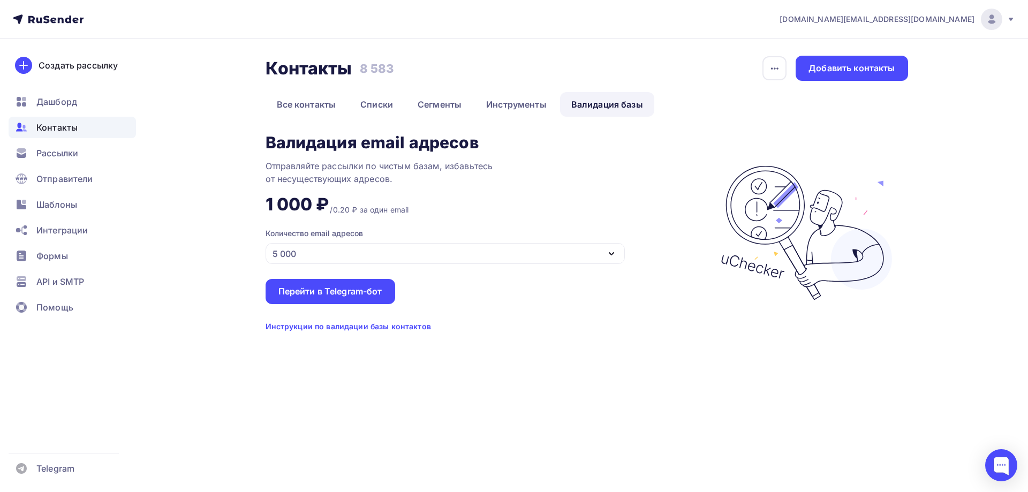
click at [429, 242] on div "Количество email адресов 5 000" at bounding box center [445, 246] width 359 height 36
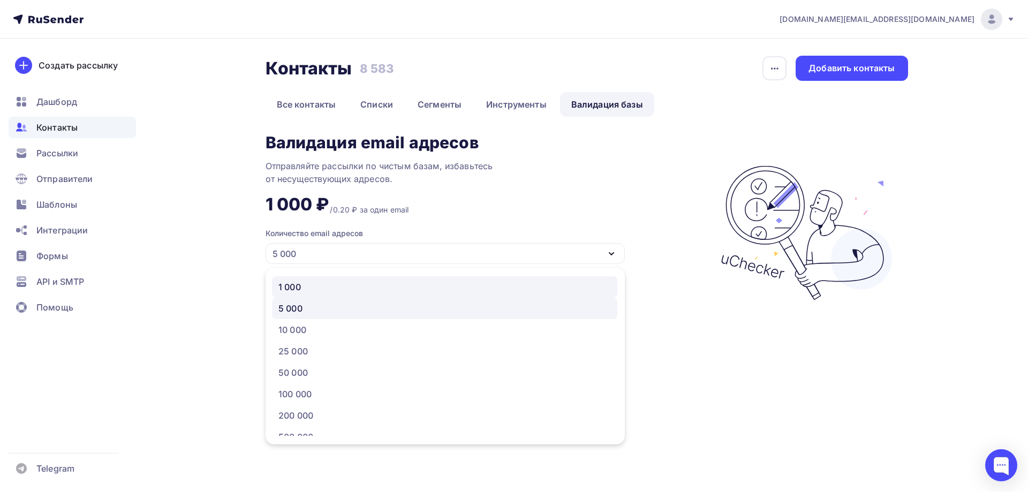
click at [304, 284] on div "1 000" at bounding box center [444, 287] width 333 height 13
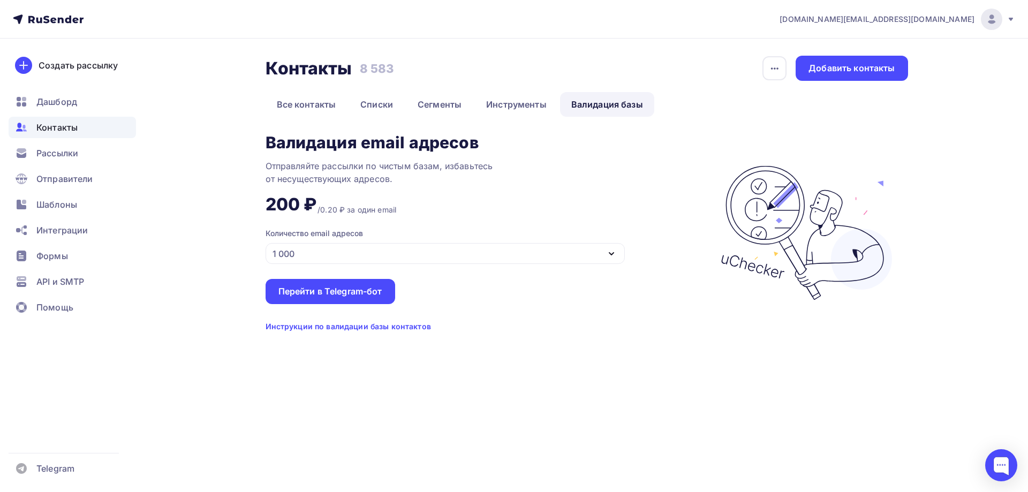
click at [975, 316] on div "r-psy.ru@yandex.ru Аккаунт Тарифы Выйти Создать рассылку Дашборд Контакты Рассы…" at bounding box center [514, 187] width 1028 height 375
click at [345, 293] on div "Перейти в Telegram-бот" at bounding box center [330, 291] width 104 height 12
click at [350, 324] on div "Инструкции по валидации базы контактов" at bounding box center [348, 326] width 165 height 11
click at [77, 99] on span "Дашборд" at bounding box center [56, 101] width 41 height 13
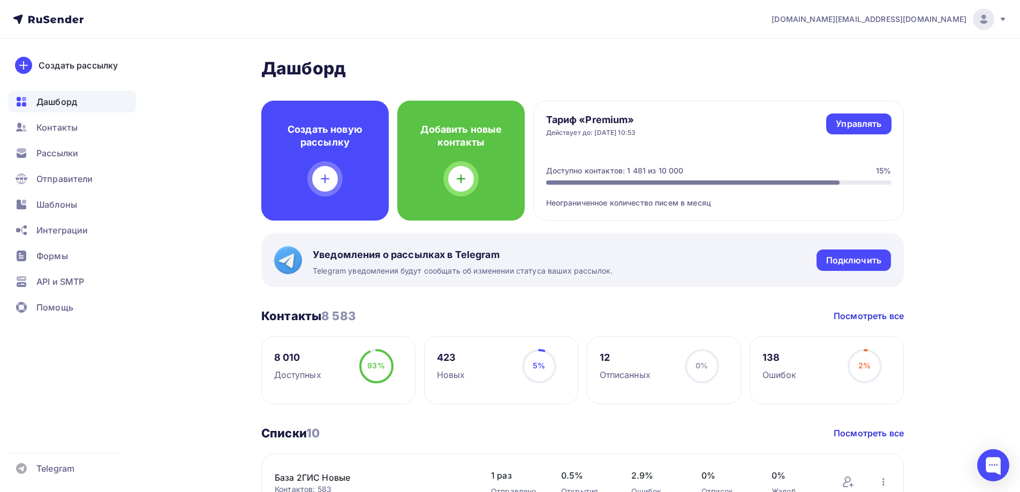
click at [1005, 23] on icon at bounding box center [1003, 19] width 9 height 9
click at [899, 51] on link "Аккаунт" at bounding box center [911, 46] width 180 height 21
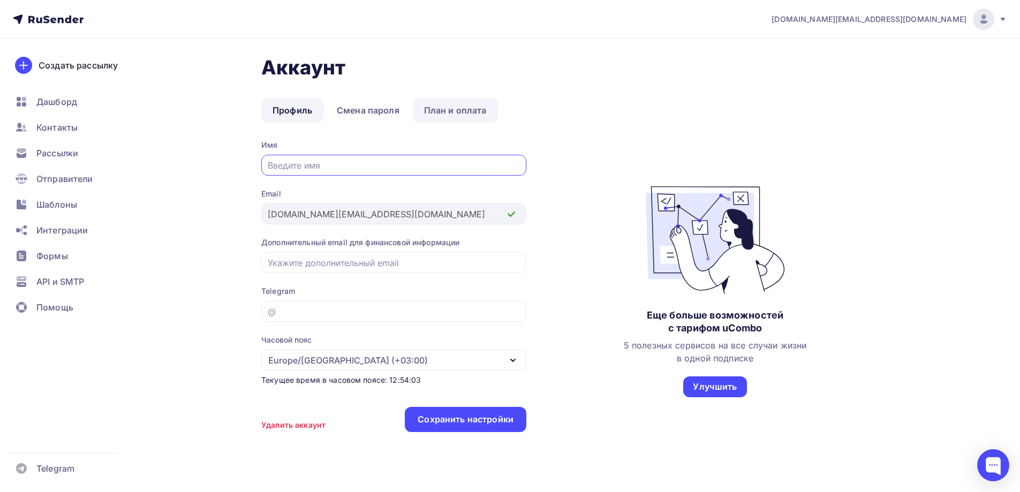
click at [466, 114] on link "План и оплата" at bounding box center [455, 110] width 85 height 25
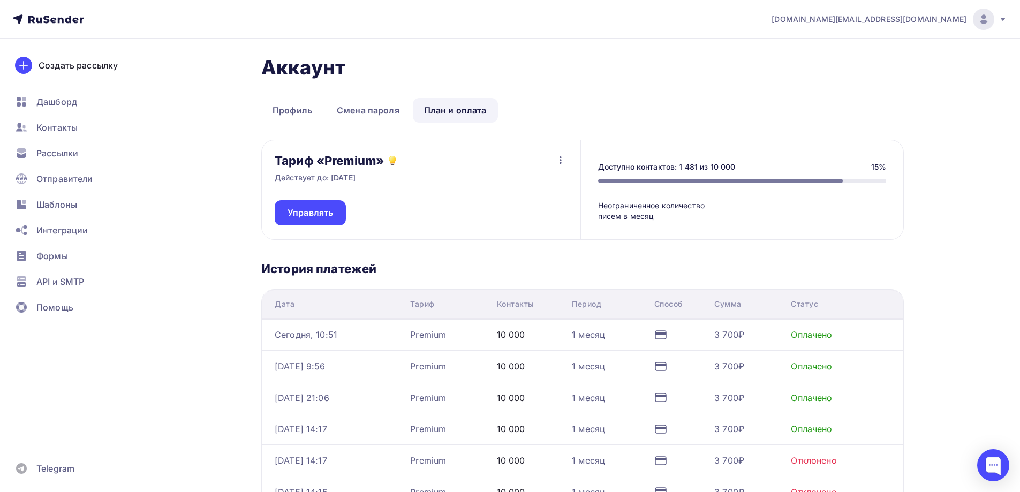
click at [562, 162] on icon "button" at bounding box center [560, 160] width 13 height 13
click at [543, 183] on div "Отписаться" at bounding box center [540, 188] width 50 height 13
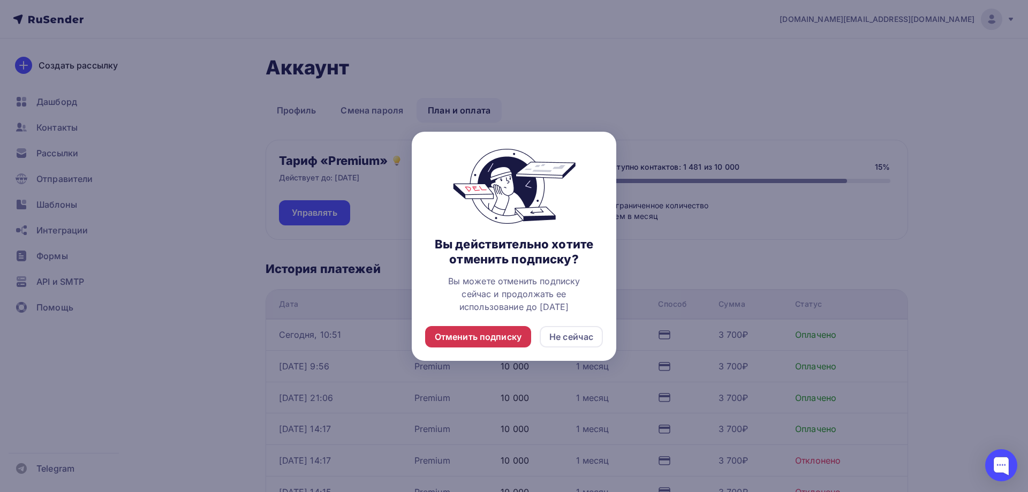
click at [477, 338] on div "Отменить подписку" at bounding box center [478, 336] width 87 height 13
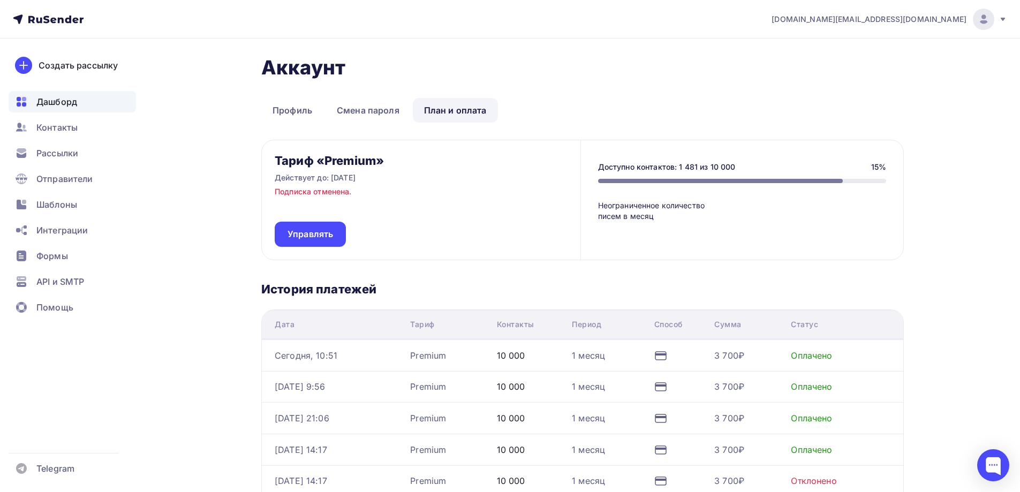
click at [76, 102] on span "Дашборд" at bounding box center [56, 101] width 41 height 13
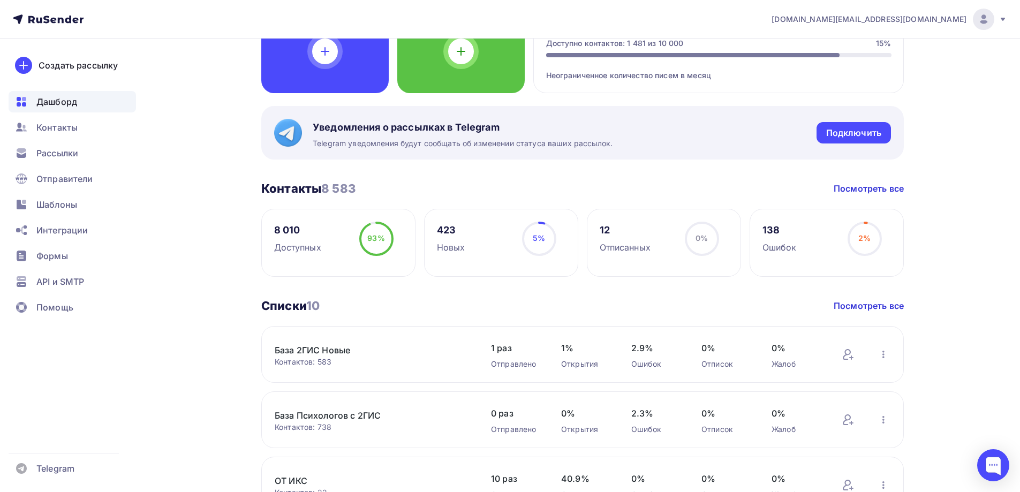
scroll to position [214, 0]
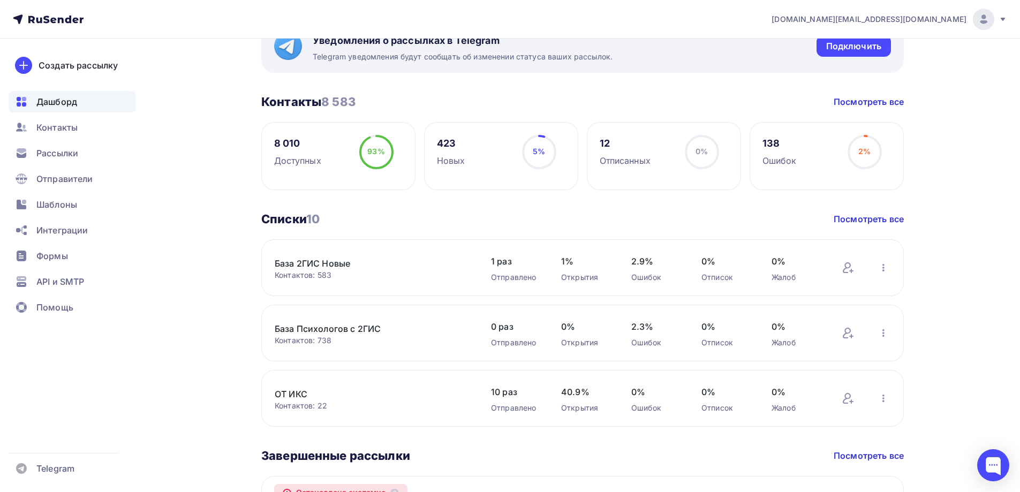
click at [347, 265] on link "База 2ГИС Новые" at bounding box center [366, 263] width 182 height 13
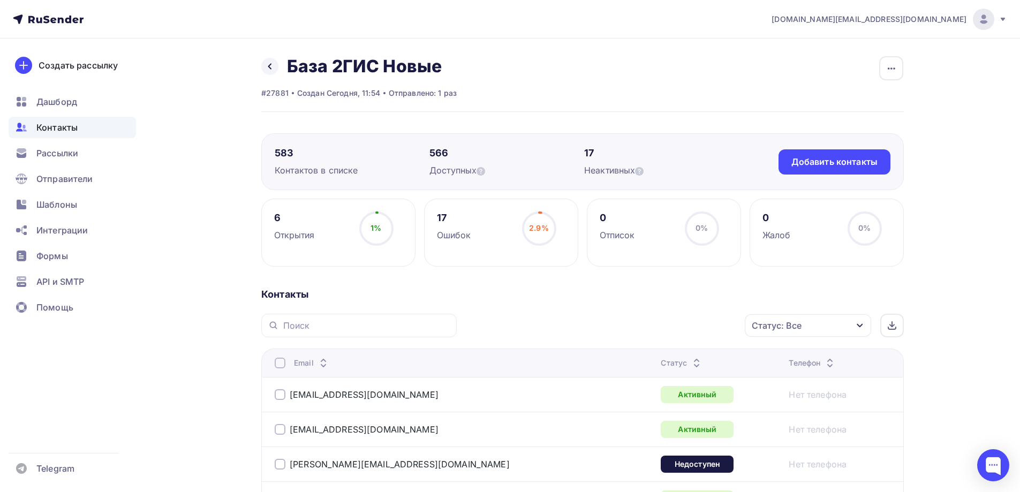
click at [851, 327] on div "Статус: Все" at bounding box center [808, 325] width 126 height 22
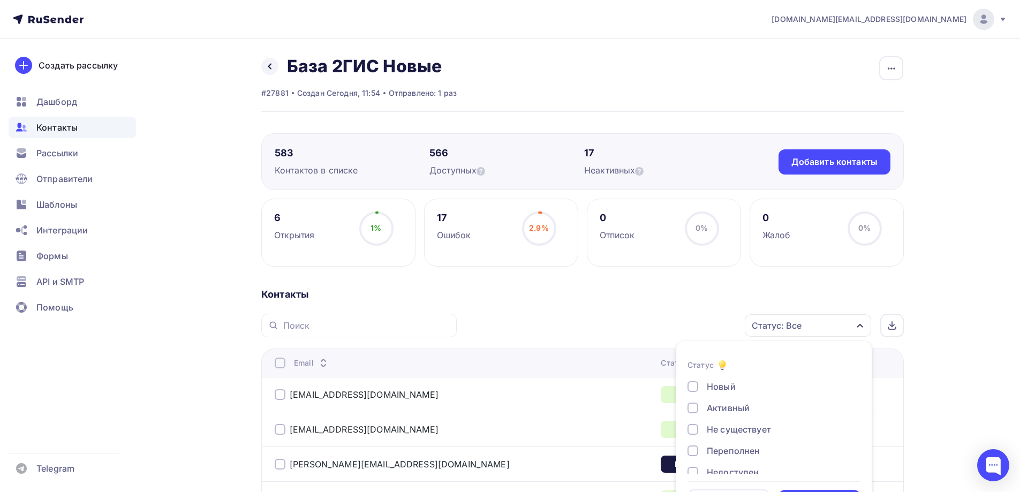
scroll to position [36, 0]
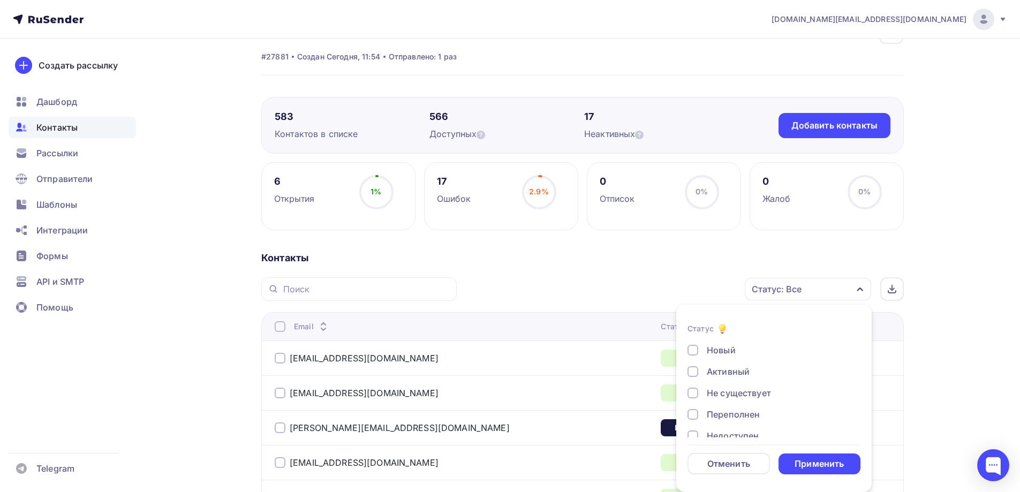
click at [719, 392] on div "Не существует" at bounding box center [739, 393] width 64 height 13
click at [810, 461] on div "Применить" at bounding box center [819, 464] width 49 height 12
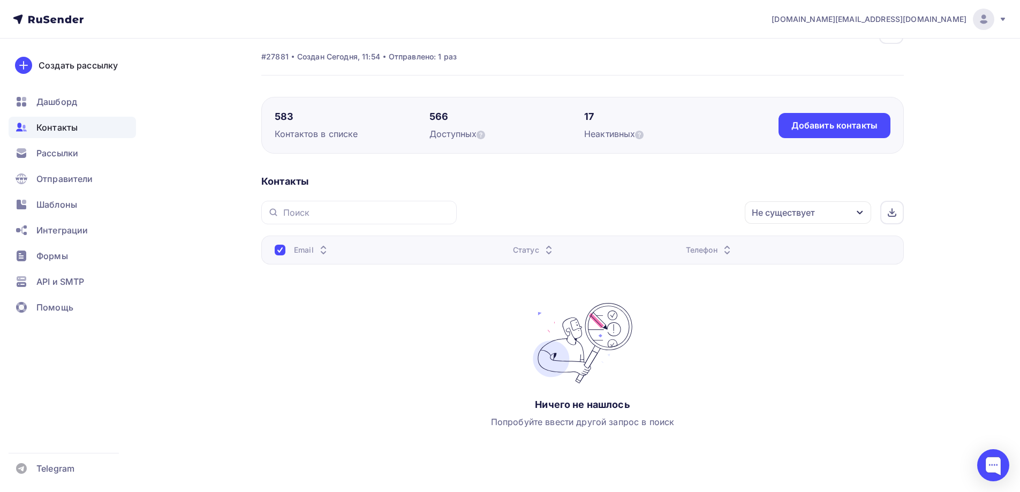
click at [808, 218] on div "Не существует" at bounding box center [783, 212] width 63 height 13
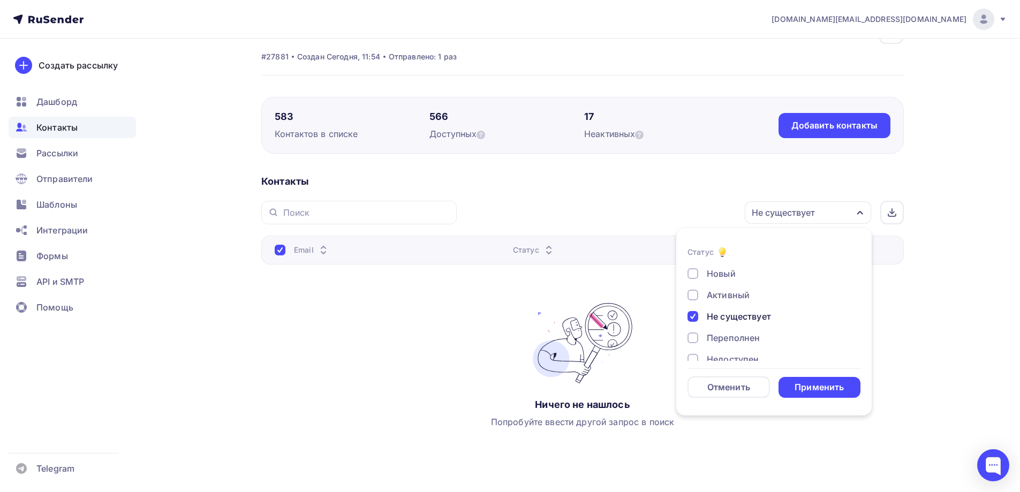
click at [694, 336] on div at bounding box center [693, 338] width 11 height 11
click at [691, 303] on div at bounding box center [693, 305] width 11 height 11
click at [694, 326] on div at bounding box center [693, 327] width 11 height 11
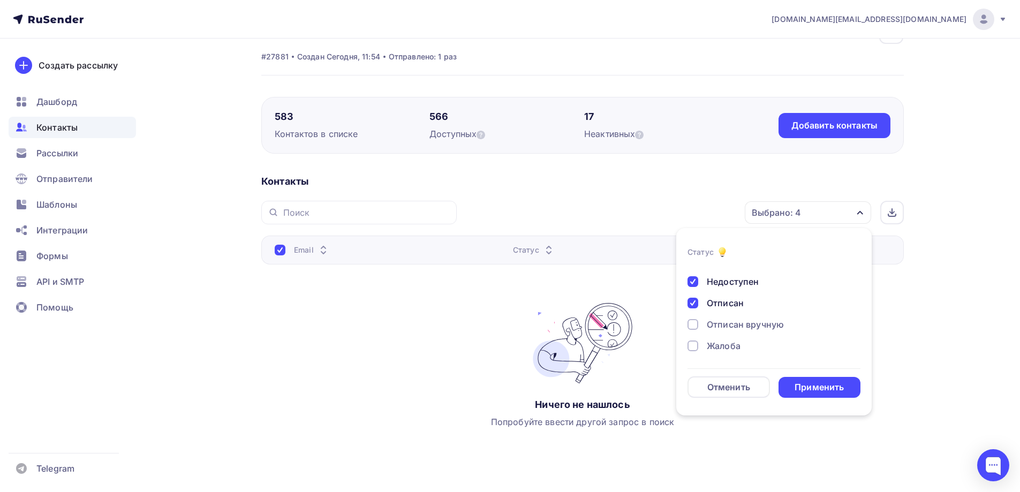
click at [692, 323] on div at bounding box center [693, 324] width 11 height 11
click at [695, 344] on div at bounding box center [693, 346] width 11 height 11
click at [819, 384] on div "Применить" at bounding box center [819, 387] width 49 height 12
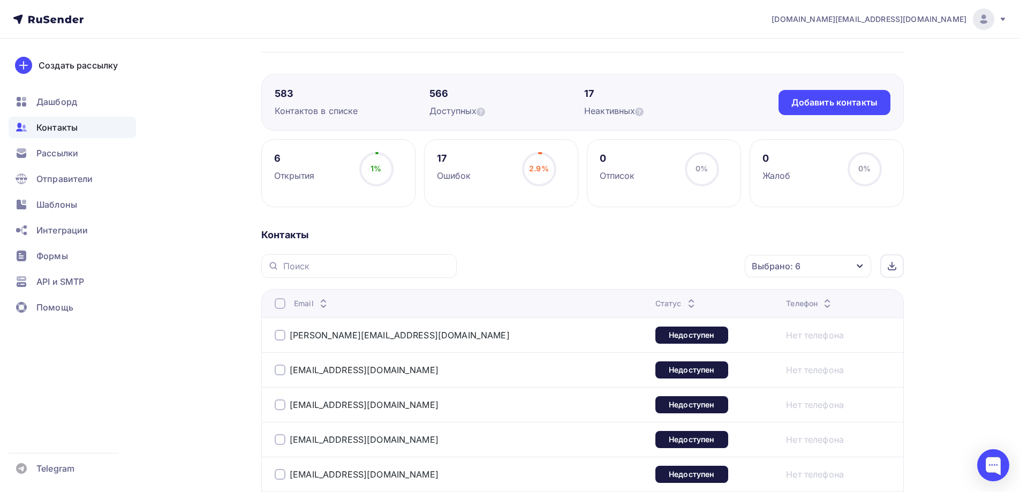
scroll to position [51, 0]
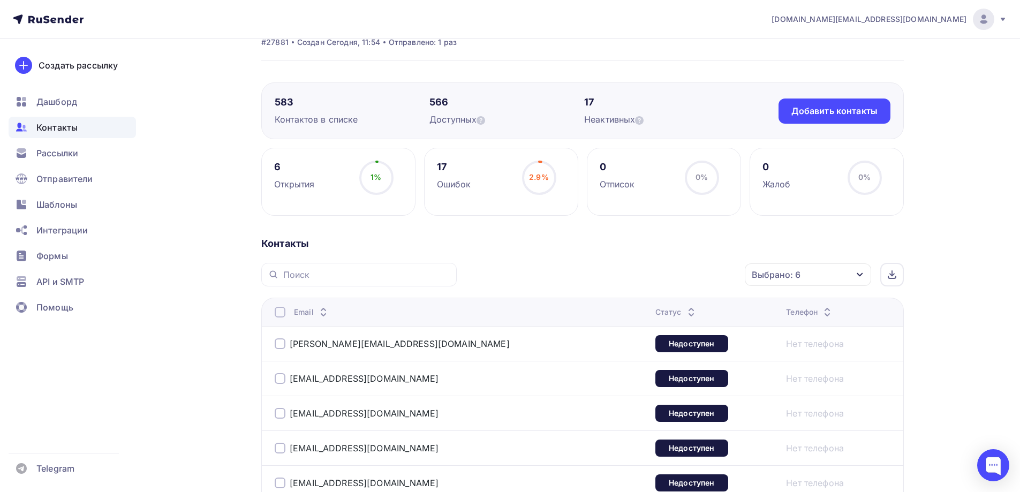
click at [284, 309] on div at bounding box center [280, 312] width 11 height 11
click at [724, 277] on icon "button" at bounding box center [722, 274] width 13 height 13
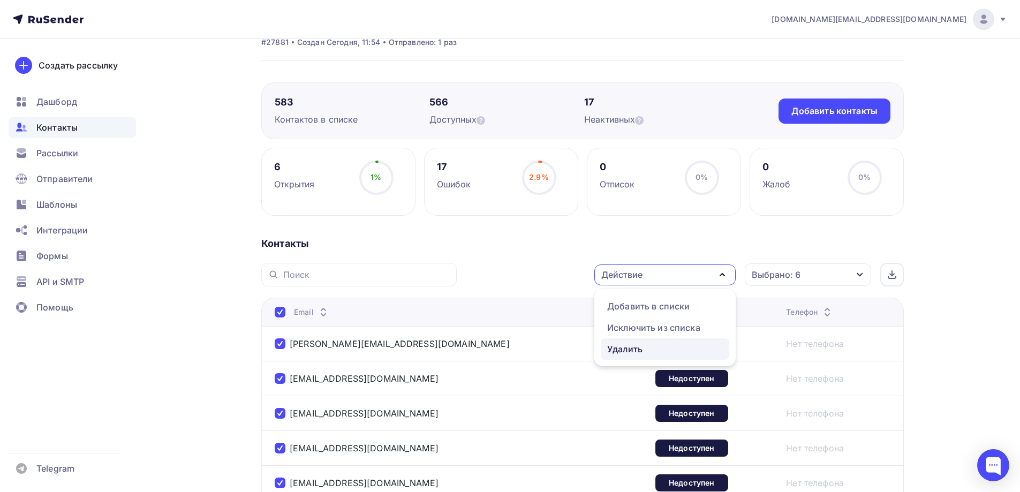
click at [637, 352] on div "Удалить" at bounding box center [624, 349] width 35 height 13
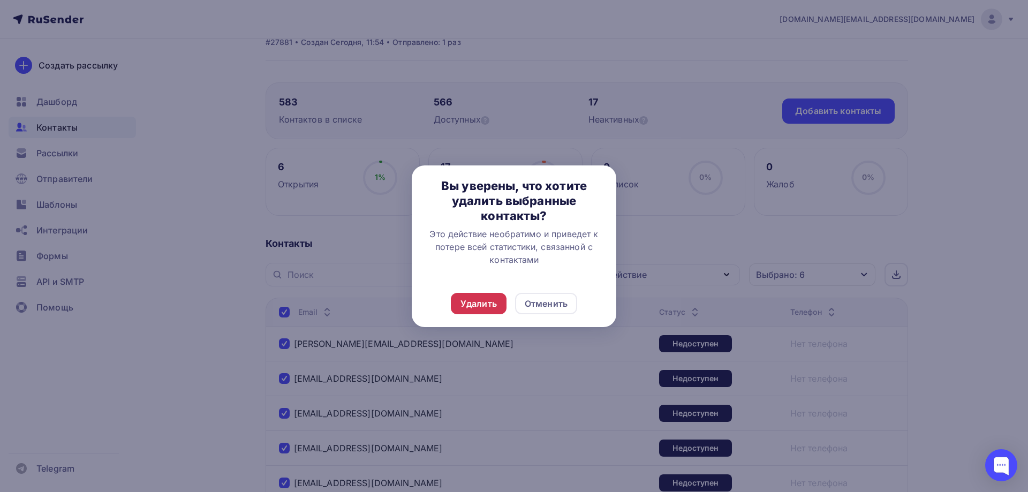
click at [484, 300] on div "Удалить" at bounding box center [479, 303] width 36 height 13
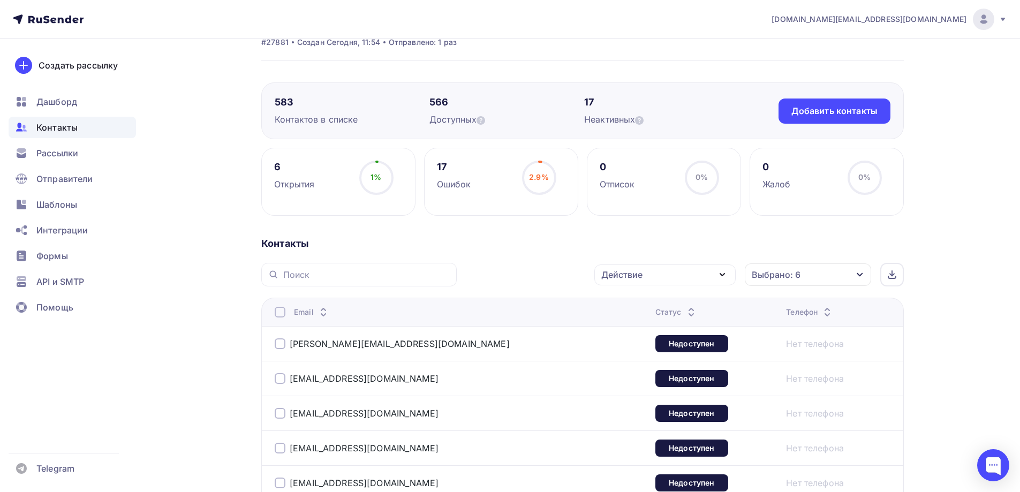
drag, startPoint x: 429, startPoint y: 103, endPoint x: 447, endPoint y: 103, distance: 17.7
click at [447, 103] on div "566" at bounding box center [506, 102] width 155 height 13
click at [784, 276] on div "Выбрано: 6" at bounding box center [776, 274] width 49 height 13
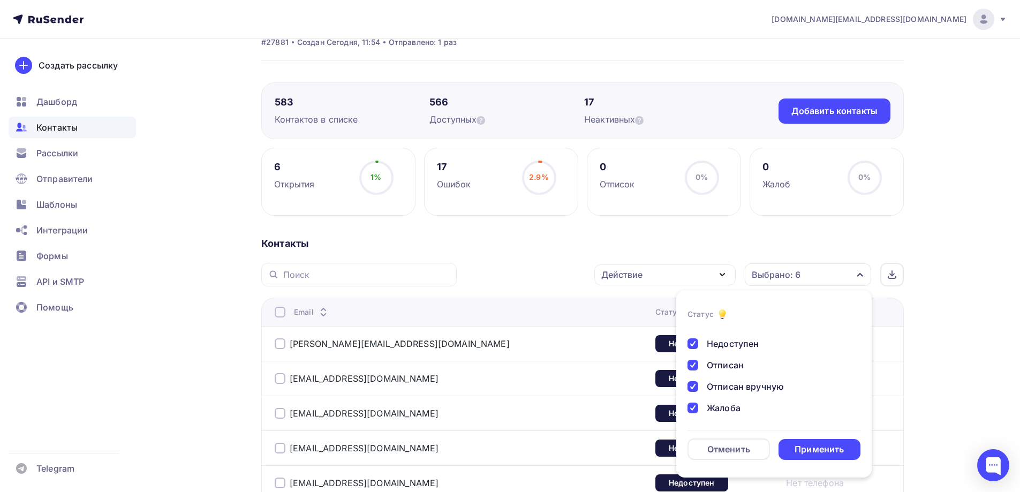
click at [698, 345] on div "Недоступен" at bounding box center [768, 343] width 161 height 13
drag, startPoint x: 693, startPoint y: 358, endPoint x: 692, endPoint y: 364, distance: 6.0
click at [693, 359] on div "Новый Активный Не существует Переполнен Недоступен Отписан Отписан вручную Жало…" at bounding box center [774, 333] width 173 height 163
click at [692, 365] on div at bounding box center [693, 365] width 11 height 11
click at [693, 383] on div at bounding box center [693, 386] width 11 height 11
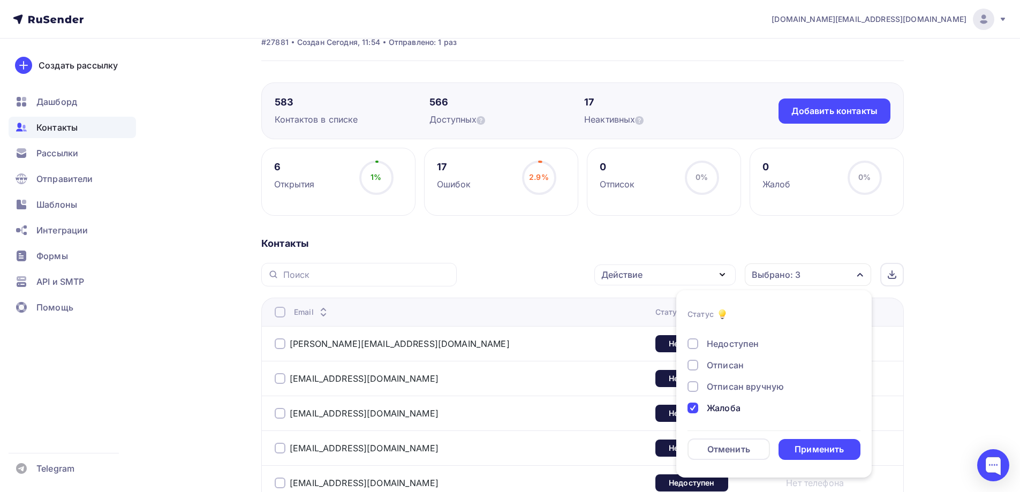
click at [693, 405] on div at bounding box center [693, 408] width 11 height 11
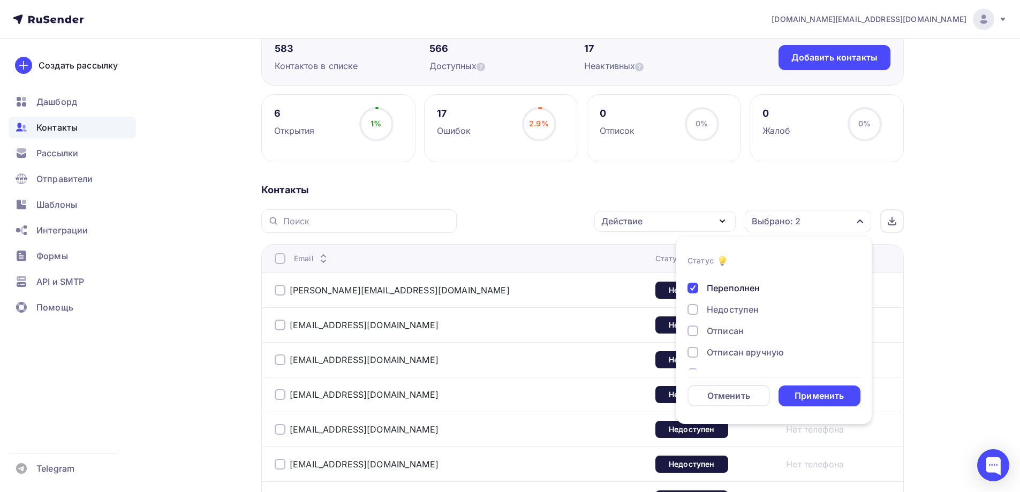
scroll to position [0, 0]
click at [696, 343] on div at bounding box center [693, 346] width 11 height 11
click at [694, 322] on div at bounding box center [693, 325] width 11 height 11
click at [694, 303] on div at bounding box center [693, 303] width 11 height 11
click at [835, 394] on div "Применить" at bounding box center [819, 396] width 49 height 12
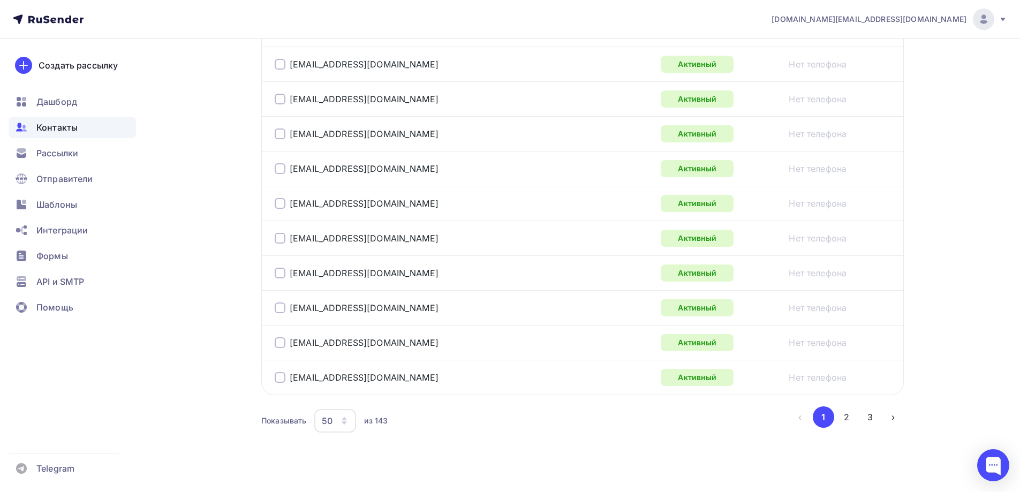
scroll to position [1735, 0]
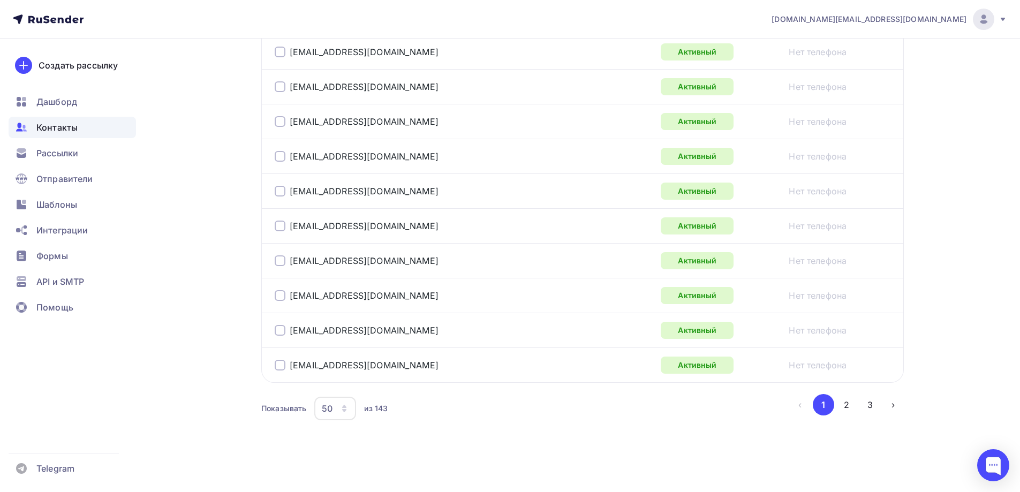
click at [349, 410] on icon "button" at bounding box center [344, 408] width 9 height 9
click at [354, 380] on div "100" at bounding box center [378, 375] width 103 height 13
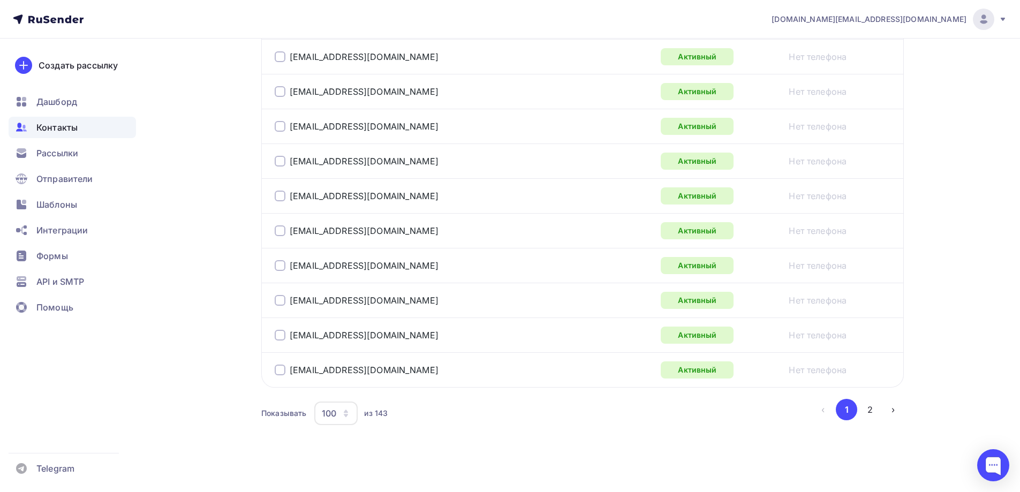
scroll to position [3475, 0]
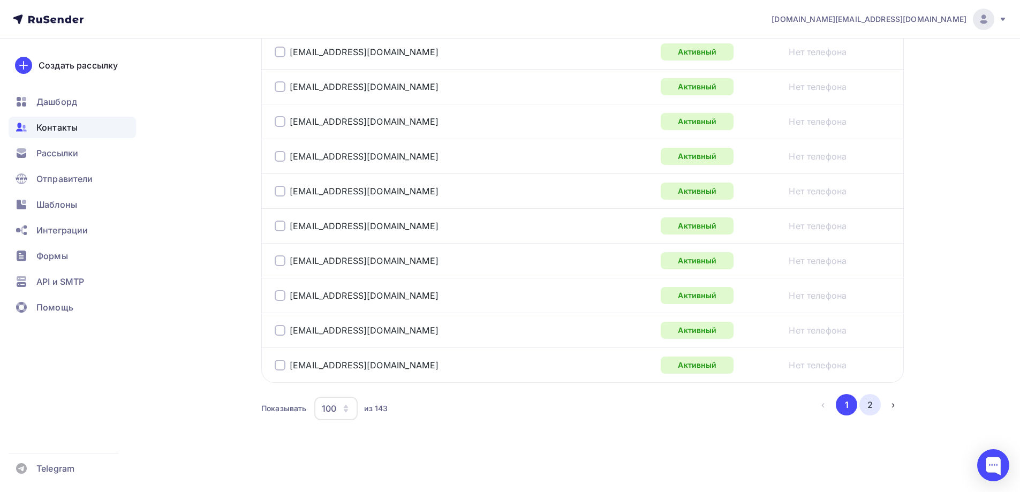
click at [869, 410] on button "2" at bounding box center [869, 404] width 21 height 21
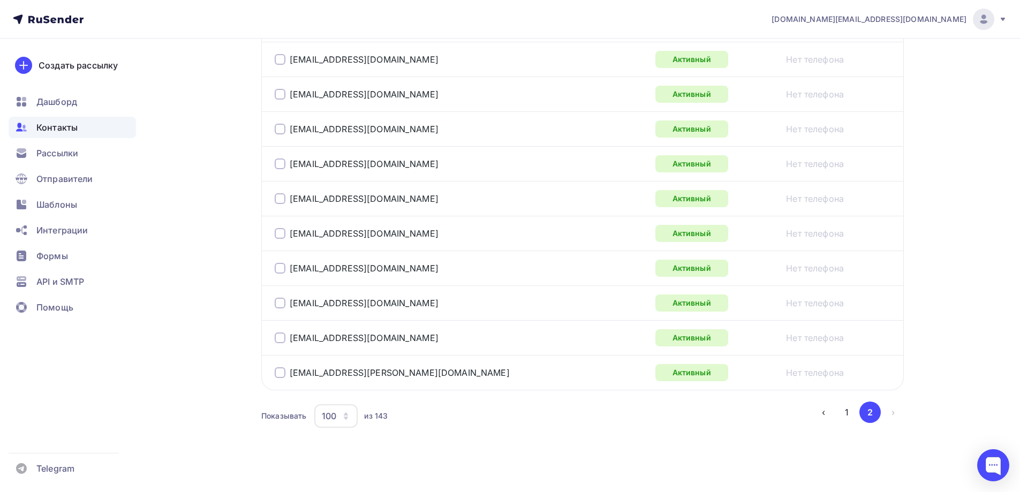
scroll to position [1491, 0]
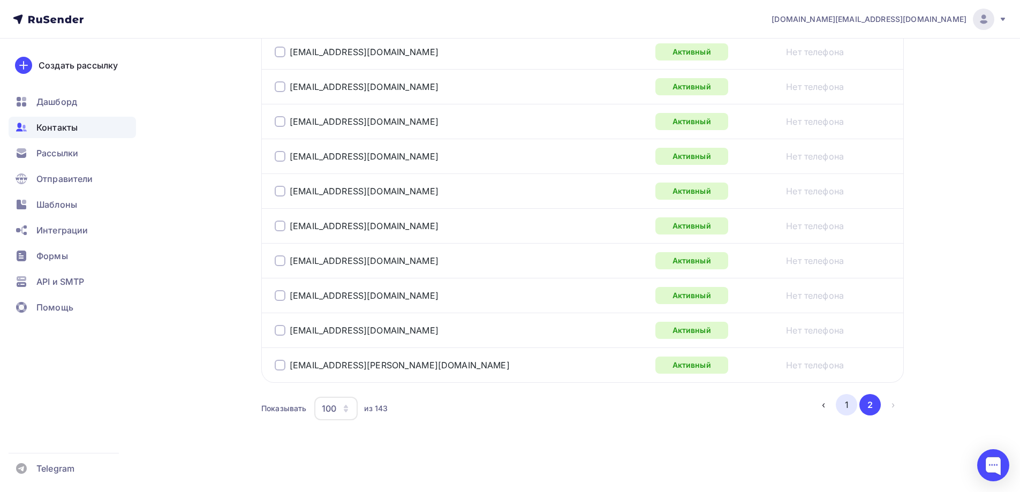
click at [849, 406] on button "1" at bounding box center [846, 404] width 21 height 21
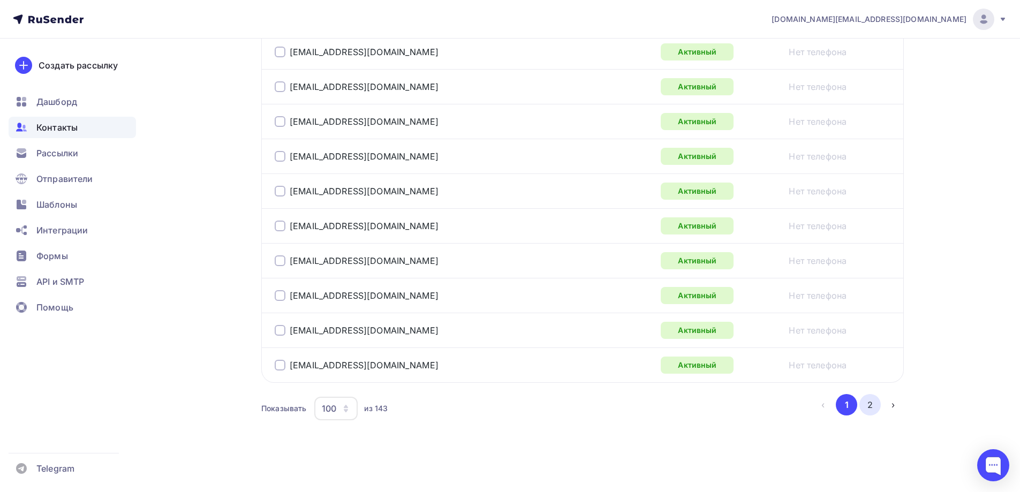
click at [866, 402] on button "2" at bounding box center [869, 404] width 21 height 21
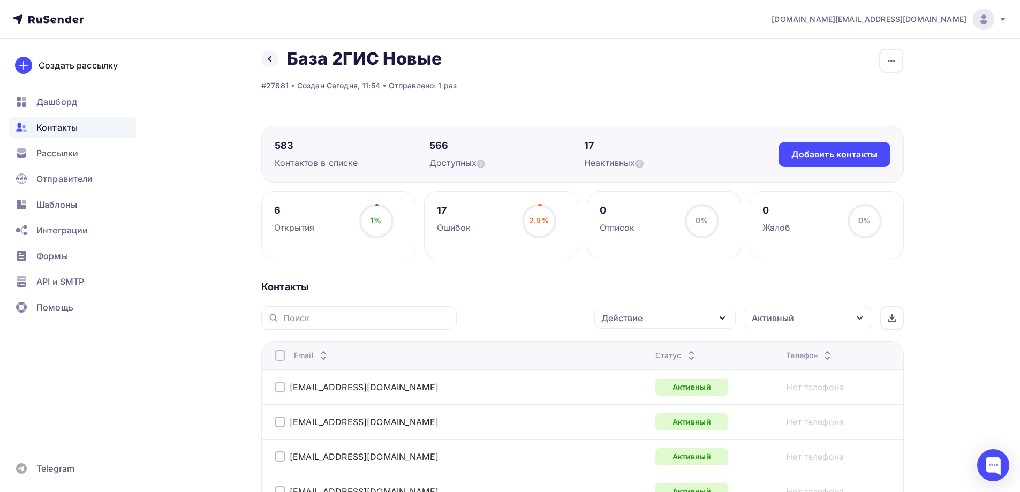
scroll to position [0, 0]
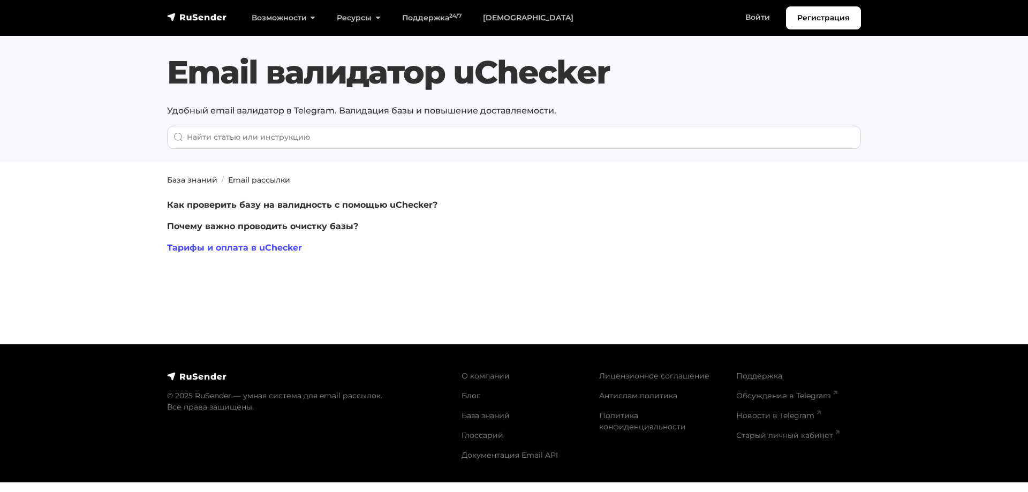
click at [280, 248] on link "Тарифы и оплата в uChecker" at bounding box center [234, 248] width 135 height 10
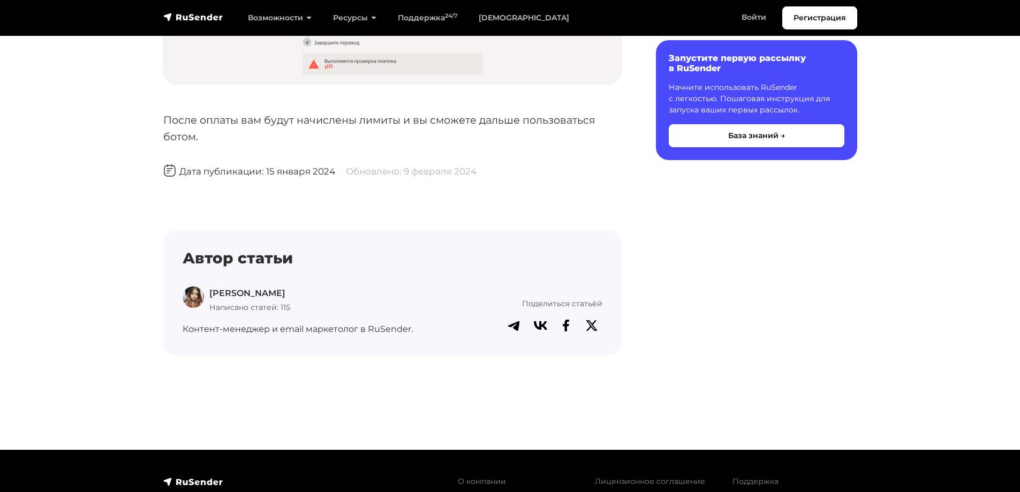
scroll to position [2784, 0]
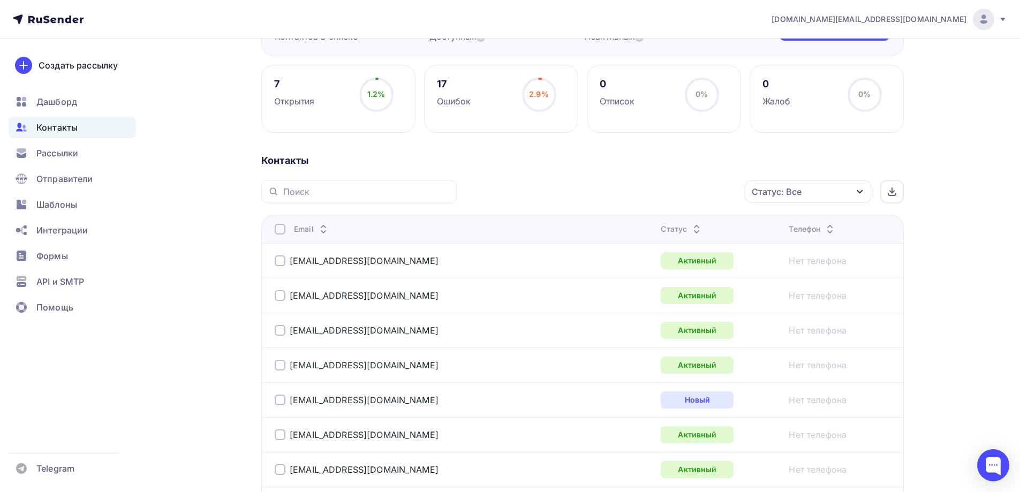
scroll to position [107, 0]
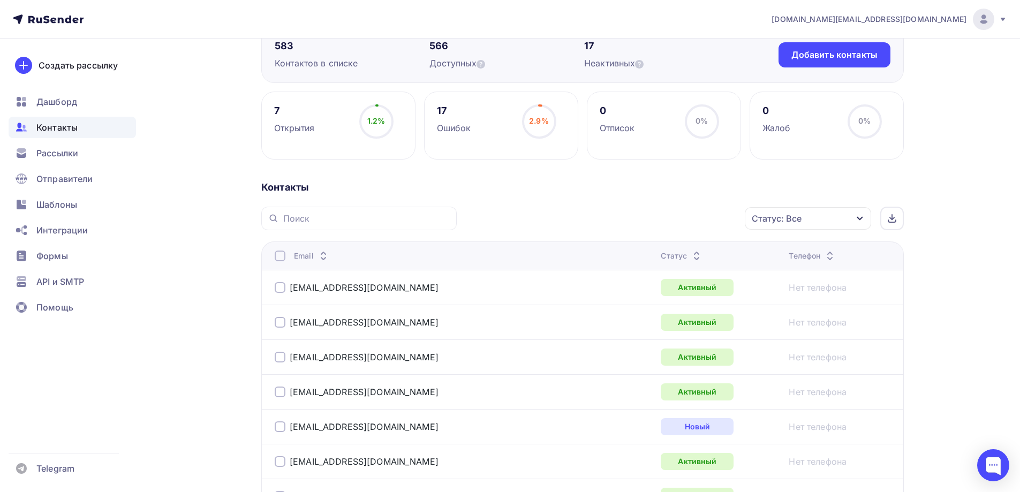
click at [852, 216] on div "Статус: Все" at bounding box center [808, 218] width 126 height 22
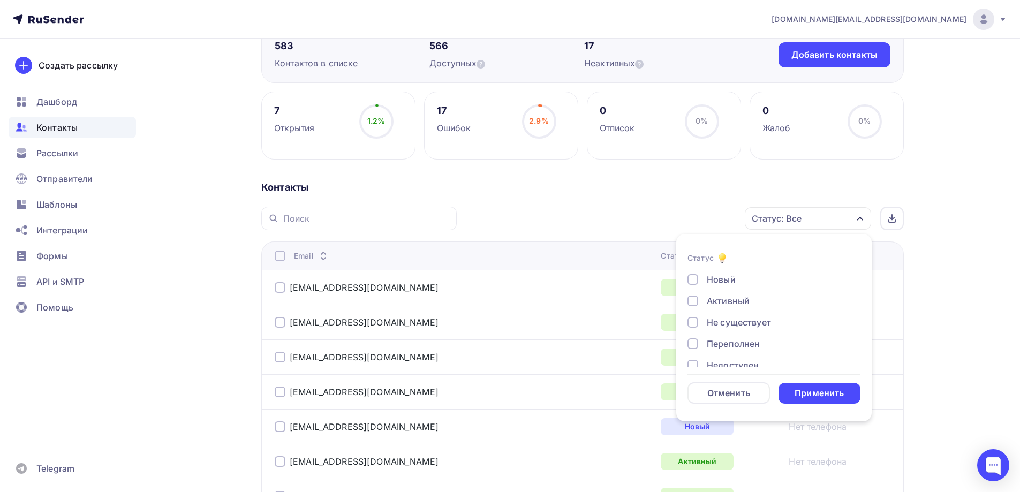
click at [722, 278] on div "Новый" at bounding box center [721, 279] width 29 height 13
click at [836, 397] on div "Применить" at bounding box center [819, 393] width 49 height 12
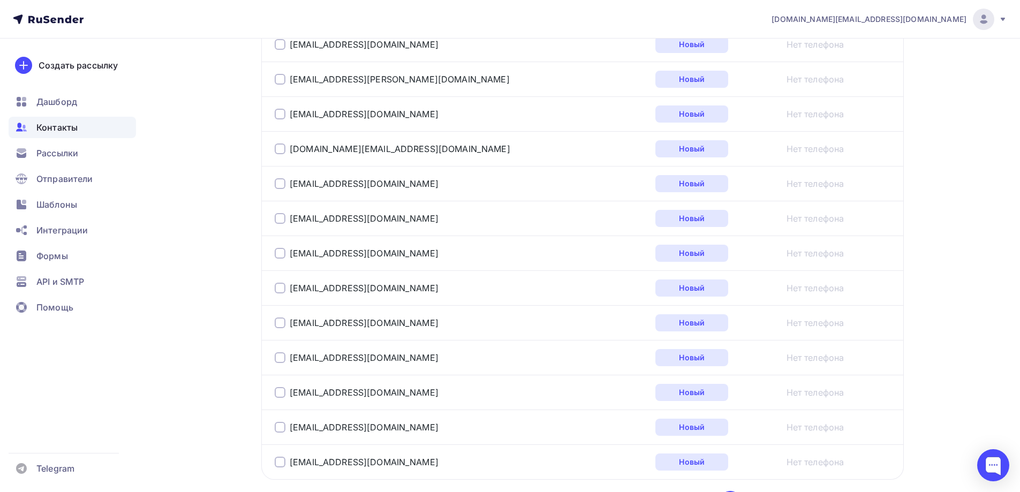
scroll to position [1735, 0]
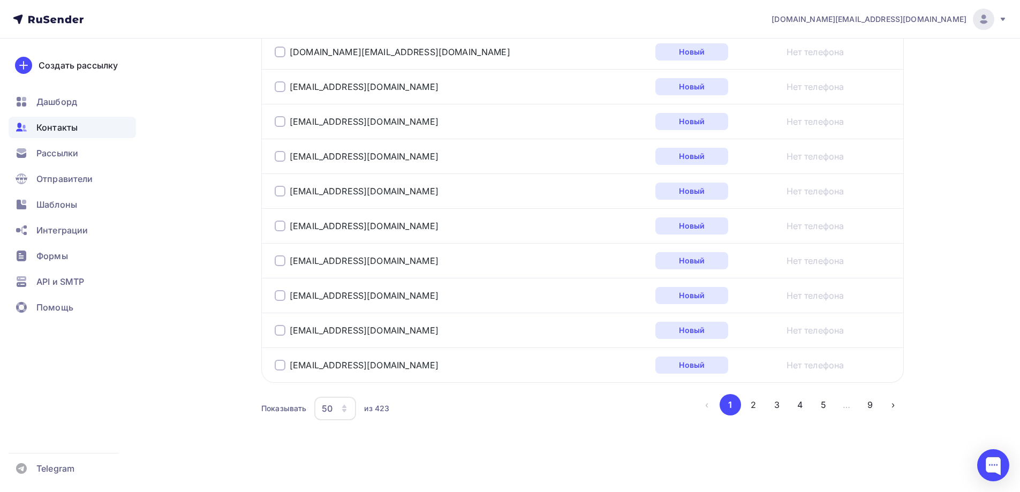
click at [344, 410] on icon "button" at bounding box center [344, 410] width 4 height 3
click at [352, 376] on div "100" at bounding box center [378, 375] width 103 height 13
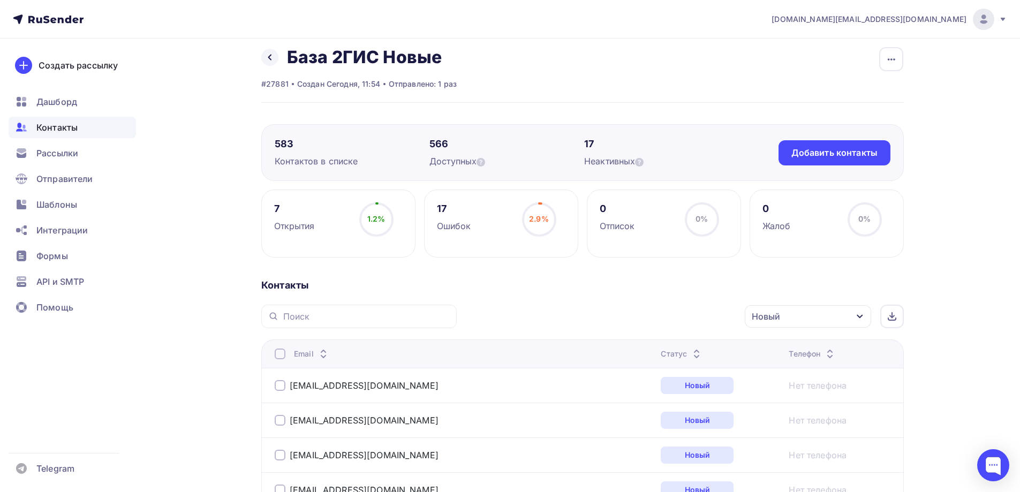
scroll to position [0, 0]
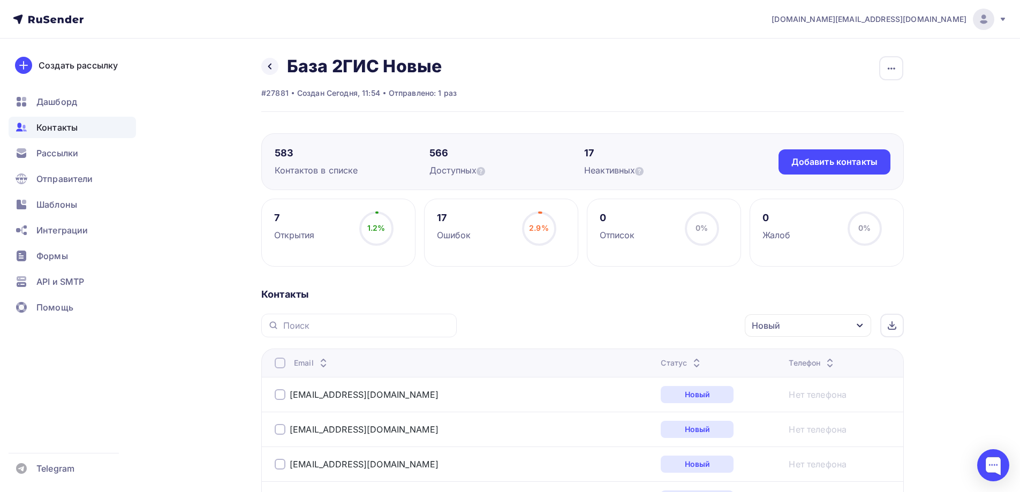
drag, startPoint x: 276, startPoint y: 154, endPoint x: 299, endPoint y: 153, distance: 23.0
click at [299, 153] on div "583" at bounding box center [352, 153] width 155 height 13
drag, startPoint x: 444, startPoint y: 215, endPoint x: 438, endPoint y: 218, distance: 7.0
click at [438, 218] on div "17" at bounding box center [454, 218] width 34 height 13
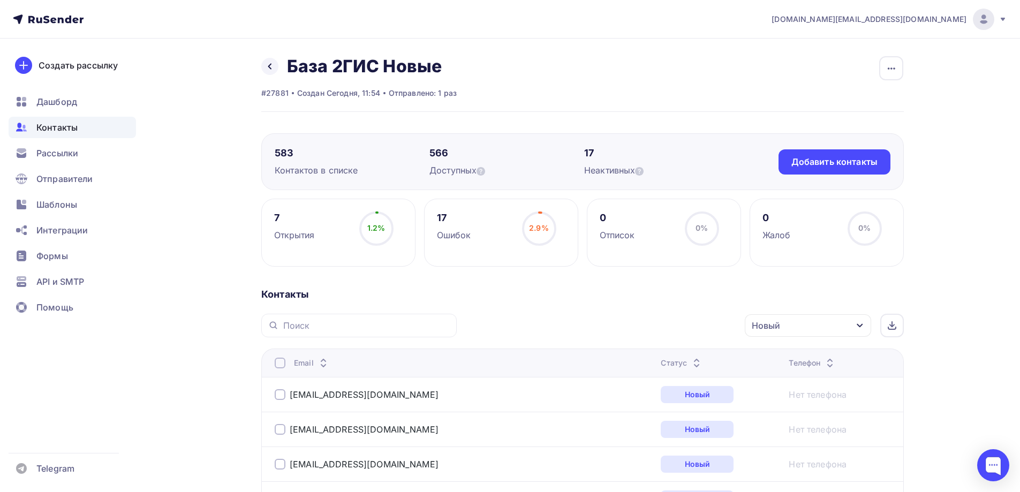
click at [87, 148] on div "Рассылки" at bounding box center [72, 152] width 127 height 21
